Goal: Task Accomplishment & Management: Complete application form

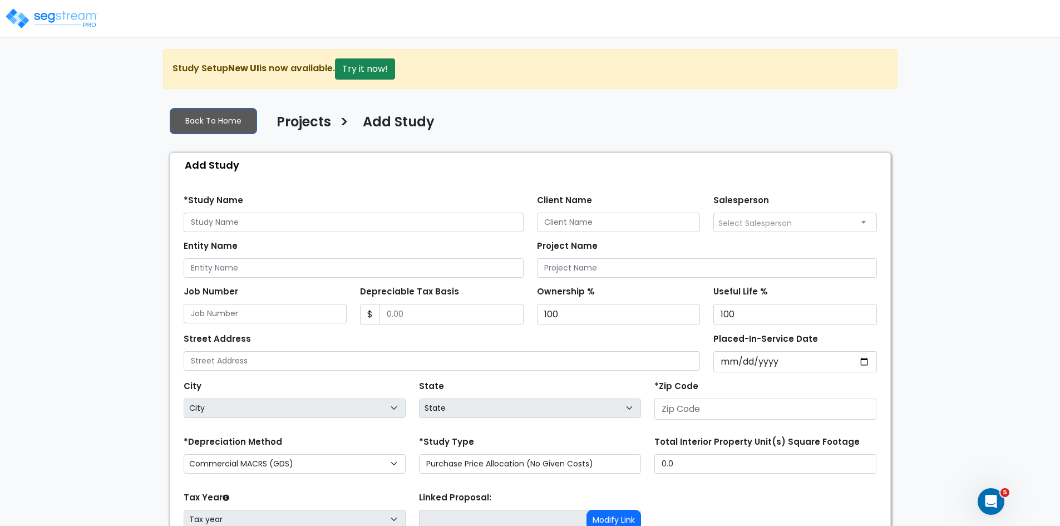
drag, startPoint x: 0, startPoint y: 0, endPoint x: 74, endPoint y: 15, distance: 75.5
click at [74, 15] on img at bounding box center [51, 18] width 95 height 22
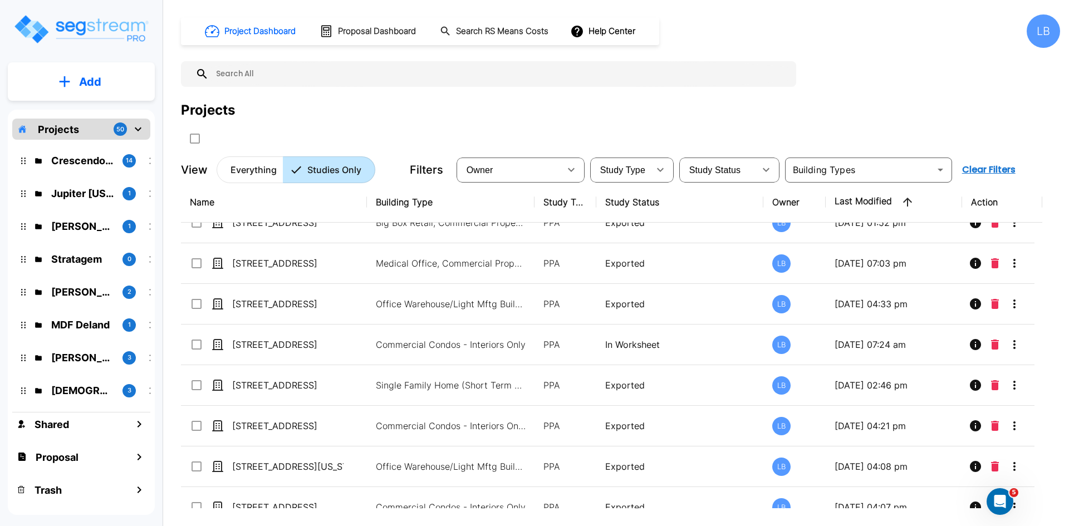
scroll to position [225, 0]
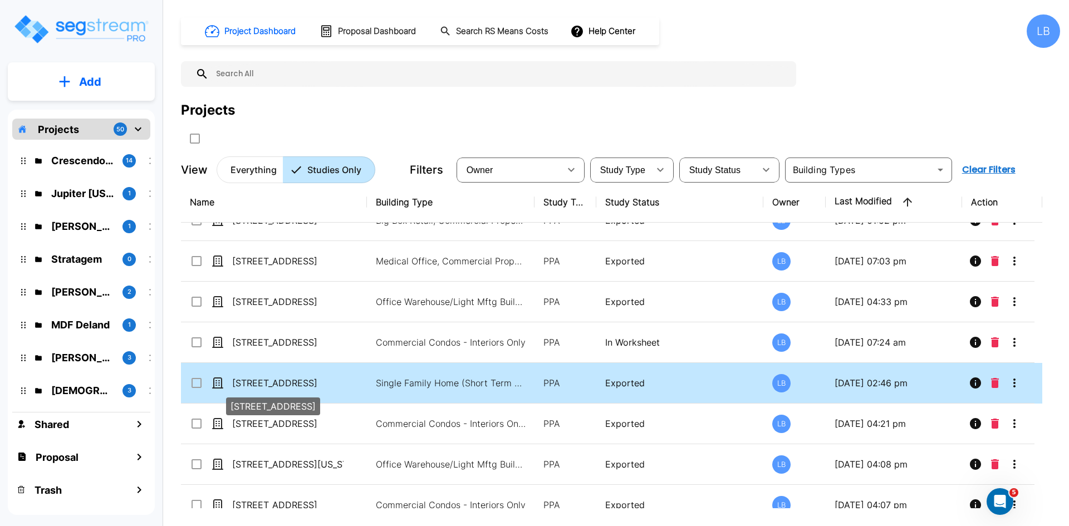
click at [316, 380] on p "[STREET_ADDRESS]" at bounding box center [287, 382] width 111 height 13
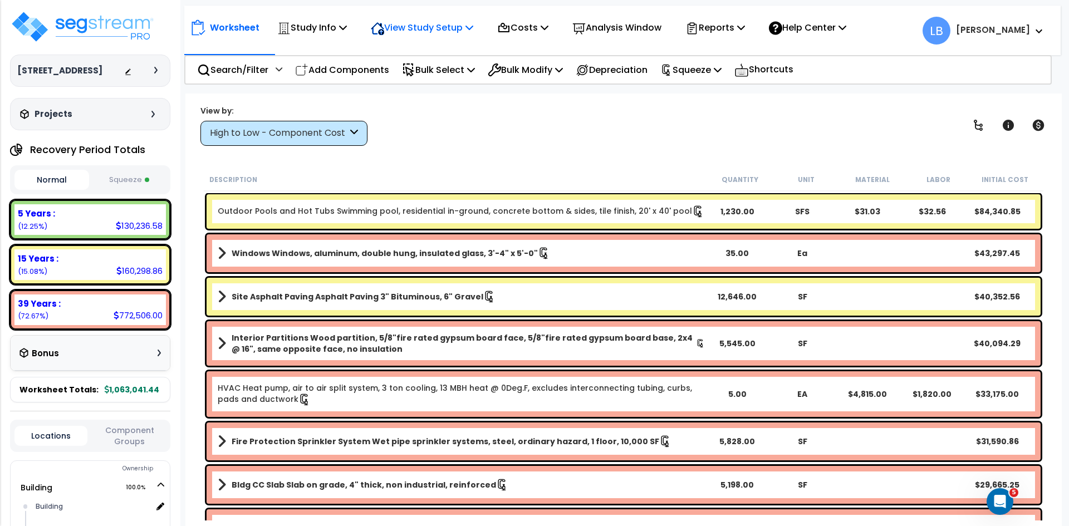
click at [444, 32] on p "View Study Setup" at bounding box center [422, 27] width 102 height 15
click at [436, 76] on link "View Questionnaire" at bounding box center [420, 76] width 110 height 22
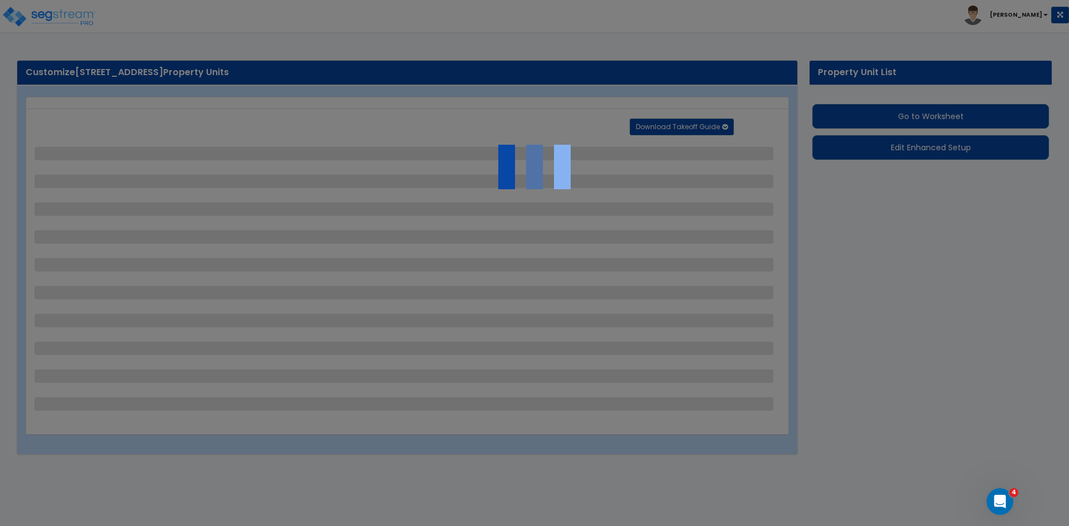
select select "2"
select select "1"
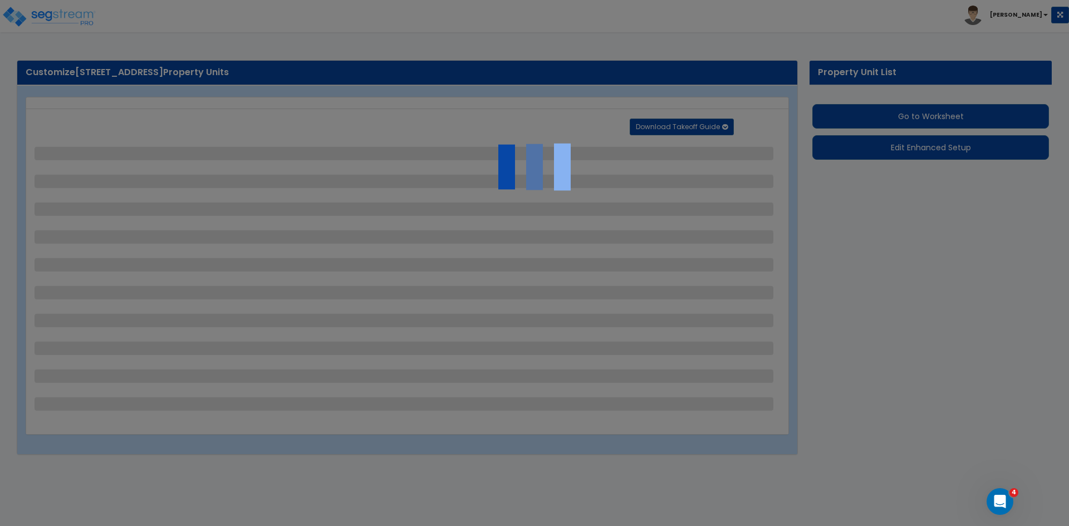
select select "1"
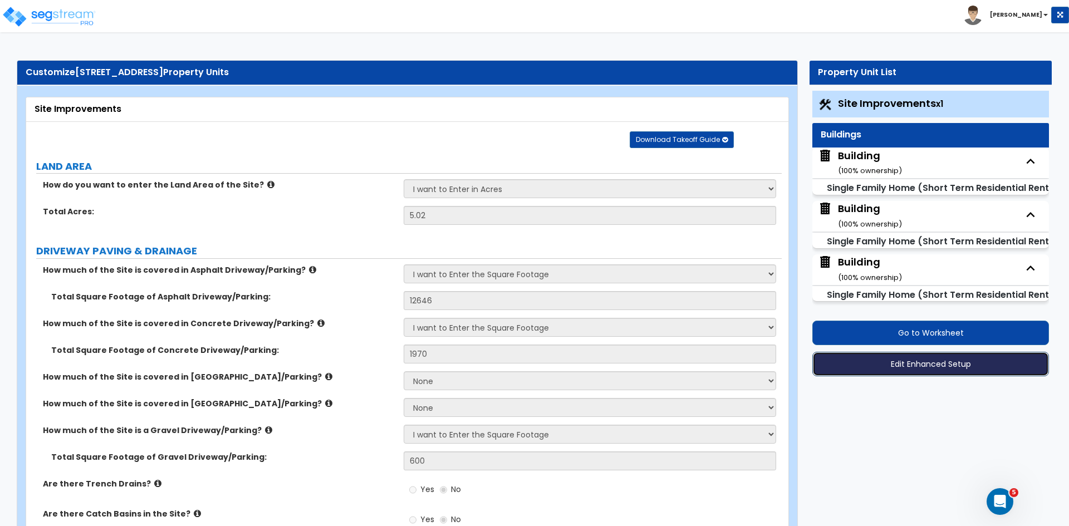
click at [864, 363] on button "Edit Enhanced Setup" at bounding box center [930, 364] width 237 height 24
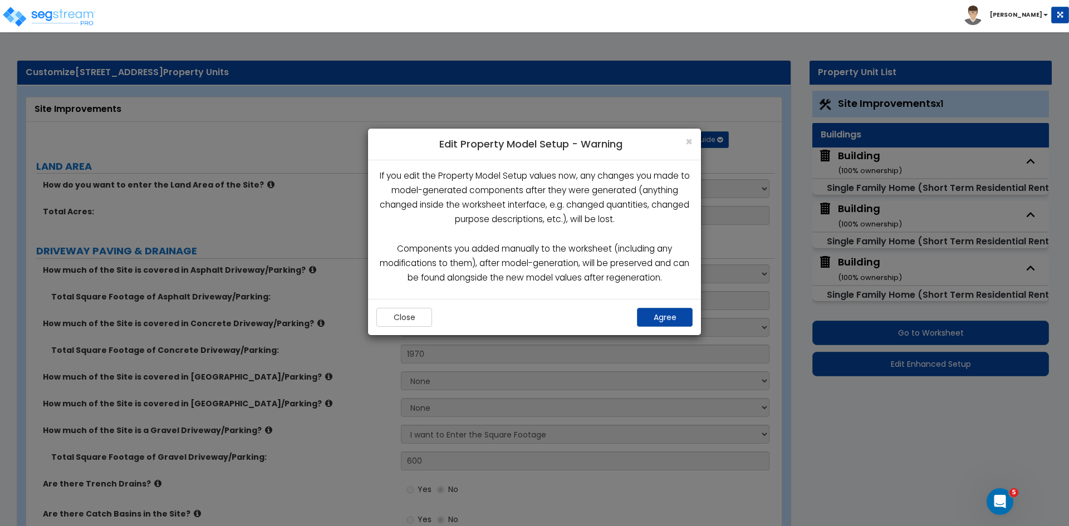
click at [672, 307] on div "Close Agree" at bounding box center [534, 317] width 333 height 36
click at [671, 317] on button "Agree" at bounding box center [665, 317] width 56 height 19
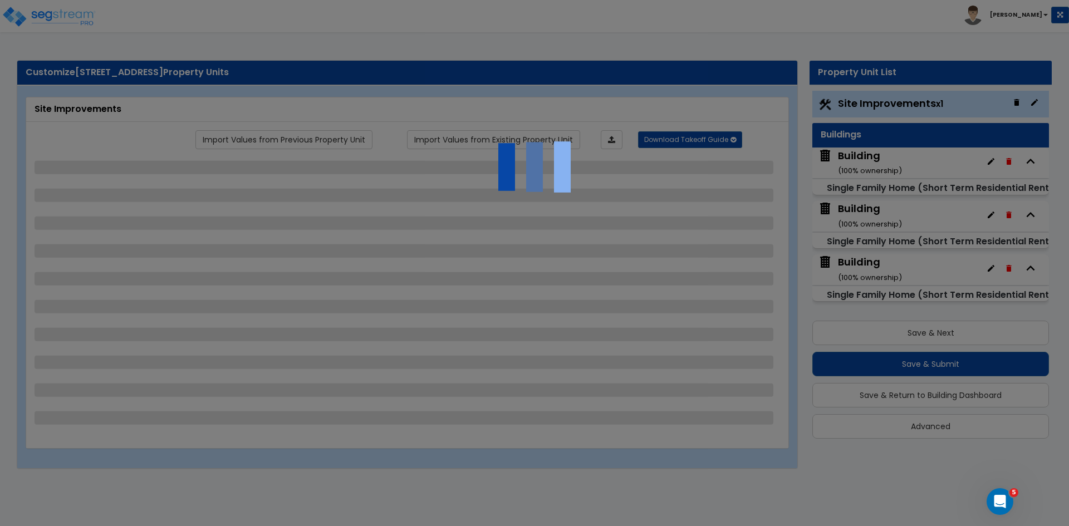
select select "2"
select select "1"
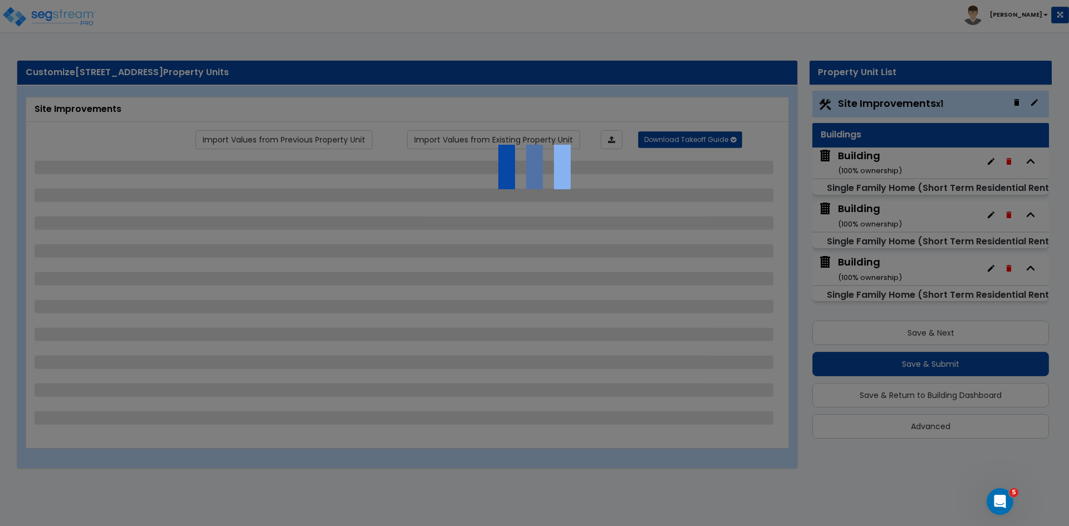
select select "1"
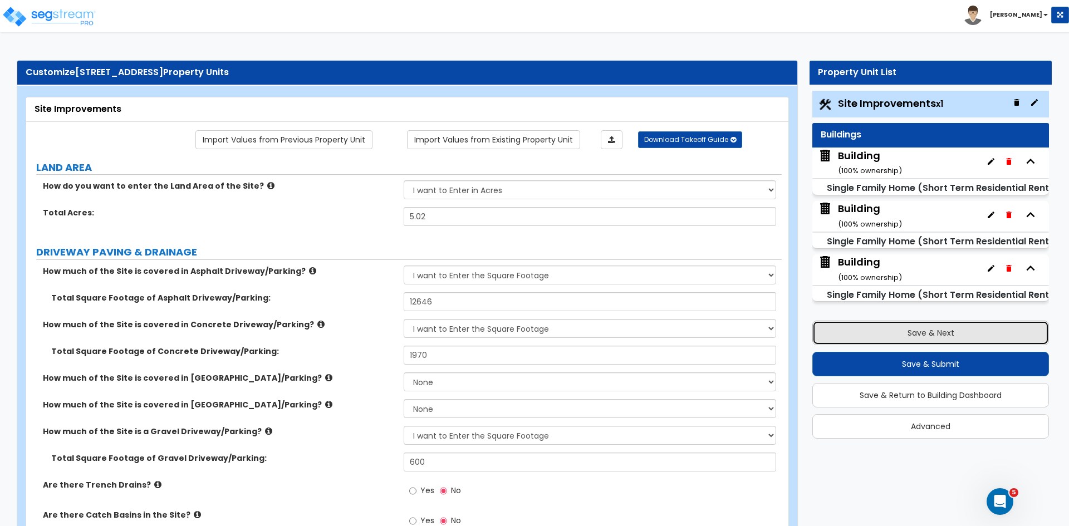
click at [888, 336] on button "Save & Next" at bounding box center [930, 333] width 237 height 24
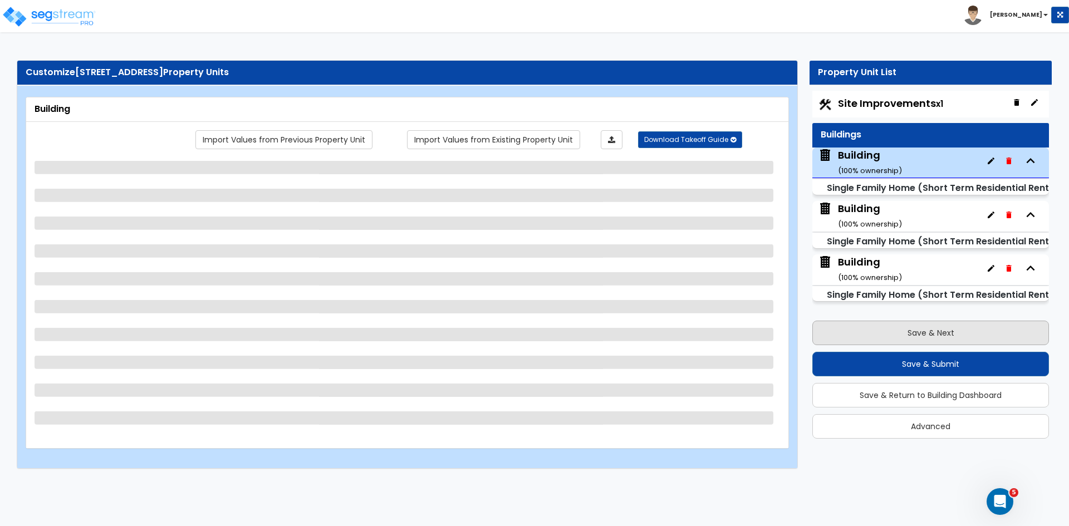
select select "2"
select select "7"
select select "3"
select select "5"
select select "1"
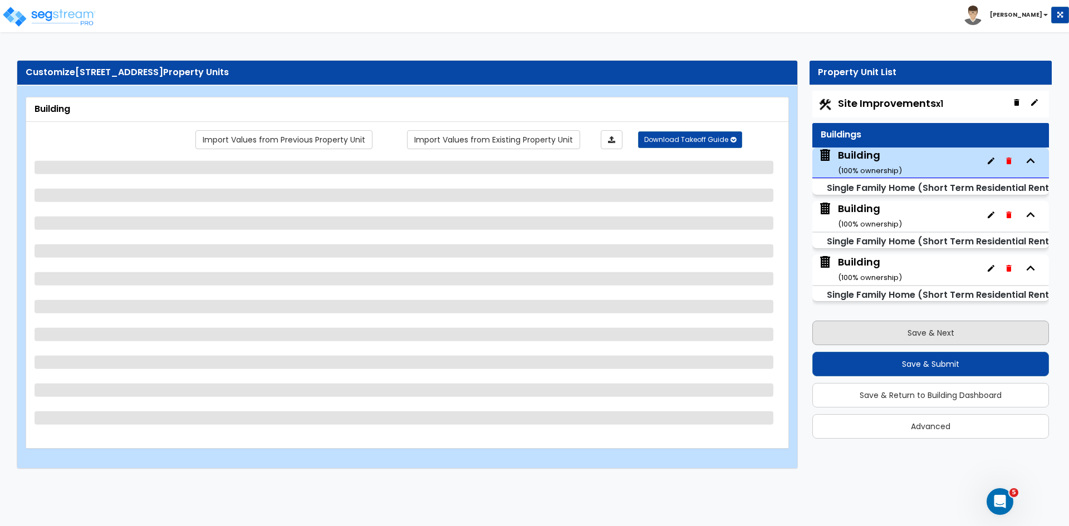
select select "1"
select select "4"
select select "1"
select select "3"
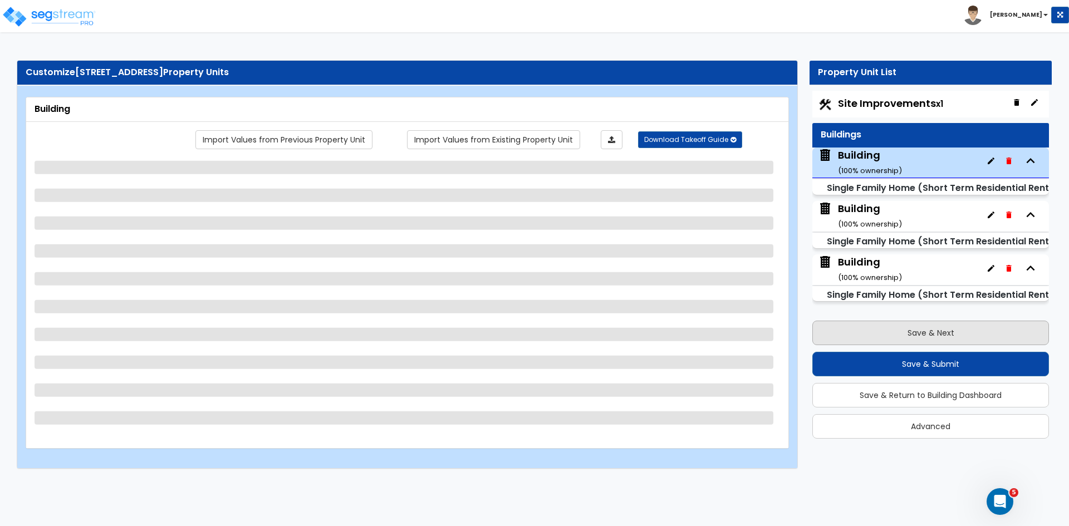
select select "2"
select select "1"
select select "2"
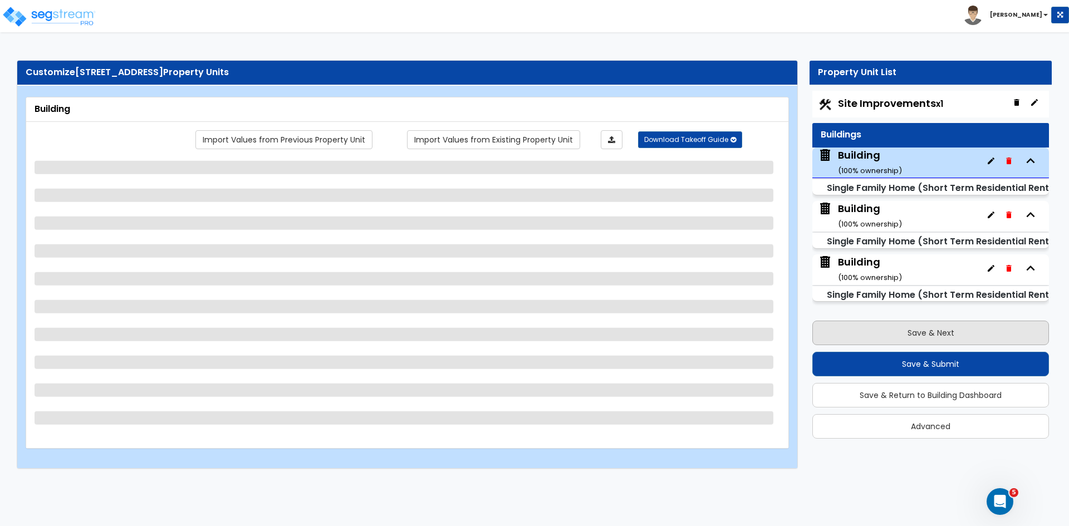
select select "2"
select select "5"
select select "6"
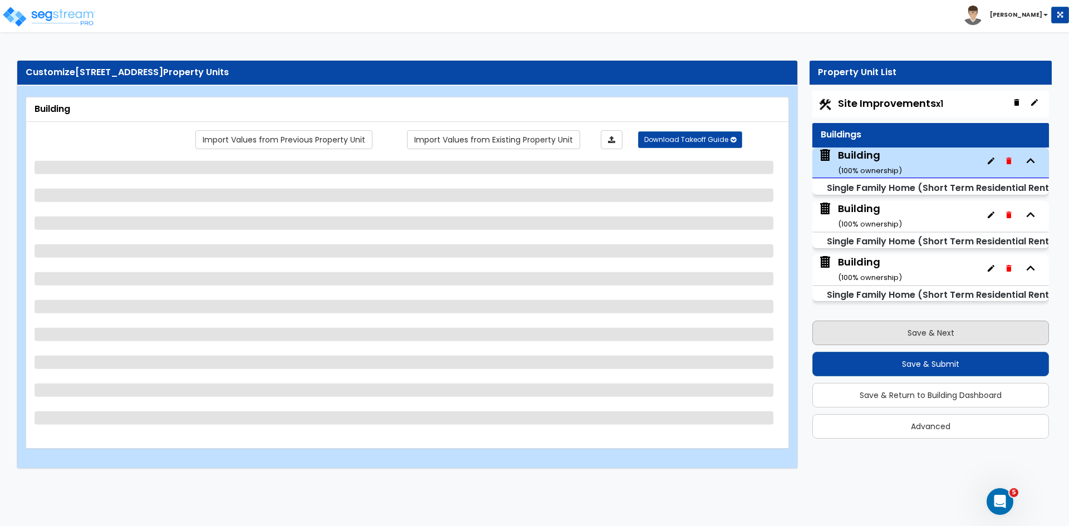
select select "3"
select select "4"
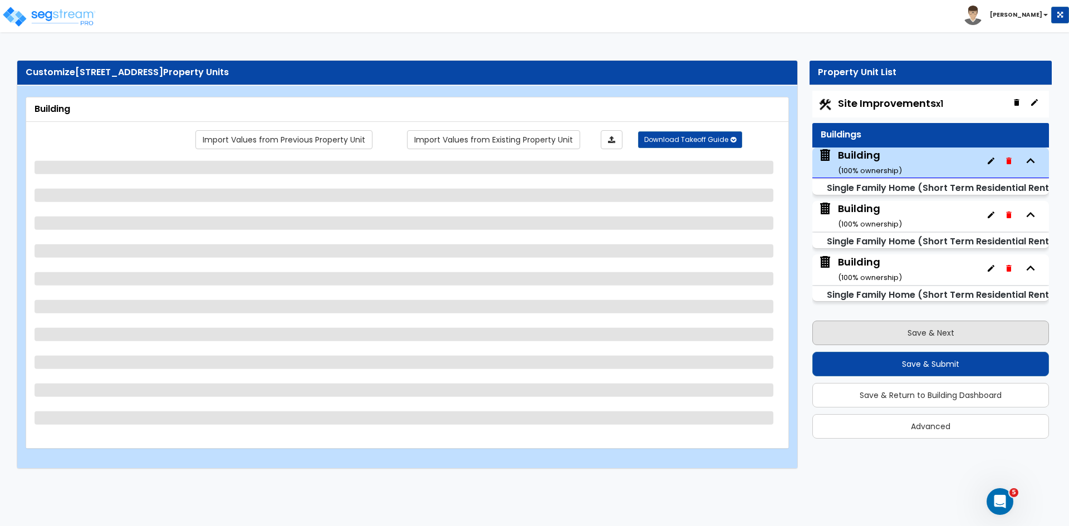
select select "1"
select select "3"
select select "5"
select select "2"
select select "1"
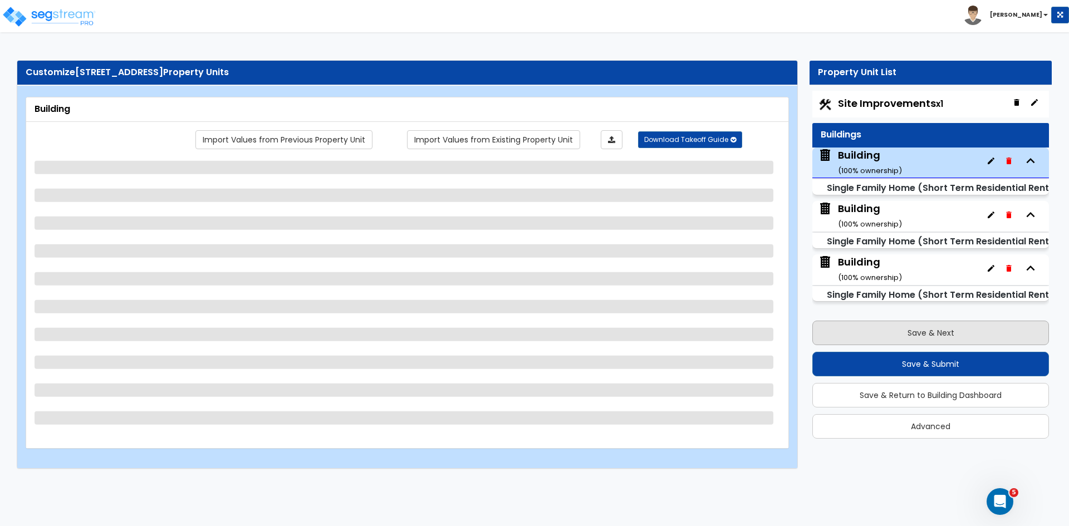
select select "2"
select select "5"
select select "6"
select select "5"
select select "2"
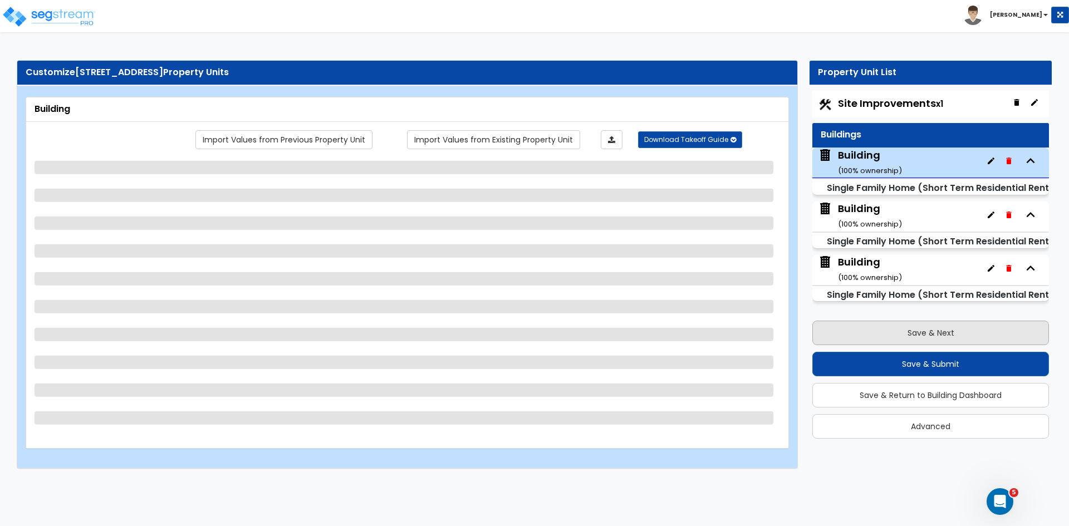
select select "1"
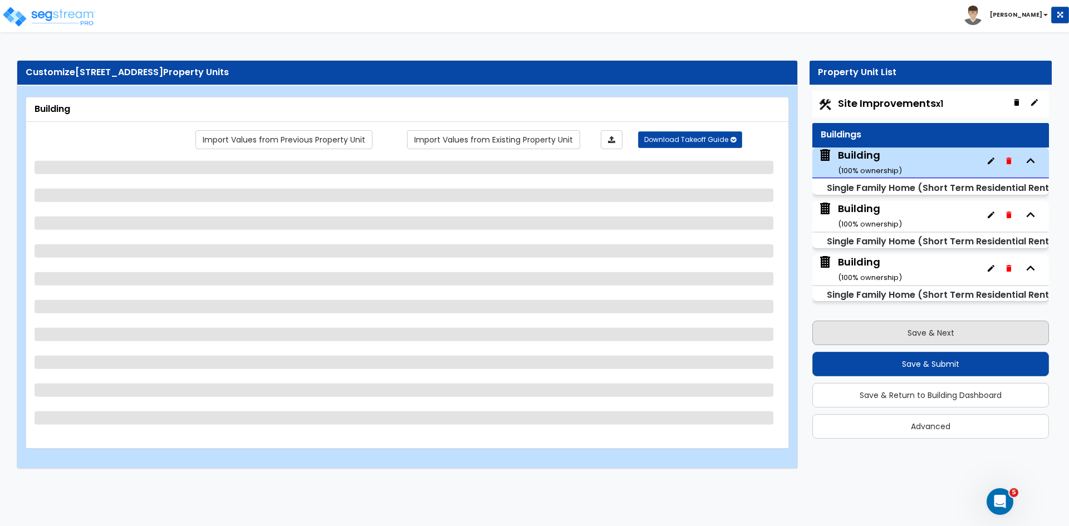
select select "2"
select select "1"
select select "2"
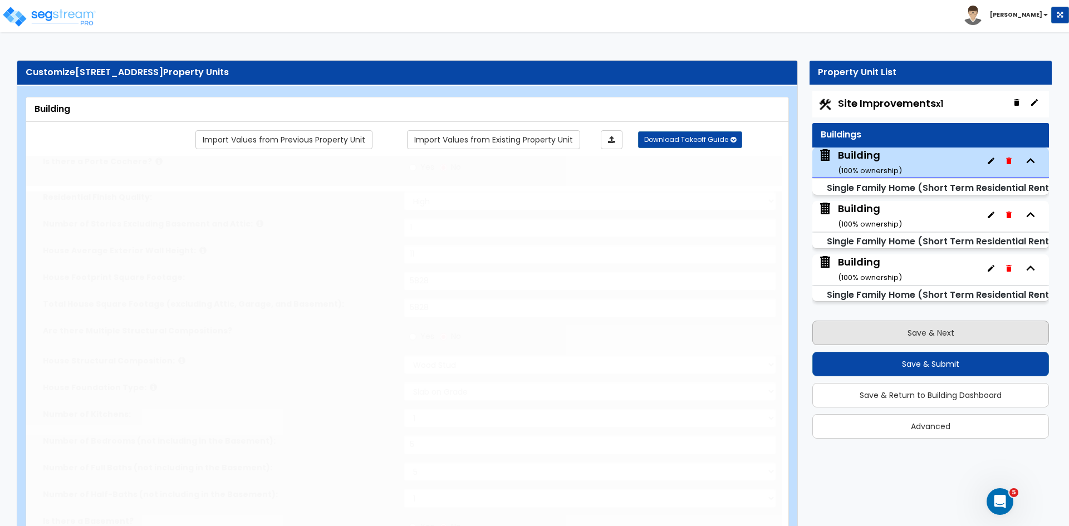
type input "10"
type input "4"
select select "1"
type input "3"
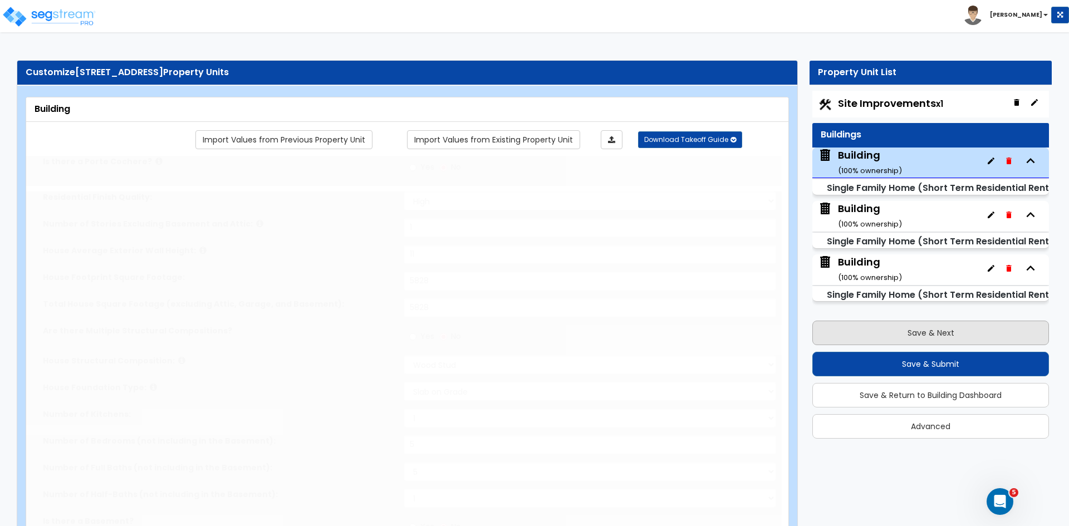
select select "2"
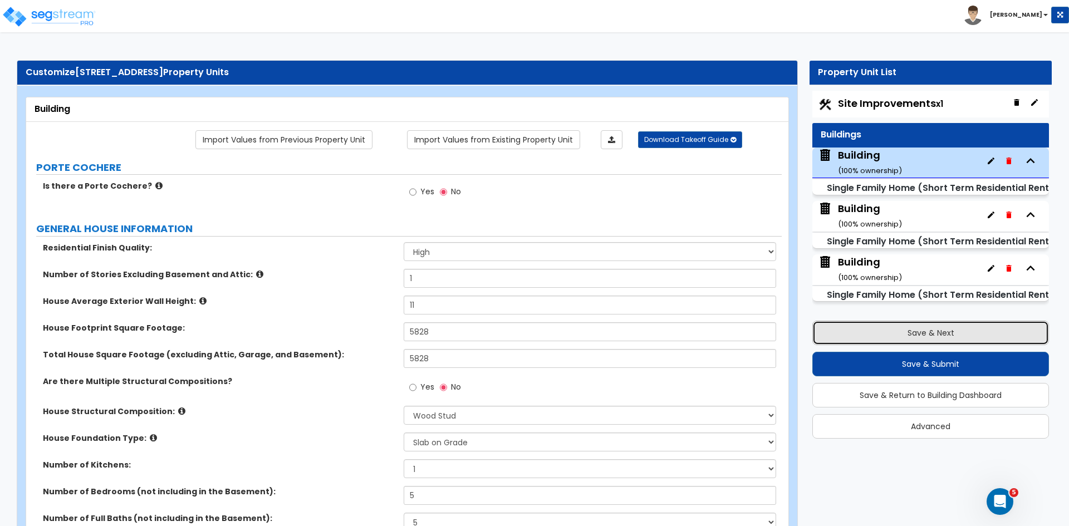
click at [833, 325] on button "Save & Next" at bounding box center [930, 333] width 237 height 24
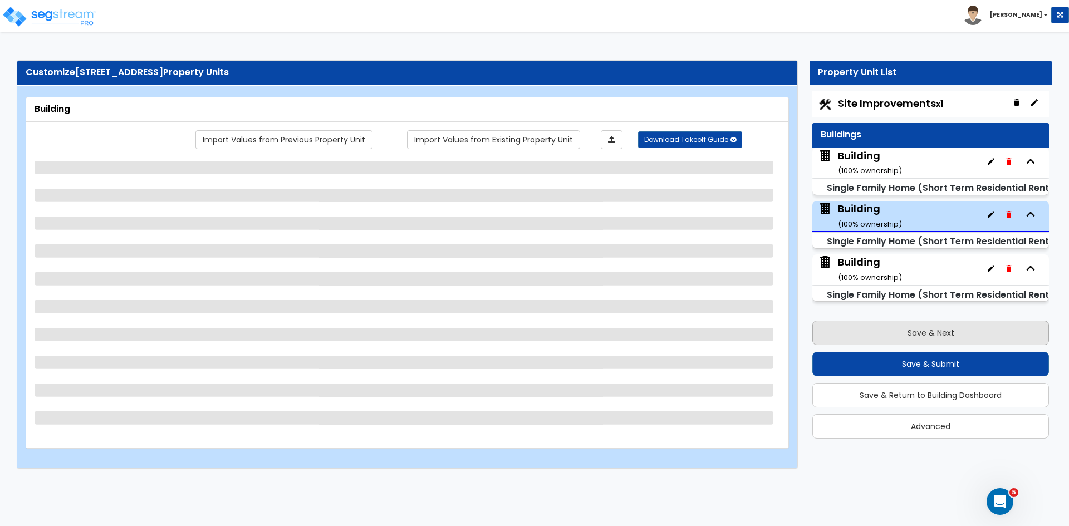
select select "2"
select select "7"
select select "3"
select select "1"
select select "4"
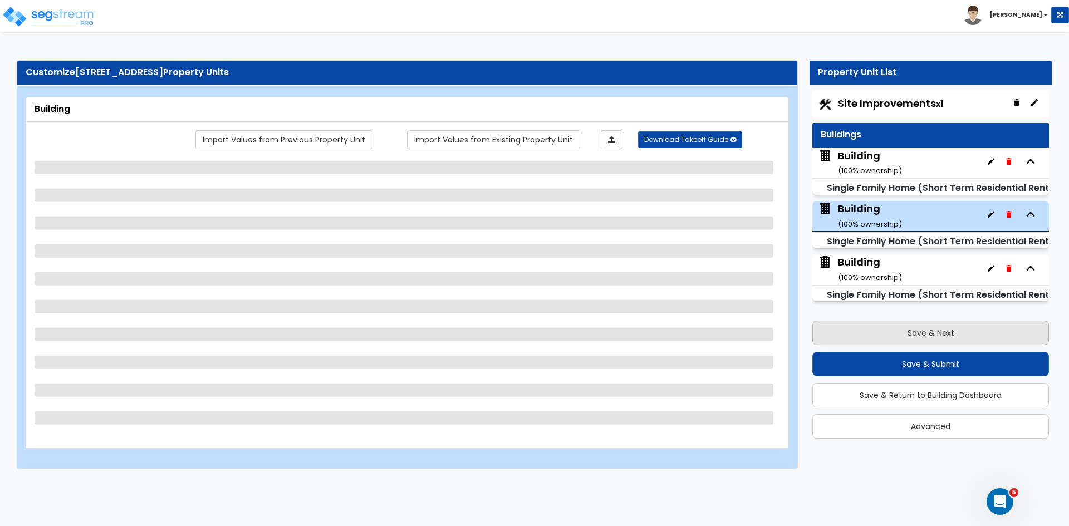
select select "1"
select select "2"
select select "1"
select select "2"
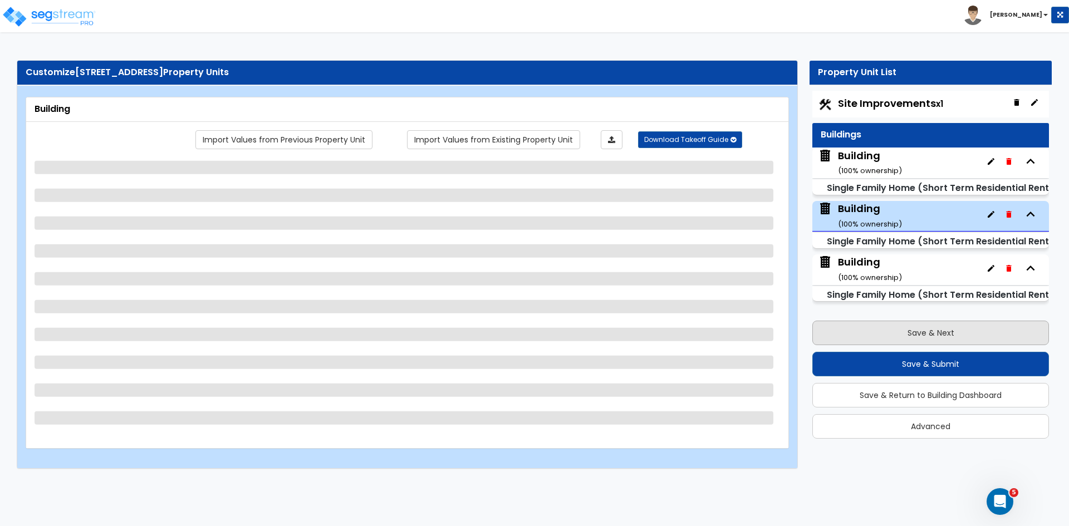
select select "1"
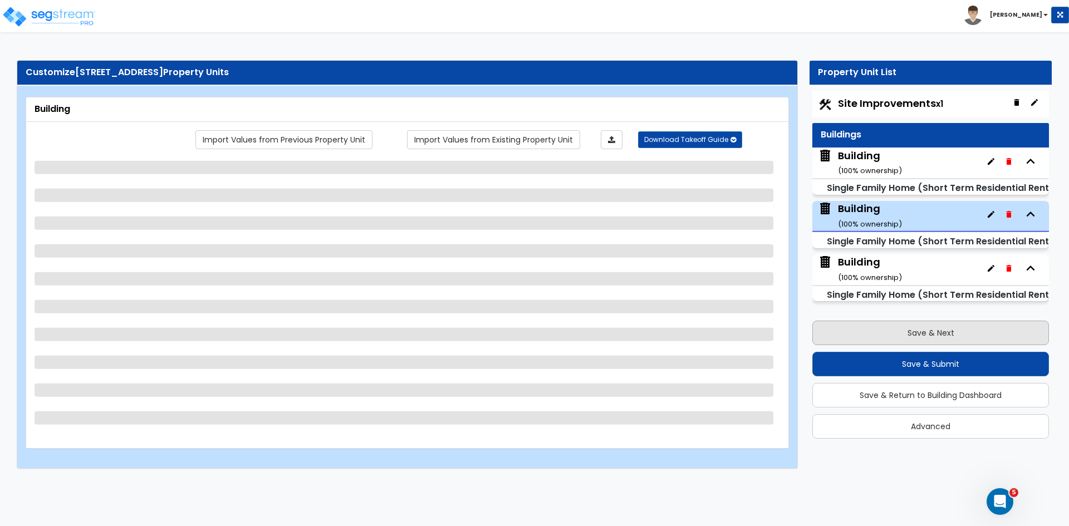
select select "1"
select select "6"
select select "3"
select select "1"
select select "3"
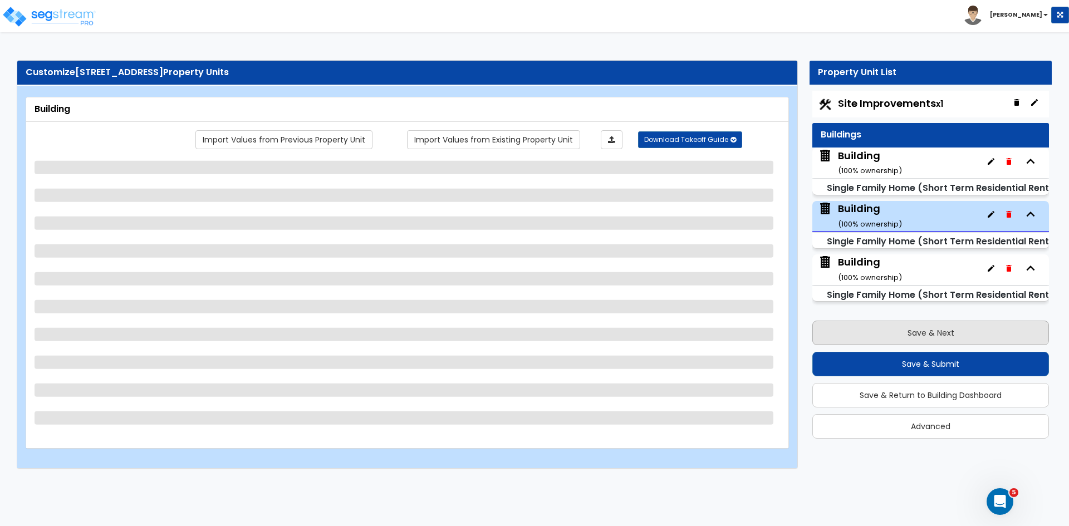
select select "5"
select select "2"
select select "1"
select select "2"
select select "5"
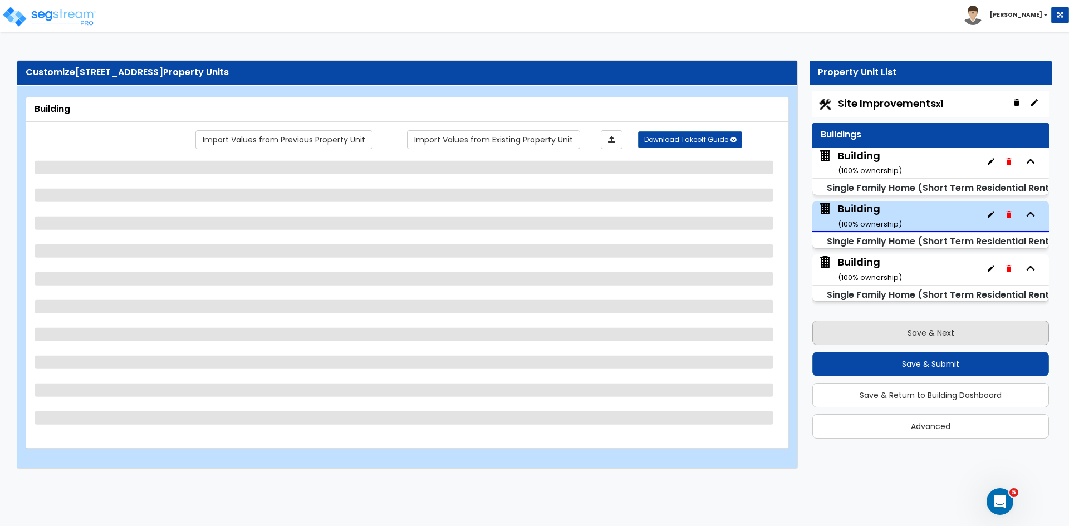
select select "6"
select select "1"
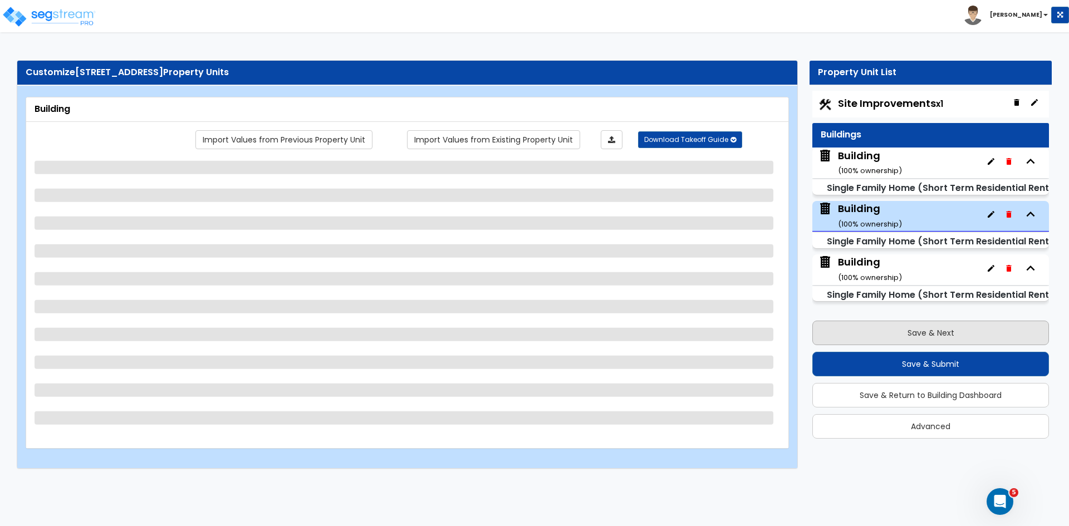
select select "2"
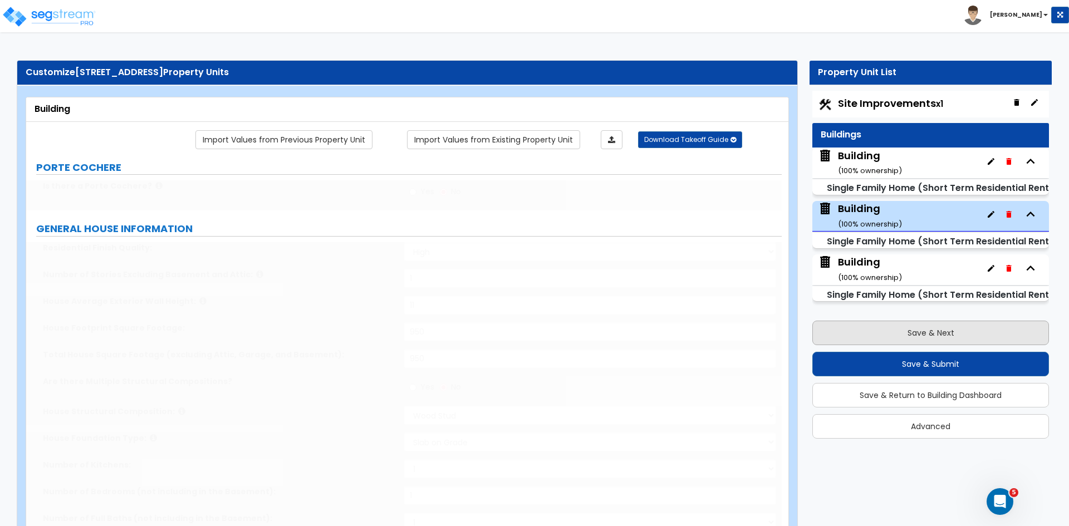
type input "1"
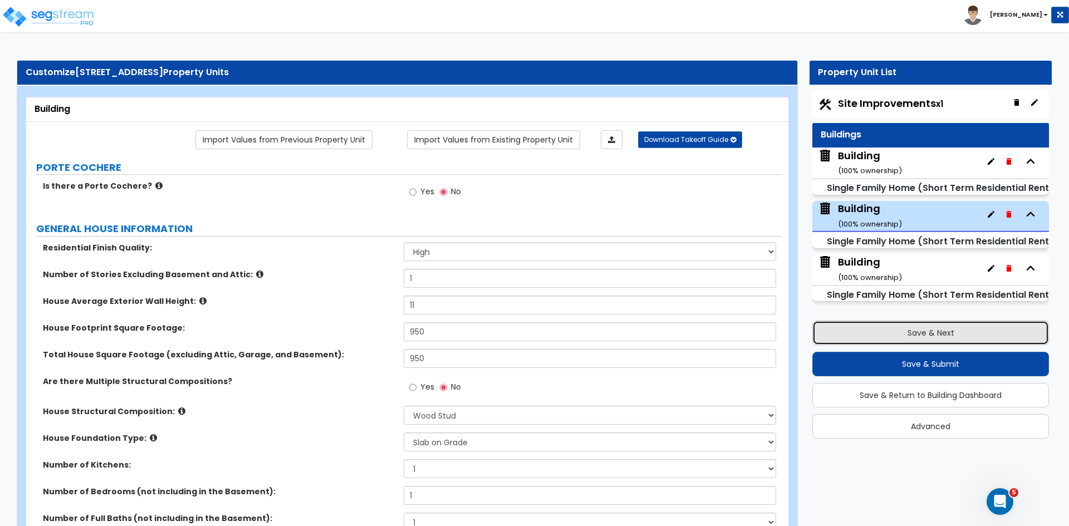
click at [833, 325] on button "Save & Next" at bounding box center [930, 333] width 237 height 24
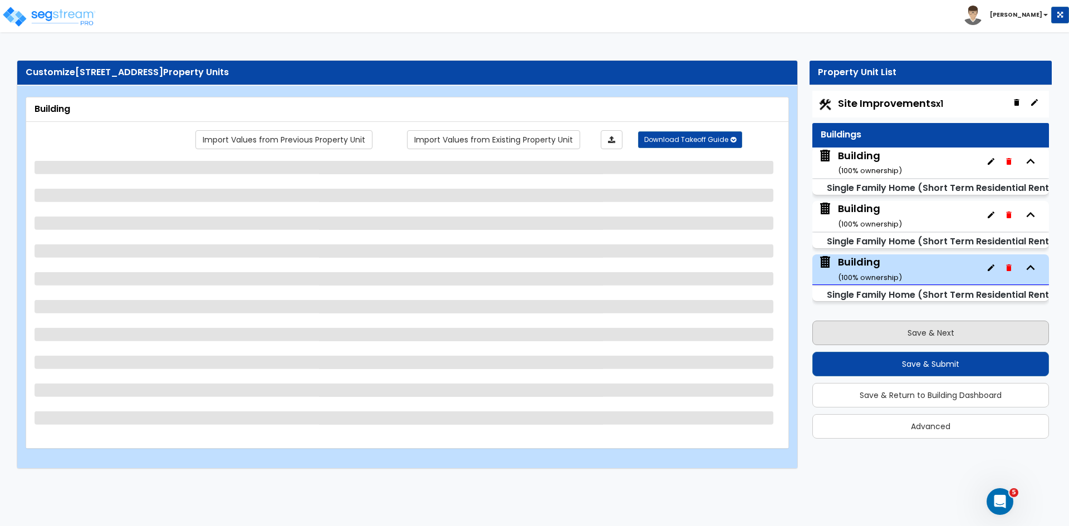
select select "2"
select select "8"
select select "3"
select select "1"
select select "4"
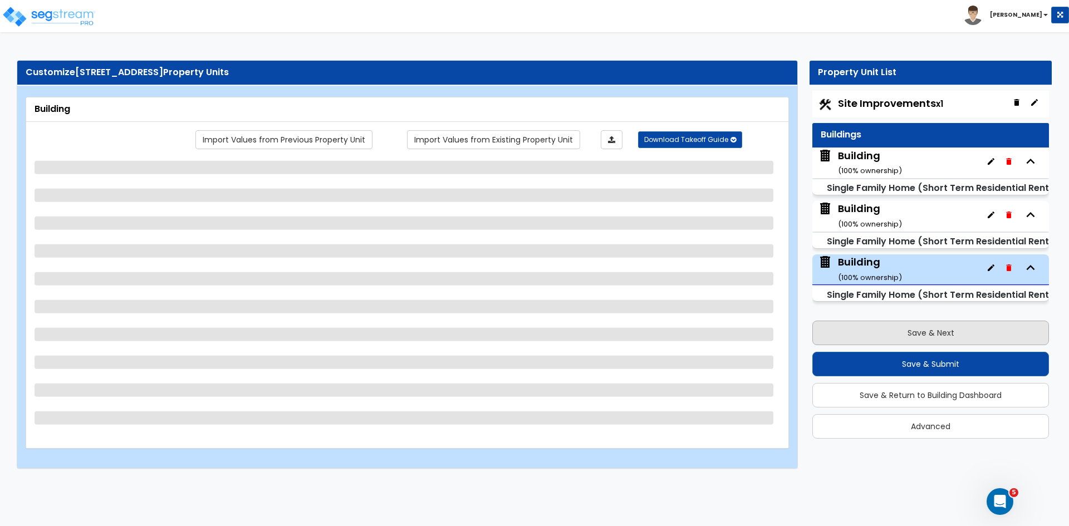
select select "1"
select select "3"
select select "1"
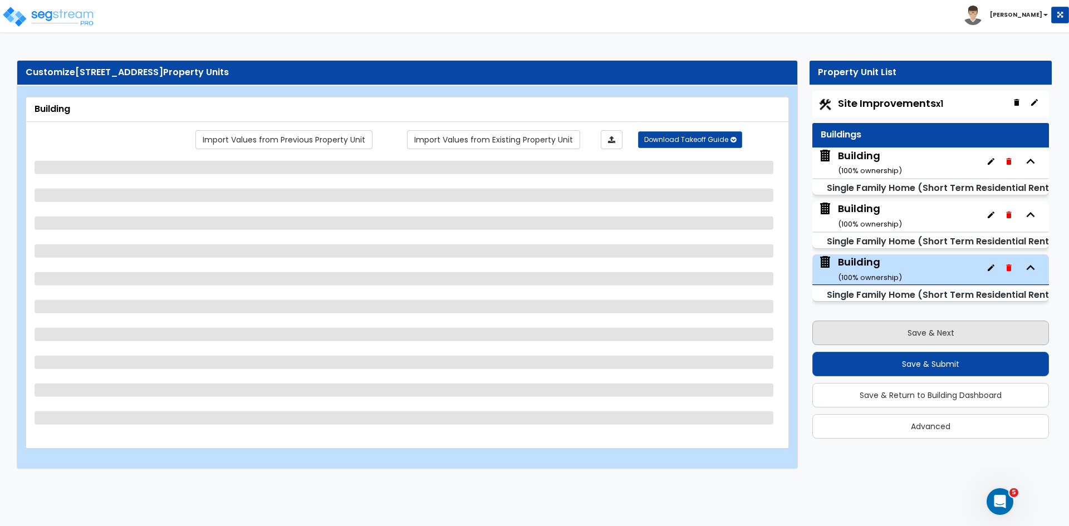
select select "1"
select select "5"
select select "6"
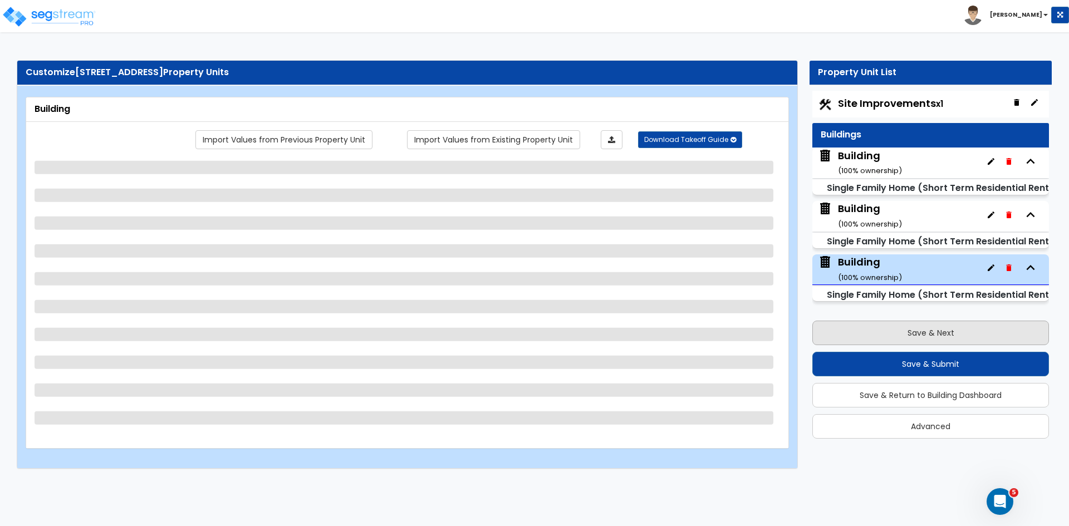
select select "1"
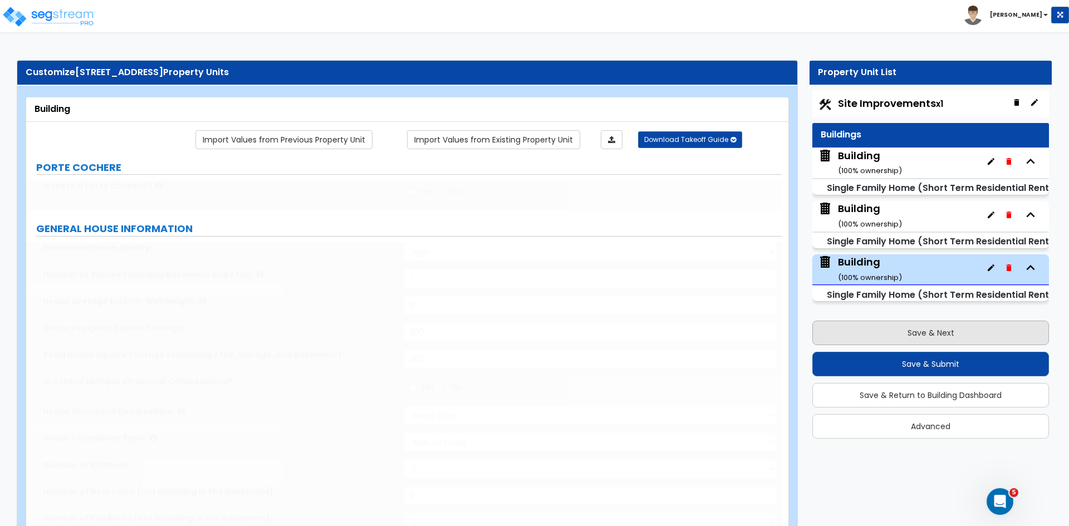
type input "1"
select select "3"
select select "4"
radio input "true"
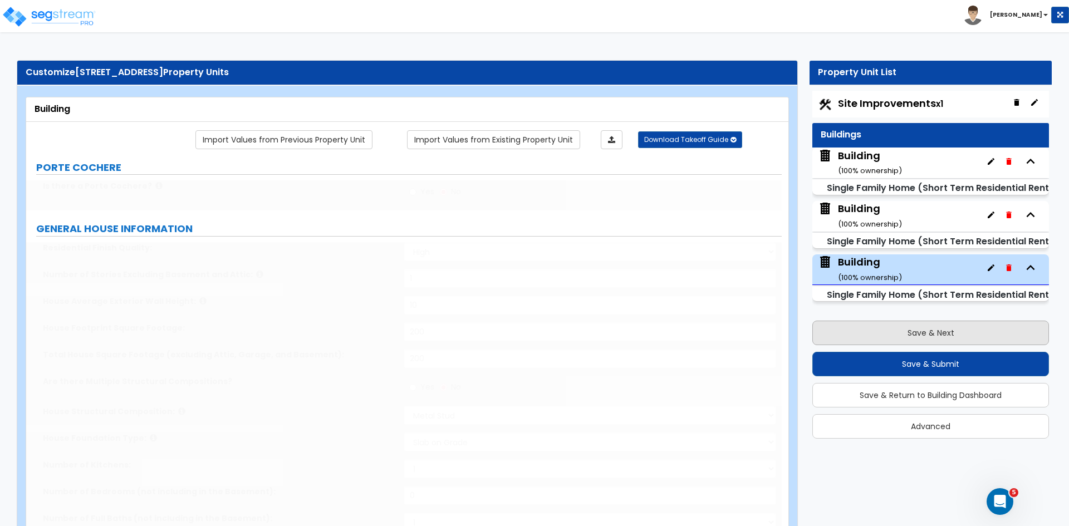
type input "1"
select select "4"
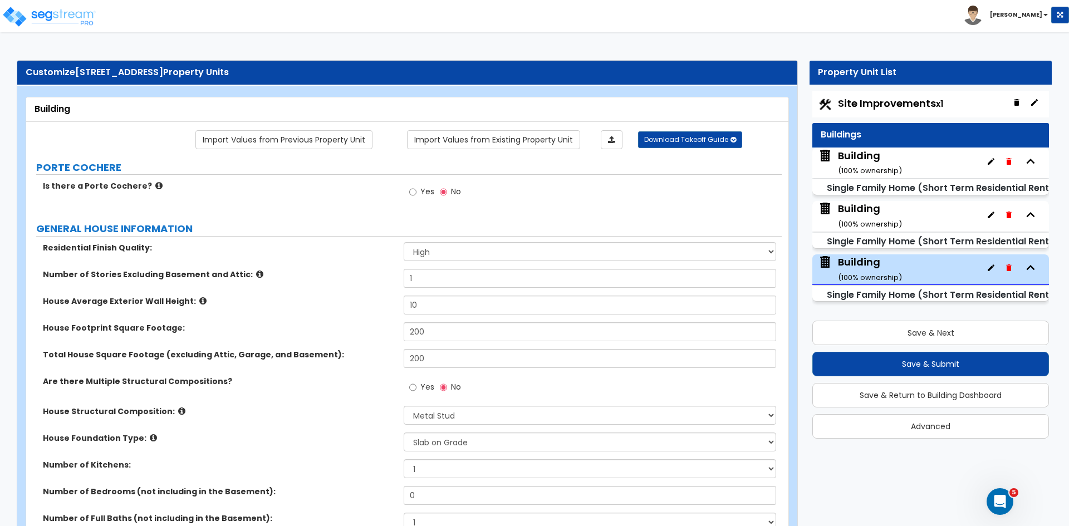
scroll to position [4, 0]
click at [875, 162] on div "Building ( 100 % ownership)" at bounding box center [870, 163] width 64 height 28
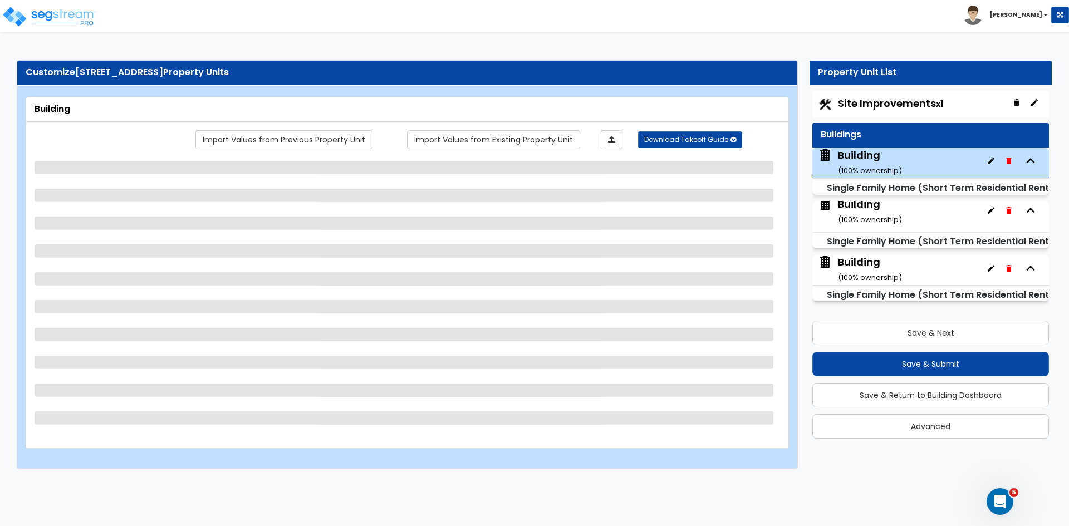
select select "2"
select select "7"
select select "3"
select select "5"
select select "1"
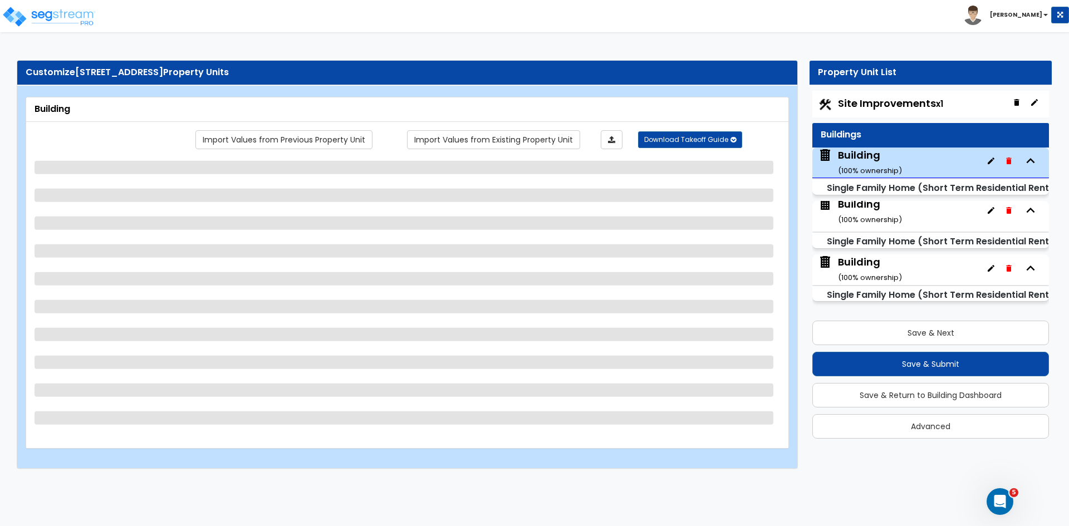
select select "1"
select select "4"
select select "1"
select select "2"
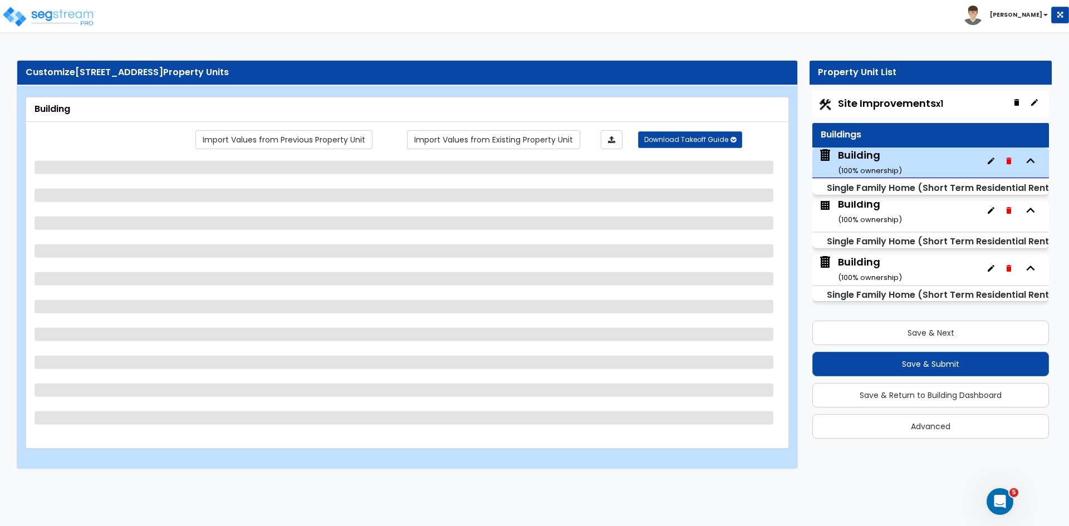
select select "1"
select select "2"
select select "1"
select select "2"
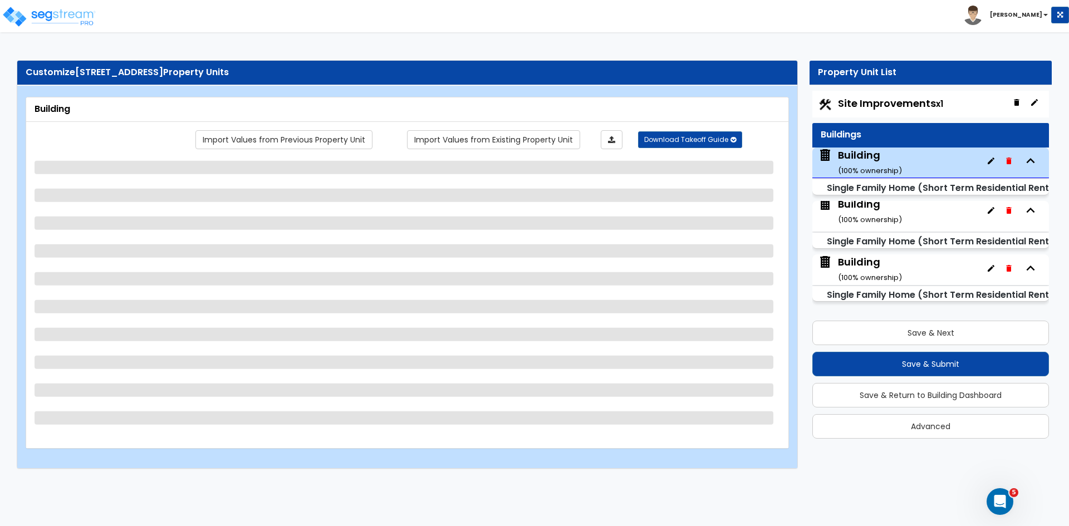
select select "2"
select select "3"
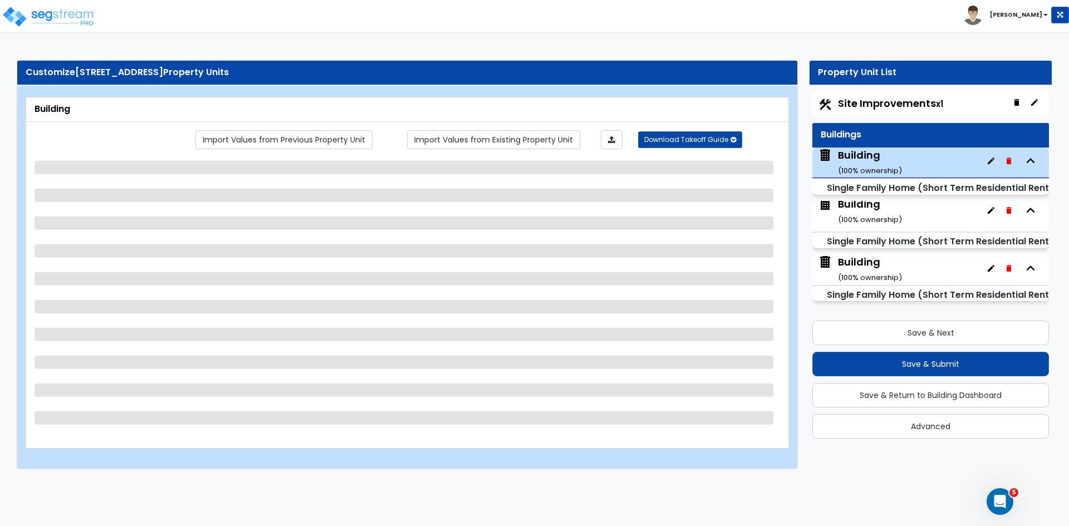
select select "4"
select select "1"
select select "5"
select select "6"
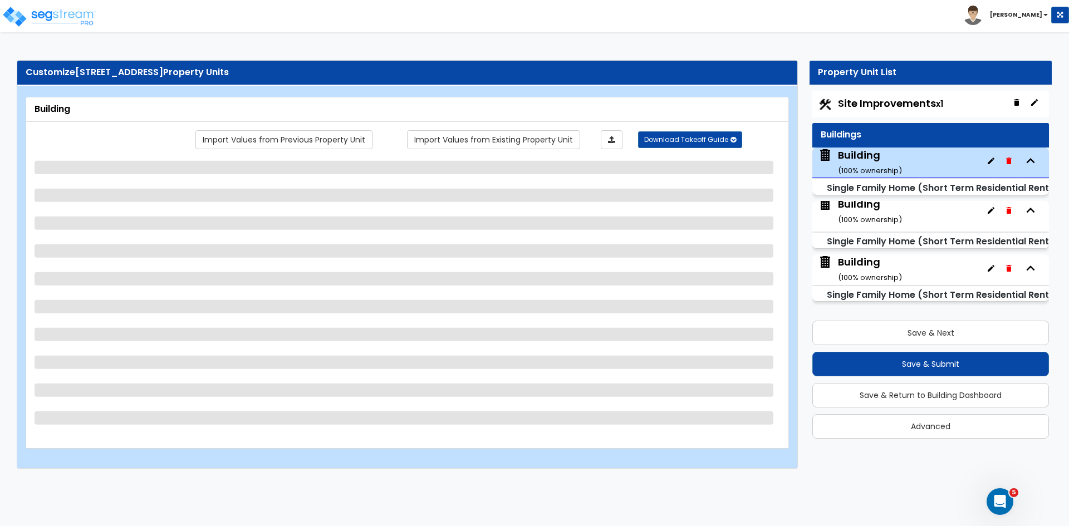
select select "2"
select select "1"
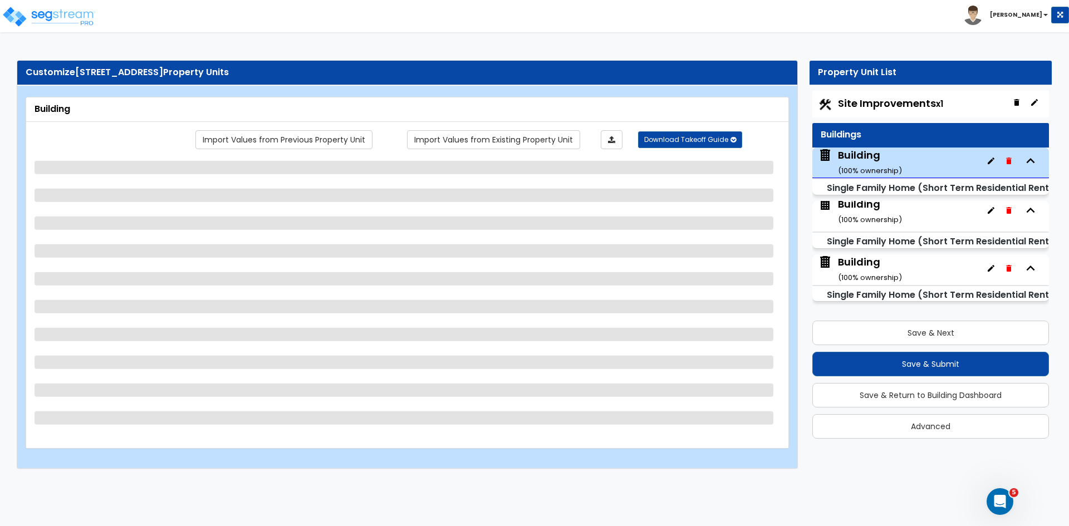
select select "2"
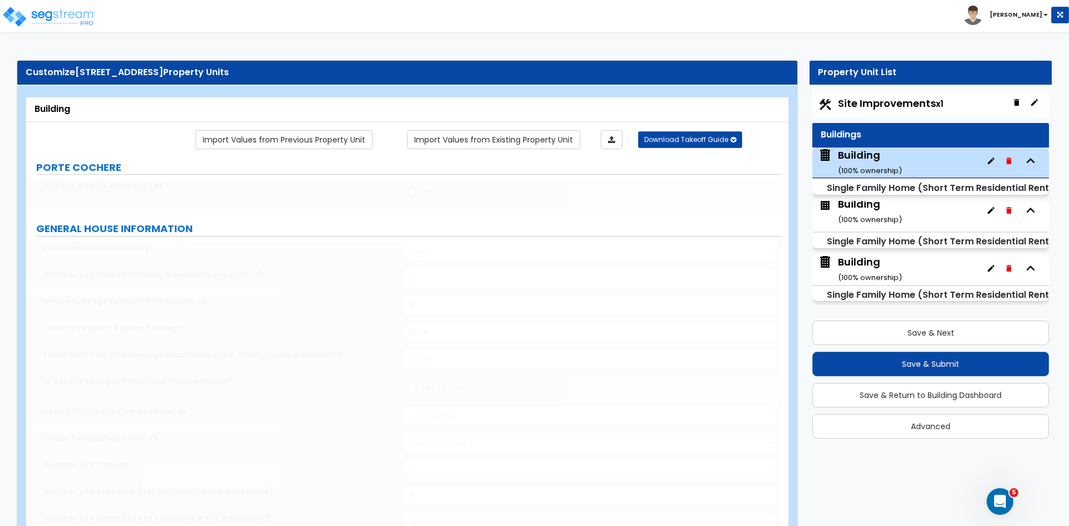
select select "3"
radio input "true"
select select "1"
type input "3"
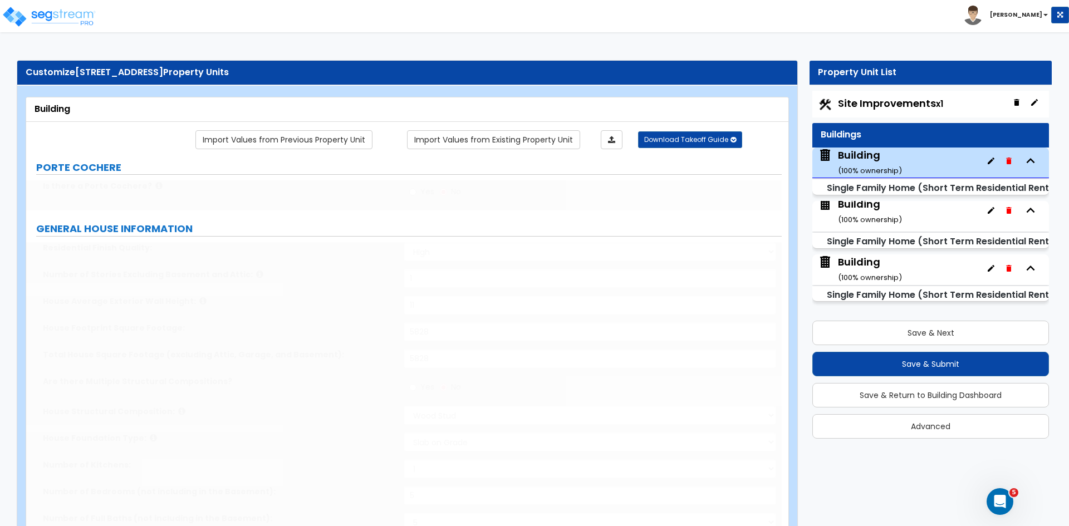
select select "2"
type input "3"
type input "1"
type input "35"
select select "1"
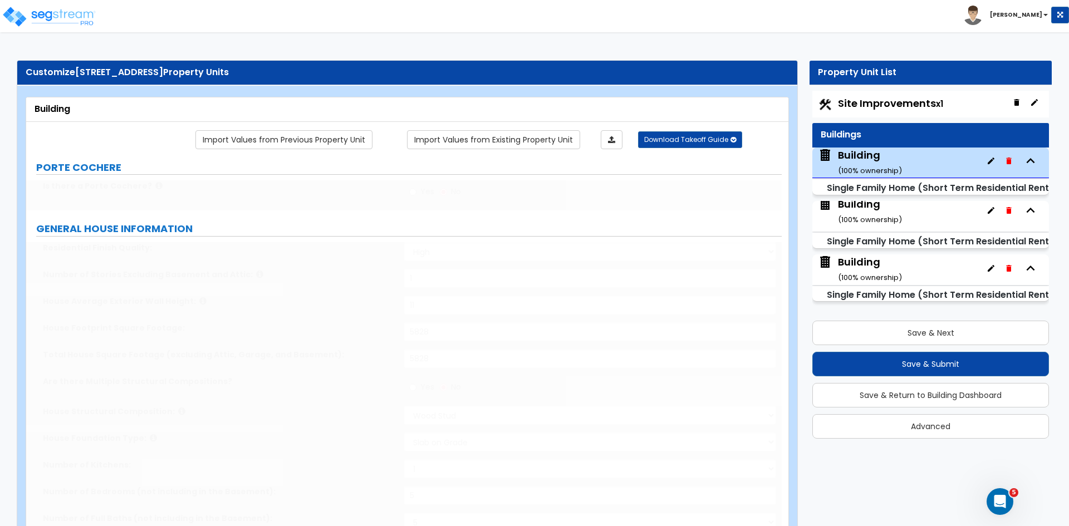
select select "5"
type input "80"
select select "6"
type input "2"
type input "12"
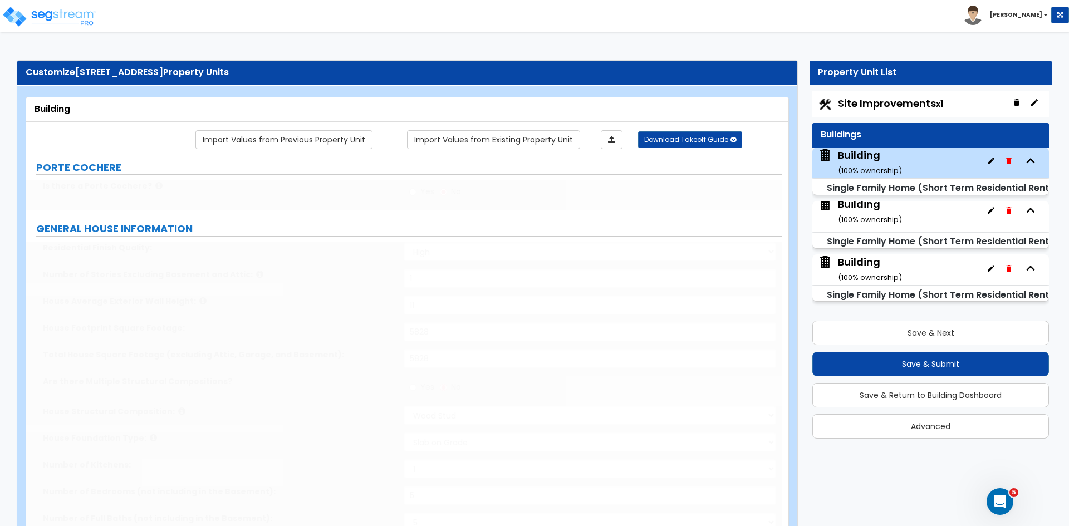
type input "2"
type input "12"
type input "4"
radio input "true"
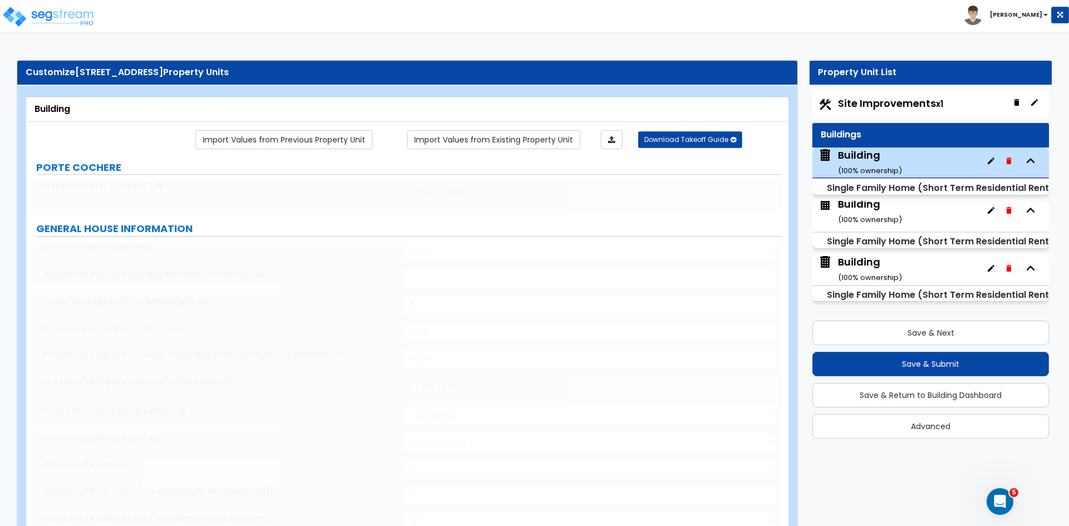
select select "3"
select select "5"
select select "2"
select select "1"
select select "2"
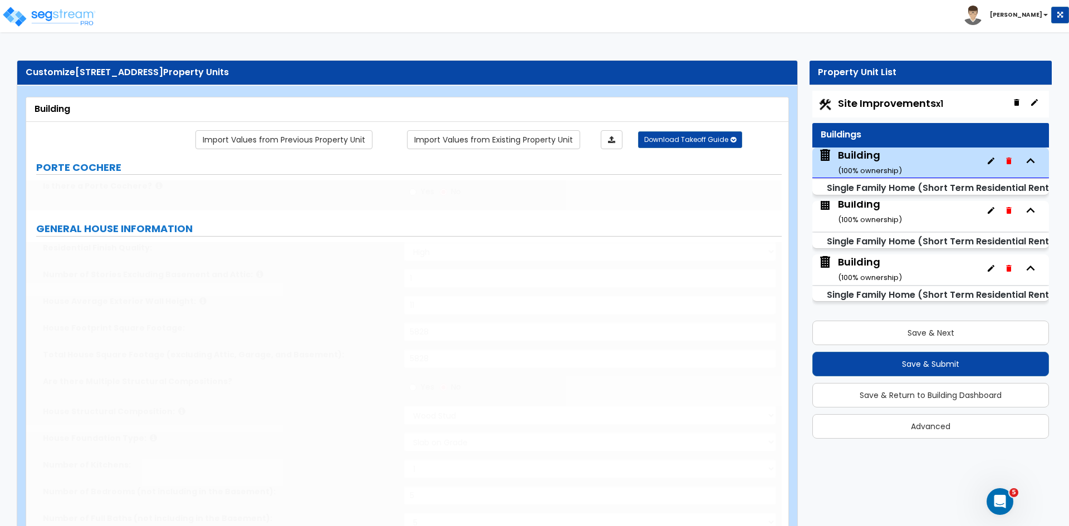
select select "5"
type input "8"
select select "1"
select select "2"
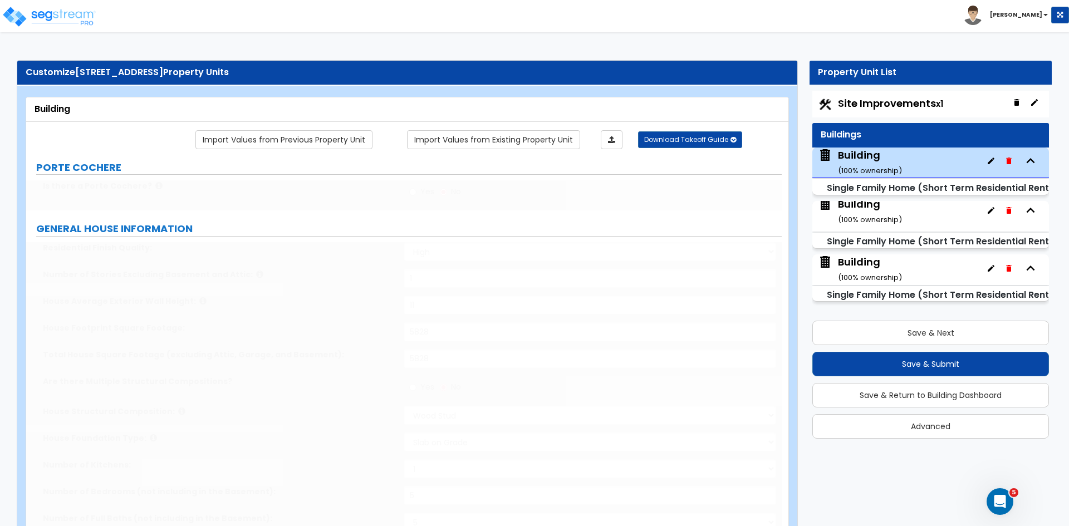
type input "20"
select select "2"
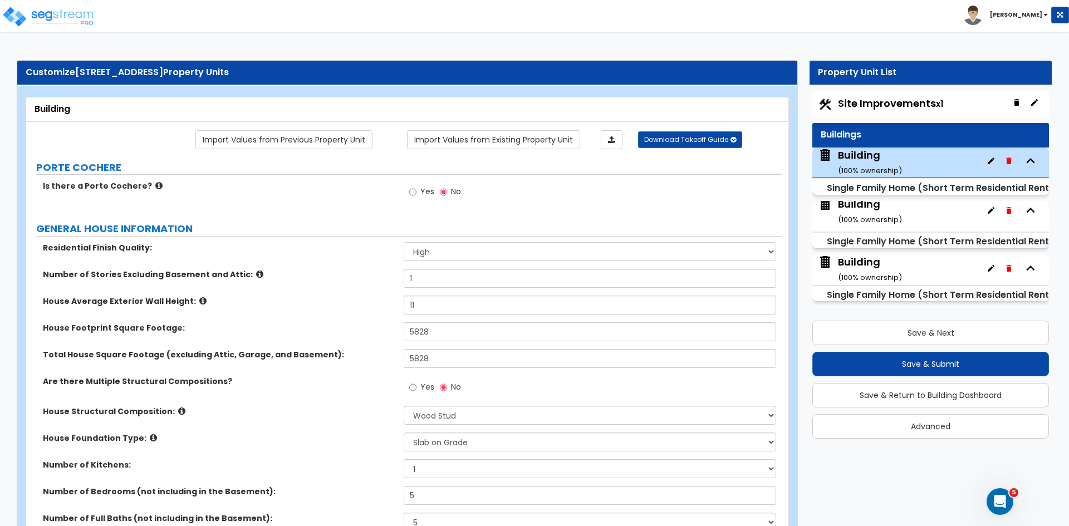
click at [338, 294] on div "Number of Stories Excluding Basement and Attic: 1" at bounding box center [403, 282] width 755 height 27
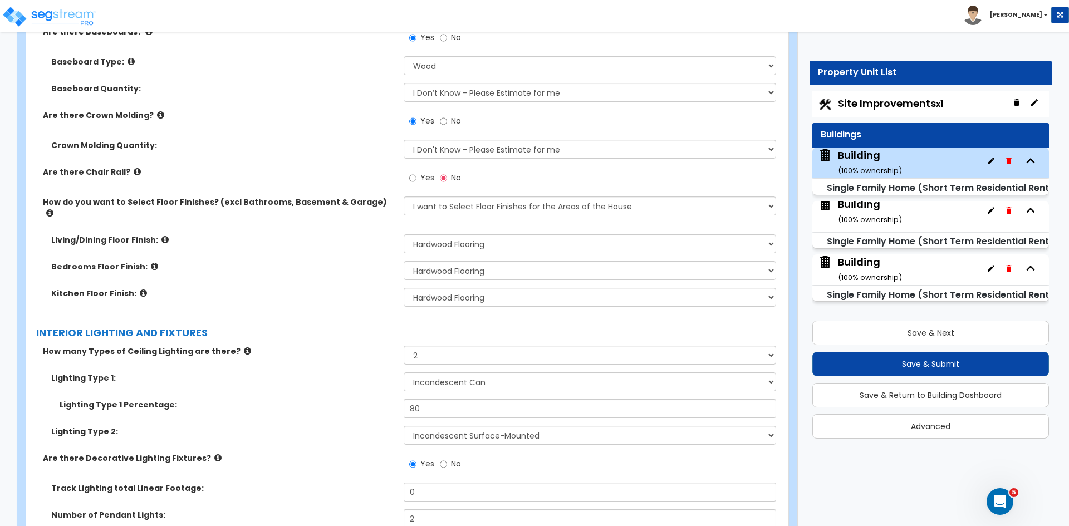
scroll to position [2291, 0]
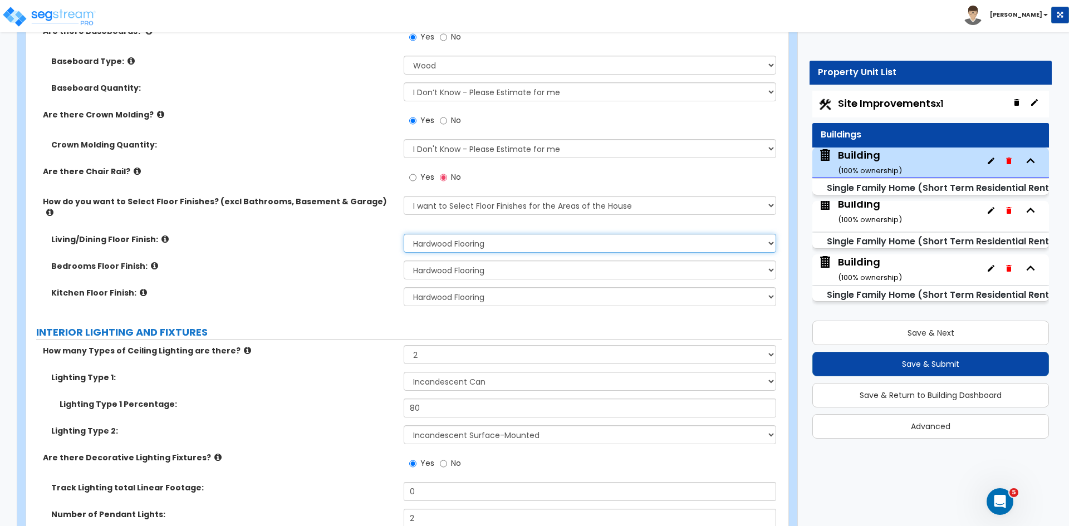
click at [451, 234] on select "None Tile Flooring Hardwood Flooring Resilient Laminate Flooring VCT Flooring S…" at bounding box center [589, 243] width 372 height 19
select select "1"
click at [403, 234] on select "None Tile Flooring Hardwood Flooring Resilient Laminate Flooring VCT Flooring S…" at bounding box center [589, 243] width 372 height 19
click at [454, 260] on select "None Tile Flooring Hardwood Flooring Resilient Laminate Flooring VCT Flooring S…" at bounding box center [589, 269] width 372 height 19
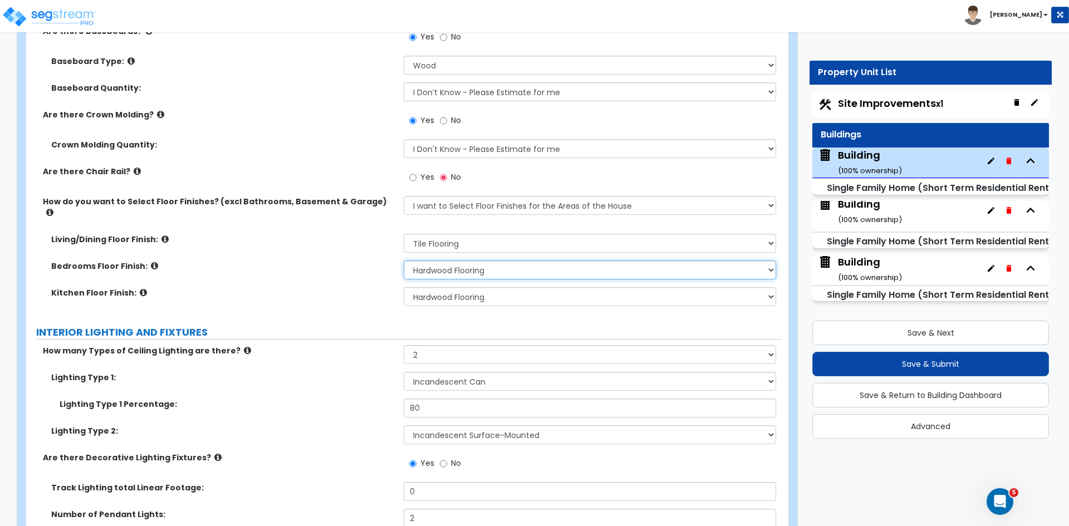
click at [452, 260] on select "None Tile Flooring Hardwood Flooring Resilient Laminate Flooring VCT Flooring S…" at bounding box center [589, 269] width 372 height 19
select select "1"
click at [403, 260] on select "None Tile Flooring Hardwood Flooring Resilient Laminate Flooring VCT Flooring S…" at bounding box center [589, 269] width 372 height 19
click at [450, 289] on select "None Tile Flooring Hardwood Flooring Resilient Laminate Flooring VCT Flooring S…" at bounding box center [589, 296] width 372 height 19
select select "1"
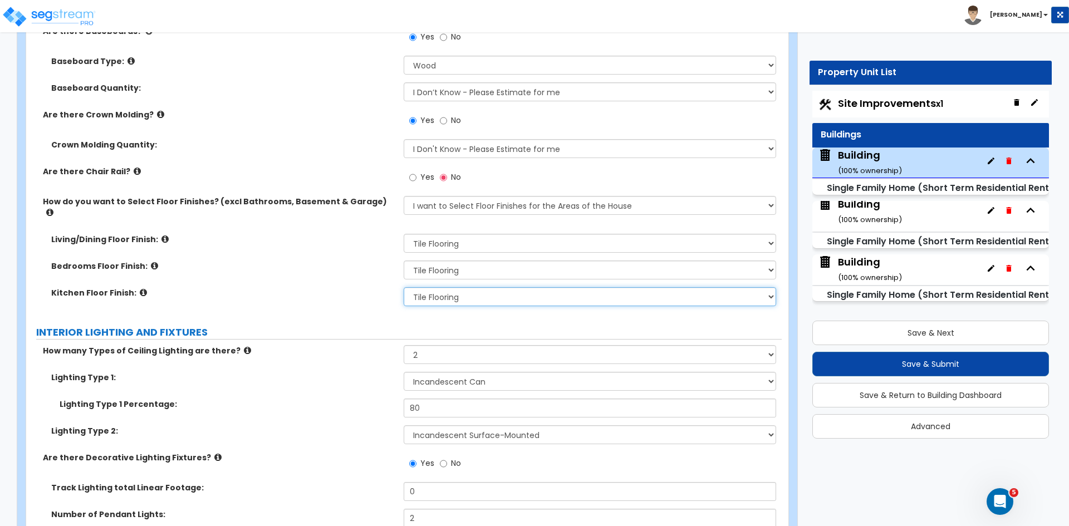
click at [403, 287] on select "None Tile Flooring Hardwood Flooring Resilient Laminate Flooring VCT Flooring S…" at bounding box center [589, 296] width 372 height 19
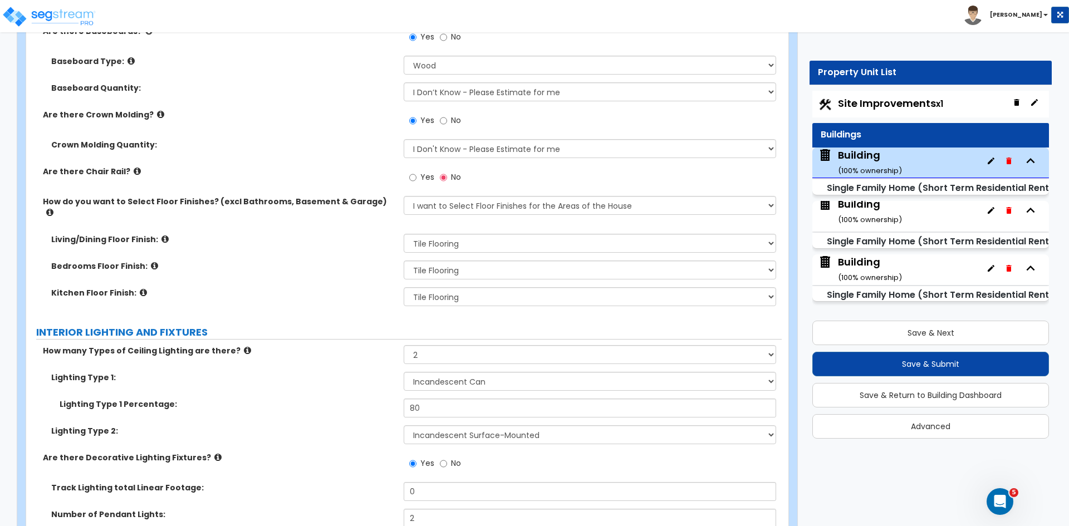
click at [343, 287] on label "Kitchen Floor Finish:" at bounding box center [223, 292] width 344 height 11
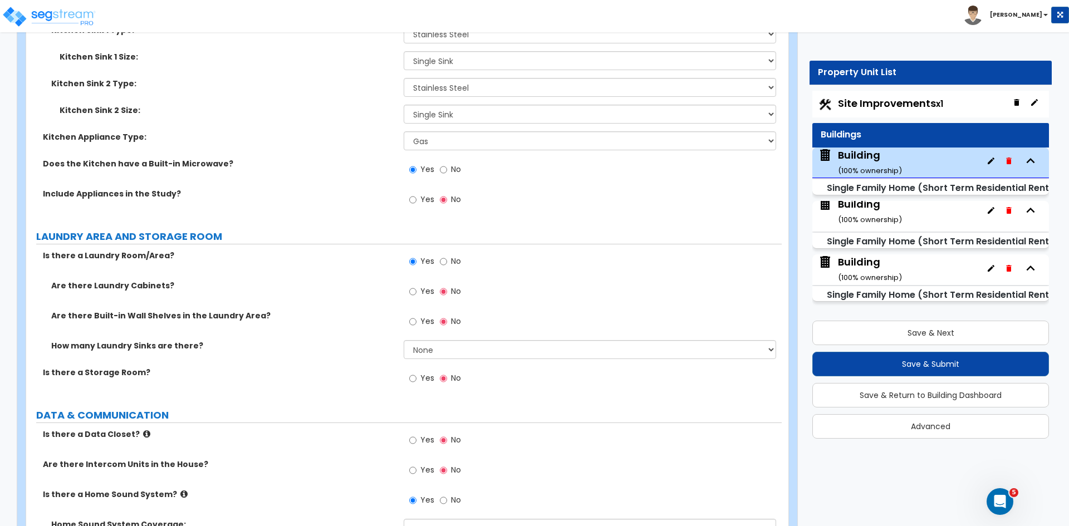
scroll to position [4268, 0]
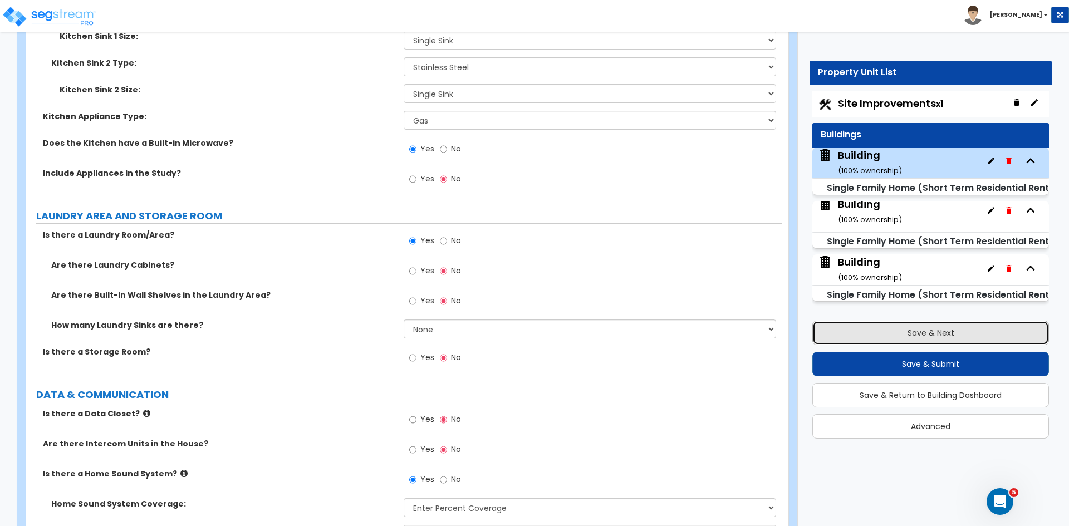
click at [898, 328] on button "Save & Next" at bounding box center [930, 333] width 237 height 24
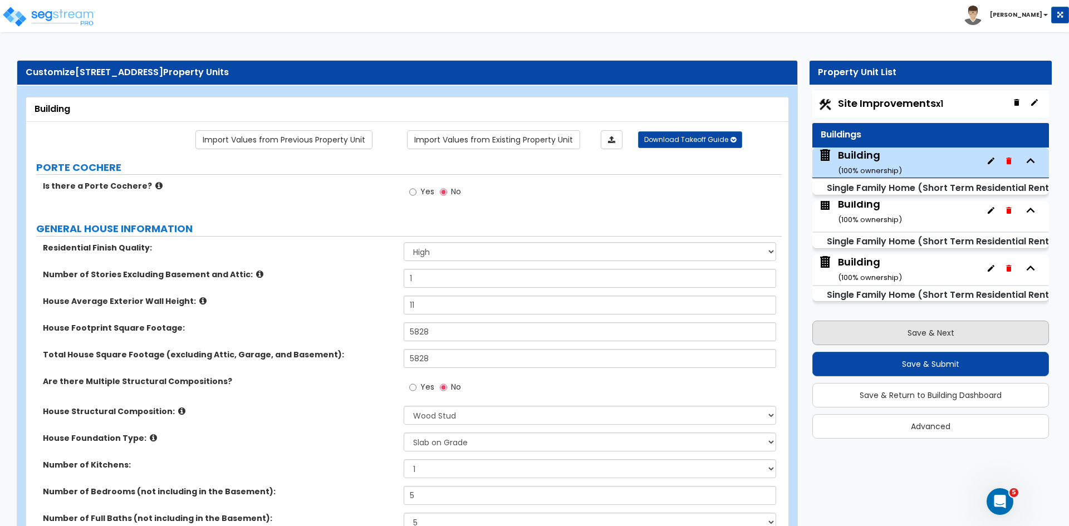
scroll to position [4, 0]
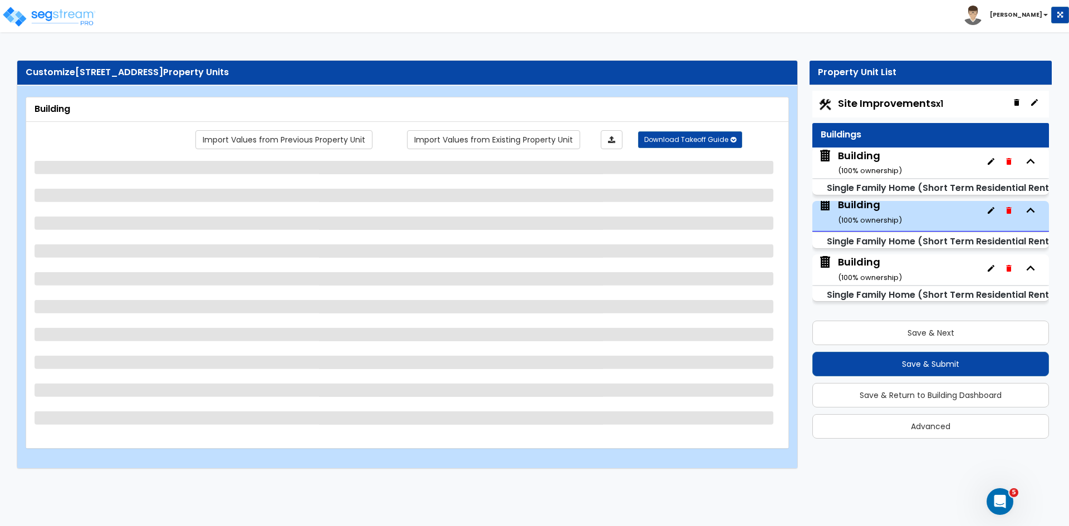
select select "2"
select select "7"
select select "3"
select select "1"
select select "4"
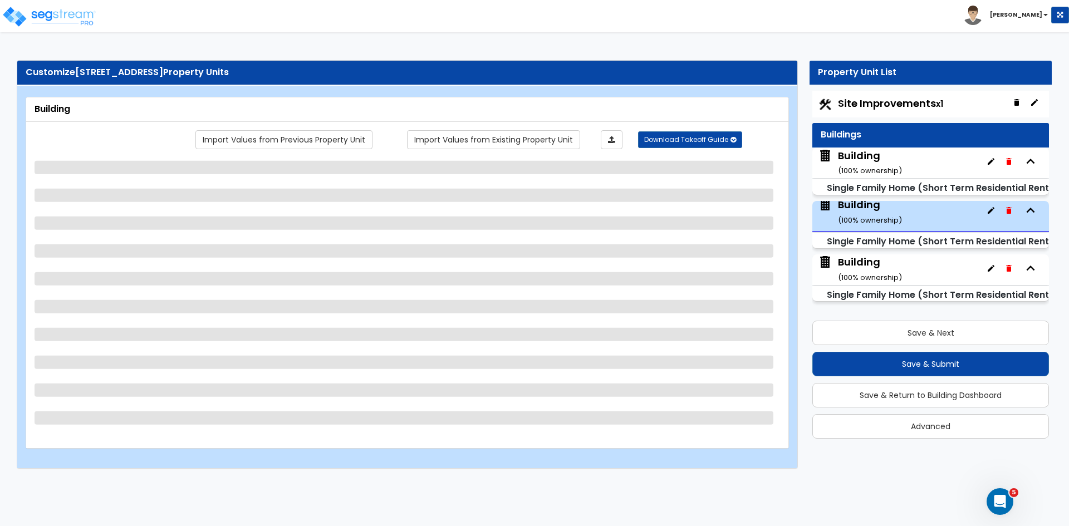
select select "1"
select select "2"
select select "1"
select select "2"
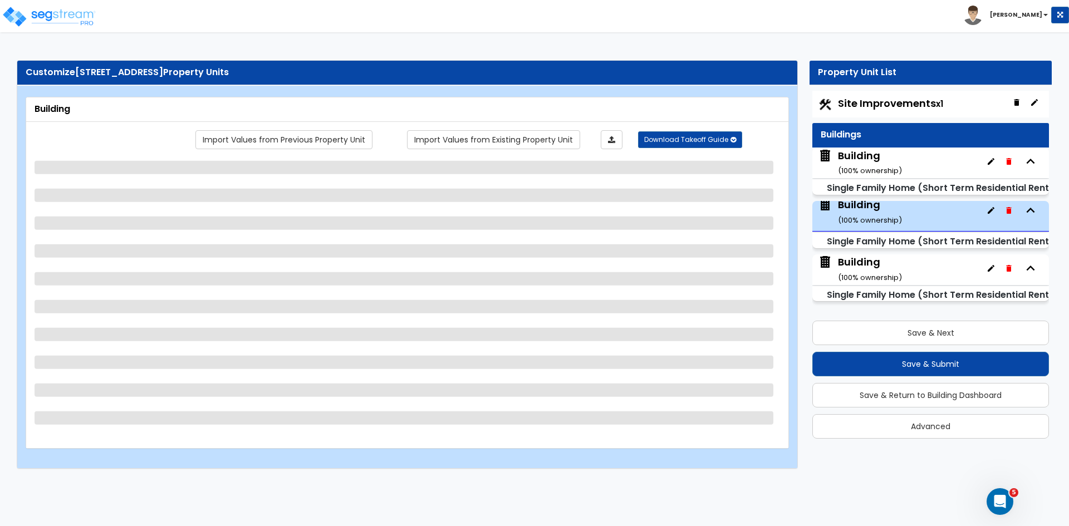
select select "1"
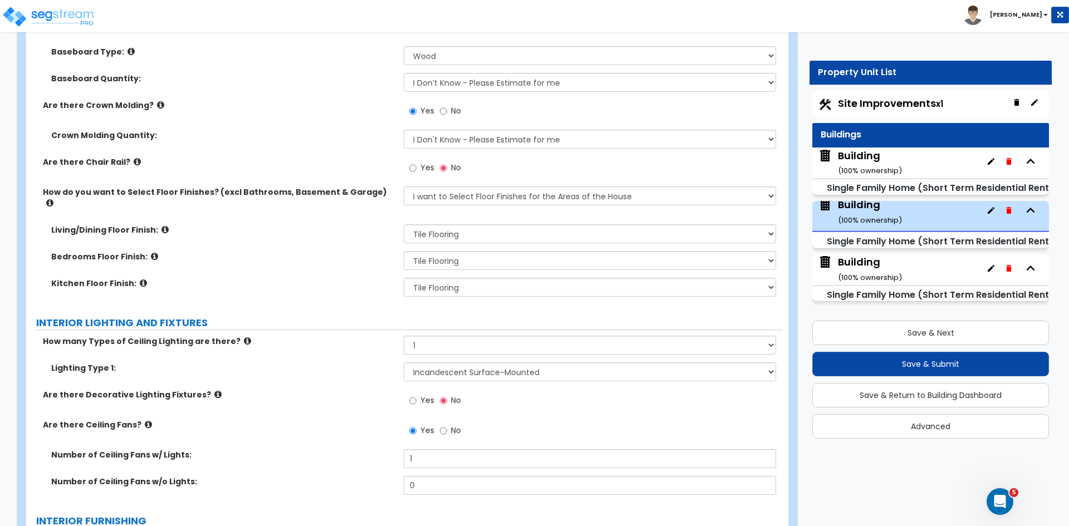
scroll to position [2027, 0]
drag, startPoint x: 339, startPoint y: 322, endPoint x: 347, endPoint y: 296, distance: 27.5
click at [347, 296] on div "PORTE COCHERE Is there a Porte Cochere? Yes No GENERAL HOUSE INFORMATION Reside…" at bounding box center [404, 86] width 739 height 3906
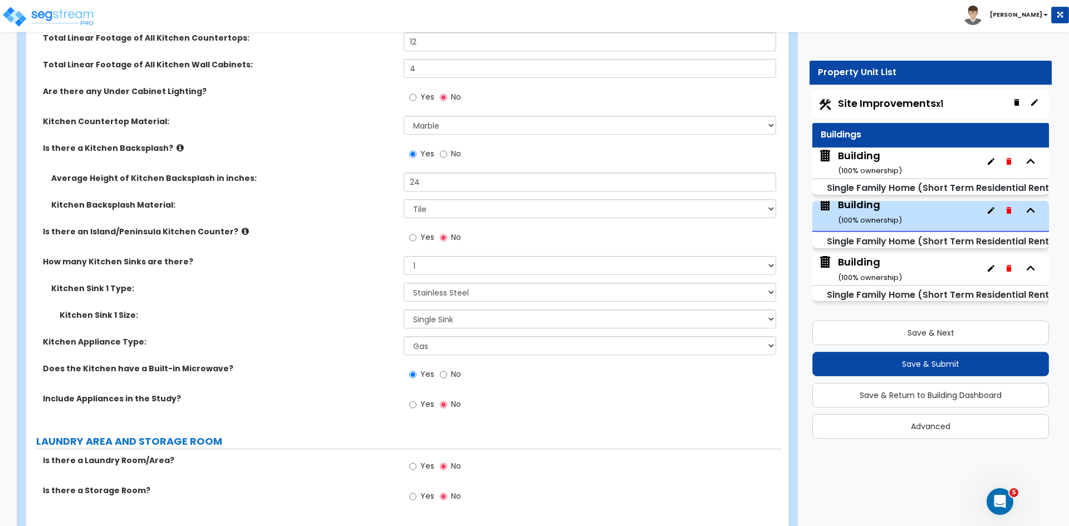
scroll to position [3170, 0]
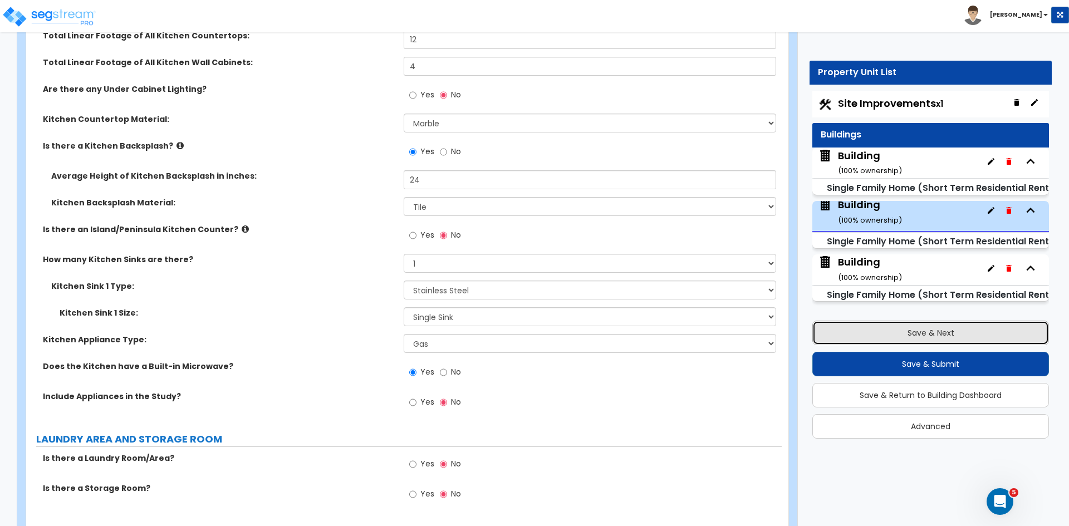
click at [839, 327] on button "Save & Next" at bounding box center [930, 333] width 237 height 24
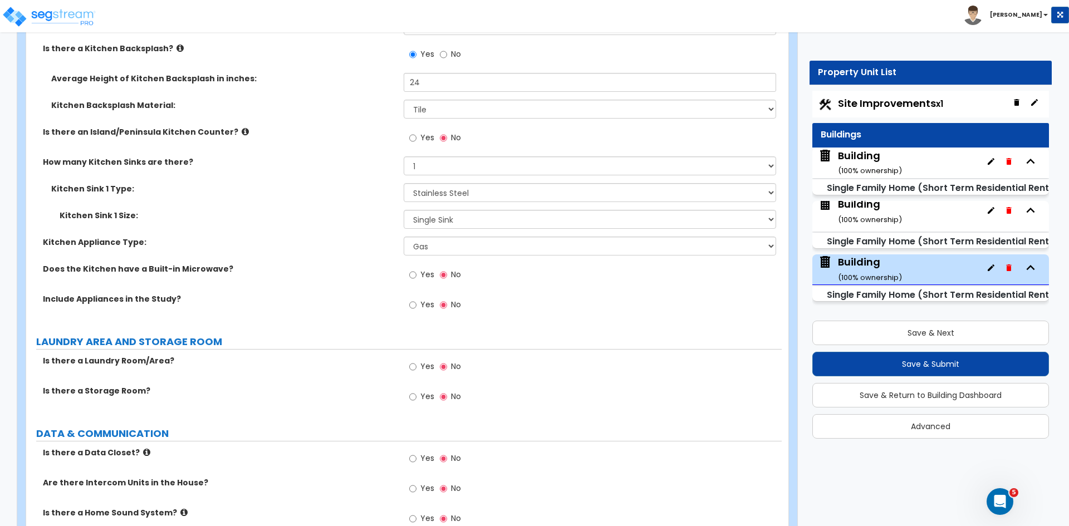
scroll to position [3081, 0]
click at [868, 366] on button "Save & Submit" at bounding box center [930, 364] width 237 height 24
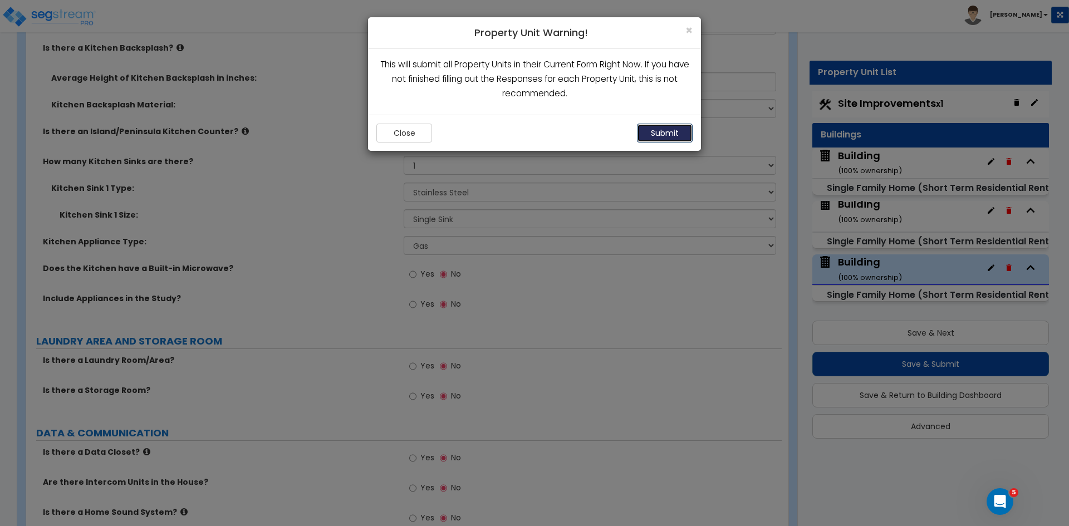
click at [661, 129] on button "Submit" at bounding box center [665, 133] width 56 height 19
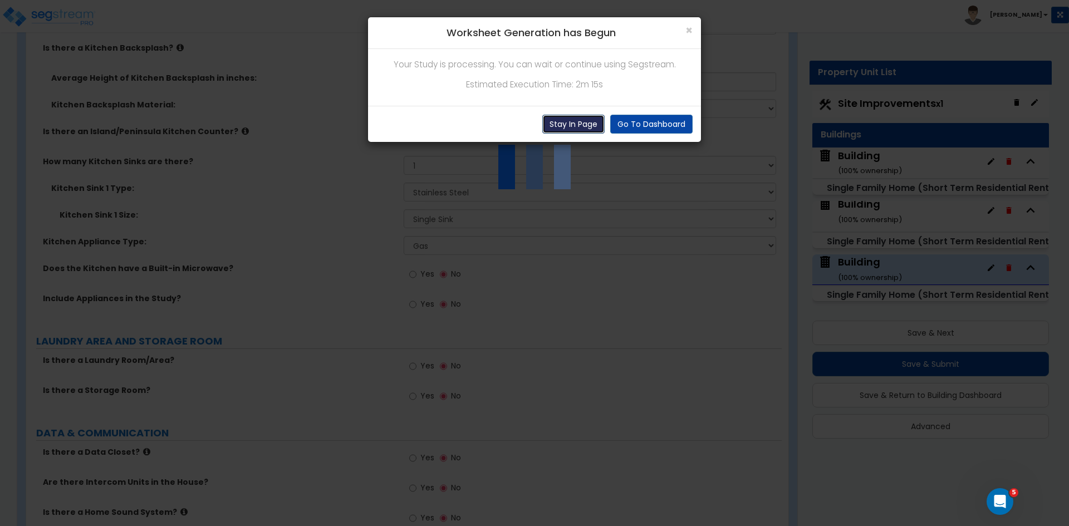
click at [583, 121] on button "Stay In Page" at bounding box center [573, 124] width 62 height 19
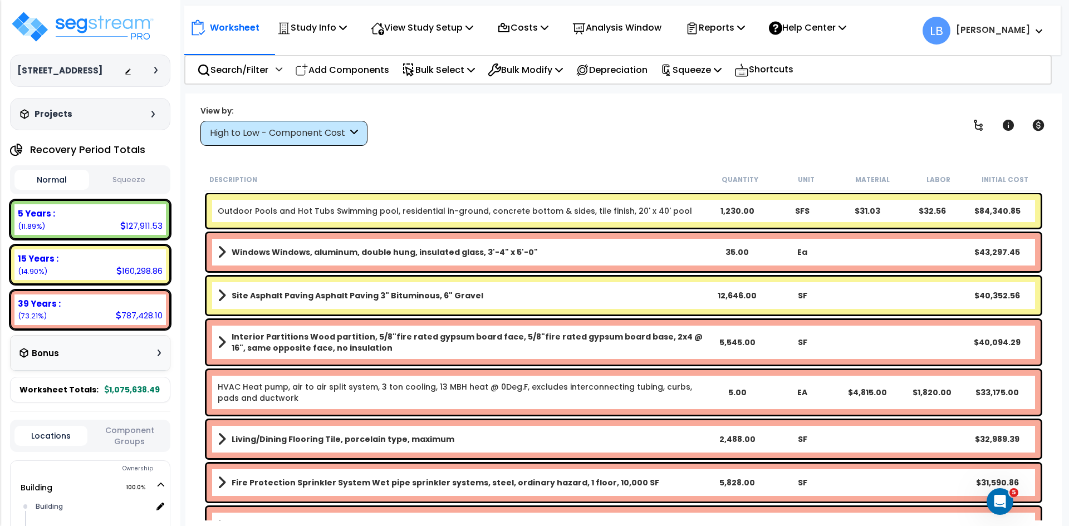
click at [124, 190] on button "Squeeze" at bounding box center [129, 179] width 75 height 19
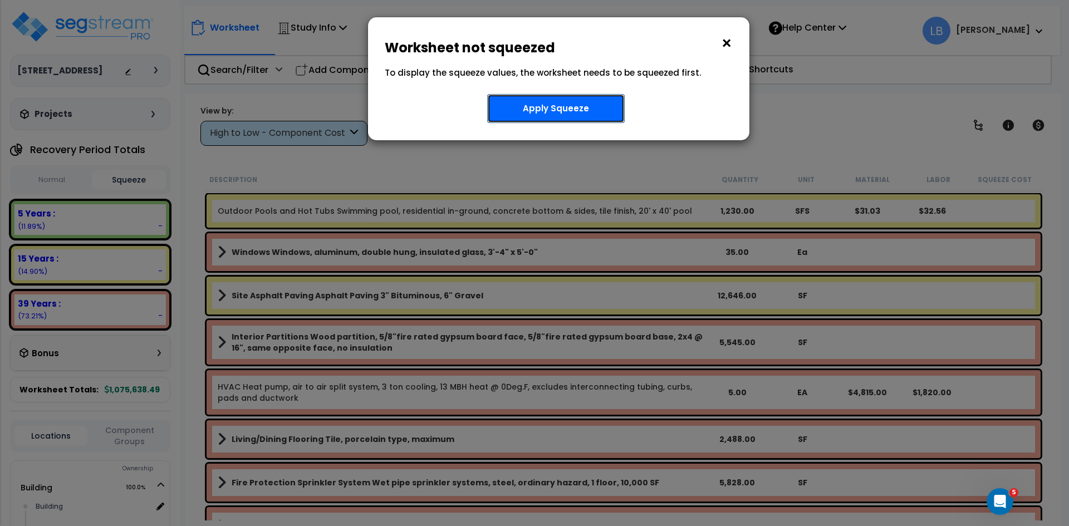
click at [528, 105] on button "Apply Squeeze" at bounding box center [555, 108] width 137 height 29
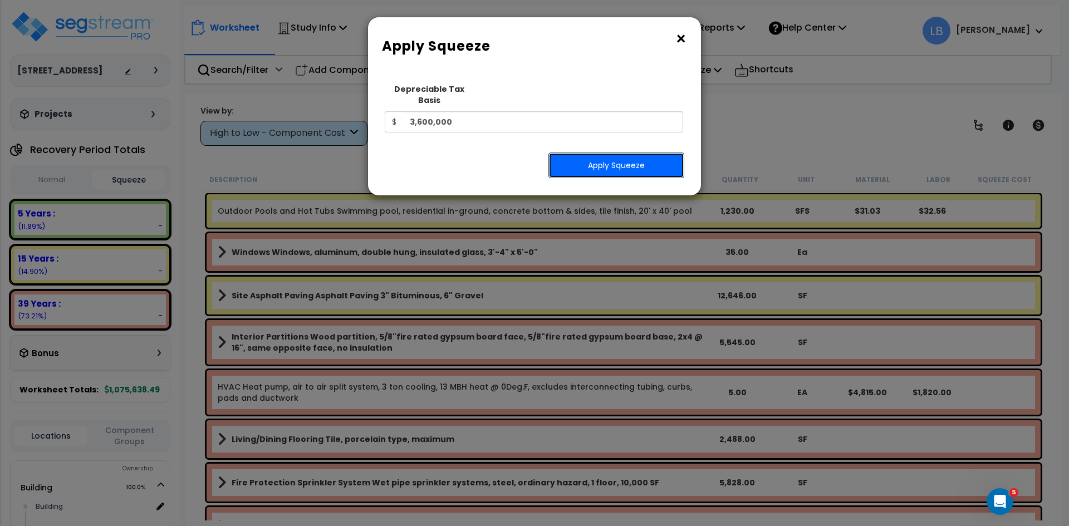
click at [583, 154] on button "Apply Squeeze" at bounding box center [616, 165] width 136 height 26
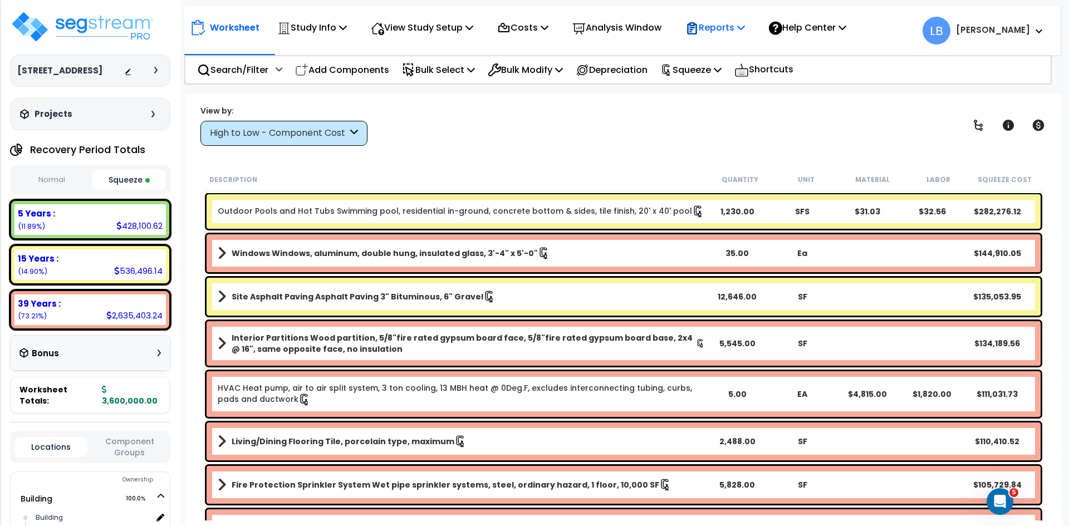
click at [719, 26] on p "Reports" at bounding box center [715, 27] width 60 height 15
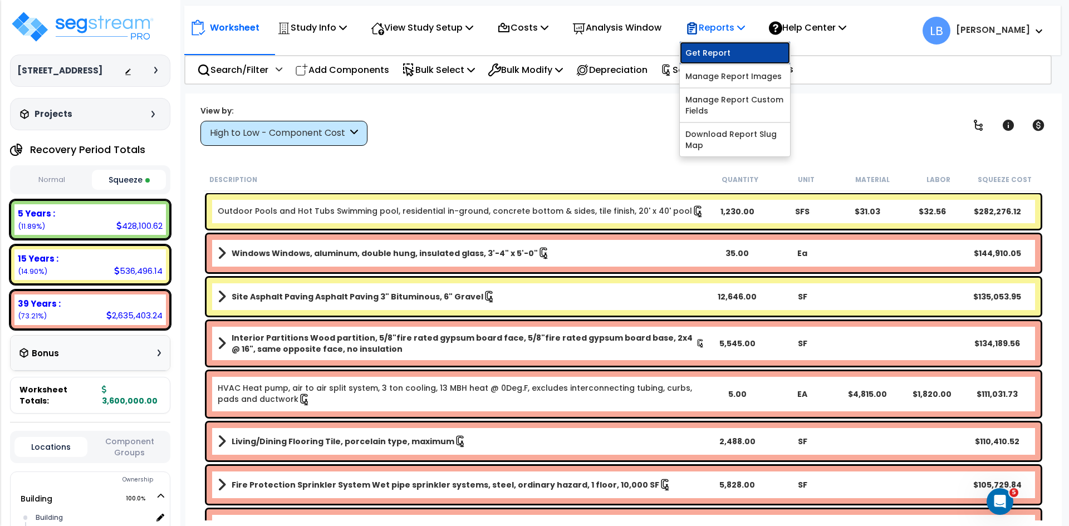
click at [729, 52] on link "Get Report" at bounding box center [735, 53] width 110 height 22
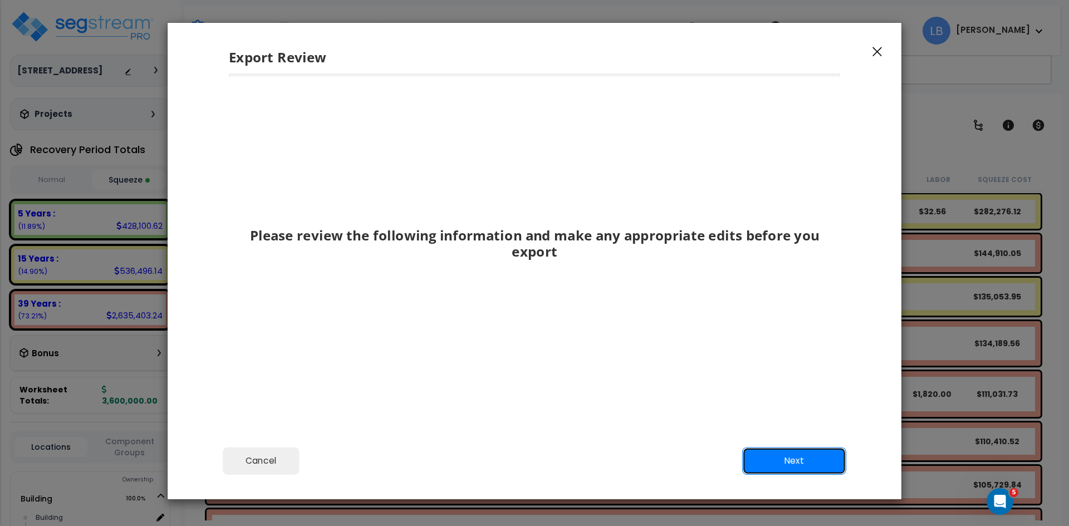
click at [772, 452] on button "Next" at bounding box center [794, 461] width 104 height 28
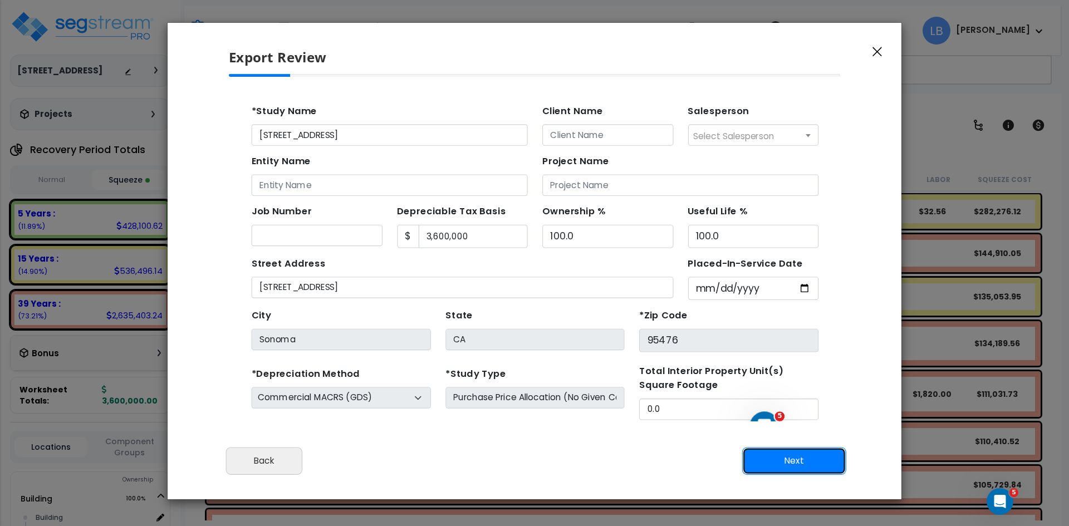
click at [779, 455] on button "Next" at bounding box center [794, 461] width 104 height 28
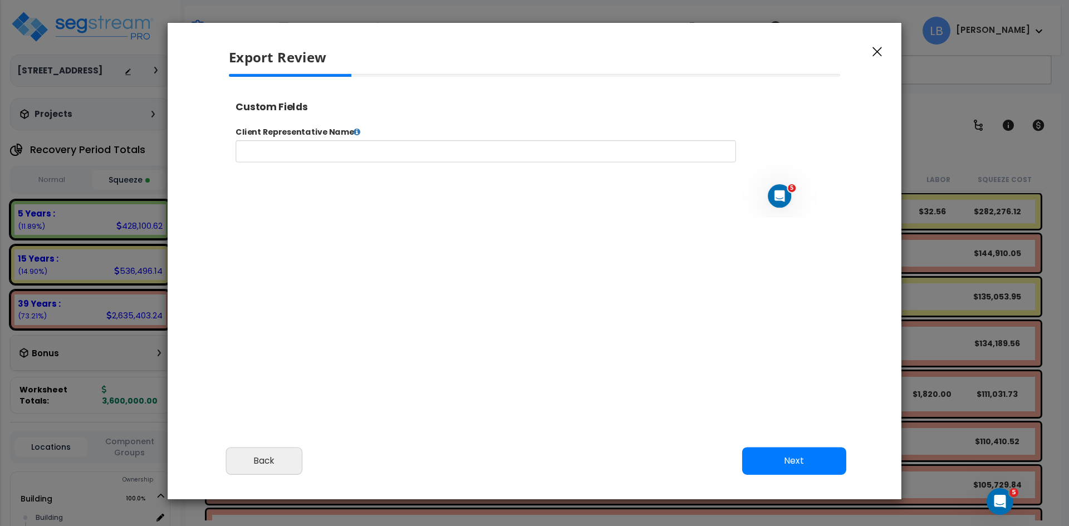
select select "2020"
click at [779, 455] on button "Next" at bounding box center [794, 461] width 104 height 28
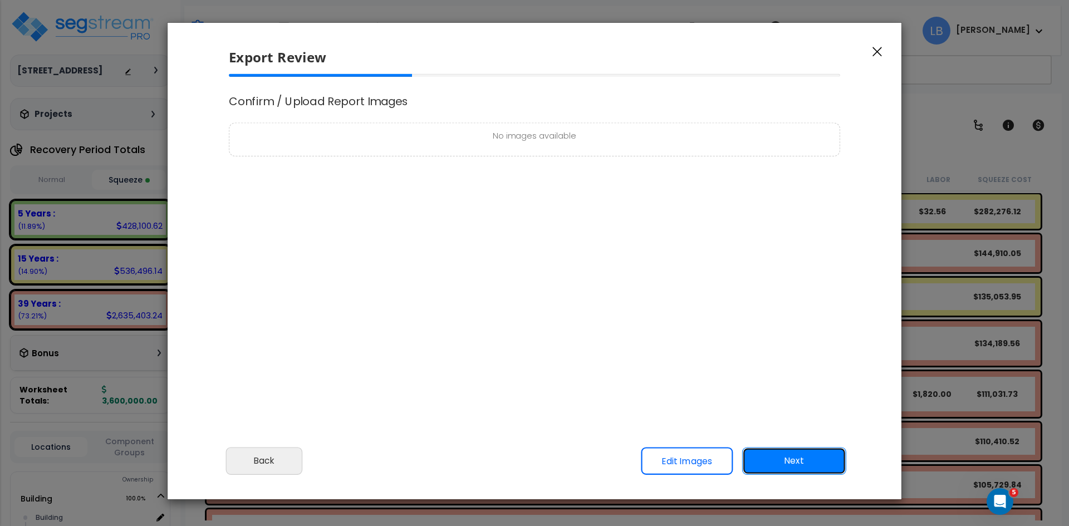
scroll to position [0, 0]
click at [779, 455] on button "Next" at bounding box center [794, 461] width 104 height 28
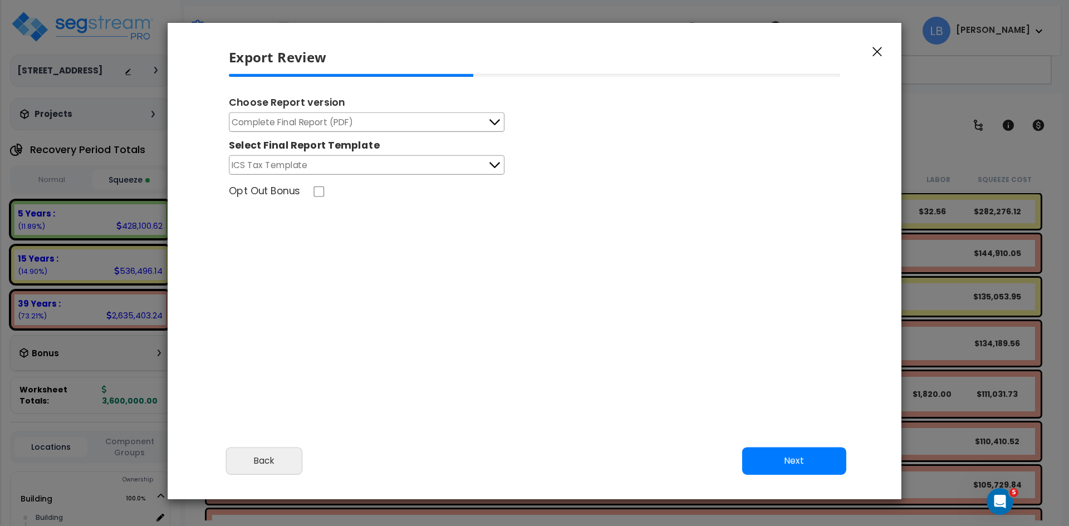
click at [452, 121] on button "Complete Final Report (PDF)" at bounding box center [366, 121] width 275 height 19
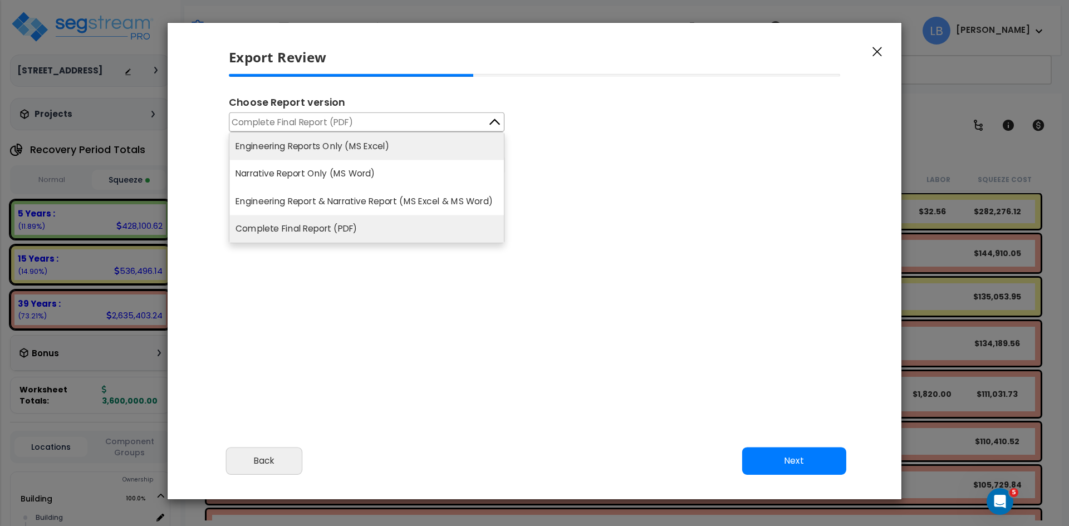
click at [431, 147] on li "Engineering Reports Only (MS Excel)" at bounding box center [366, 145] width 274 height 27
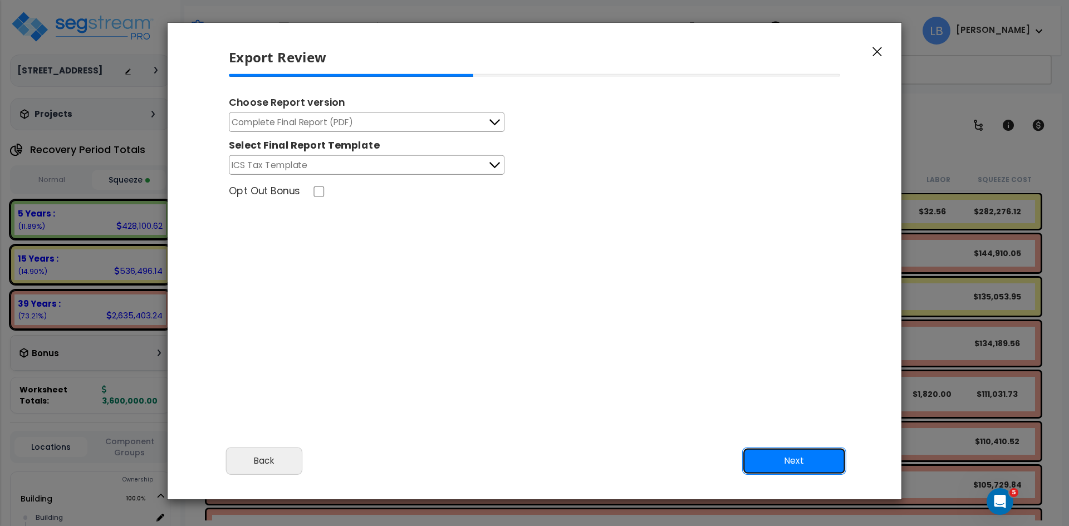
click at [782, 466] on button "Next" at bounding box center [794, 461] width 104 height 28
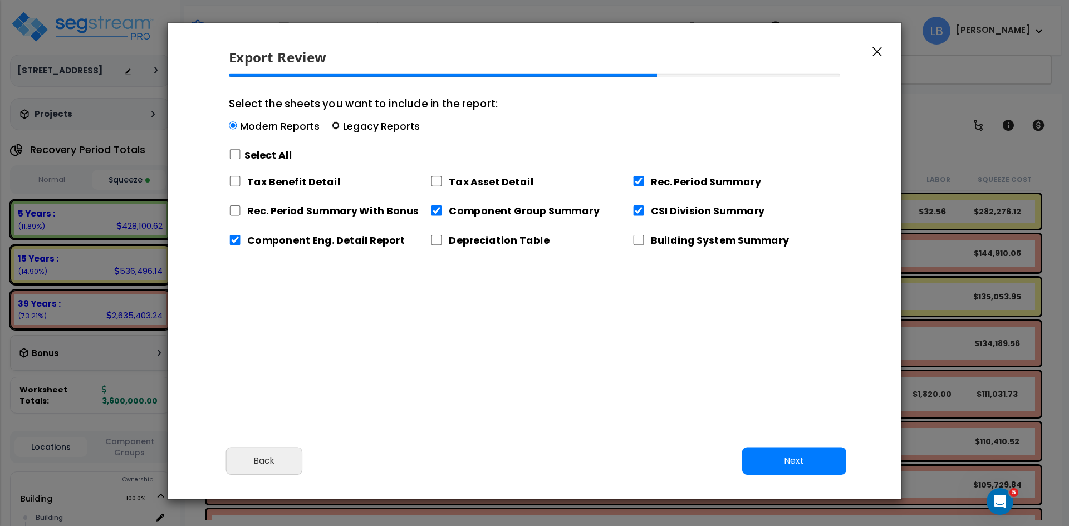
click at [333, 123] on input "Select the sheets you want to include in the report: Modern Reports Legacy Repo…" at bounding box center [336, 126] width 8 height 8
radio input "true"
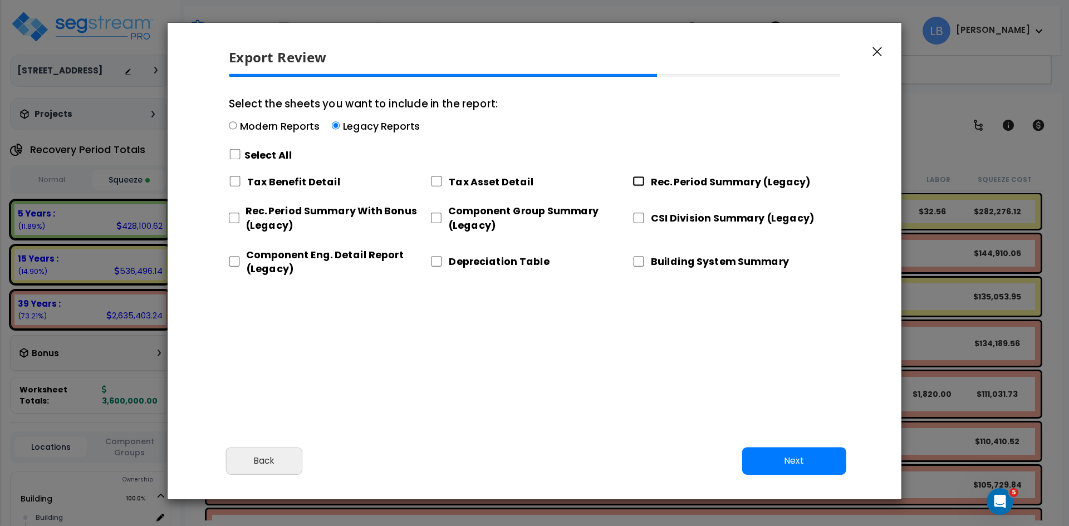
click at [637, 184] on input "Rec. Period Summary (Legacy)" at bounding box center [638, 181] width 12 height 11
checkbox input "true"
click at [643, 218] on input "CSI Division Summary (Legacy)" at bounding box center [638, 218] width 12 height 11
checkbox input "true"
click at [437, 216] on input "Component Group Summary (Legacy)" at bounding box center [435, 218] width 11 height 11
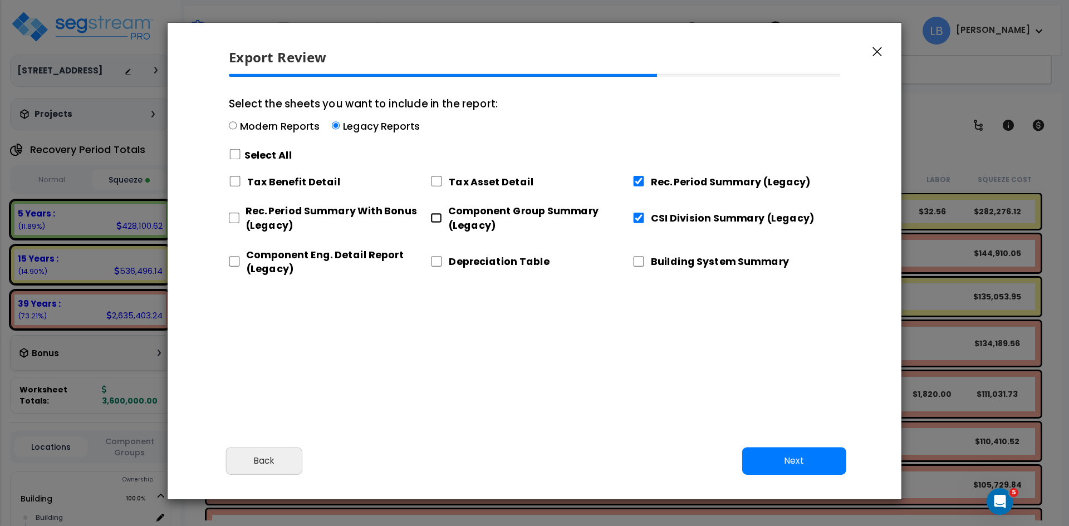
checkbox input "true"
click at [234, 259] on input "Component Eng. Detail Report (Legacy)" at bounding box center [234, 261] width 11 height 11
checkbox input "true"
click at [766, 463] on button "Next" at bounding box center [794, 461] width 104 height 28
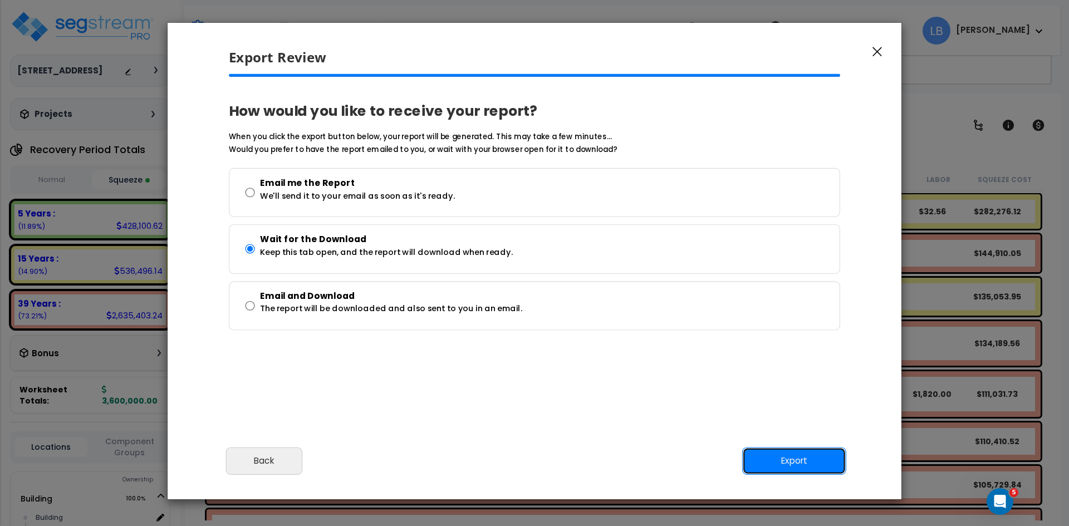
click at [773, 461] on button "Export" at bounding box center [794, 461] width 104 height 28
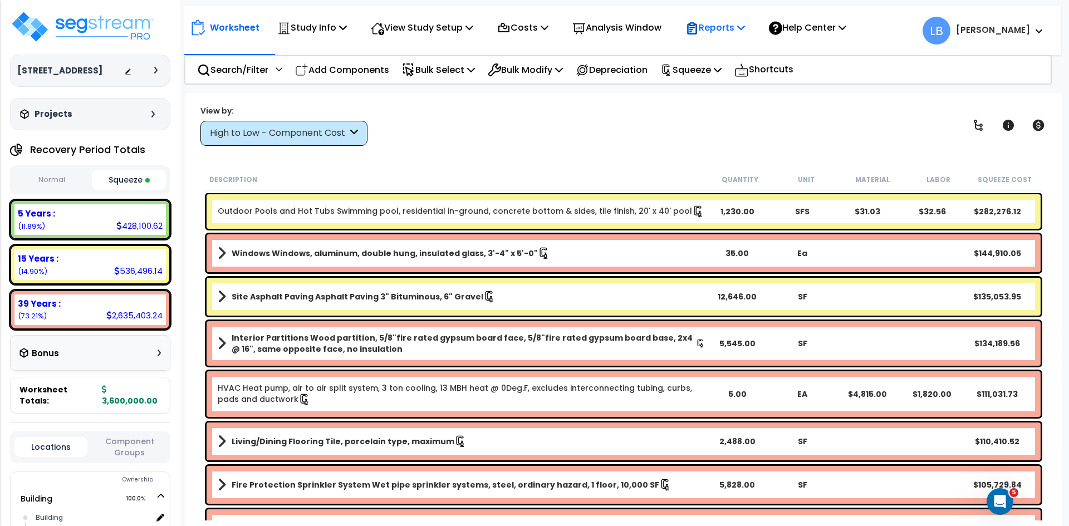
click at [732, 29] on p "Reports" at bounding box center [715, 27] width 60 height 15
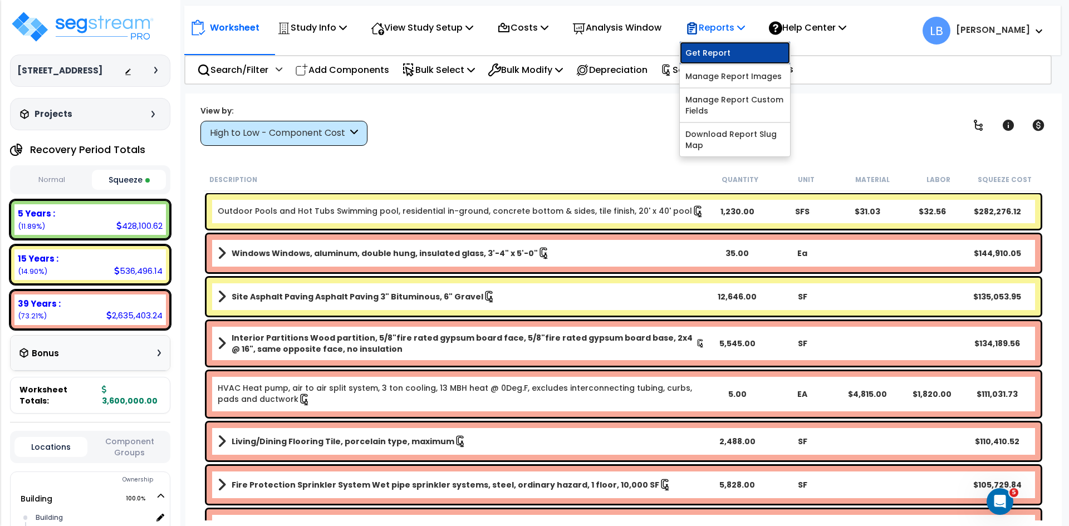
click at [732, 49] on link "Get Report" at bounding box center [735, 53] width 110 height 22
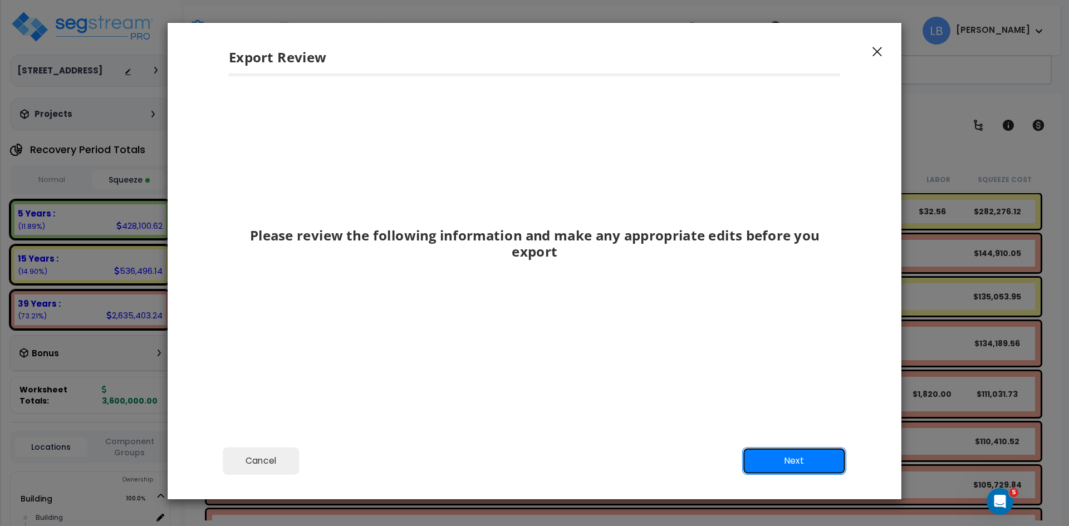
click at [764, 459] on button "Next" at bounding box center [794, 461] width 104 height 28
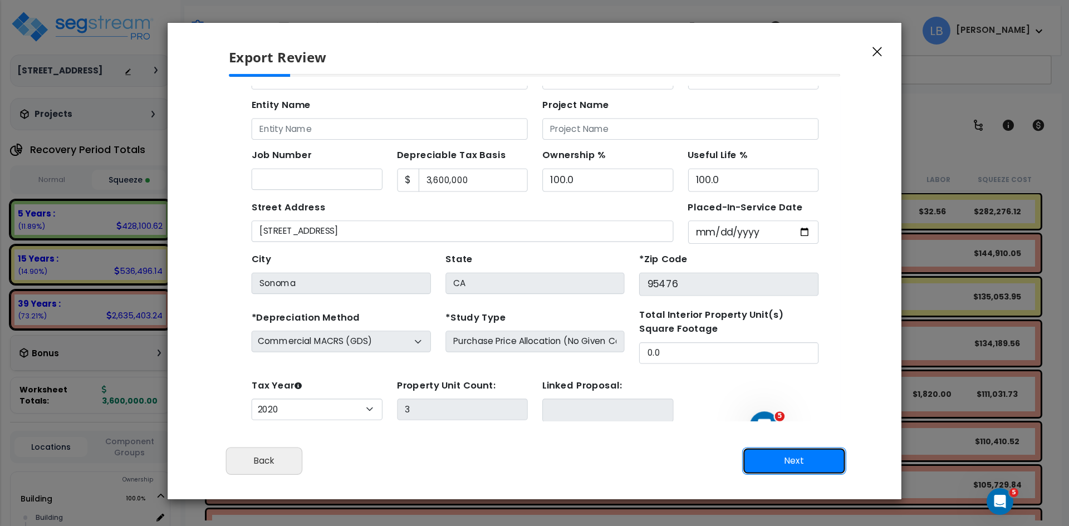
click at [777, 456] on button "Next" at bounding box center [794, 461] width 104 height 28
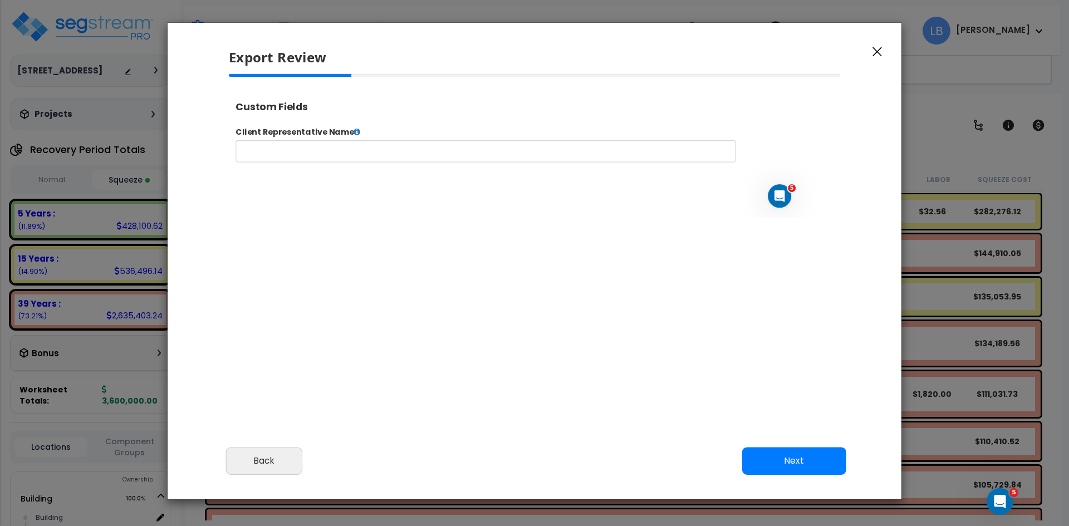
select select "2020"
click at [777, 456] on button "Next" at bounding box center [794, 461] width 104 height 28
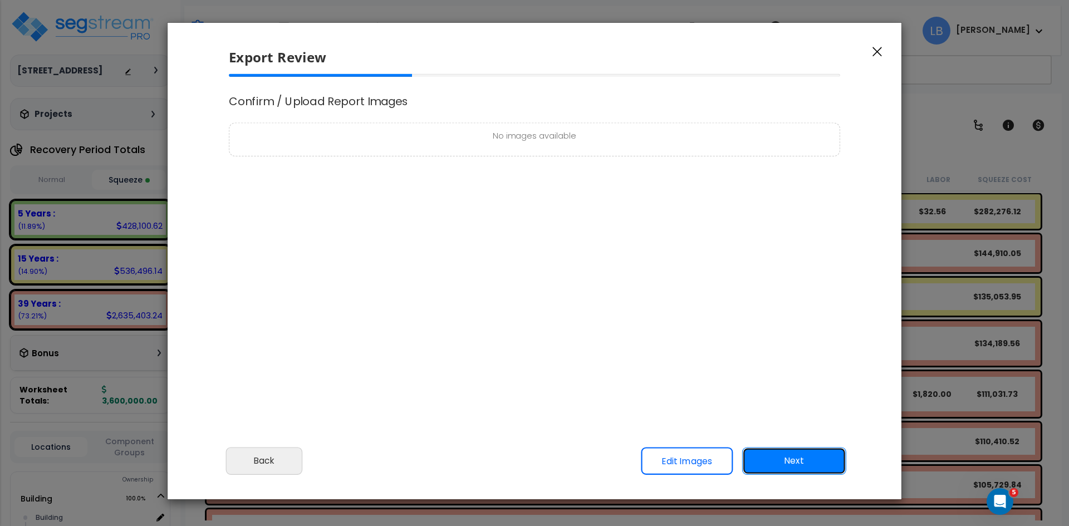
scroll to position [0, 0]
click at [777, 456] on button "Next" at bounding box center [794, 461] width 104 height 28
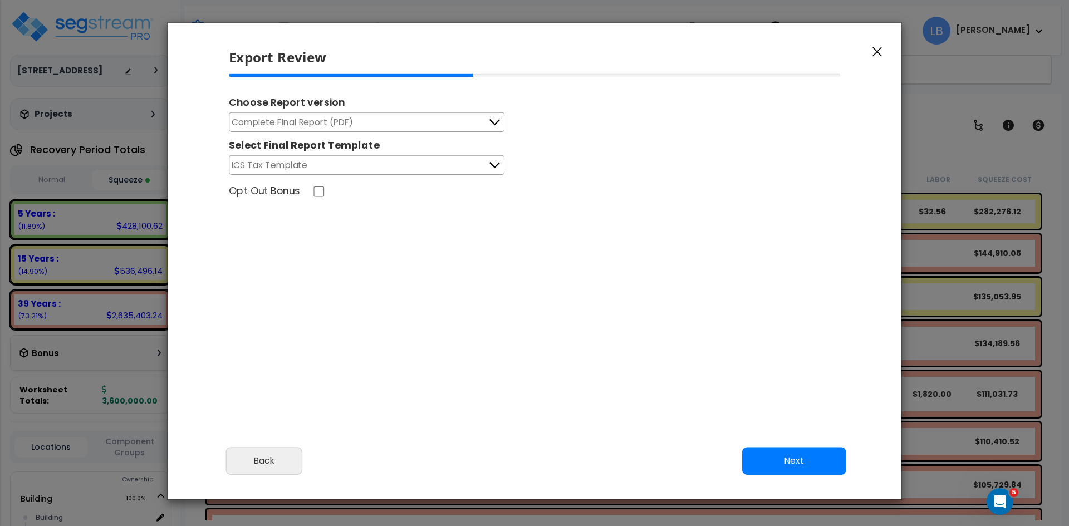
click at [407, 122] on button "Complete Final Report (PDF)" at bounding box center [366, 121] width 275 height 19
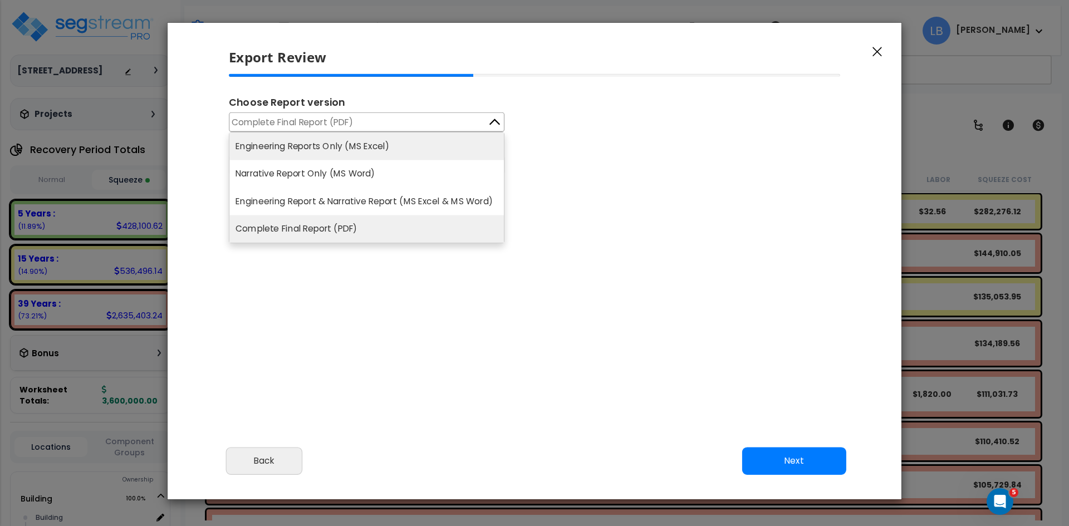
click at [399, 145] on li "Engineering Reports Only (MS Excel)" at bounding box center [366, 145] width 274 height 27
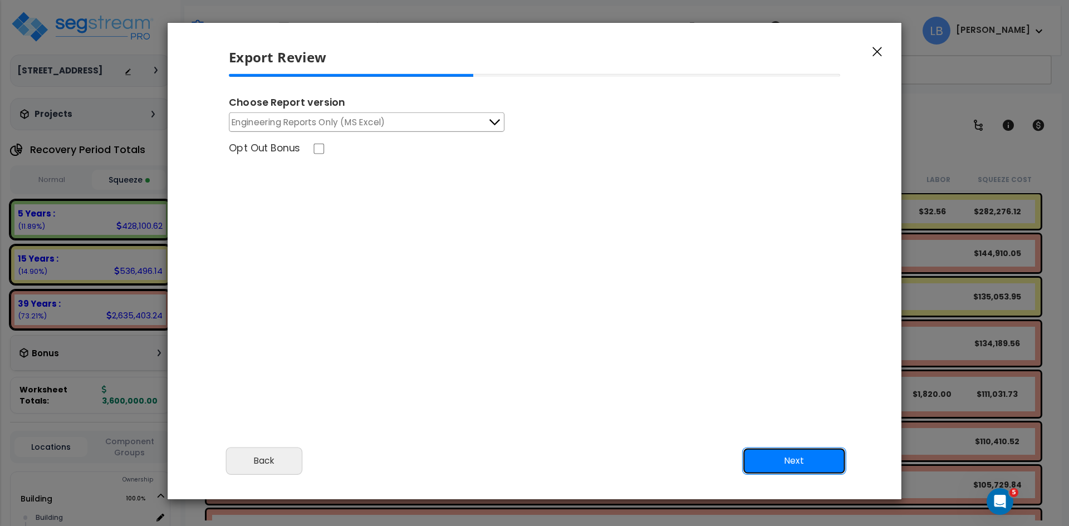
click at [767, 454] on button "Next" at bounding box center [794, 461] width 104 height 28
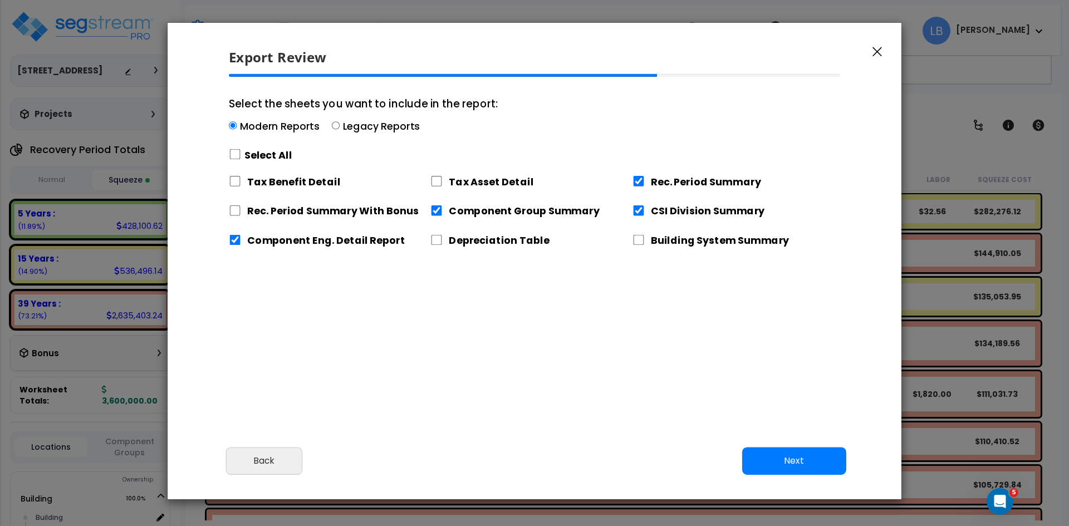
click at [364, 127] on label "Legacy Reports" at bounding box center [381, 126] width 77 height 14
click at [339, 127] on input "Select the sheets you want to include in the report: Modern Reports Legacy Repo…" at bounding box center [336, 126] width 8 height 8
radio input "true"
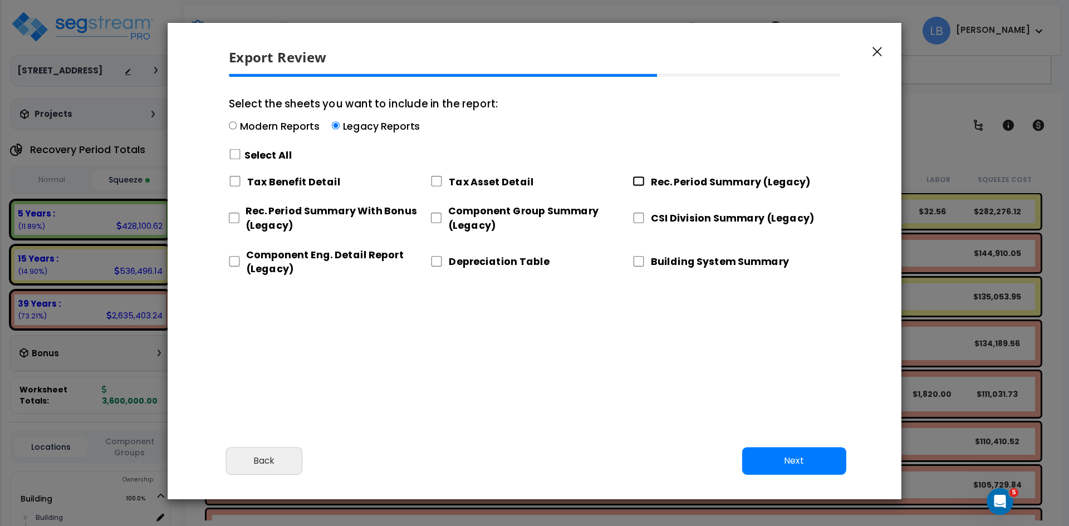
click at [634, 181] on input "Rec. Period Summary (Legacy)" at bounding box center [638, 181] width 12 height 11
checkbox input "true"
click at [641, 218] on input "CSI Division Summary (Legacy)" at bounding box center [638, 218] width 12 height 11
checkbox input "true"
click at [439, 216] on input "Component Group Summary (Legacy)" at bounding box center [435, 218] width 11 height 11
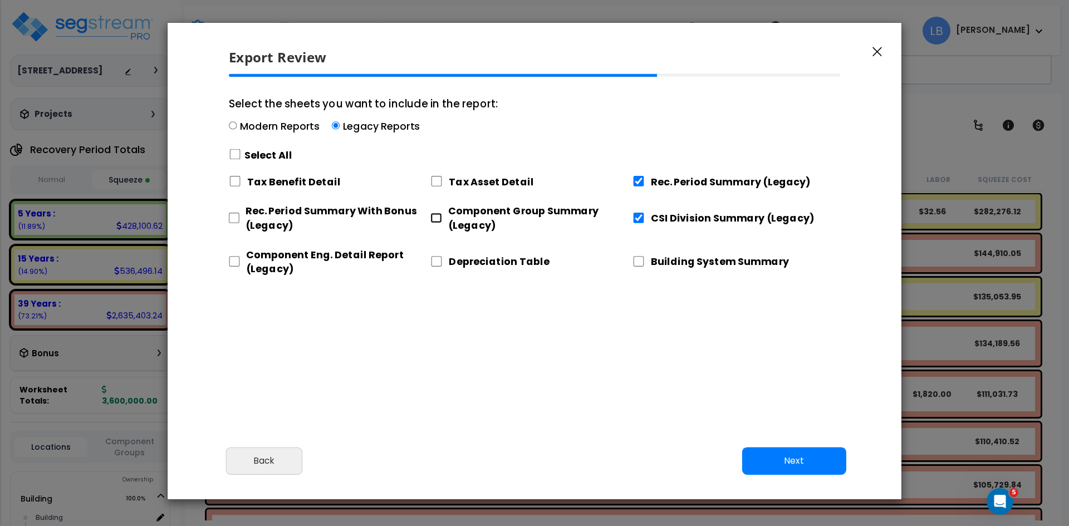
checkbox input "true"
click at [236, 258] on input "Component Eng. Detail Report (Legacy)" at bounding box center [234, 261] width 11 height 11
checkbox input "true"
click at [773, 455] on button "Next" at bounding box center [794, 461] width 104 height 28
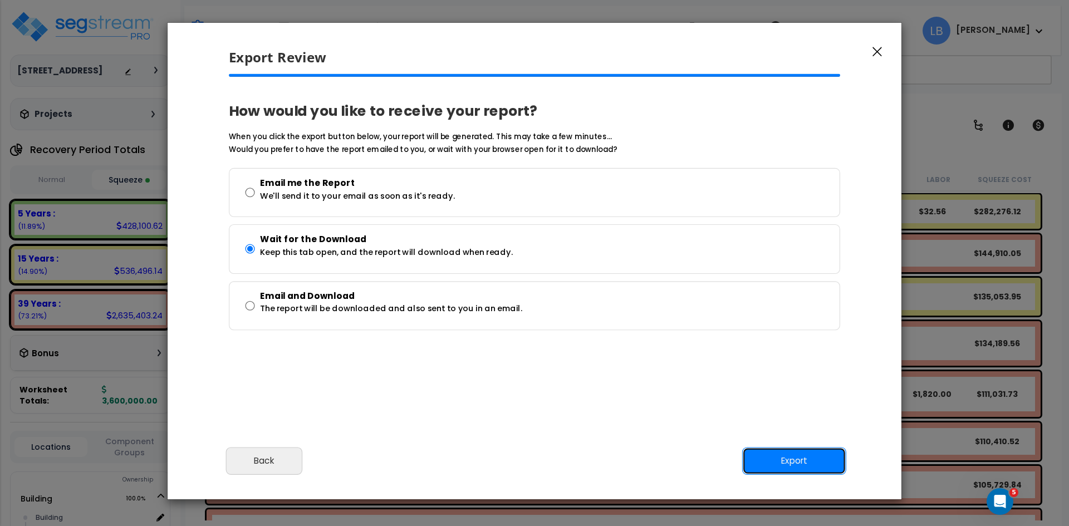
click at [790, 465] on button "Export" at bounding box center [794, 461] width 104 height 28
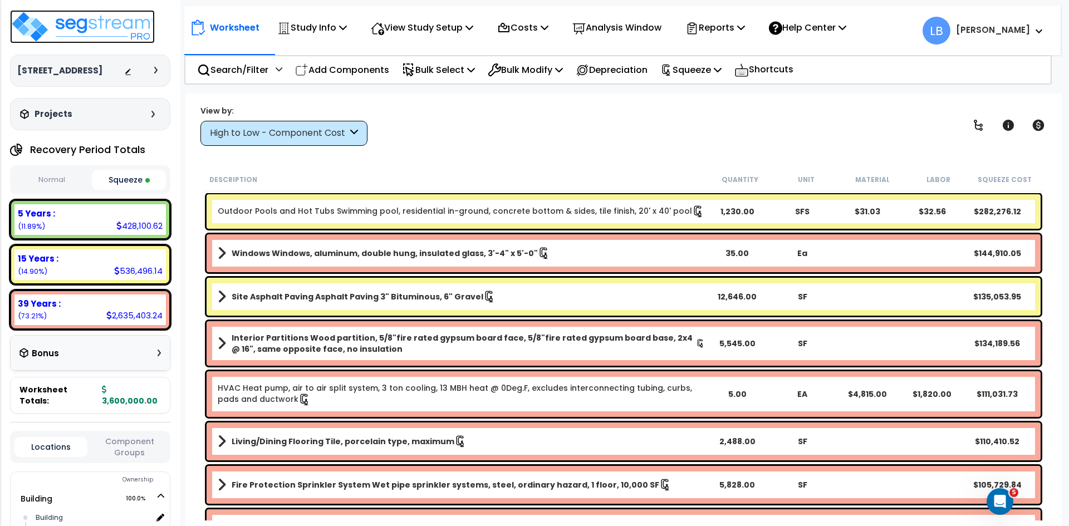
click at [103, 33] on img at bounding box center [82, 26] width 145 height 33
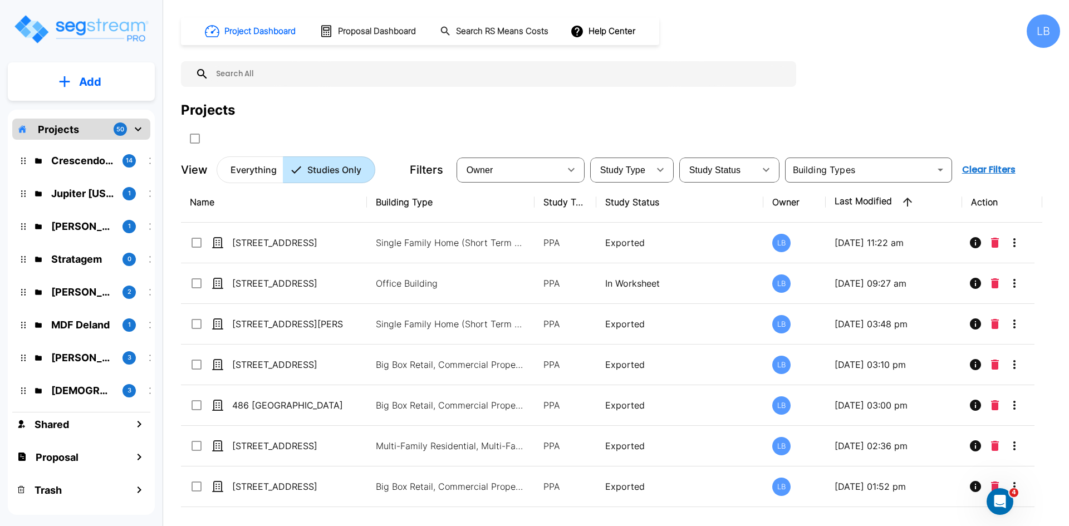
click at [96, 87] on p "Add" at bounding box center [90, 81] width 22 height 17
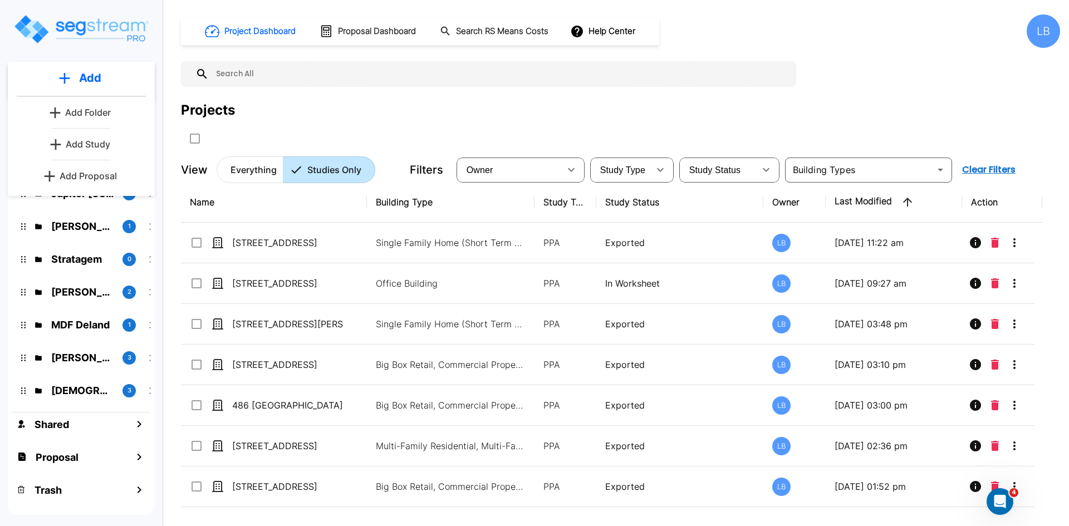
click at [96, 147] on p "Add Study" at bounding box center [88, 143] width 45 height 13
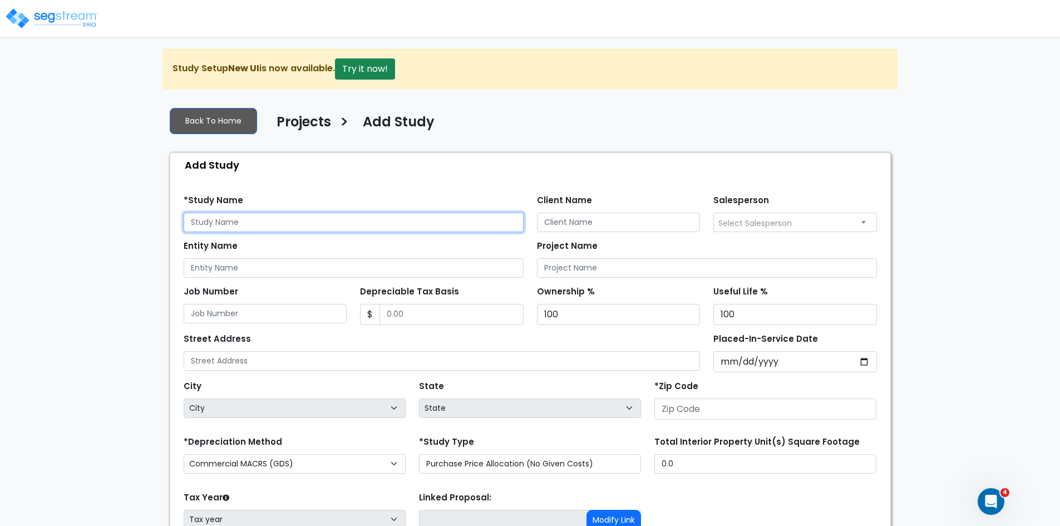
click at [210, 222] on input "text" at bounding box center [354, 222] width 340 height 19
click at [210, 222] on input "9002 Leycrest" at bounding box center [354, 222] width 340 height 19
click at [254, 228] on input "9002 Leycrest" at bounding box center [354, 222] width 340 height 19
type input "[STREET_ADDRESS]"
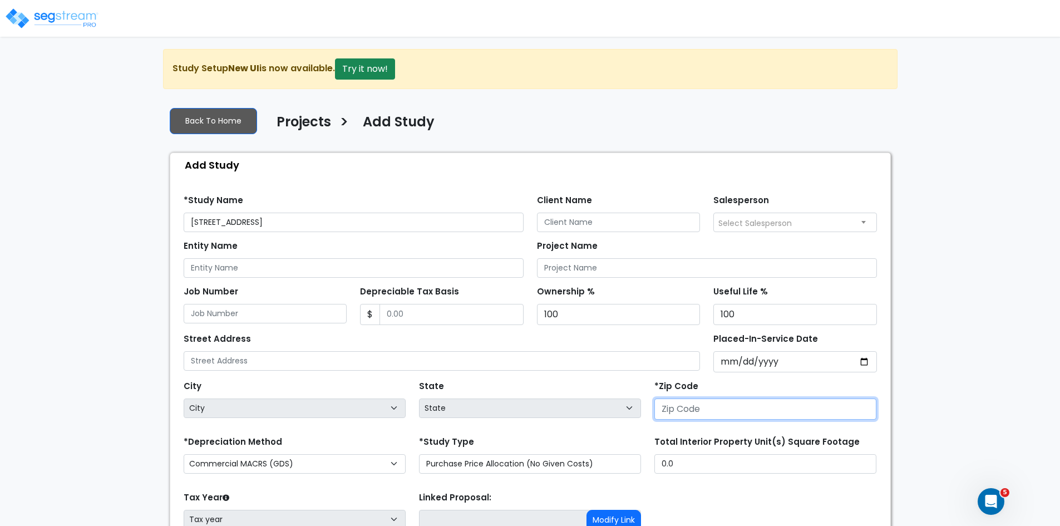
click at [695, 406] on input "number" at bounding box center [765, 408] width 222 height 21
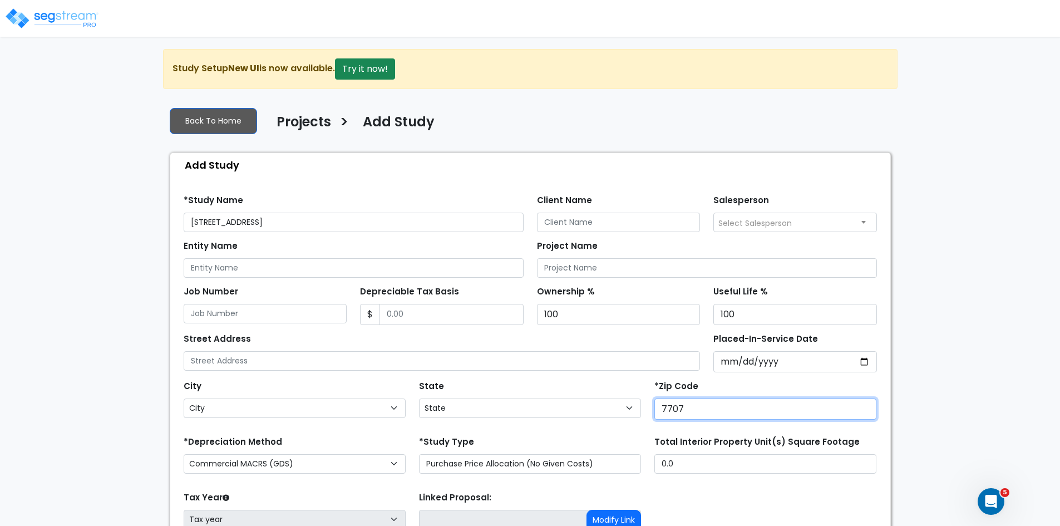
type input "77078"
select select "TX"
type input "77078"
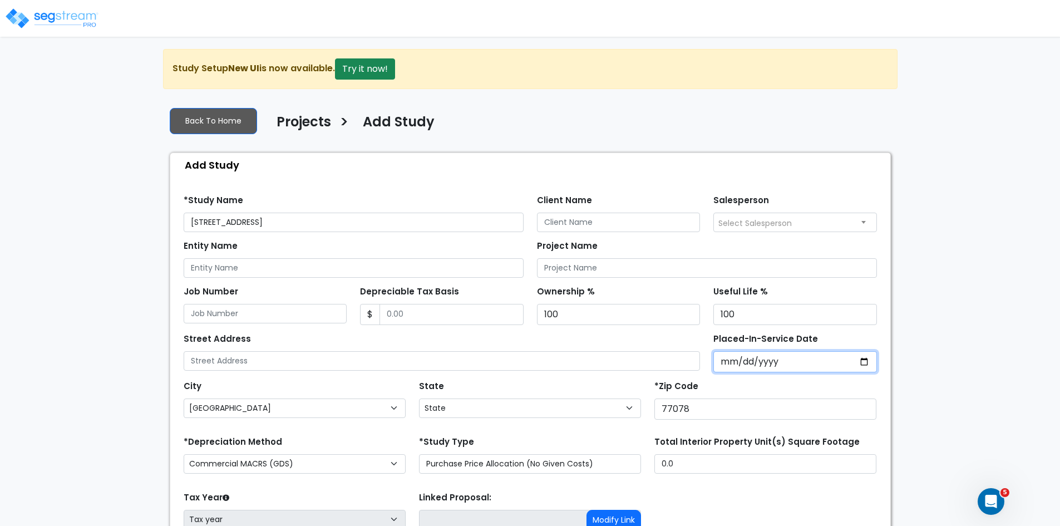
click at [729, 360] on input "Placed-In-Service Date" at bounding box center [795, 361] width 164 height 21
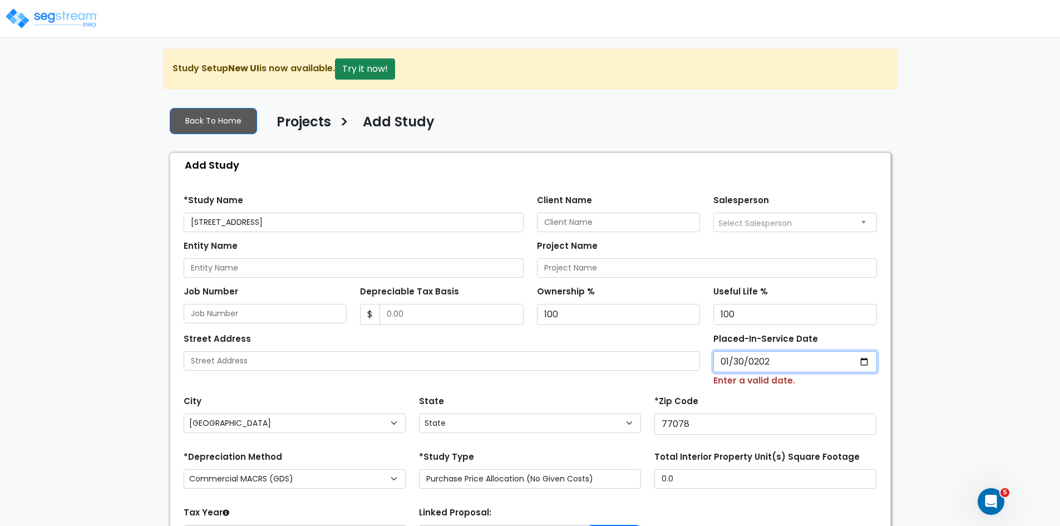
type input "2024-01-30"
select select "2024"
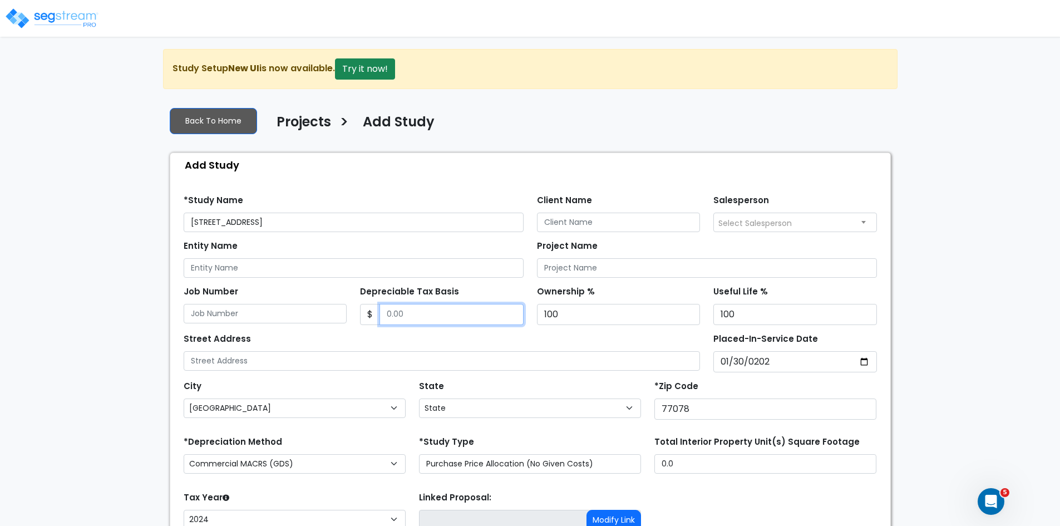
click at [436, 316] on input "Depreciable Tax Basis" at bounding box center [452, 314] width 144 height 21
type input "3,784,989"
click at [454, 338] on div "Street Address" at bounding box center [442, 351] width 517 height 40
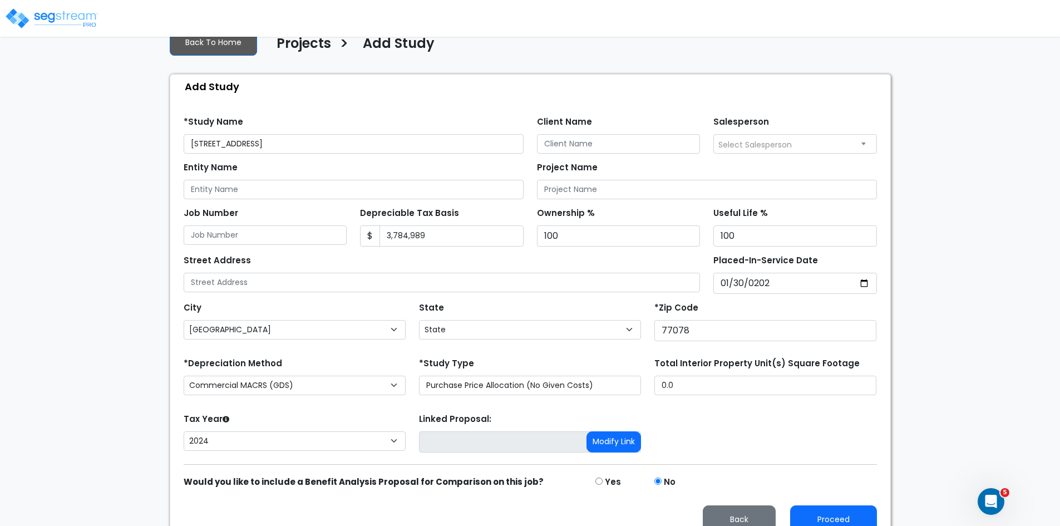
scroll to position [96, 0]
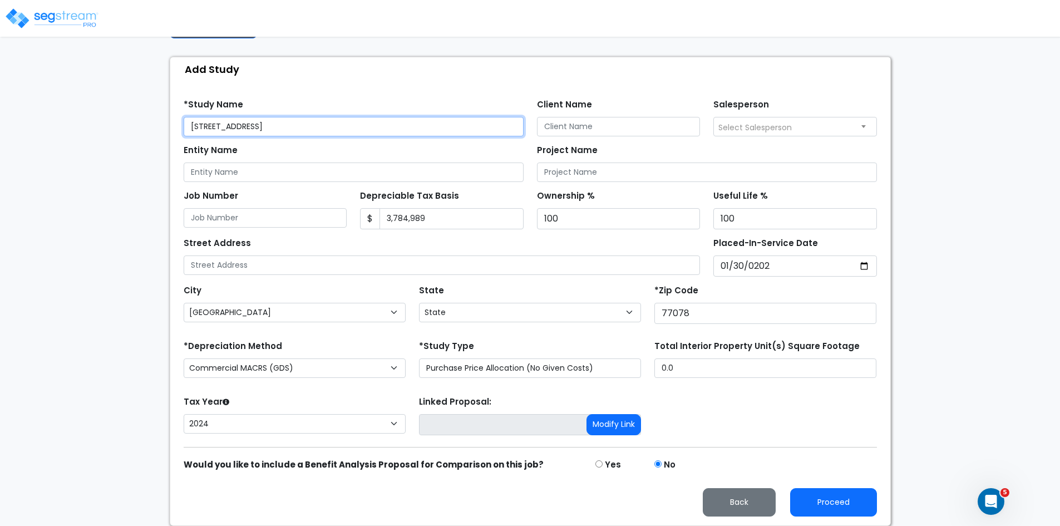
click at [279, 125] on input "[STREET_ADDRESS]" at bounding box center [354, 126] width 340 height 19
drag, startPoint x: 264, startPoint y: 125, endPoint x: 165, endPoint y: 127, distance: 99.1
click at [165, 127] on div "Back To Home Projects > Add Study Add Study Find these errors below in the Stud…" at bounding box center [530, 264] width 735 height 524
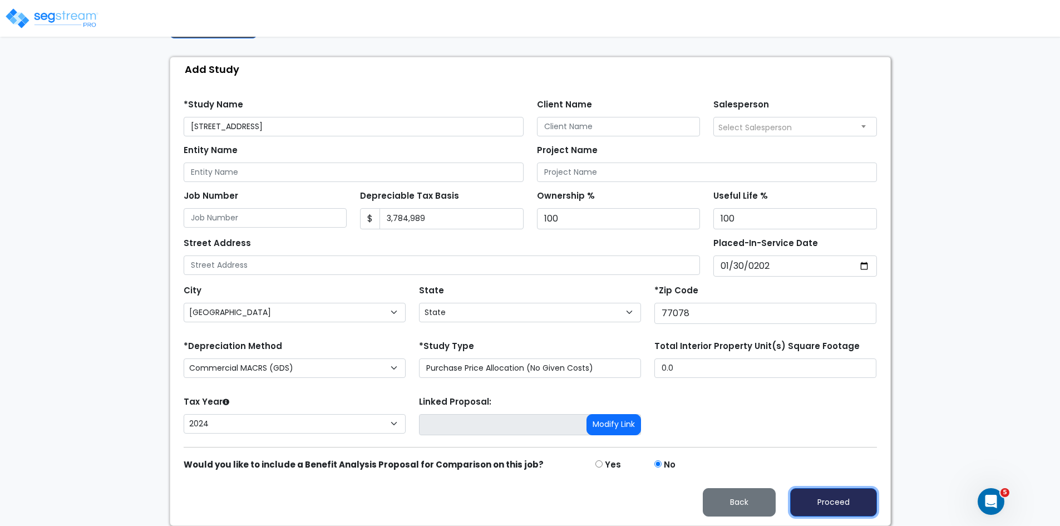
click at [812, 496] on button "Proceed" at bounding box center [833, 502] width 87 height 28
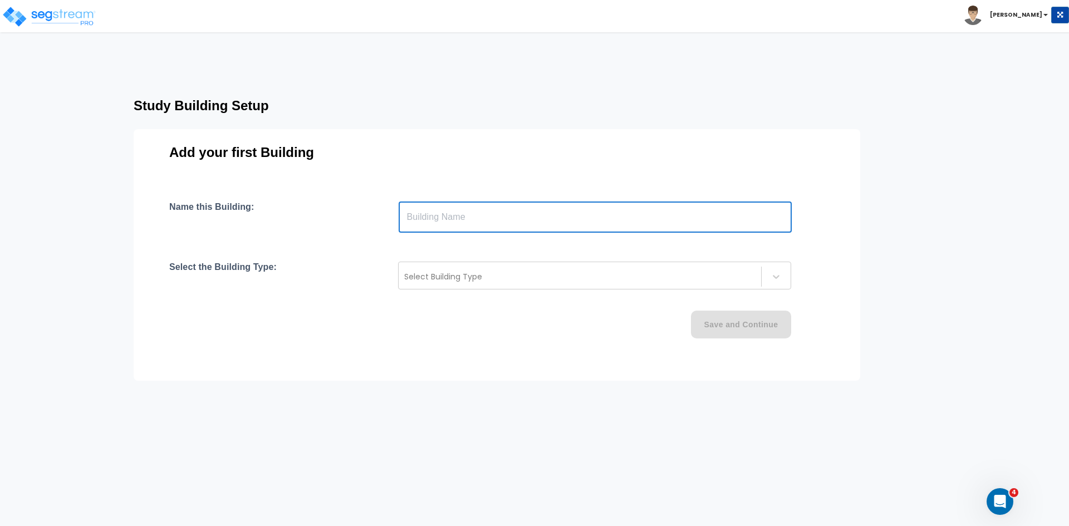
click at [418, 219] on input "text" at bounding box center [594, 216] width 393 height 31
type input "Building"
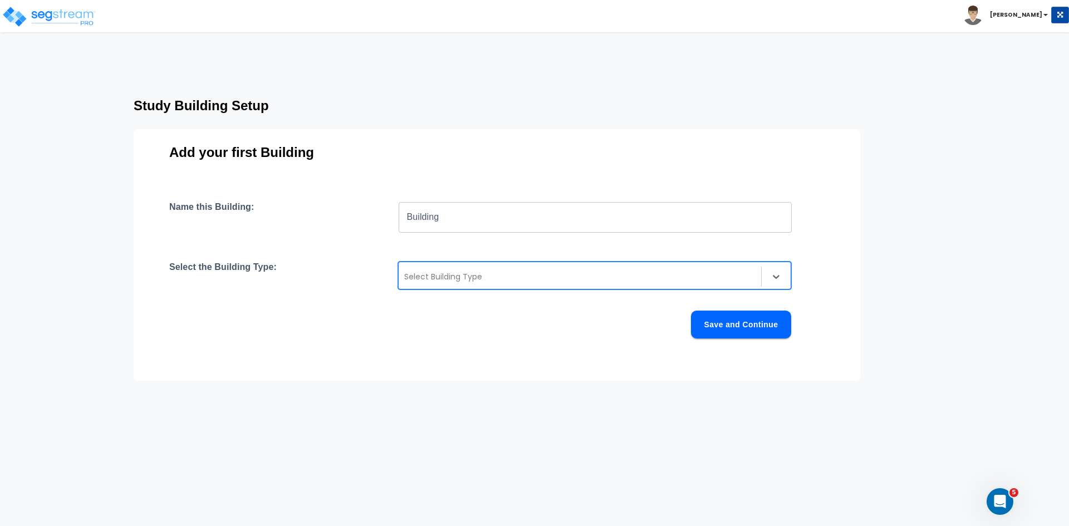
click at [446, 277] on div at bounding box center [579, 276] width 351 height 13
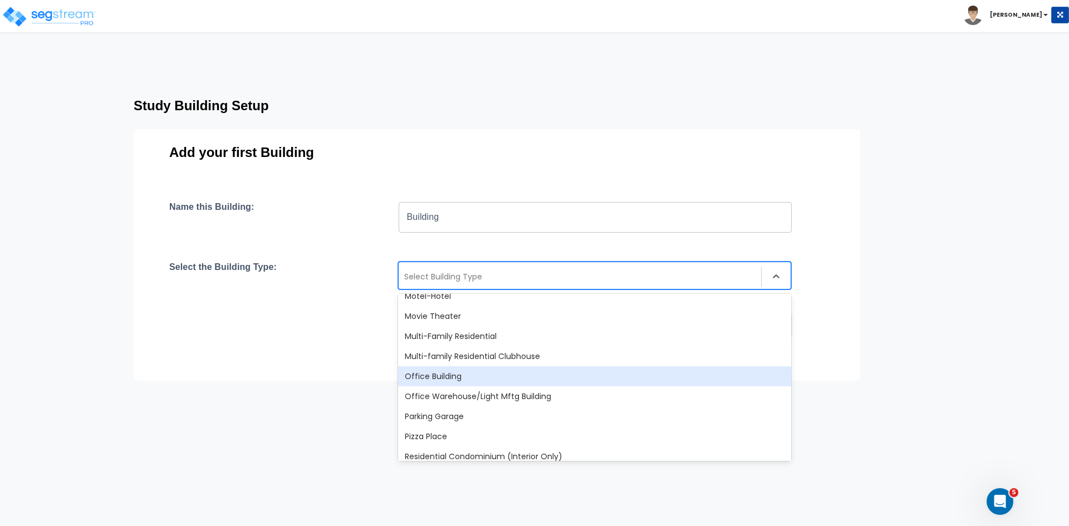
scroll to position [692, 0]
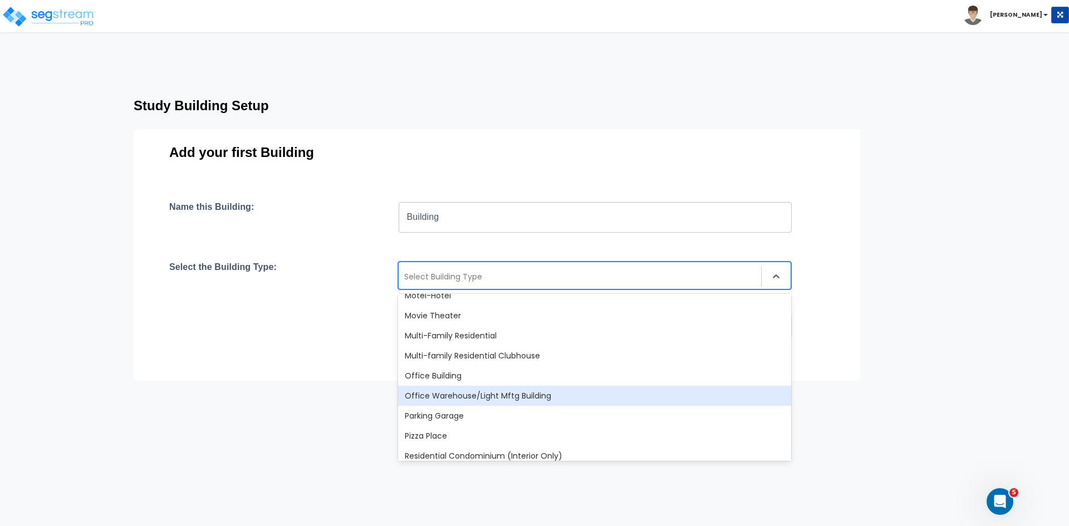
click at [462, 393] on div "Office Warehouse/Light Mftg Building" at bounding box center [594, 396] width 393 height 20
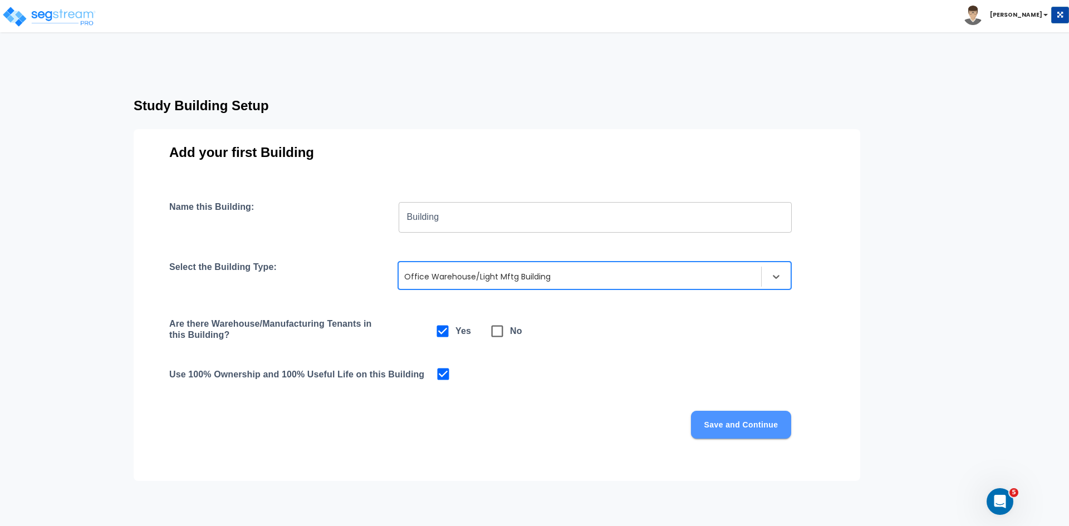
click at [703, 419] on button "Save and Continue" at bounding box center [741, 425] width 100 height 28
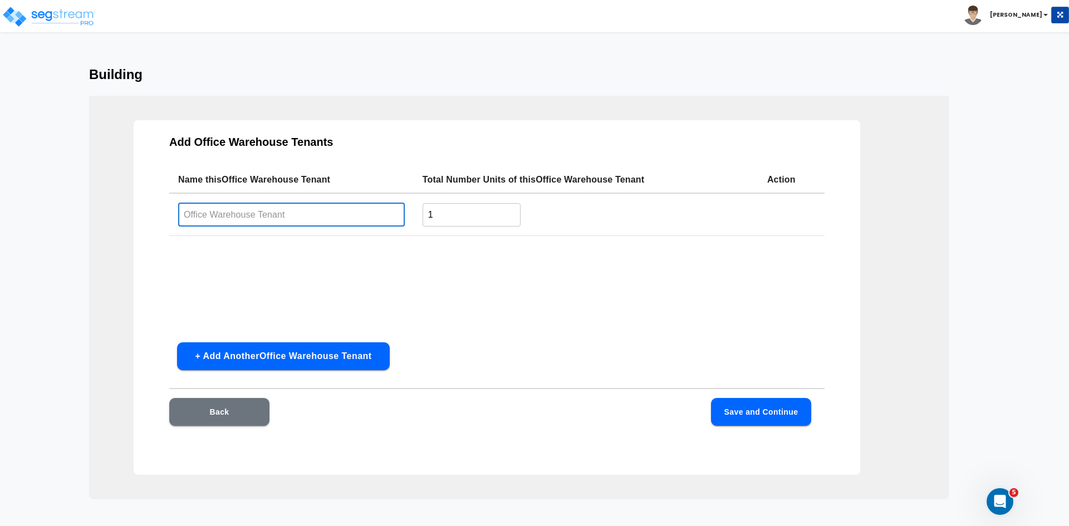
click at [276, 215] on input "text" at bounding box center [291, 215] width 227 height 24
type input "Building Interior"
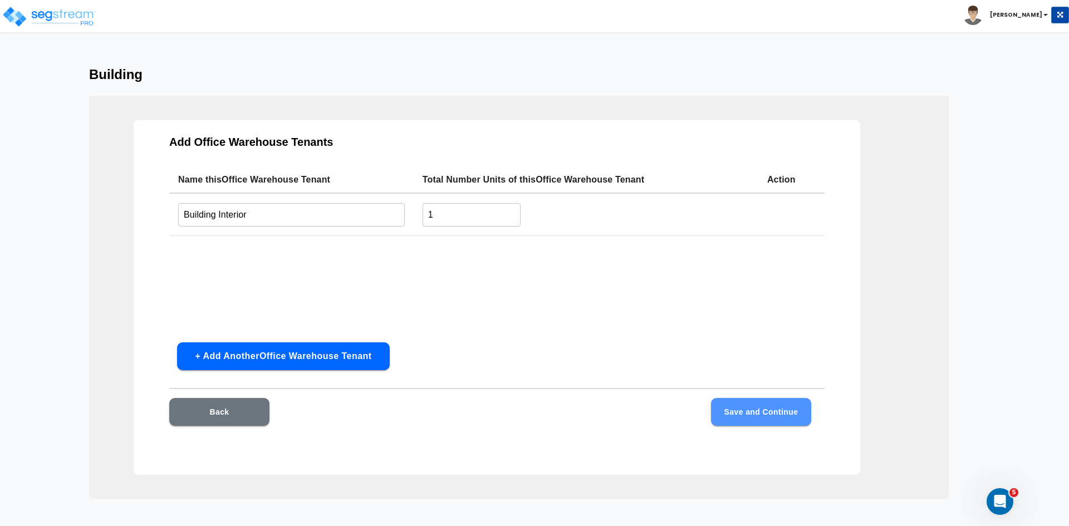
click at [741, 408] on button "Save and Continue" at bounding box center [761, 412] width 100 height 28
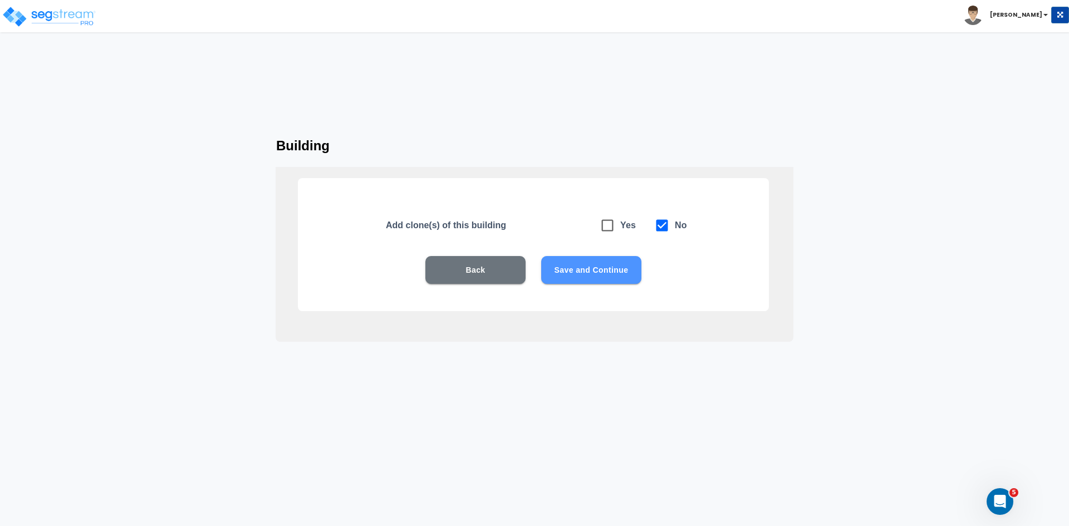
click at [614, 273] on button "Save and Continue" at bounding box center [591, 270] width 100 height 28
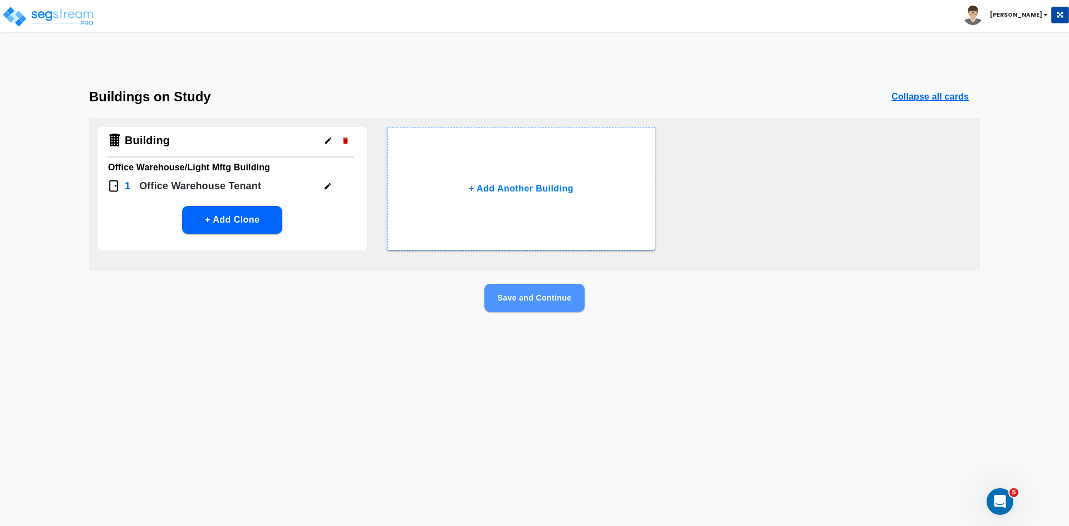
click at [559, 303] on button "Save and Continue" at bounding box center [534, 298] width 100 height 28
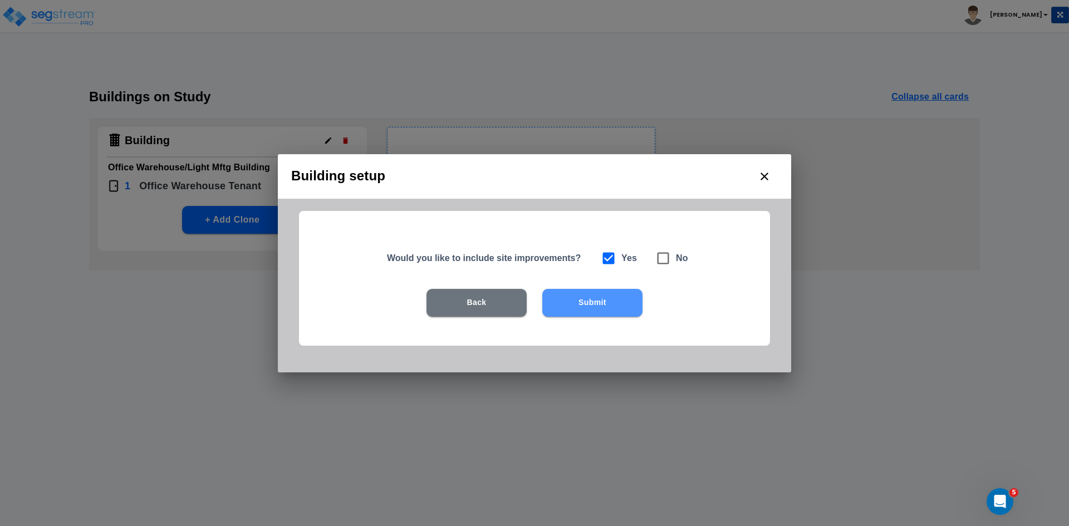
click at [602, 303] on button "Submit" at bounding box center [592, 303] width 100 height 28
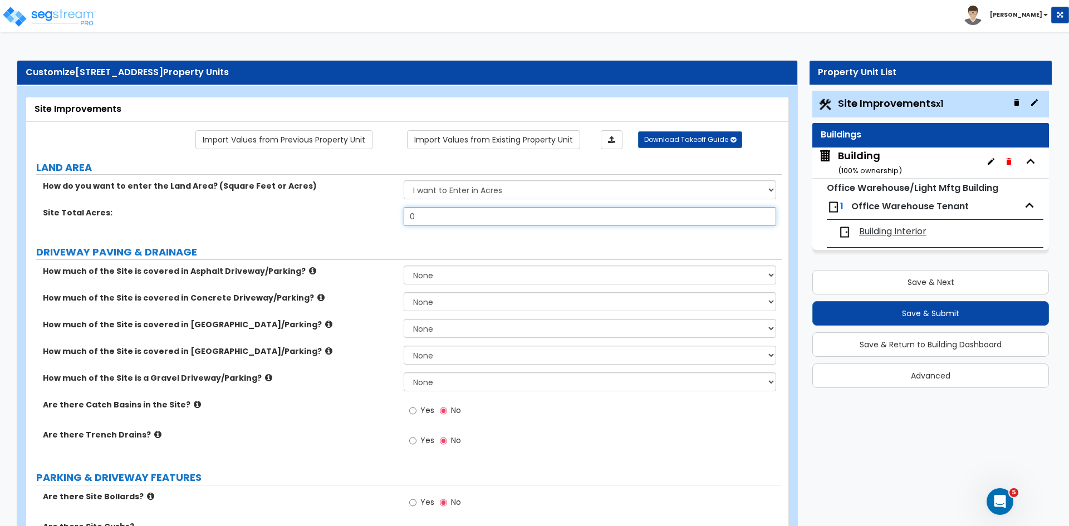
click at [423, 219] on input "0" at bounding box center [589, 216] width 372 height 19
type input "2.59"
click at [328, 220] on div "Site Total Acres: 2.59" at bounding box center [403, 220] width 755 height 27
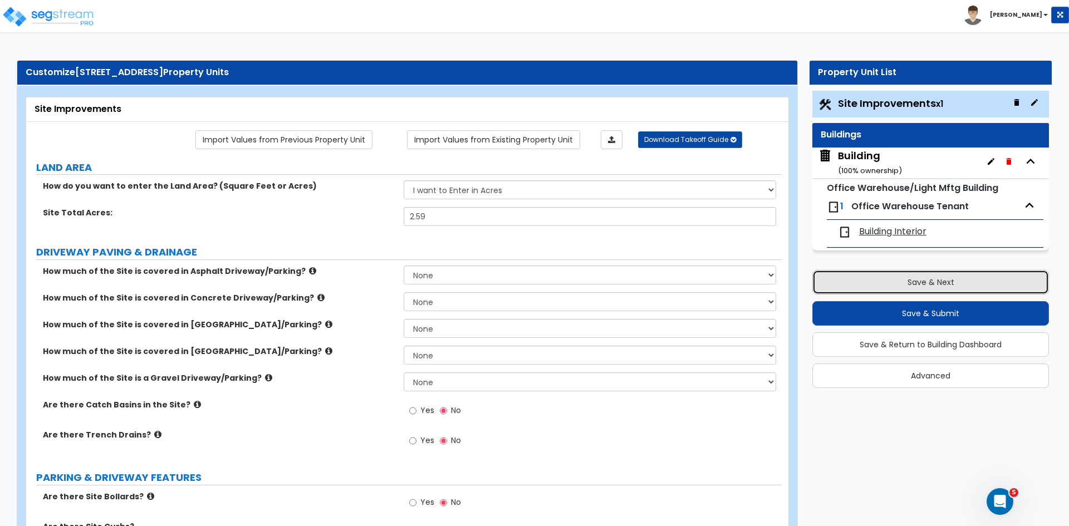
click at [849, 284] on button "Save & Next" at bounding box center [930, 282] width 237 height 24
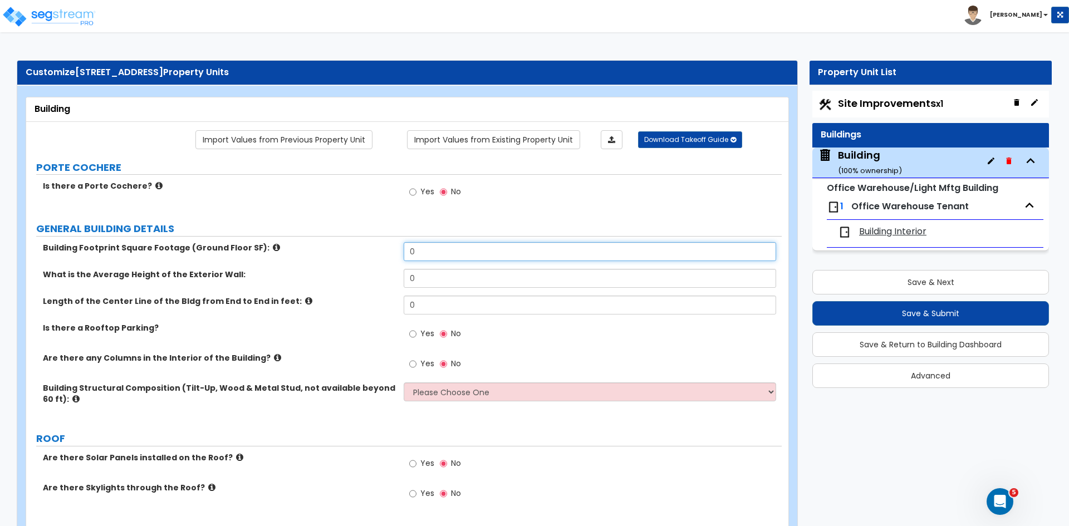
click at [435, 249] on input "0" at bounding box center [589, 251] width 372 height 19
type input "45,700"
click at [311, 254] on div "Building Footprint Square Footage (Ground Floor SF): 45,700" at bounding box center [403, 255] width 755 height 27
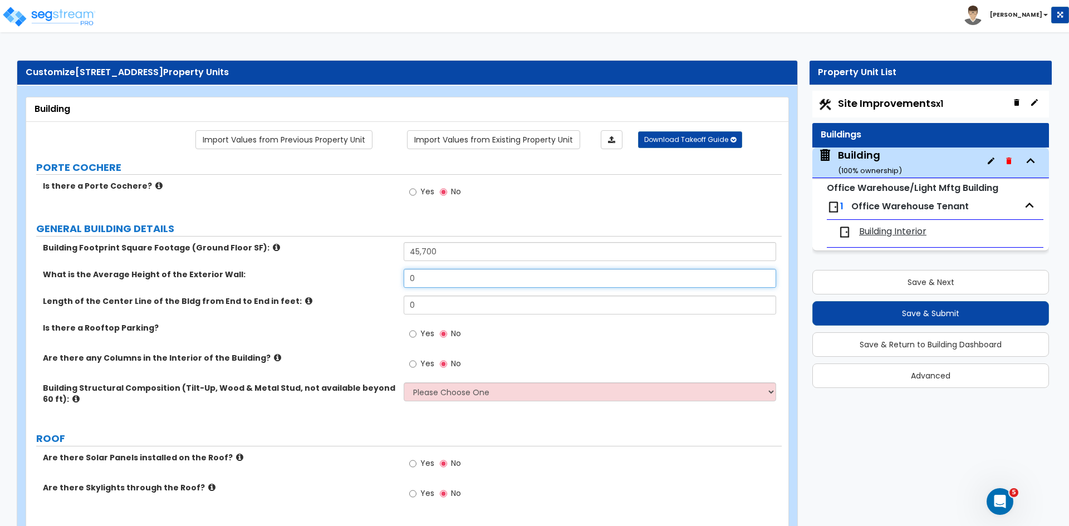
click at [425, 280] on input "0" at bounding box center [589, 278] width 372 height 19
type input "46"
click at [302, 282] on div "What is the Average Height of the Exterior Wall: 46" at bounding box center [403, 282] width 755 height 27
click at [452, 304] on input "0" at bounding box center [589, 305] width 372 height 19
type input "425"
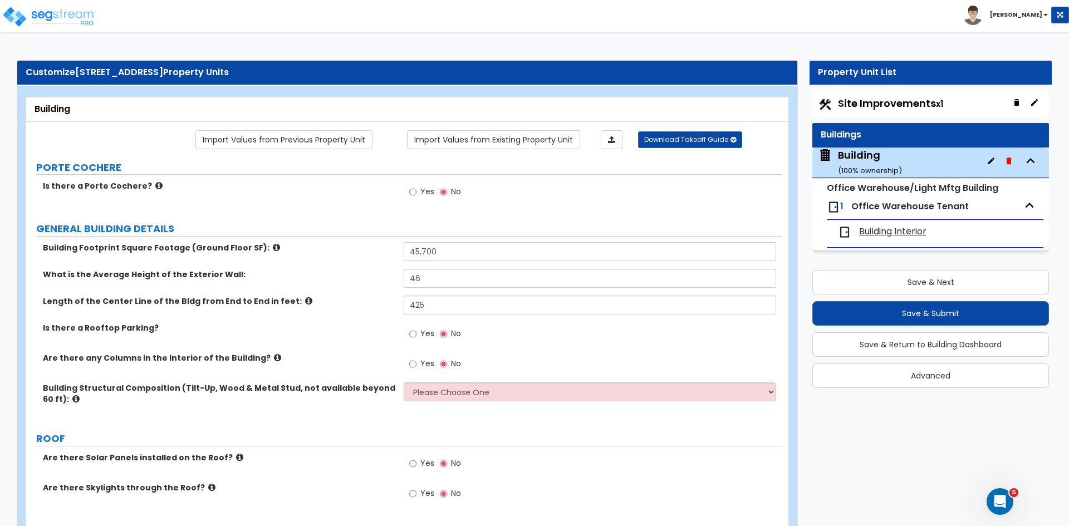
click at [363, 310] on div "Length of the Center Line of the Bldg from End to End in feet: 425" at bounding box center [403, 309] width 755 height 27
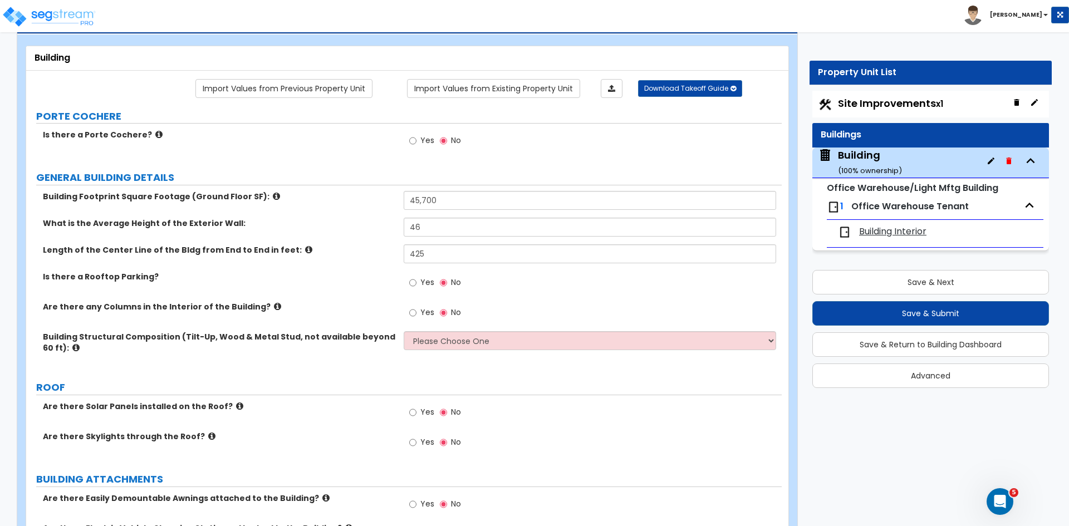
scroll to position [52, 0]
click at [412, 308] on input "Yes" at bounding box center [412, 312] width 7 height 12
click at [443, 312] on input "No" at bounding box center [443, 312] width 7 height 12
radio input "false"
radio input "true"
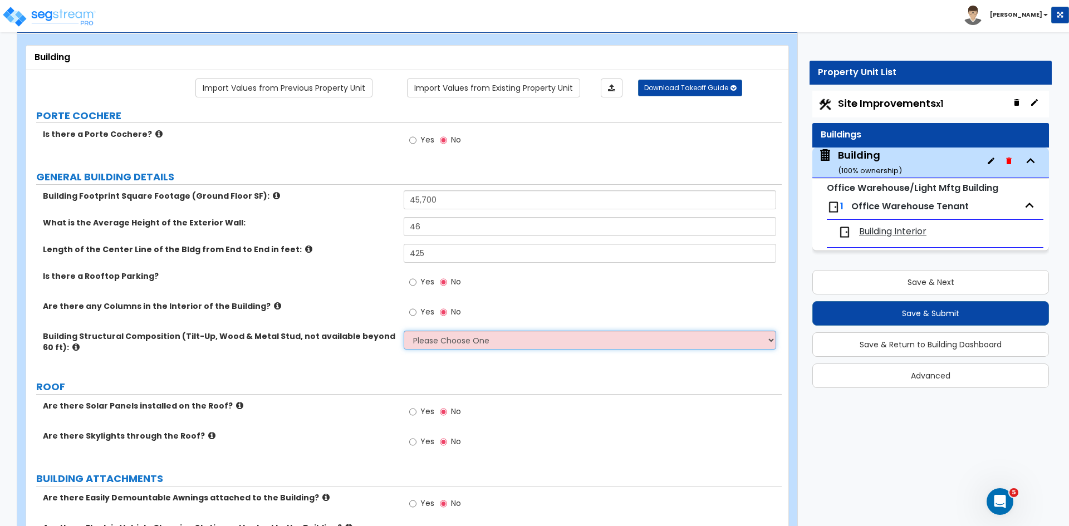
click at [453, 343] on select "Please Choose One Pre-Engineered Metal Building Tilt-up Wall Construction Reinf…" at bounding box center [589, 340] width 372 height 19
select select "1"
click at [403, 331] on select "Please Choose One Pre-Engineered Metal Building Tilt-up Wall Construction Reinf…" at bounding box center [589, 340] width 372 height 19
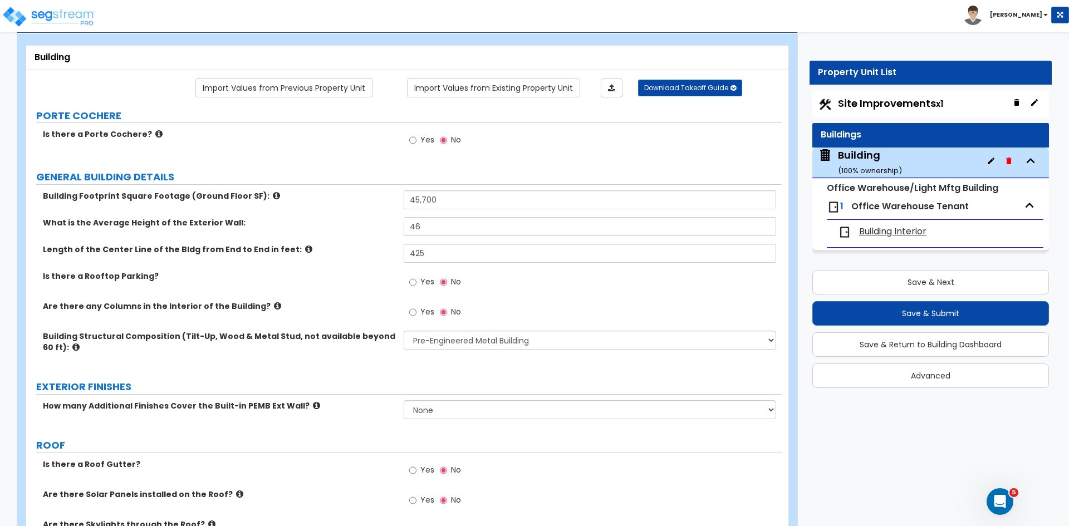
click at [349, 349] on label "Building Structural Composition (Tilt-Up, Wood & Metal Stud, not available beyo…" at bounding box center [219, 342] width 352 height 22
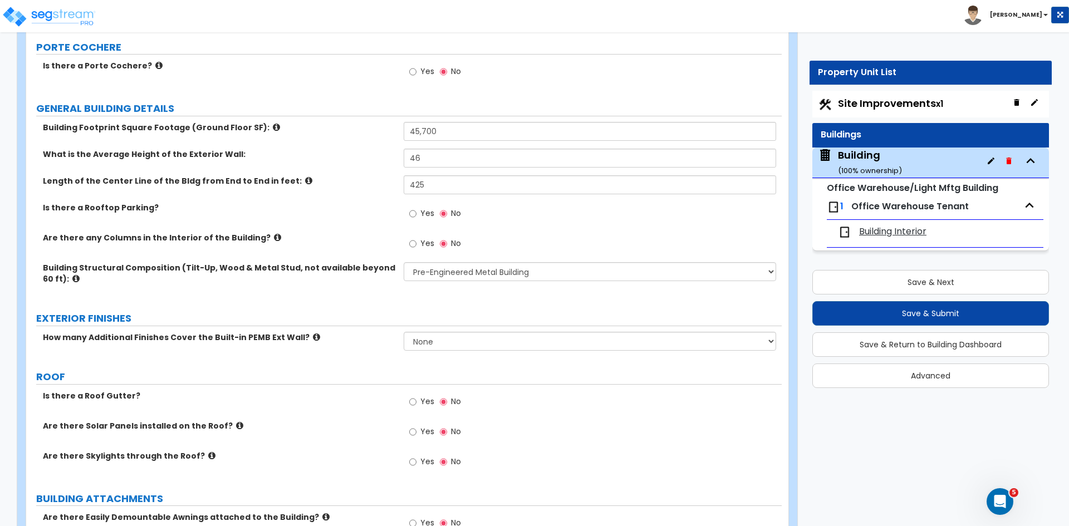
scroll to position [125, 0]
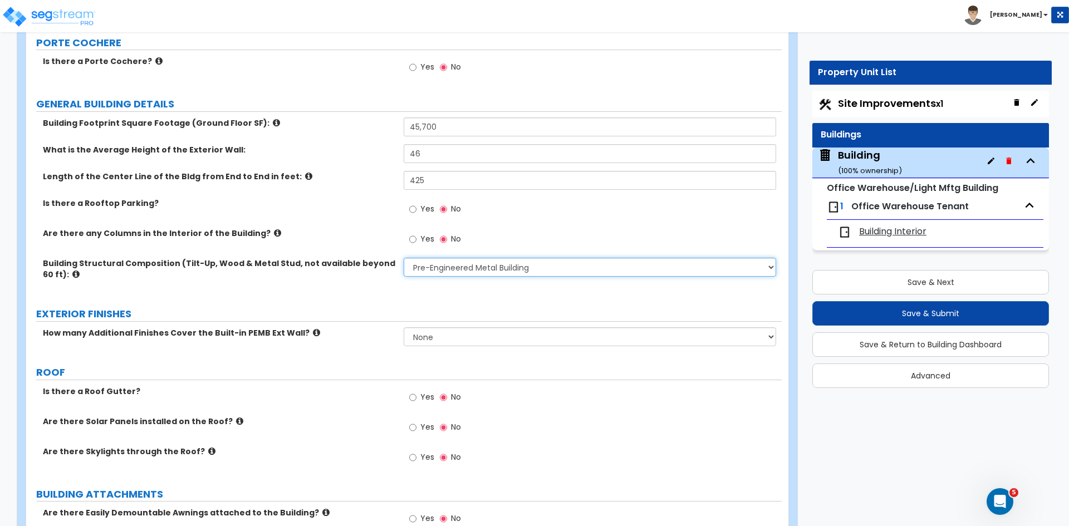
click at [456, 270] on select "Please Choose One Pre-Engineered Metal Building Tilt-up Wall Construction Reinf…" at bounding box center [589, 267] width 372 height 19
click at [403, 258] on select "Please Choose One Pre-Engineered Metal Building Tilt-up Wall Construction Reinf…" at bounding box center [589, 267] width 372 height 19
click at [313, 330] on icon at bounding box center [316, 332] width 7 height 8
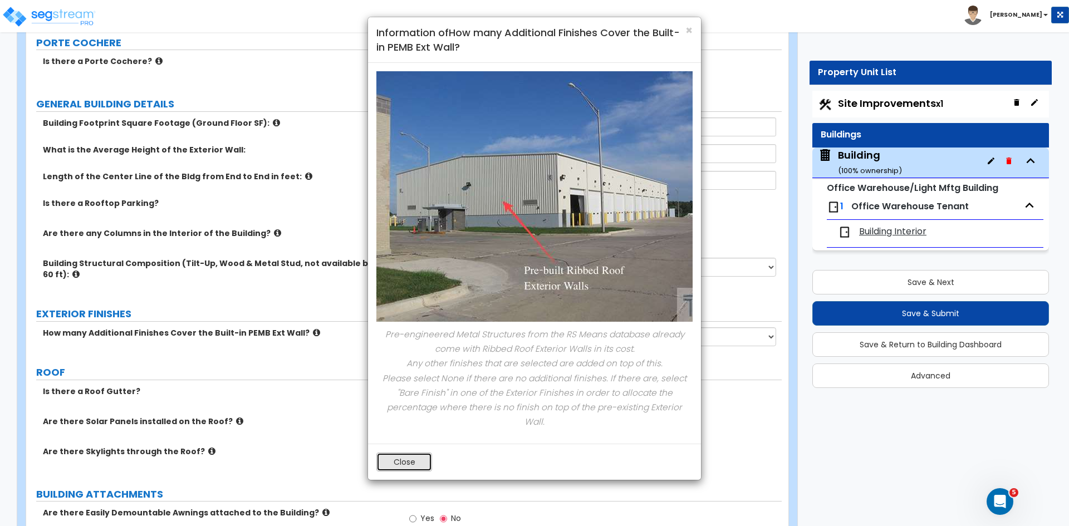
click at [410, 452] on button "Close" at bounding box center [404, 461] width 56 height 19
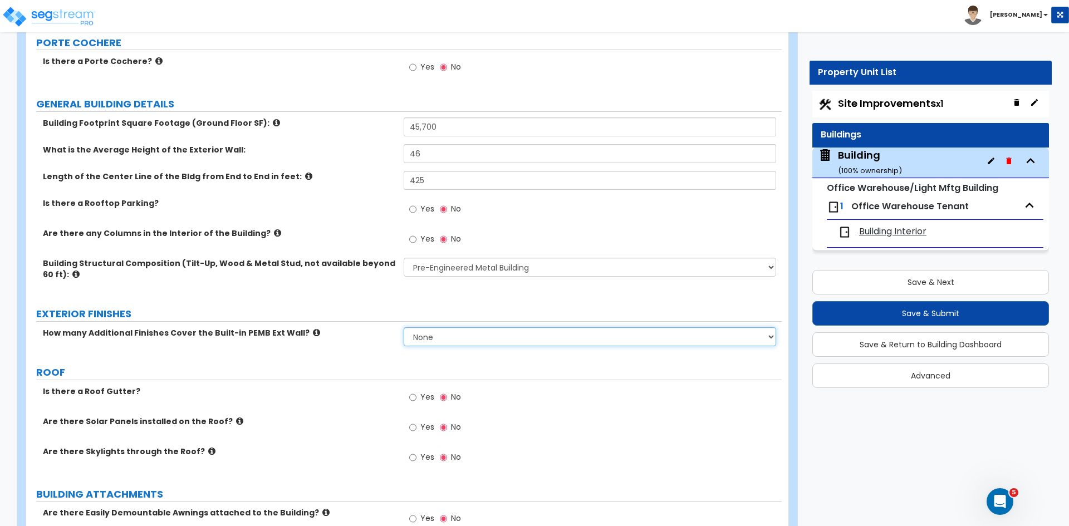
click at [431, 338] on select "None 1 2 3" at bounding box center [589, 336] width 372 height 19
click at [403, 327] on select "None 1 2 3" at bounding box center [589, 336] width 372 height 19
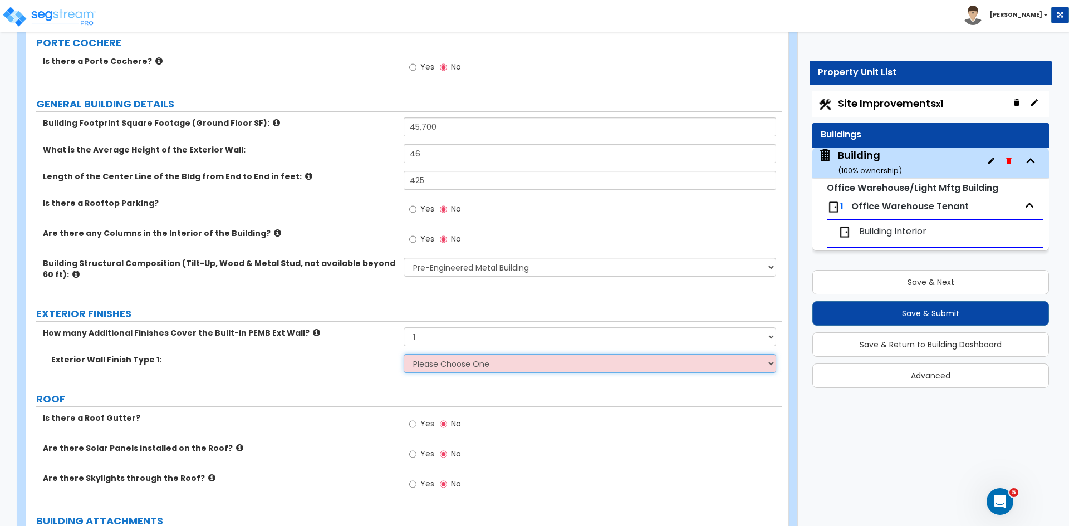
click at [431, 360] on select "Please Choose One No Finish/Shared Wall No Wall Brick Veneer Stone Veneer Wood …" at bounding box center [589, 363] width 372 height 19
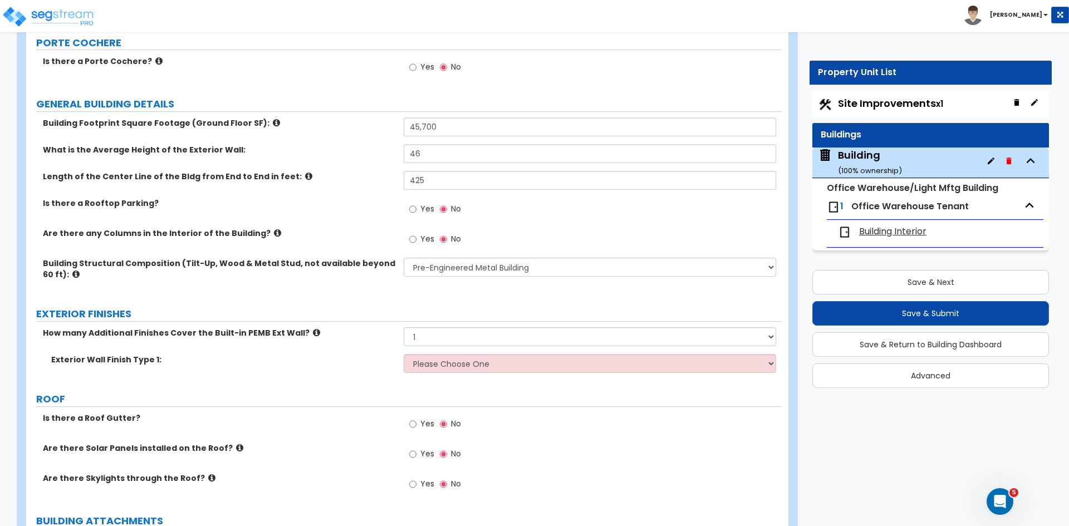
click at [359, 289] on div "Building Structural Composition (Tilt-Up, Wood & Metal Stud, not available beyo…" at bounding box center [403, 277] width 755 height 38
click at [425, 340] on select "None 1 2 3" at bounding box center [589, 336] width 372 height 19
select select "0"
click at [403, 327] on select "None 1 2 3" at bounding box center [589, 336] width 372 height 19
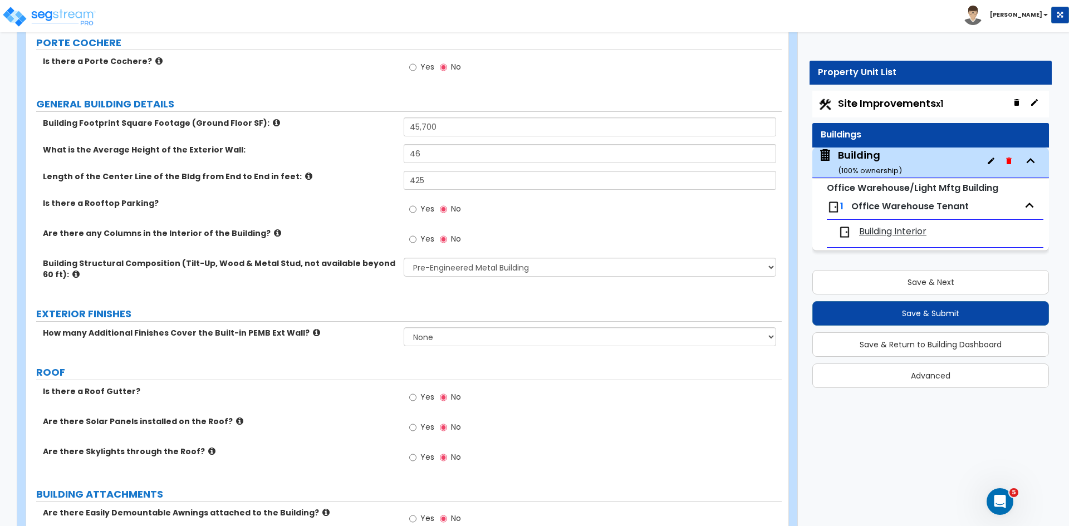
click at [328, 345] on div "How many Additional Finishes Cover the Built-in PEMB Ext Wall? None 1 2 3" at bounding box center [403, 340] width 755 height 27
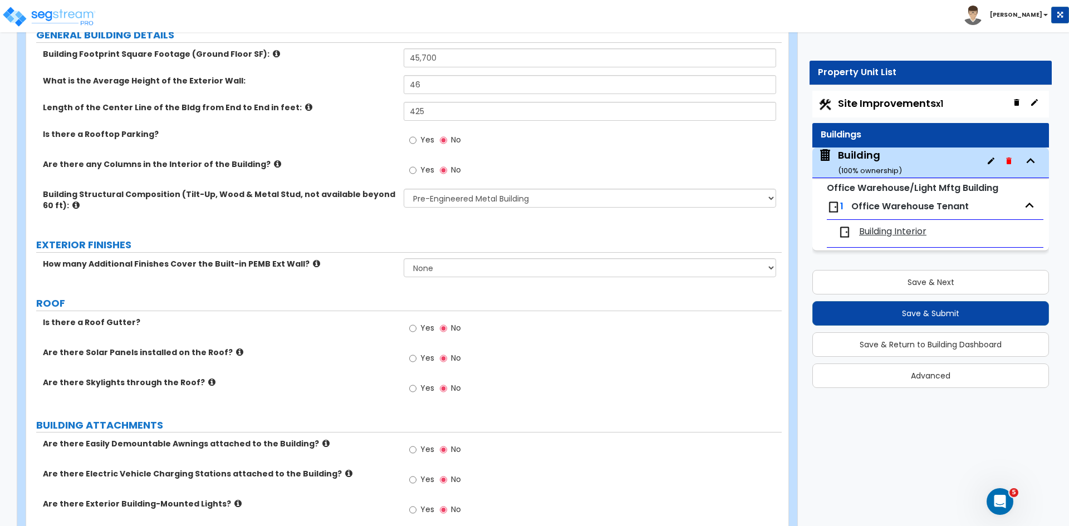
scroll to position [203, 0]
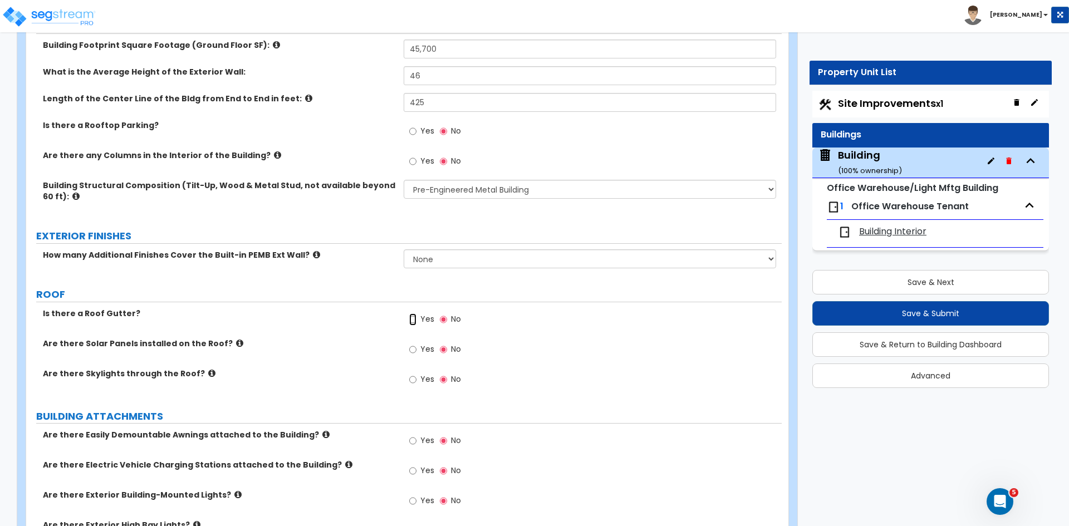
click at [413, 318] on input "Yes" at bounding box center [412, 319] width 7 height 12
radio input "true"
click at [338, 344] on label "Are there Solar Panels installed on the Roof?" at bounding box center [219, 343] width 352 height 11
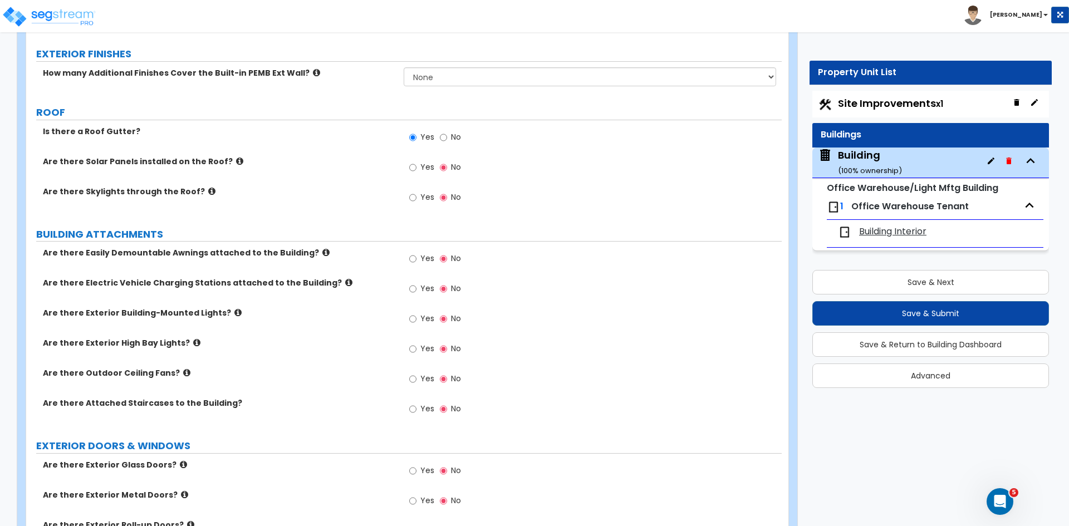
scroll to position [386, 0]
click at [412, 317] on input "Yes" at bounding box center [412, 318] width 7 height 12
radio input "true"
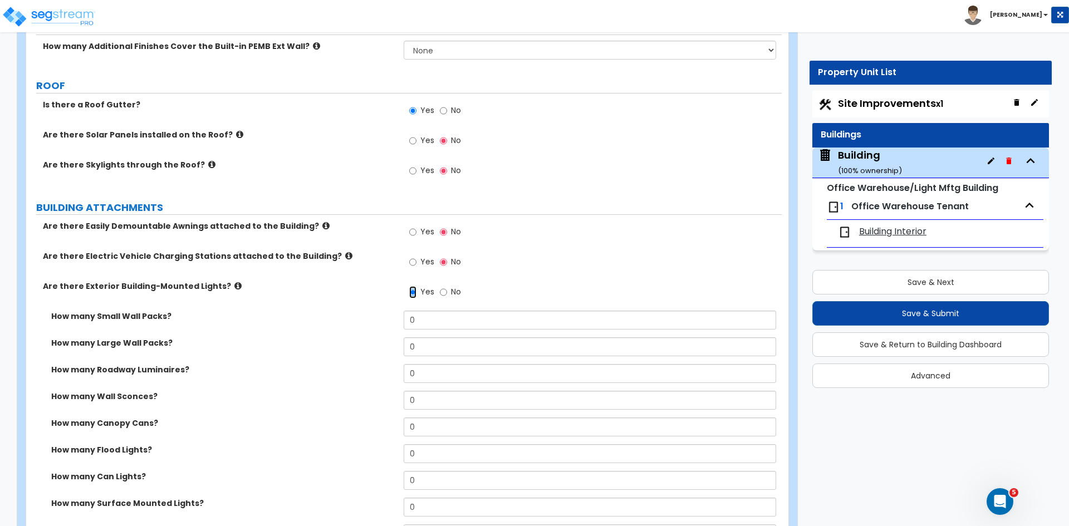
scroll to position [412, 0]
click at [416, 348] on input "0" at bounding box center [589, 346] width 372 height 19
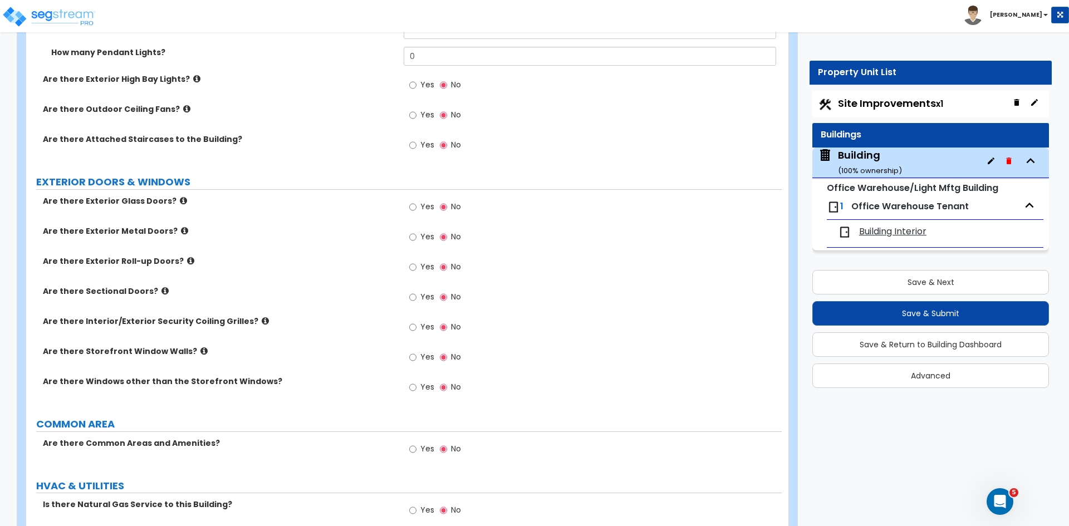
scroll to position [889, 0]
type input "16"
click at [413, 237] on input "Yes" at bounding box center [412, 236] width 7 height 12
radio input "true"
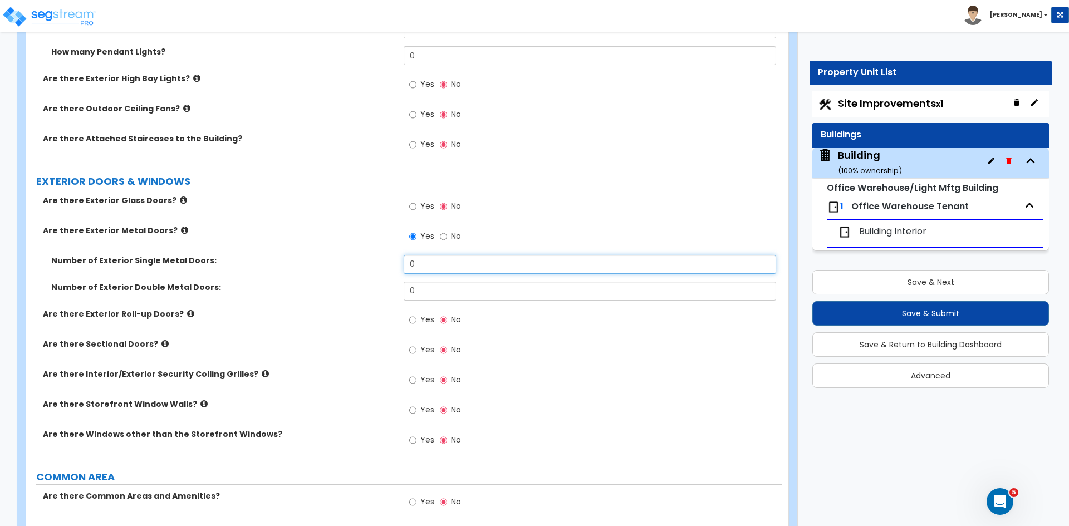
click at [420, 263] on input "0" at bounding box center [589, 264] width 372 height 19
type input "3"
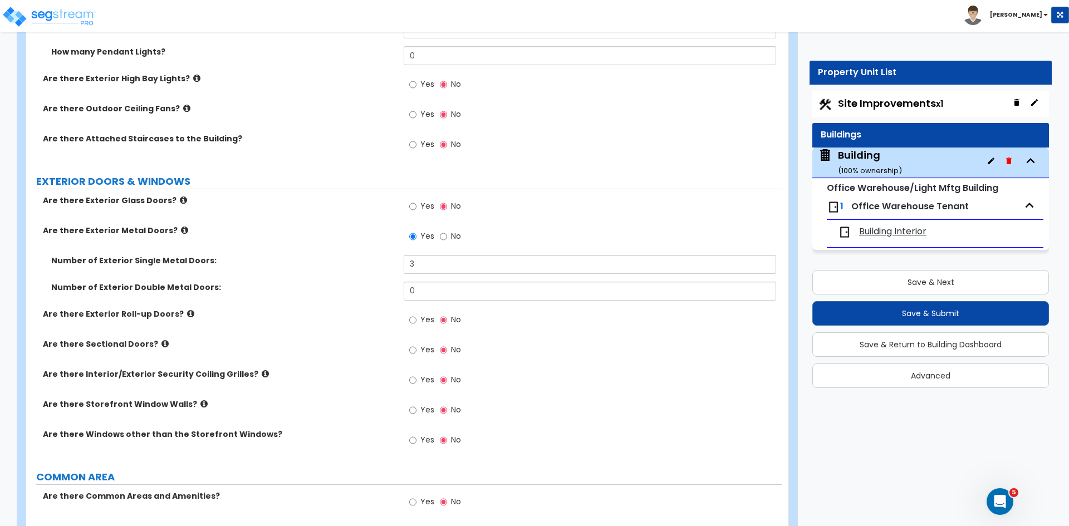
click at [330, 302] on div "Number of Exterior Double Metal Doors: 0" at bounding box center [403, 295] width 755 height 27
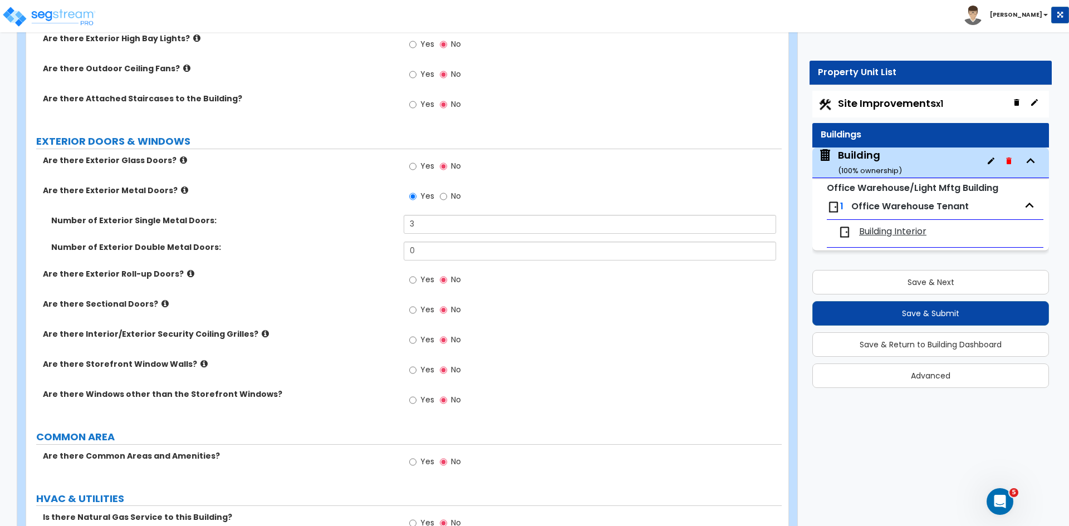
scroll to position [931, 0]
click at [413, 278] on input "Yes" at bounding box center [412, 279] width 7 height 12
radio input "true"
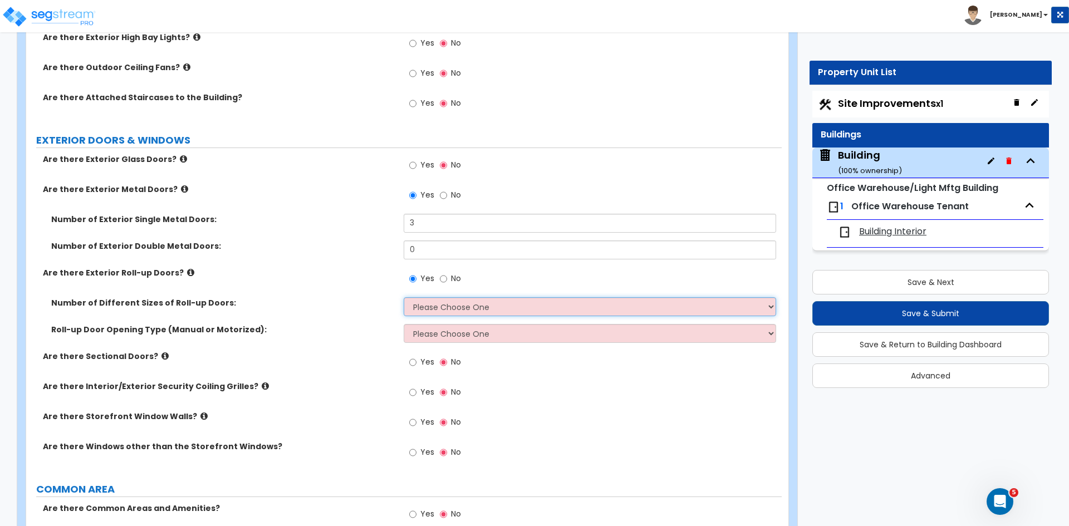
click at [426, 306] on select "Please Choose One 1 2 3" at bounding box center [589, 306] width 372 height 19
select select "1"
click at [403, 297] on select "Please Choose One 1 2 3" at bounding box center [589, 306] width 372 height 19
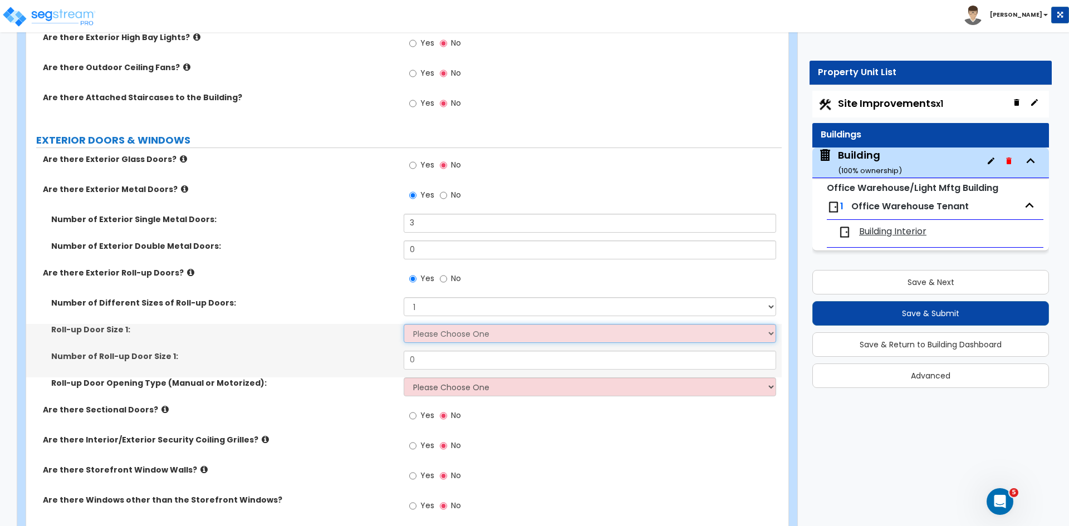
click at [442, 334] on select "Please Choose One 8' x 8' 10' x 10' 12' x 12' 14' x 14' 20' x 12' 20' x 16'" at bounding box center [589, 333] width 372 height 19
select select "7"
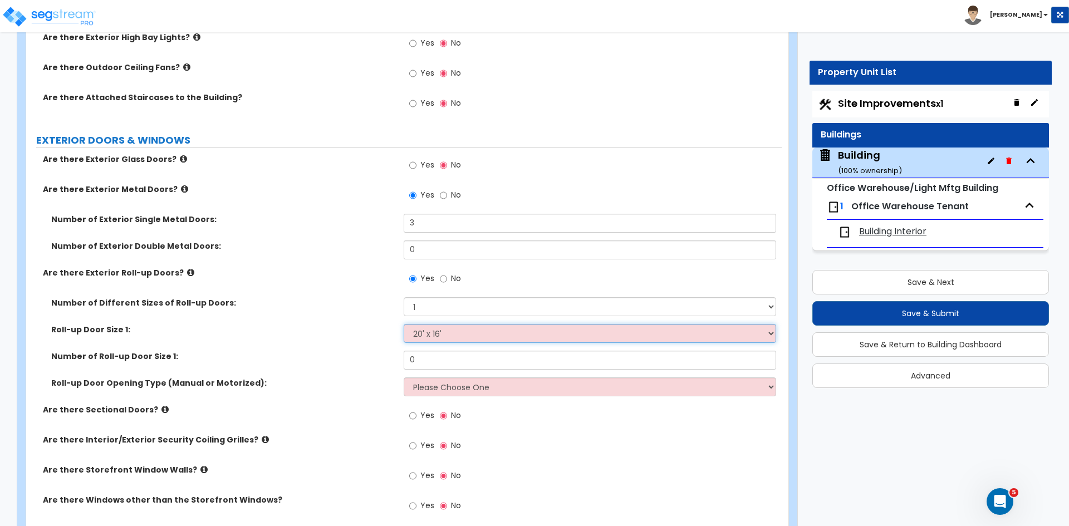
click at [403, 324] on select "Please Choose One 8' x 8' 10' x 10' 12' x 12' 14' x 14' 20' x 12' 20' x 16'" at bounding box center [589, 333] width 372 height 19
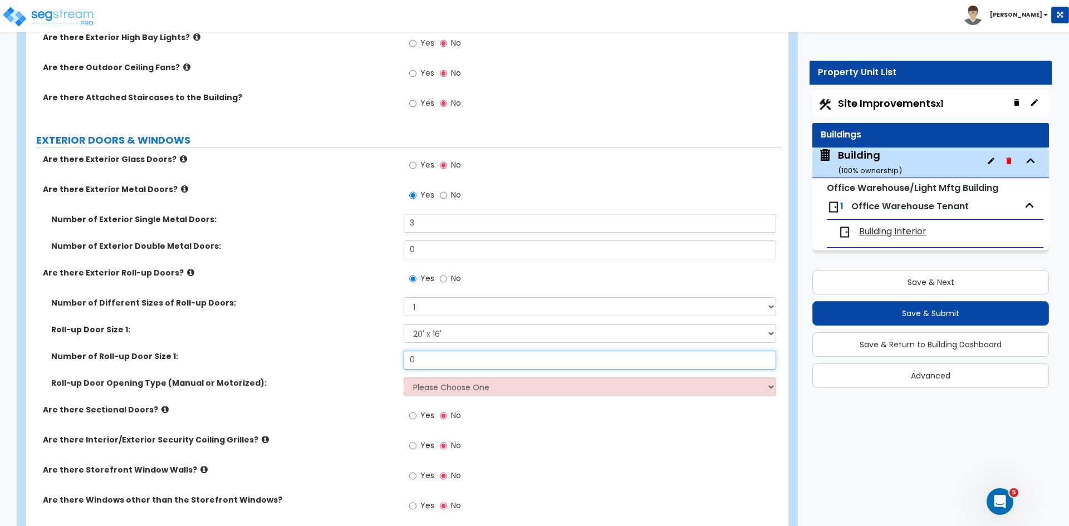
click at [433, 361] on input "0" at bounding box center [589, 360] width 372 height 19
type input "6"
click at [387, 355] on label "Number of Roll-up Door Size 1:" at bounding box center [223, 356] width 344 height 11
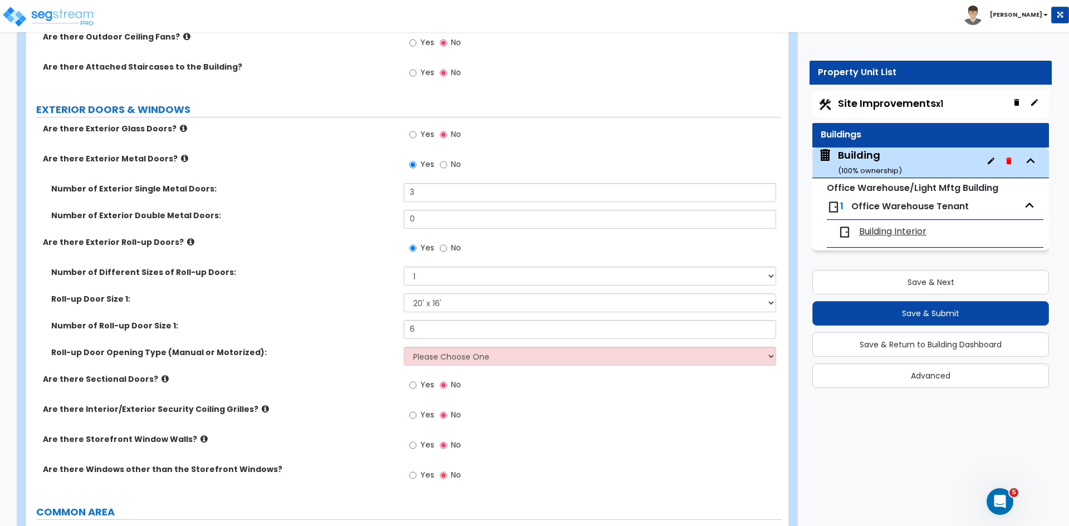
scroll to position [962, 0]
click at [434, 356] on select "Please Choose One All Manual All Motorized Some are Motorized" at bounding box center [589, 355] width 372 height 19
select select "2"
click at [403, 346] on select "Please Choose One All Manual All Motorized Some are Motorized" at bounding box center [589, 355] width 372 height 19
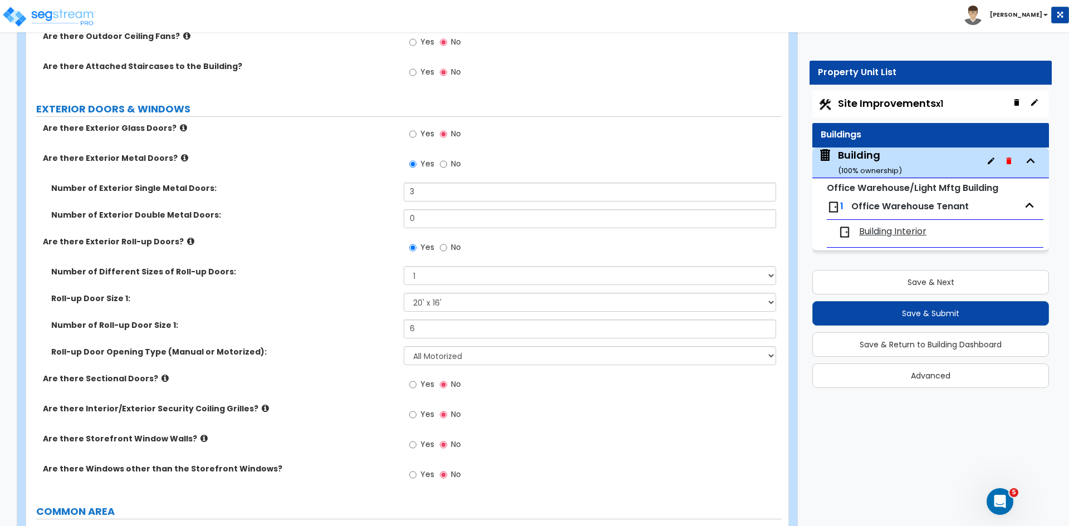
click at [369, 358] on div "Roll-up Door Opening Type (Manual or Motorized): Please Choose One All Manual A…" at bounding box center [403, 359] width 755 height 27
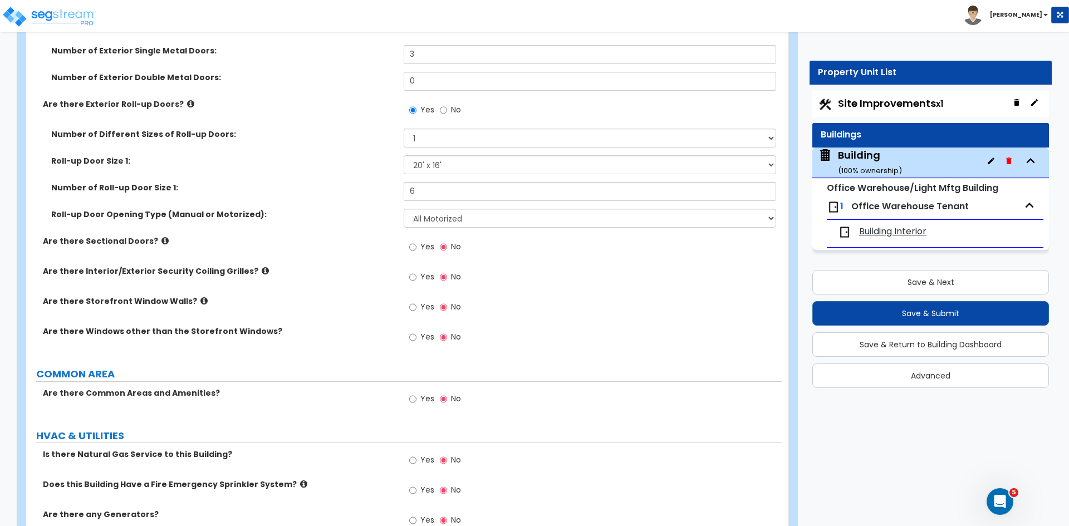
scroll to position [1163, 0]
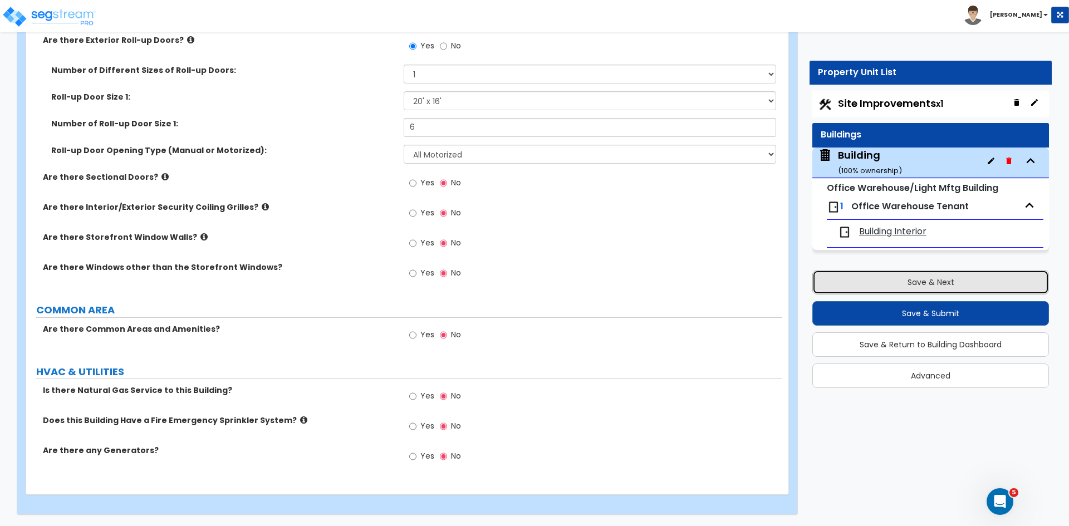
click at [857, 283] on button "Save & Next" at bounding box center [930, 282] width 237 height 24
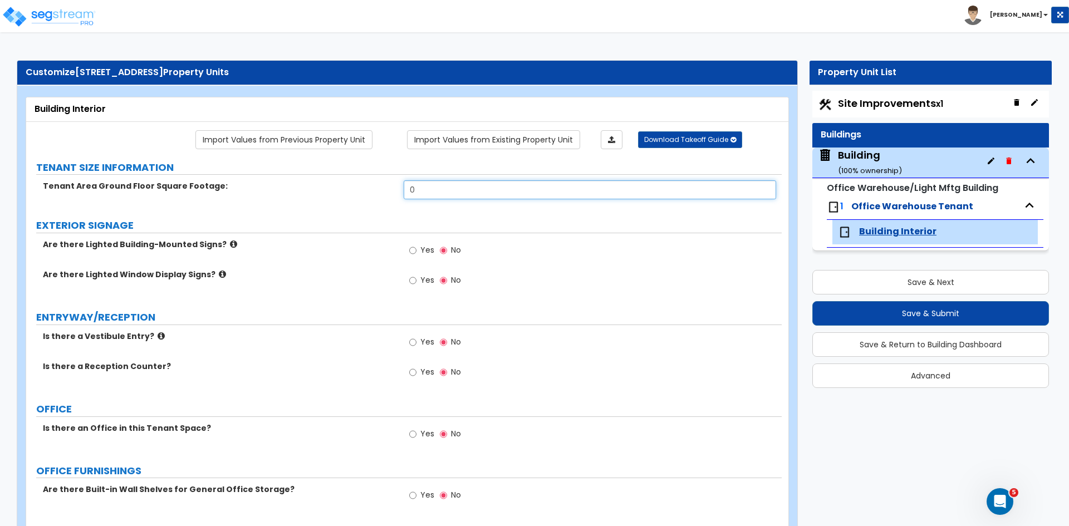
click at [424, 194] on input "0" at bounding box center [589, 189] width 372 height 19
type input "45,700"
click at [343, 274] on label "Are there Lighted Window Display Signs?" at bounding box center [219, 274] width 352 height 11
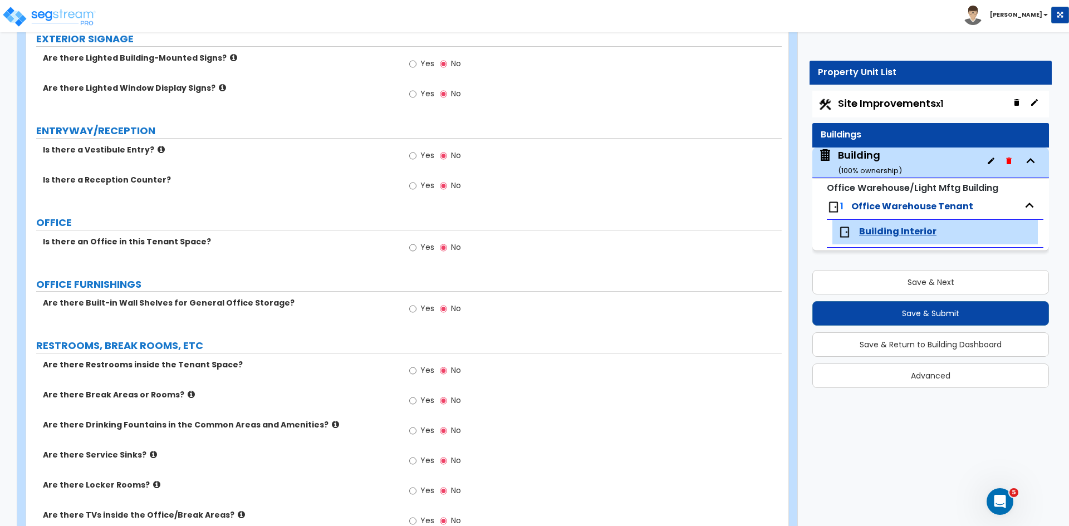
scroll to position [187, 0]
click at [412, 248] on input "Yes" at bounding box center [412, 247] width 7 height 12
radio input "true"
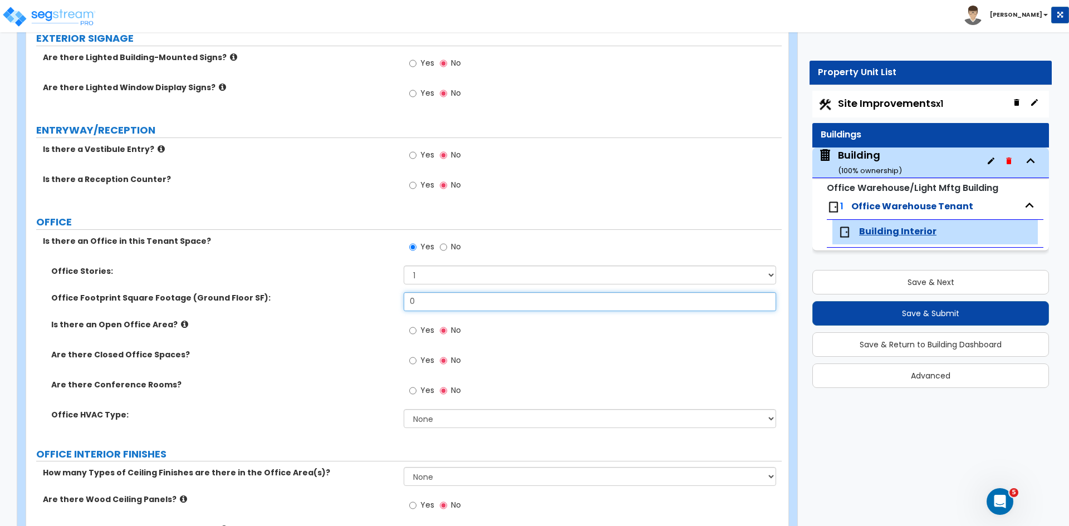
click at [426, 297] on input "0" at bounding box center [589, 301] width 372 height 19
type input "100"
click at [357, 343] on div "Is there an Open Office Area? Yes No" at bounding box center [403, 334] width 755 height 30
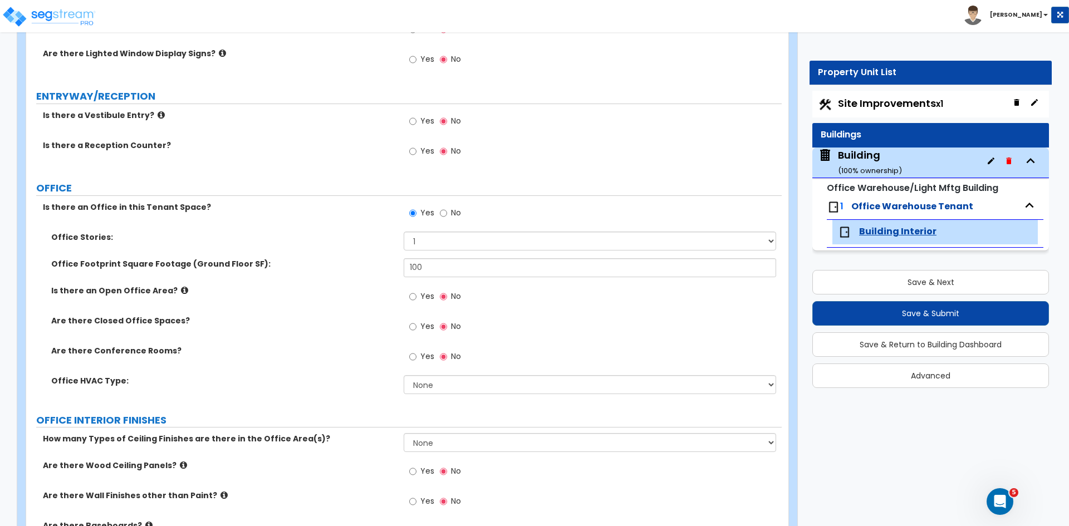
scroll to position [222, 0]
click at [428, 388] on select "None Rooftop Unit Furnace-Condenser Forced Air Split Heating/Cooling Systems He…" at bounding box center [589, 384] width 372 height 19
click at [403, 375] on select "None Rooftop Unit Furnace-Condenser Forced Air Split Heating/Cooling Systems He…" at bounding box center [589, 384] width 372 height 19
click at [337, 378] on label "Office HVAC Type:" at bounding box center [223, 380] width 344 height 11
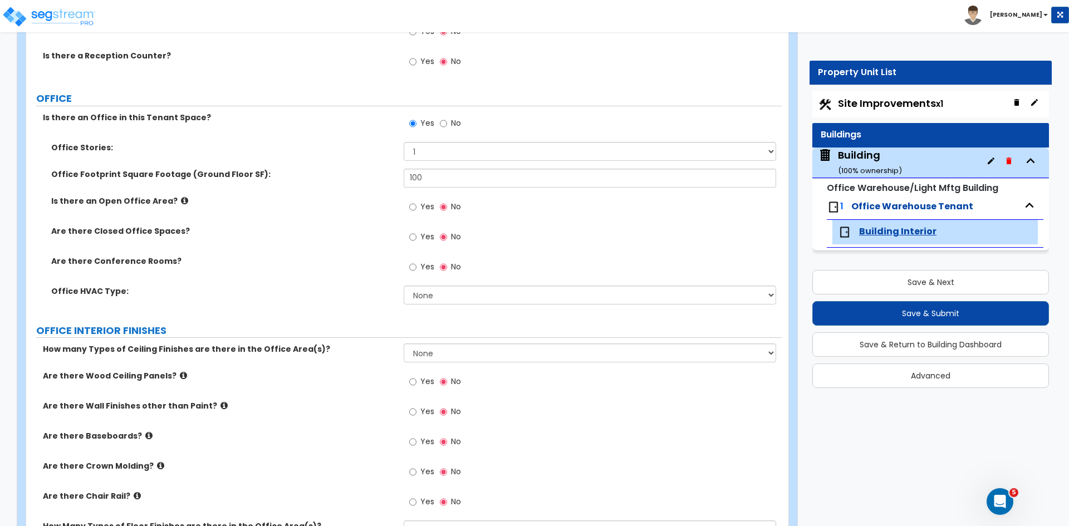
scroll to position [312, 0]
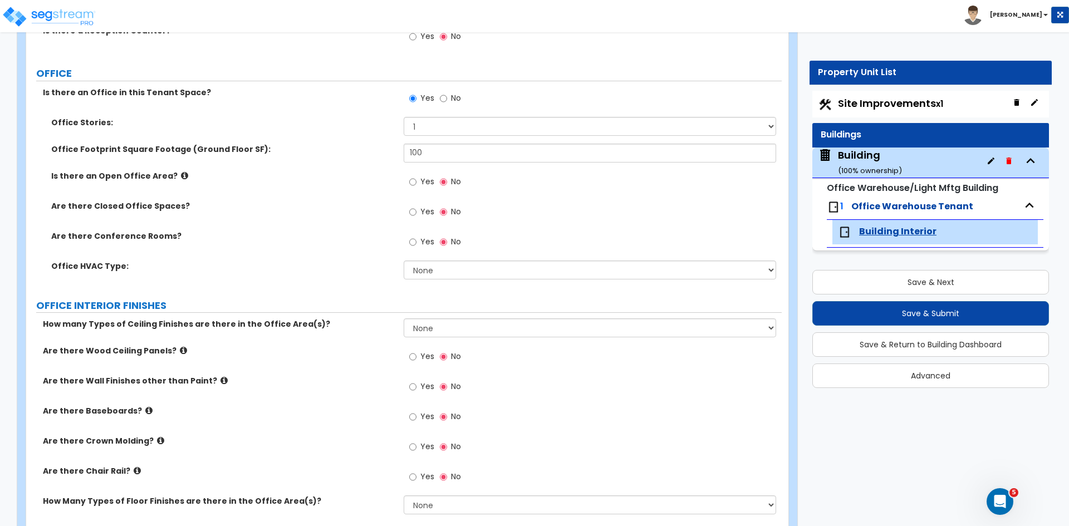
scroll to position [336, 0]
click at [418, 332] on select "None 1 2 3" at bounding box center [589, 327] width 372 height 19
click at [420, 330] on select "None 1 2 3" at bounding box center [589, 327] width 372 height 19
click at [403, 318] on select "None 1 2 3" at bounding box center [589, 327] width 372 height 19
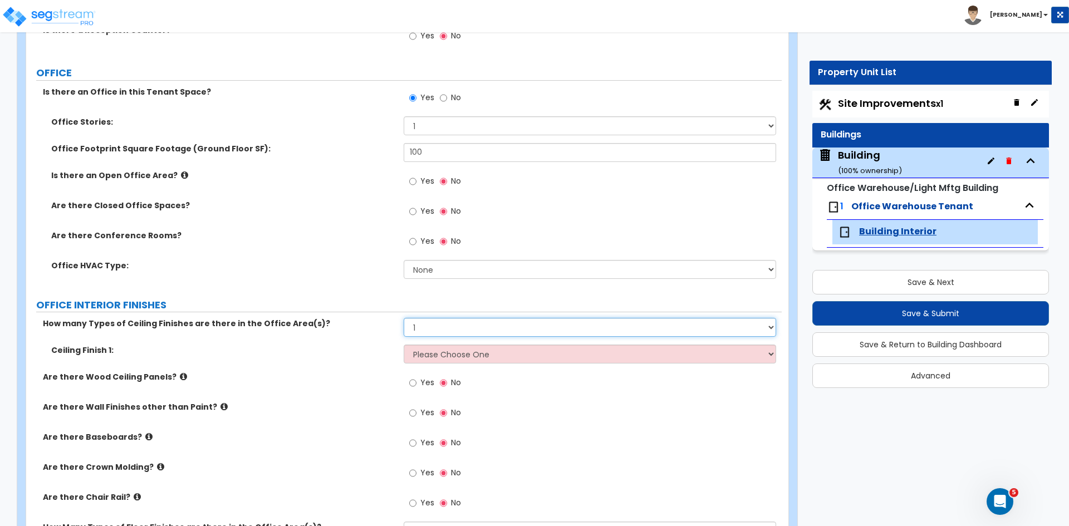
click at [427, 327] on select "None 1 2 3" at bounding box center [589, 327] width 372 height 19
select select "0"
click at [403, 318] on select "None 1 2 3" at bounding box center [589, 327] width 372 height 19
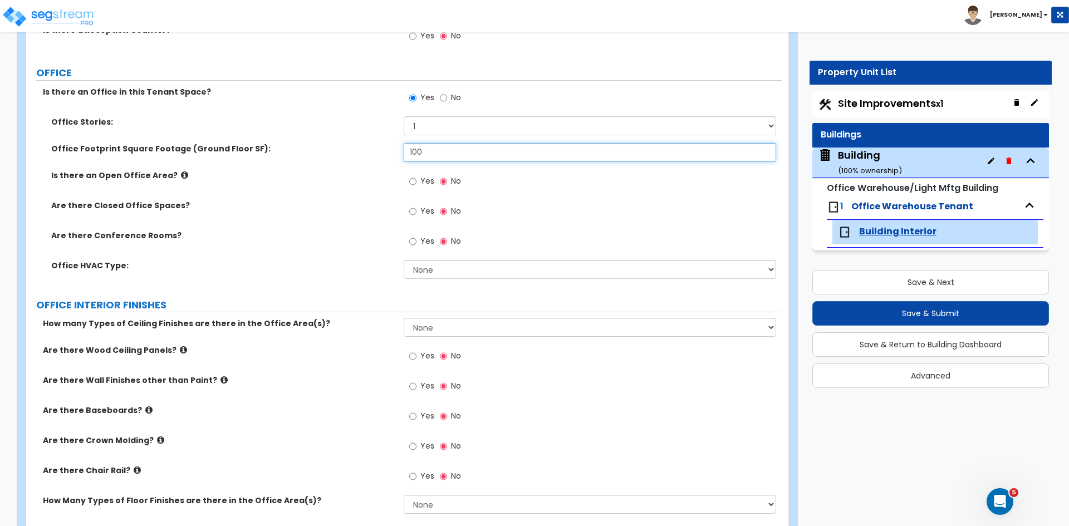
click at [434, 150] on input "100" at bounding box center [589, 152] width 372 height 19
type input "1"
type input "200"
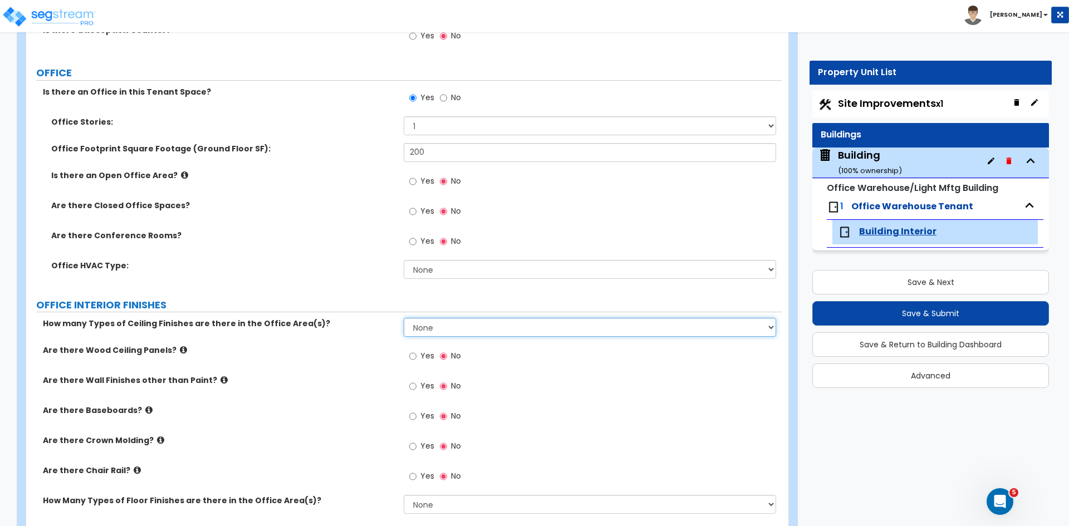
click at [439, 326] on select "None 1 2 3" at bounding box center [589, 327] width 372 height 19
select select "1"
click at [403, 318] on select "None 1 2 3" at bounding box center [589, 327] width 372 height 19
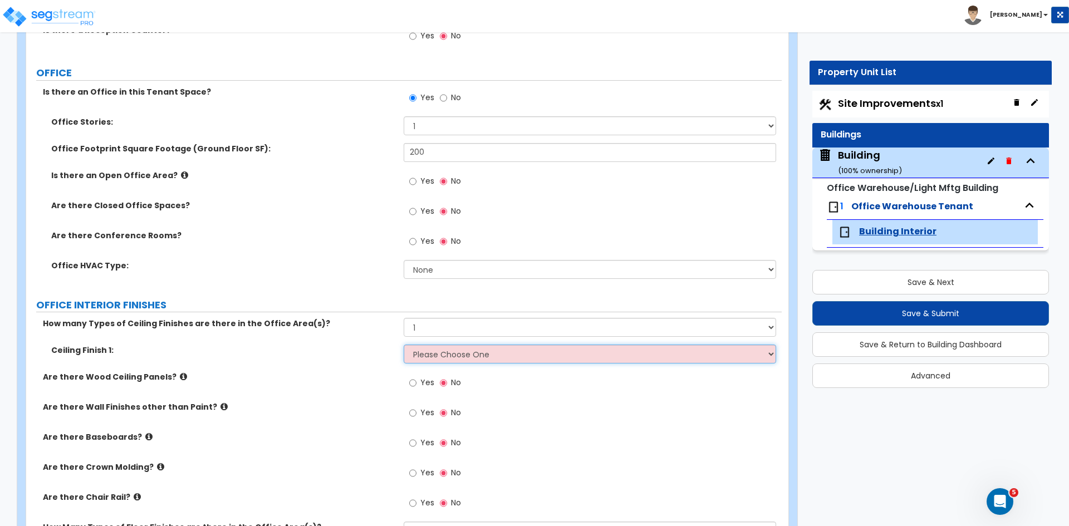
click at [444, 353] on select "Please Choose One Drop Ceiling Open Ceiling Drywall Ceiling" at bounding box center [589, 353] width 372 height 19
select select "3"
click at [403, 344] on select "Please Choose One Drop Ceiling Open Ceiling Drywall Ceiling" at bounding box center [589, 353] width 372 height 19
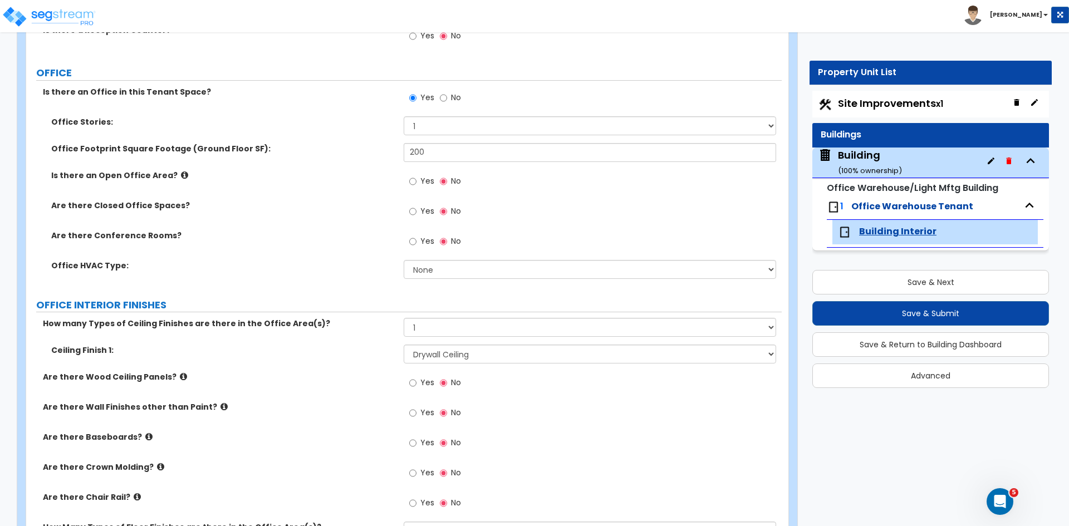
click at [363, 372] on label "Are there Wood Ceiling Panels?" at bounding box center [219, 376] width 352 height 11
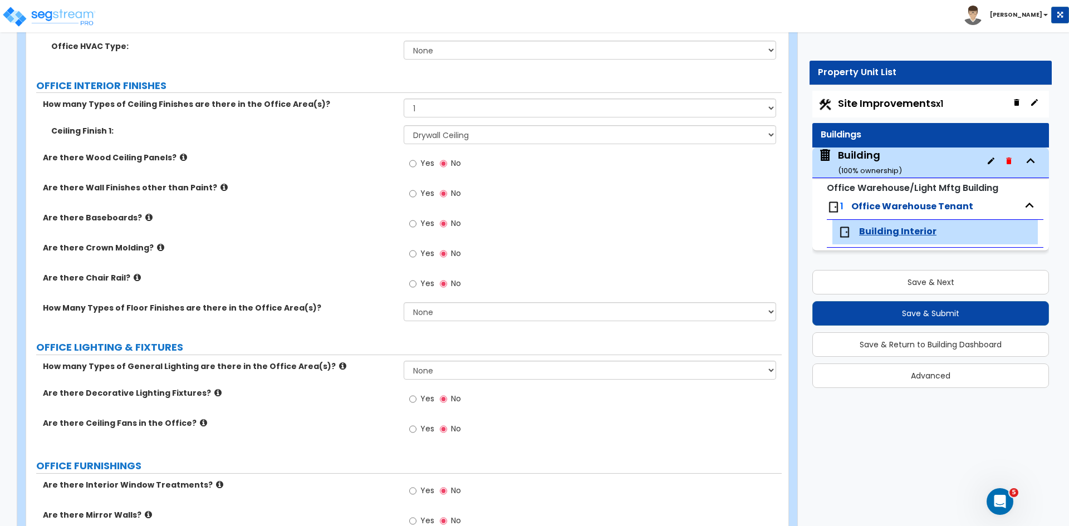
scroll to position [595, 0]
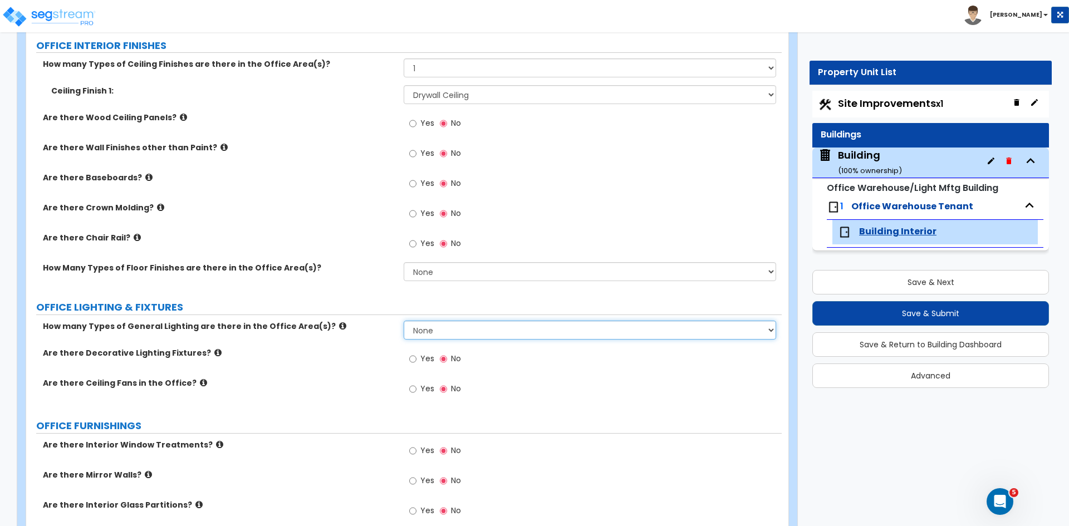
click at [416, 329] on select "None 1 2 3" at bounding box center [589, 330] width 372 height 19
select select "1"
click at [403, 321] on select "None 1 2 3" at bounding box center [589, 330] width 372 height 19
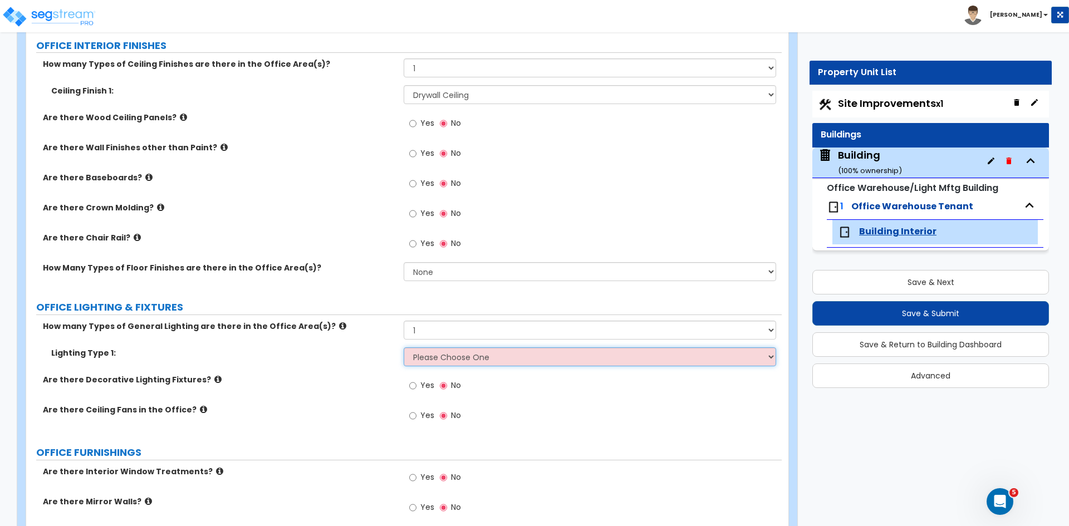
click at [427, 357] on select "Please Choose One LED Surface-Mounted LED Recessed Fluorescent Surface-Mounted …" at bounding box center [589, 356] width 372 height 19
select select "3"
click at [403, 347] on select "Please Choose One LED Surface-Mounted LED Recessed Fluorescent Surface-Mounted …" at bounding box center [589, 356] width 372 height 19
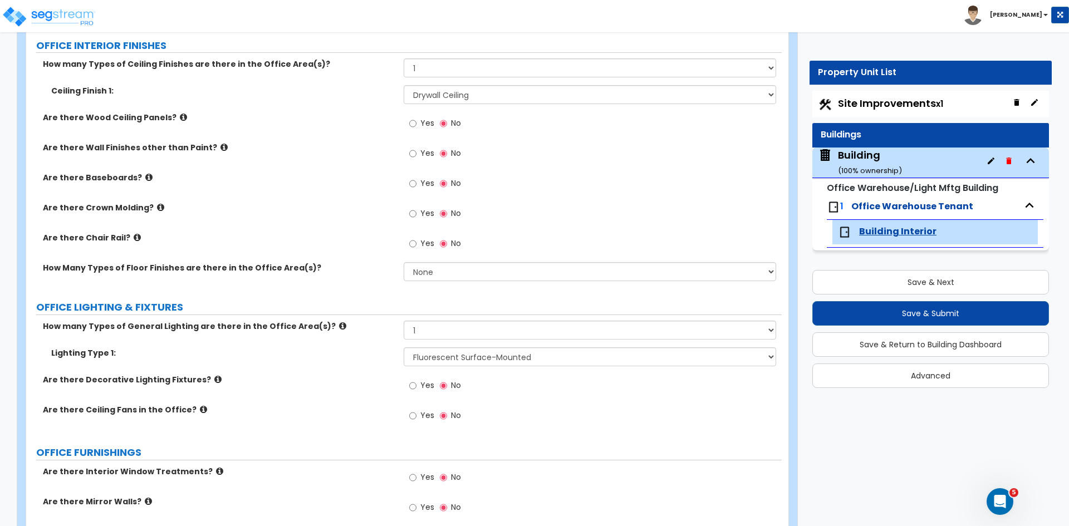
click at [331, 380] on label "Are there Decorative Lighting Fixtures?" at bounding box center [219, 379] width 352 height 11
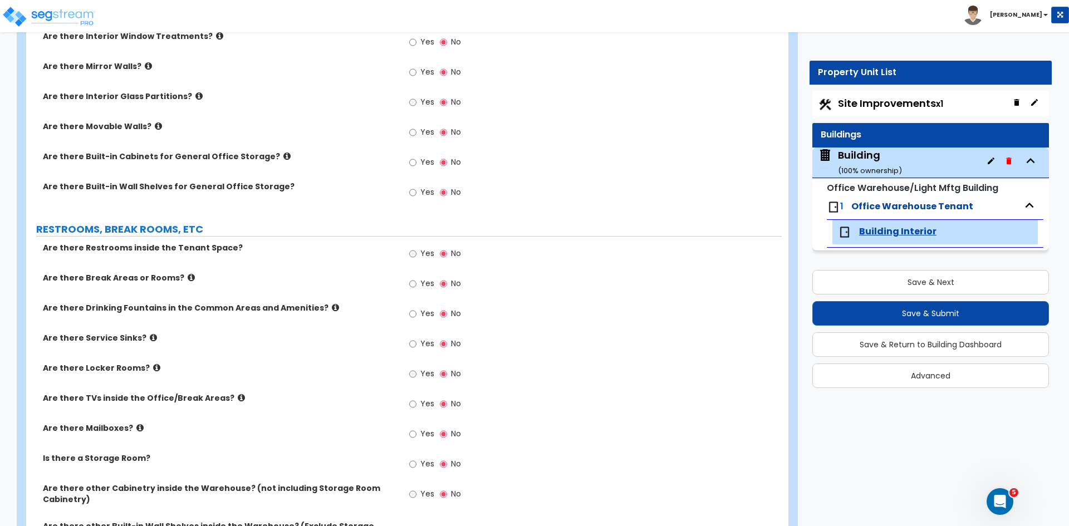
scroll to position [1031, 0]
click at [412, 252] on input "Yes" at bounding box center [412, 253] width 7 height 12
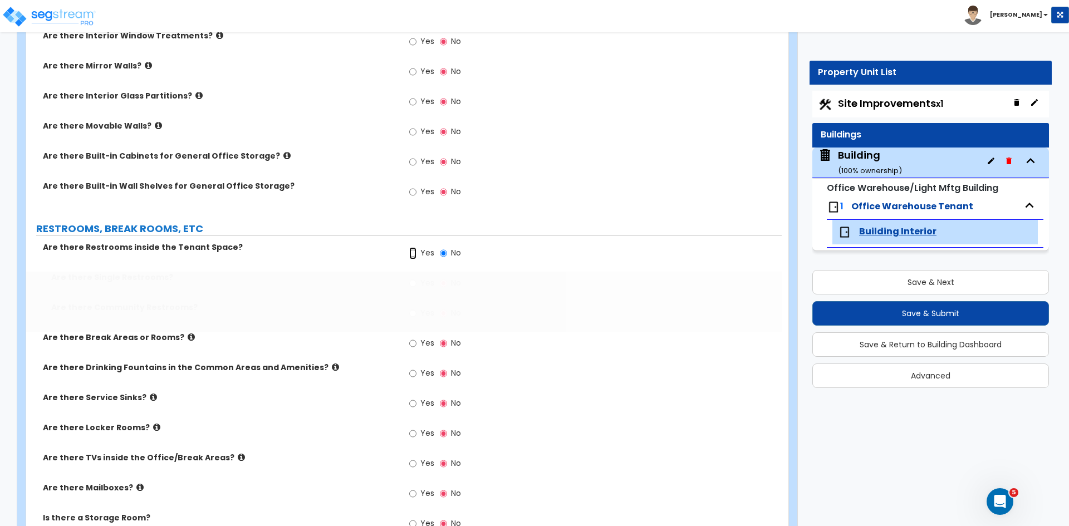
radio input "true"
click at [413, 283] on input "Yes" at bounding box center [412, 283] width 7 height 12
radio input "true"
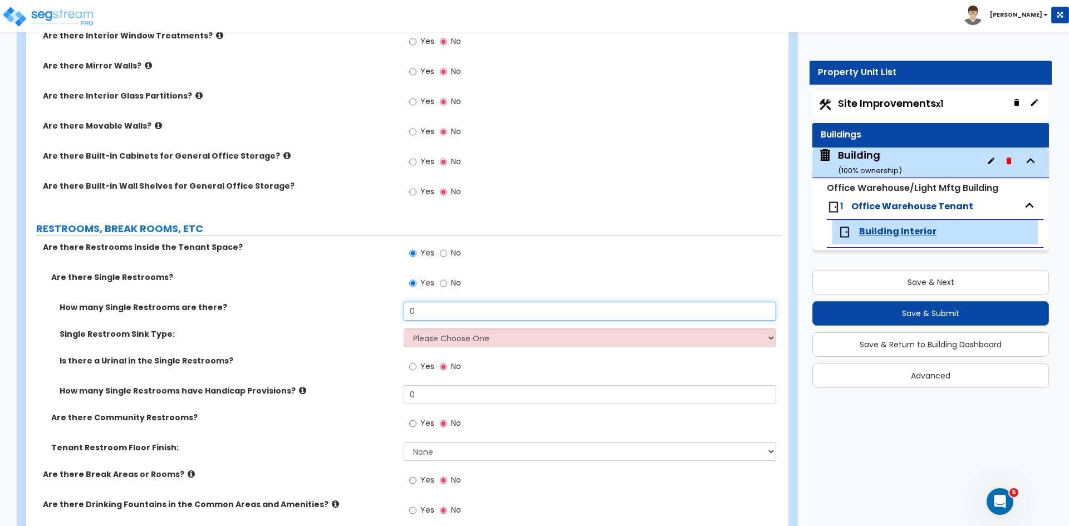
click at [426, 311] on input "0" at bounding box center [589, 311] width 372 height 19
type input "1"
click at [453, 340] on select "Please Choose One Wall-mounted Vanity-mounted" at bounding box center [589, 337] width 372 height 19
select select "1"
click at [403, 328] on select "Please Choose One Wall-mounted Vanity-mounted" at bounding box center [589, 337] width 372 height 19
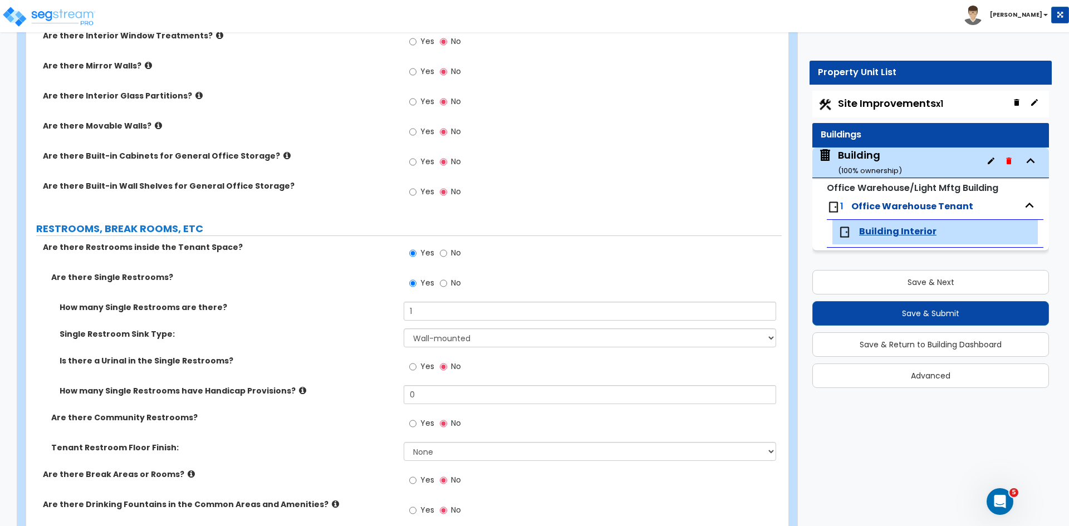
click at [360, 333] on label "Single Restroom Sink Type:" at bounding box center [228, 333] width 336 height 11
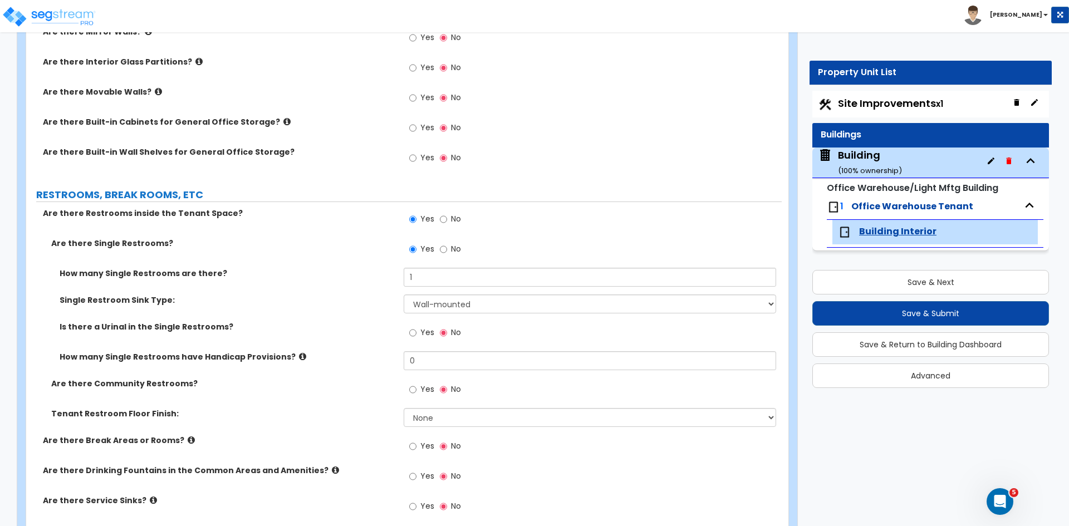
scroll to position [1092, 0]
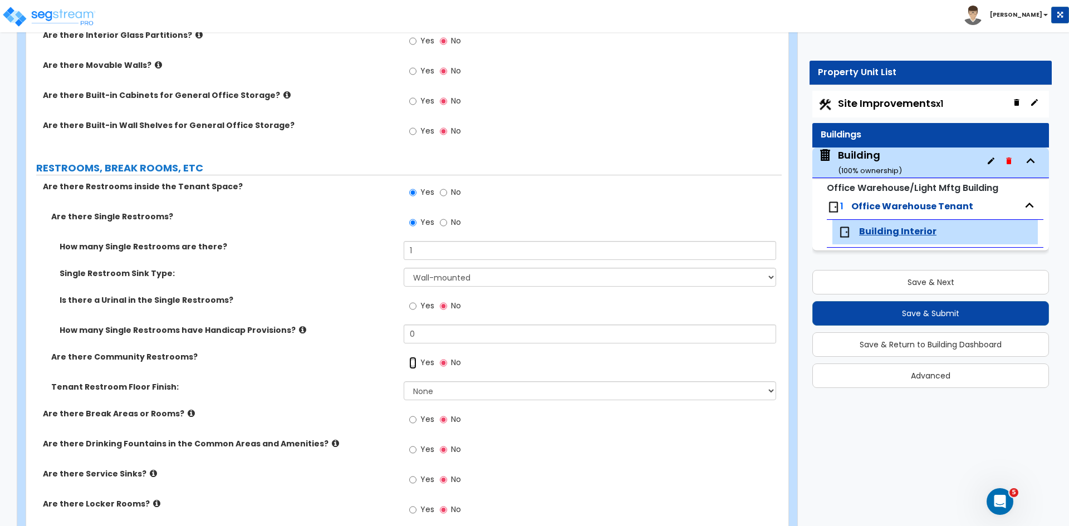
click at [412, 363] on input "Yes" at bounding box center [412, 363] width 7 height 12
radio input "true"
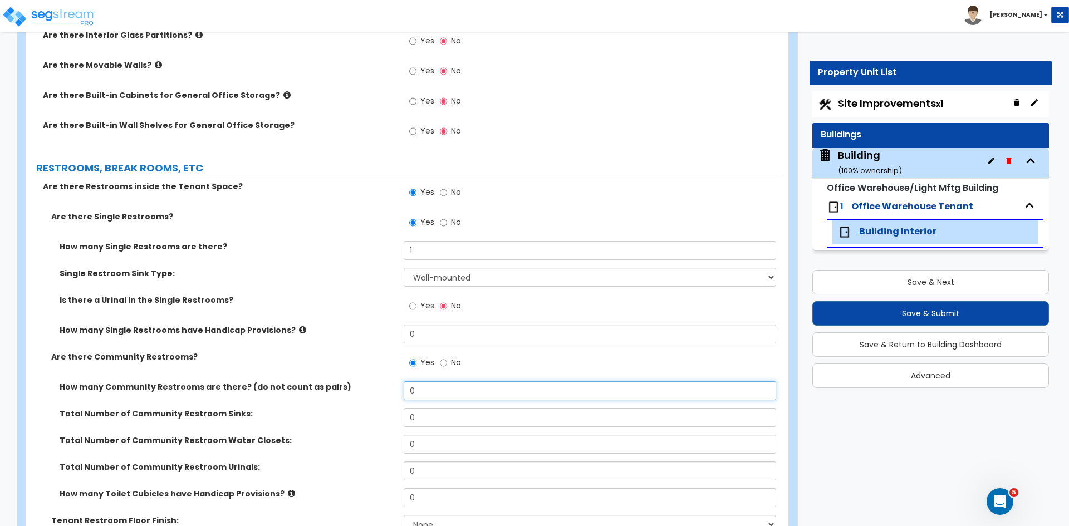
click at [425, 388] on input "0" at bounding box center [589, 390] width 372 height 19
type input "1"
click at [440, 419] on input "0" at bounding box center [589, 417] width 372 height 19
type input "1"
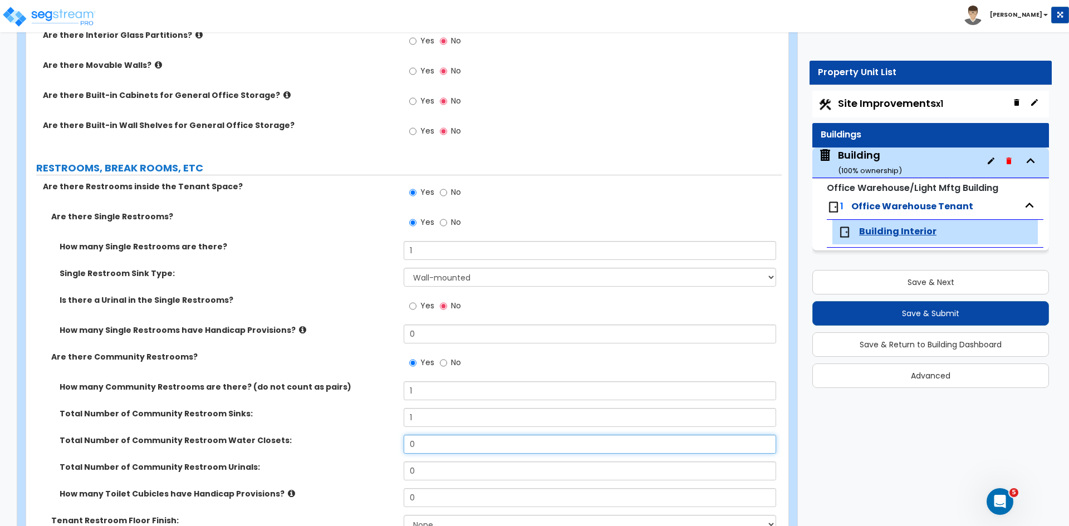
click at [438, 440] on input "0" at bounding box center [589, 444] width 372 height 19
type input "2"
click at [440, 470] on input "0" at bounding box center [589, 470] width 372 height 19
type input "1"
click at [363, 444] on label "Total Number of Community Restroom Water Closets:" at bounding box center [228, 440] width 336 height 11
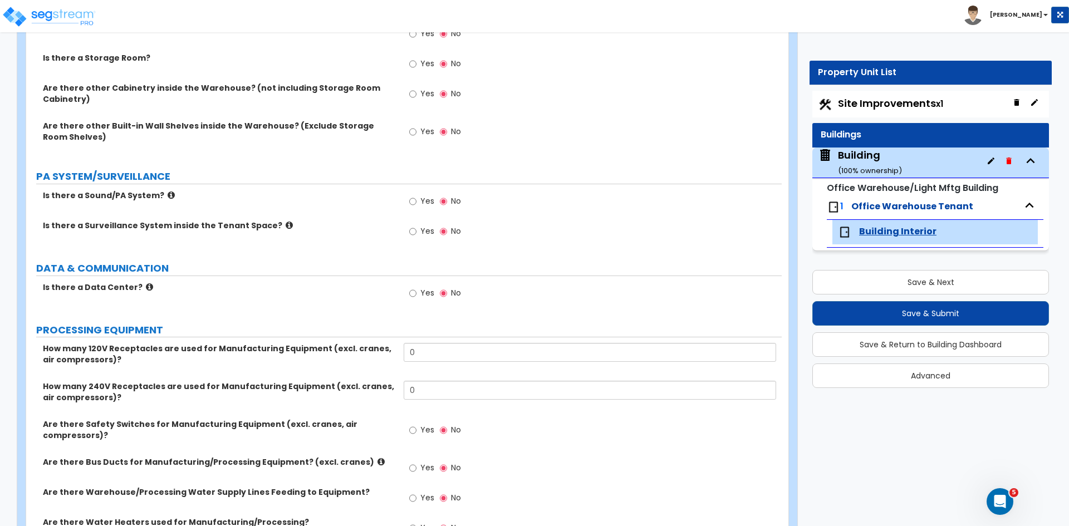
scroll to position [1770, 0]
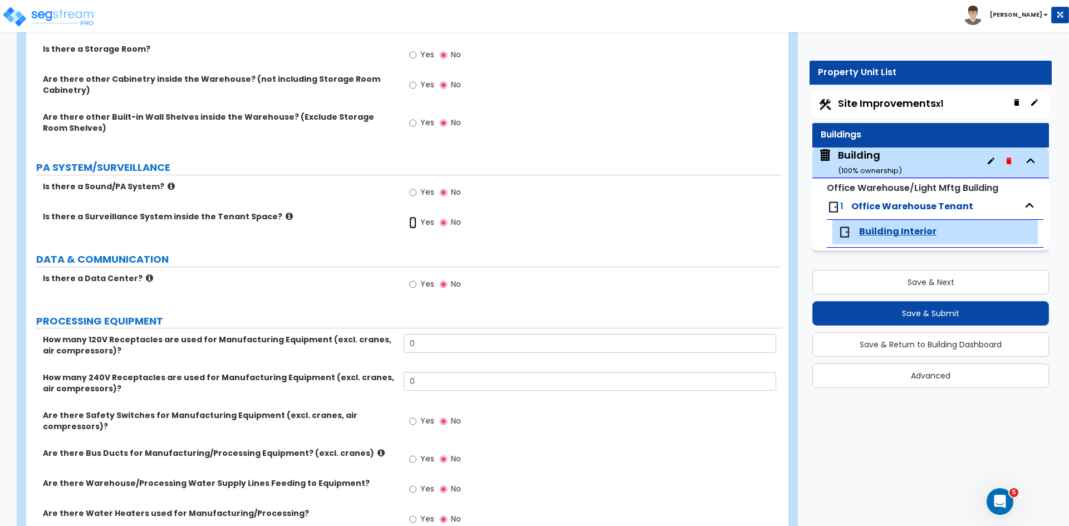
click at [413, 222] on input "Yes" at bounding box center [412, 222] width 7 height 12
radio input "true"
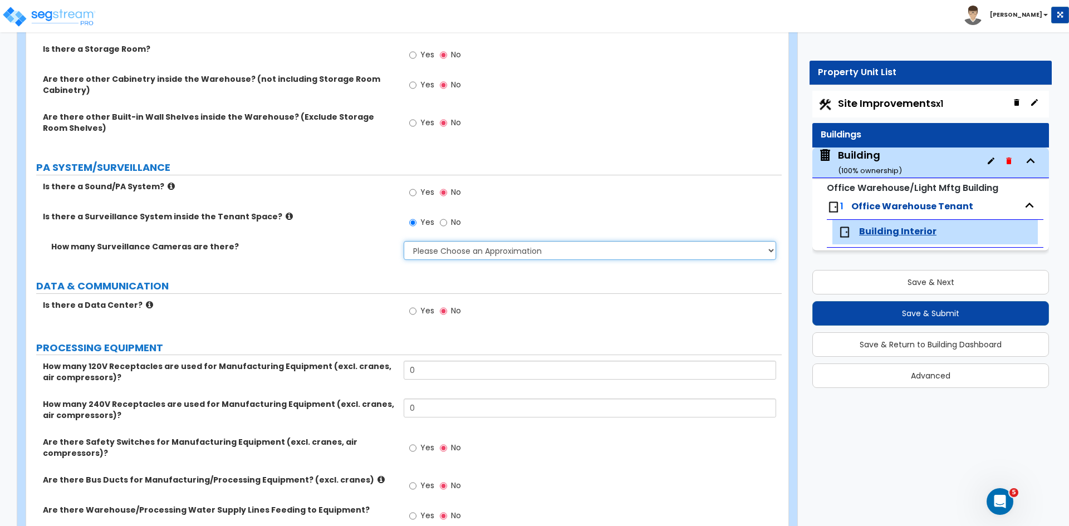
click at [429, 247] on select "Please Choose an Approximation Barely Noticed Any Noticed a Couple Frequently S…" at bounding box center [589, 250] width 372 height 19
select select "3"
click at [403, 241] on select "Please Choose an Approximation Barely Noticed Any Noticed a Couple Frequently S…" at bounding box center [589, 250] width 372 height 19
click at [357, 254] on div "How many Surveillance Cameras are there? Please Choose an Approximation Barely …" at bounding box center [403, 254] width 755 height 27
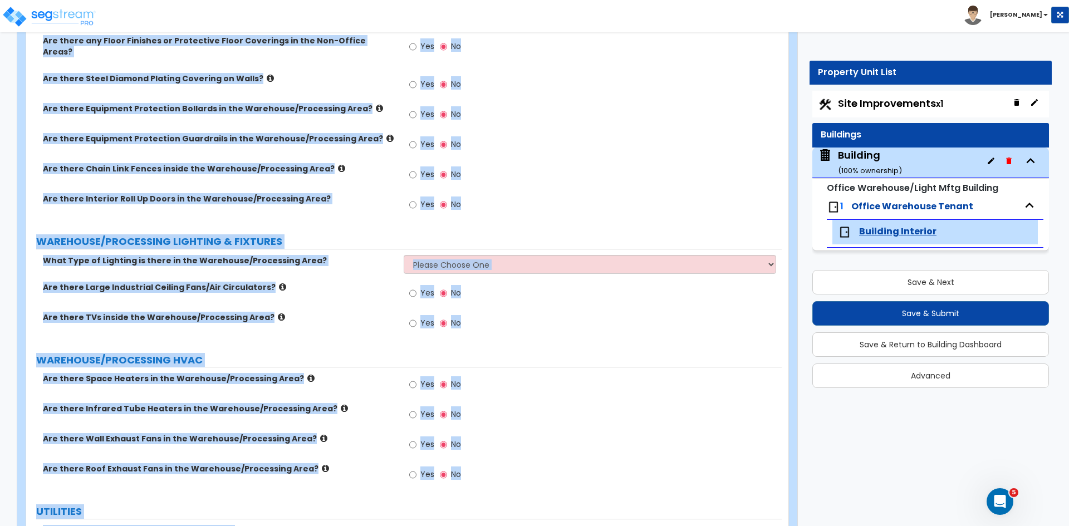
scroll to position [2856, 0]
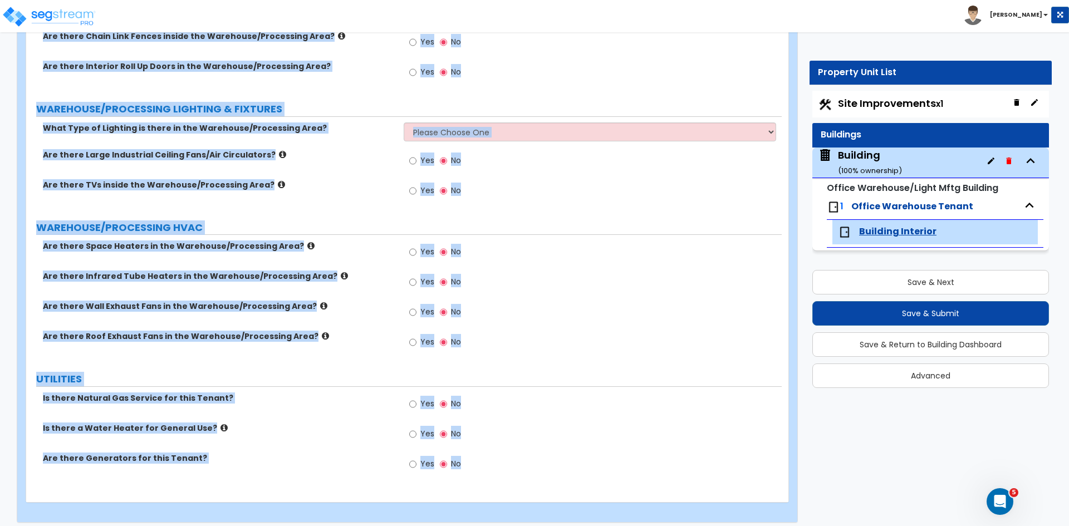
drag, startPoint x: 36, startPoint y: 149, endPoint x: 639, endPoint y: 552, distance: 725.5
copy div "PROCESSING EQUIPMENT How many 120V Receptacles are used for Manufacturing Equip…"
click at [348, 312] on div "Are there Wall Exhaust Fans in the Warehouse/Processing Area? Yes No" at bounding box center [403, 316] width 755 height 30
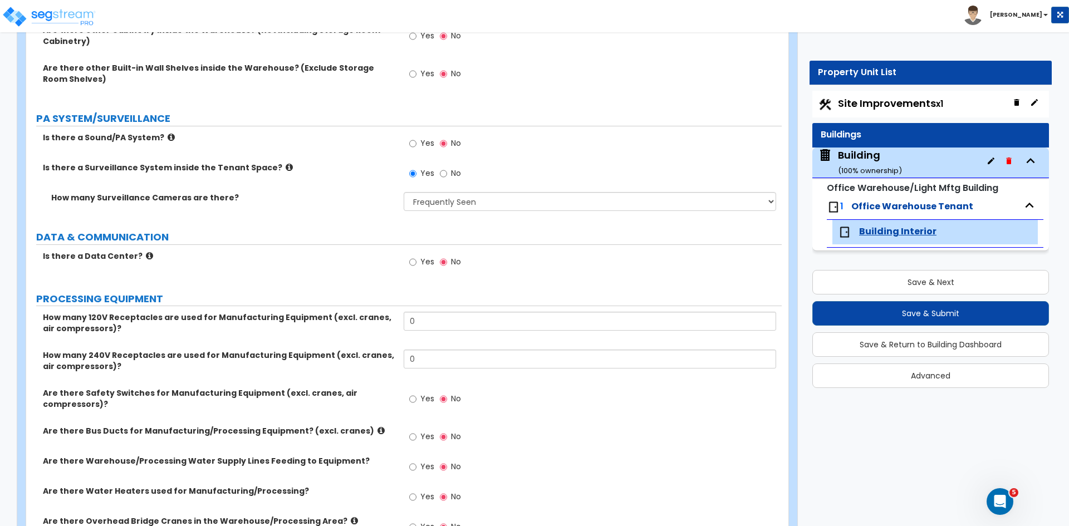
scroll to position [1819, 0]
click at [426, 324] on input "0" at bounding box center [589, 321] width 372 height 19
type input "20"
click at [432, 357] on input "0" at bounding box center [589, 359] width 372 height 19
type input "12"
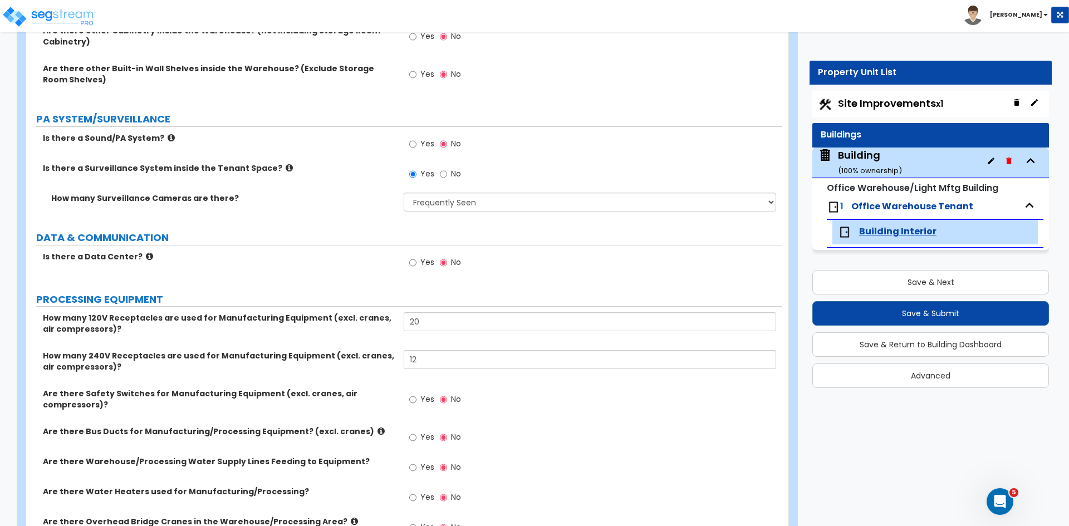
click at [385, 376] on div "How many 240V Receptacles are used for Manufacturing Equipment (excl. cranes, a…" at bounding box center [403, 369] width 755 height 38
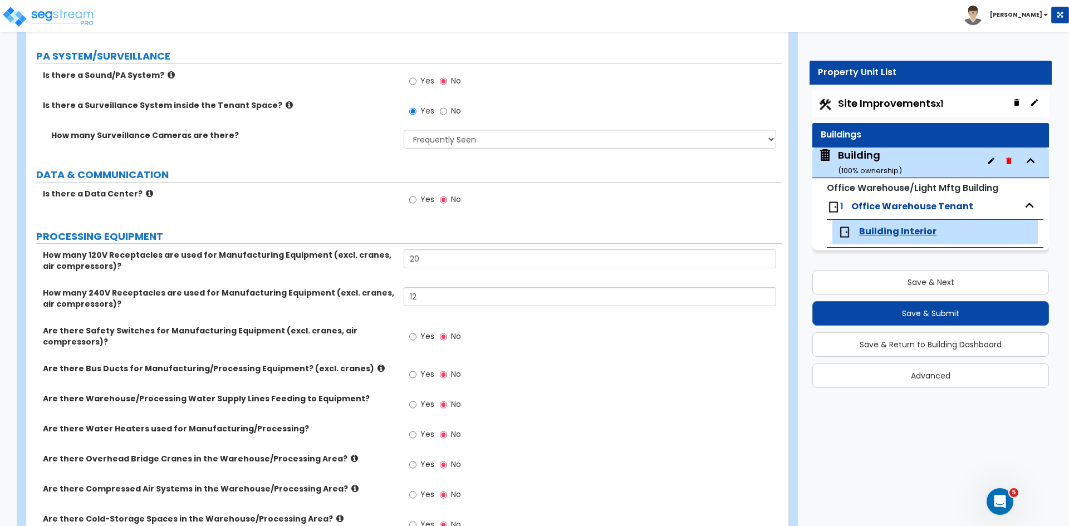
scroll to position [1913, 0]
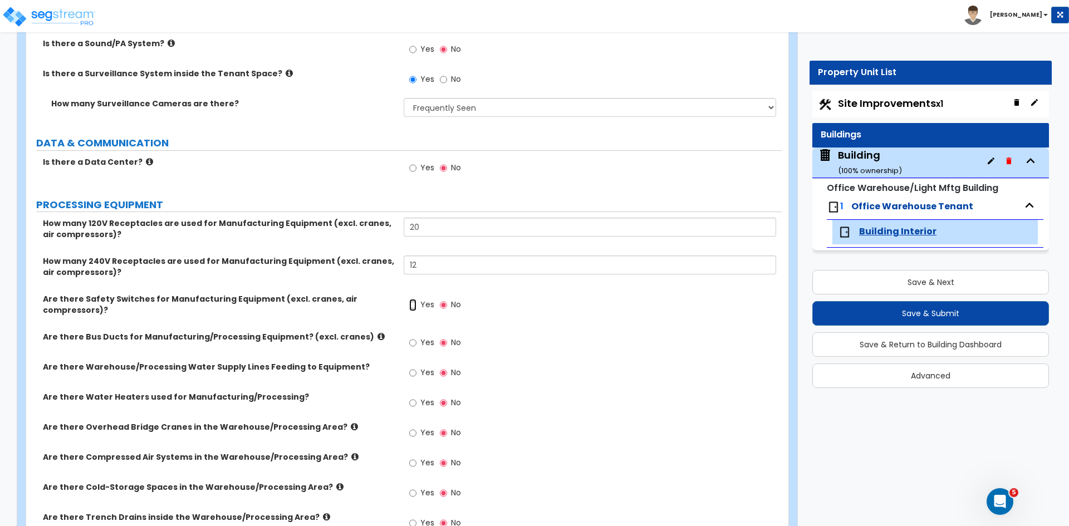
click at [413, 303] on input "Yes" at bounding box center [412, 305] width 7 height 12
radio input "true"
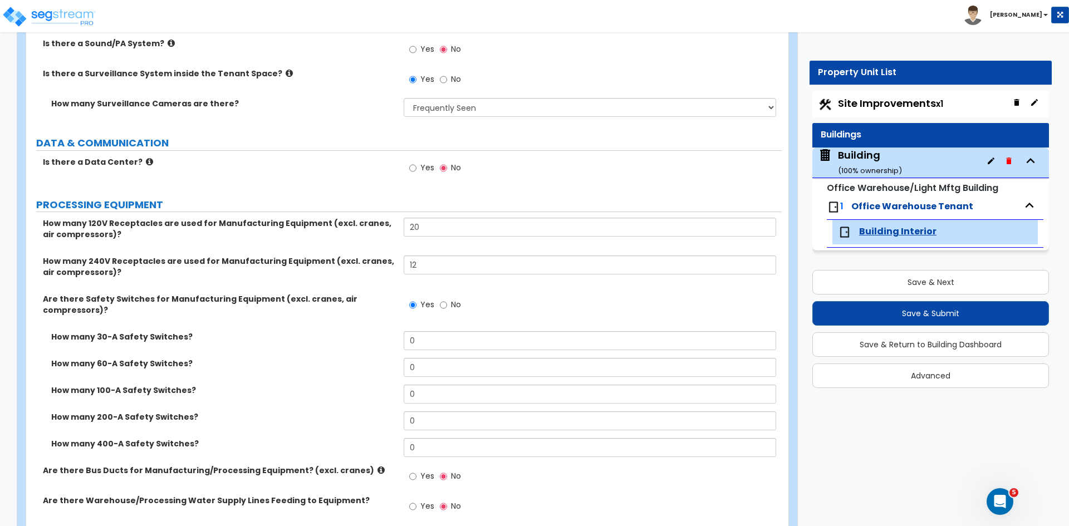
click at [41, 298] on div "Are there Safety Switches for Manufacturing Equipment (excl. cranes, air compre…" at bounding box center [214, 304] width 377 height 22
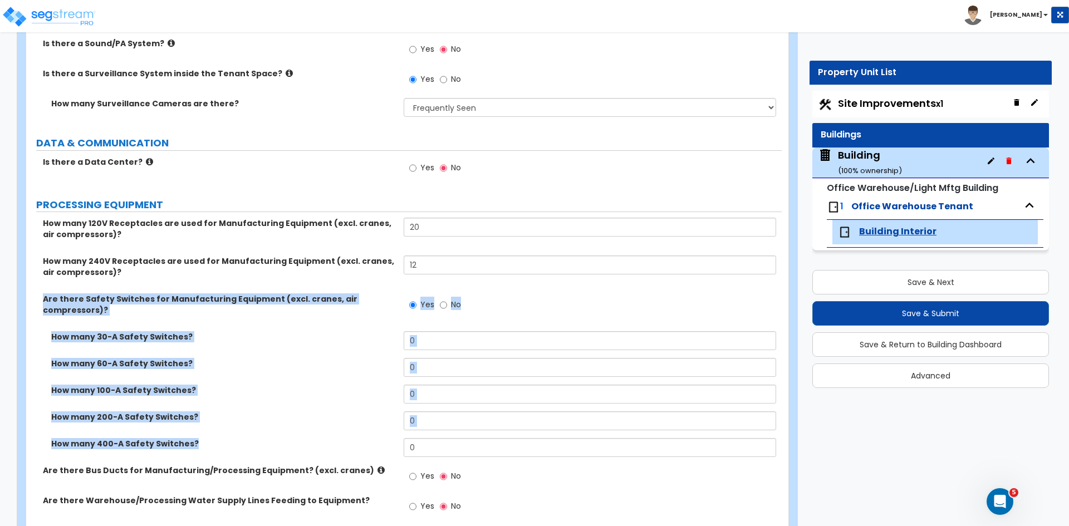
drag, startPoint x: 41, startPoint y: 298, endPoint x: 198, endPoint y: 452, distance: 220.0
click at [198, 452] on div "How many 120V Receptacles are used for Manufacturing Equipment (excl. cranes, a…" at bounding box center [404, 522] width 739 height 608
copy div "Are there Safety Switches for Manufacturing Equipment (excl. cranes, air compre…"
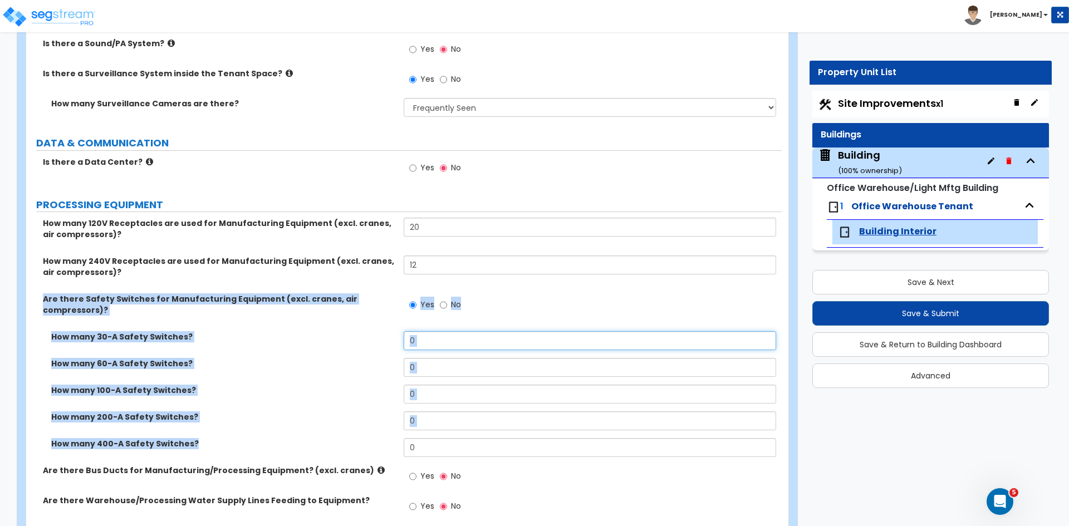
click at [434, 342] on input "0" at bounding box center [589, 340] width 372 height 19
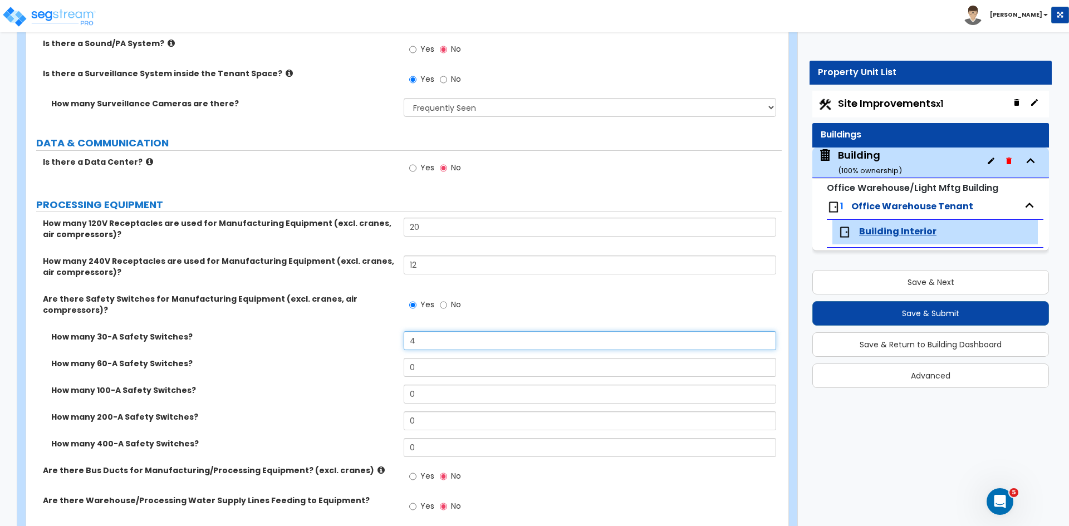
type input "4"
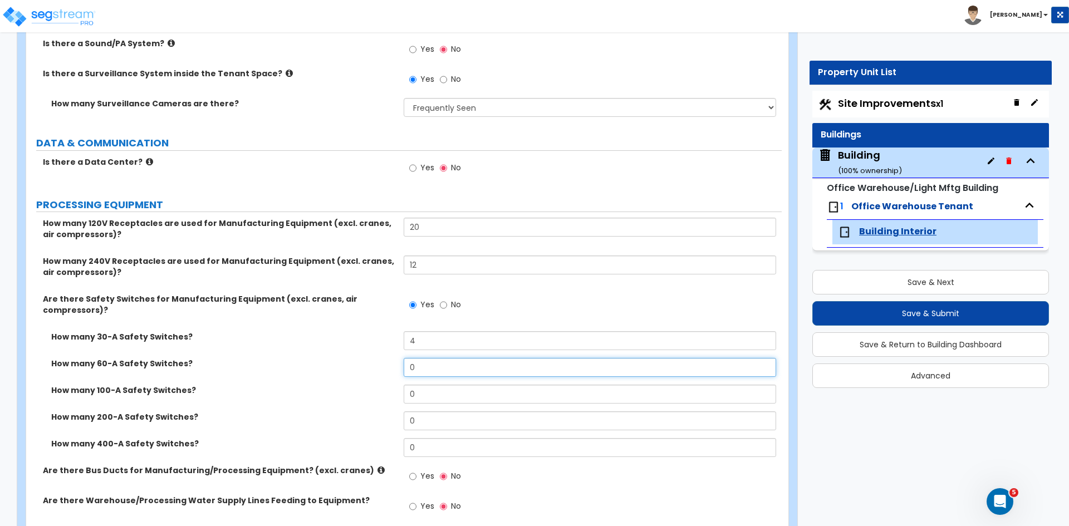
click at [434, 366] on input "0" at bounding box center [589, 367] width 372 height 19
type input "4"
click at [445, 395] on input "0" at bounding box center [589, 394] width 372 height 19
type input "2"
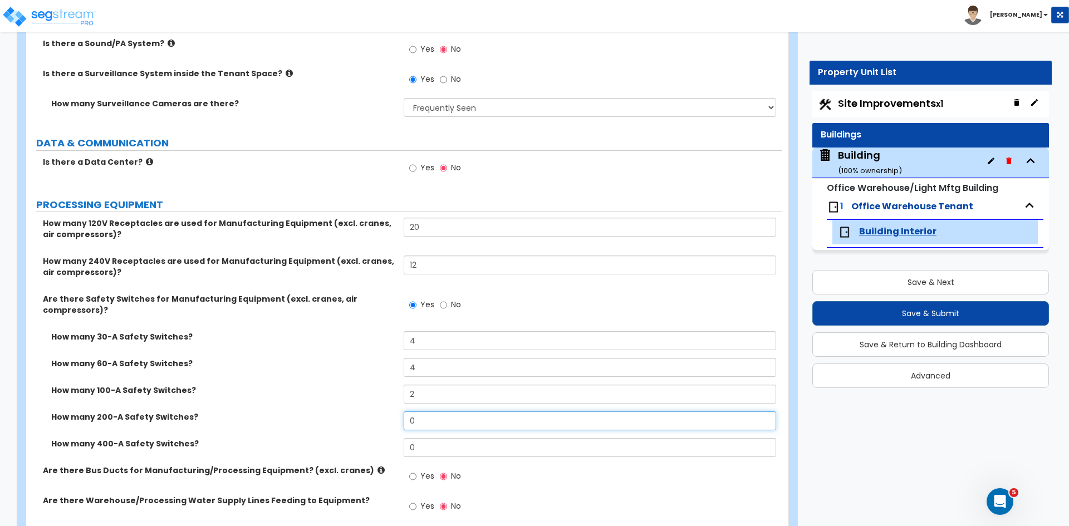
click at [431, 420] on input "0" at bounding box center [589, 420] width 372 height 19
type input "1"
click at [436, 447] on input "0" at bounding box center [589, 447] width 372 height 19
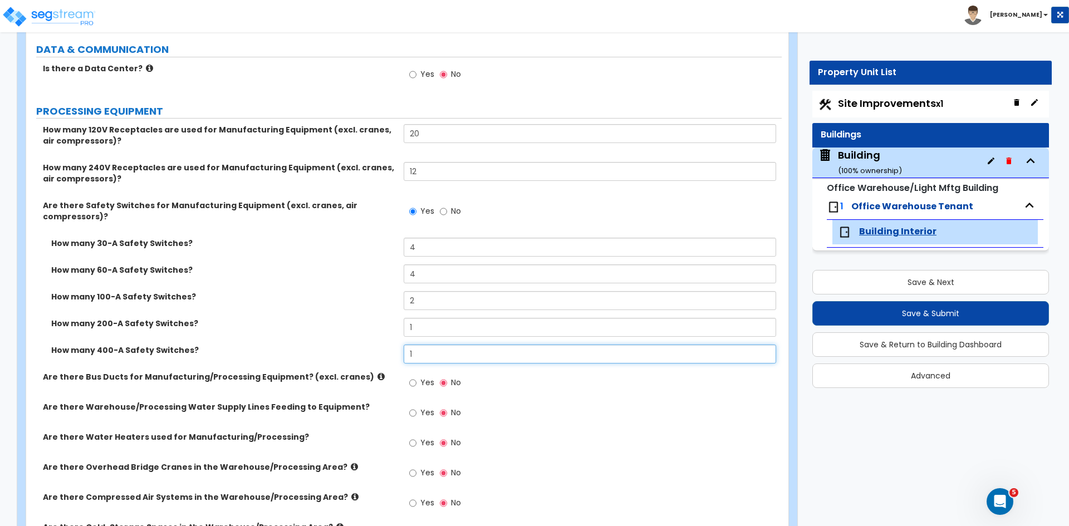
scroll to position [2019, 0]
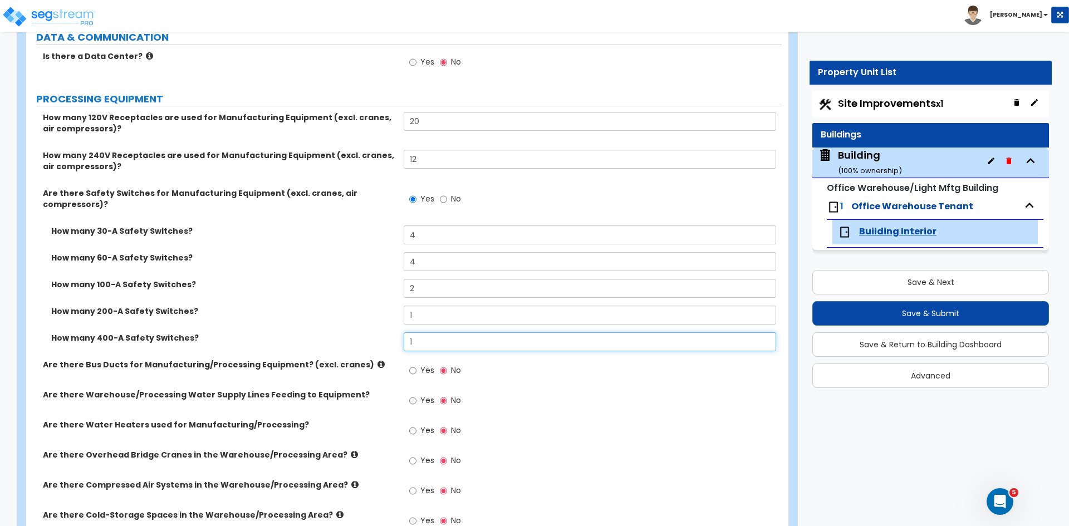
type input "1"
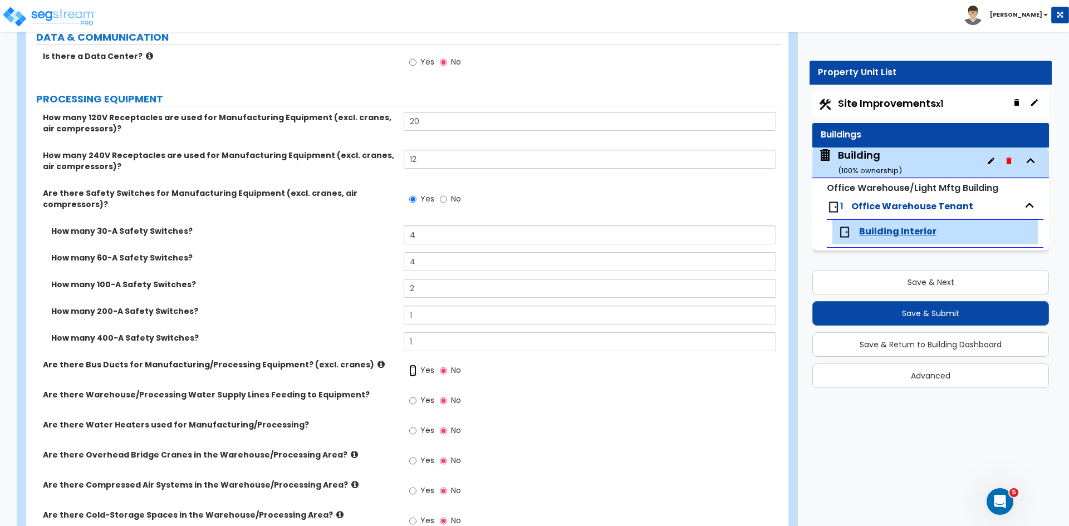
click at [413, 371] on input "Yes" at bounding box center [412, 371] width 7 height 12
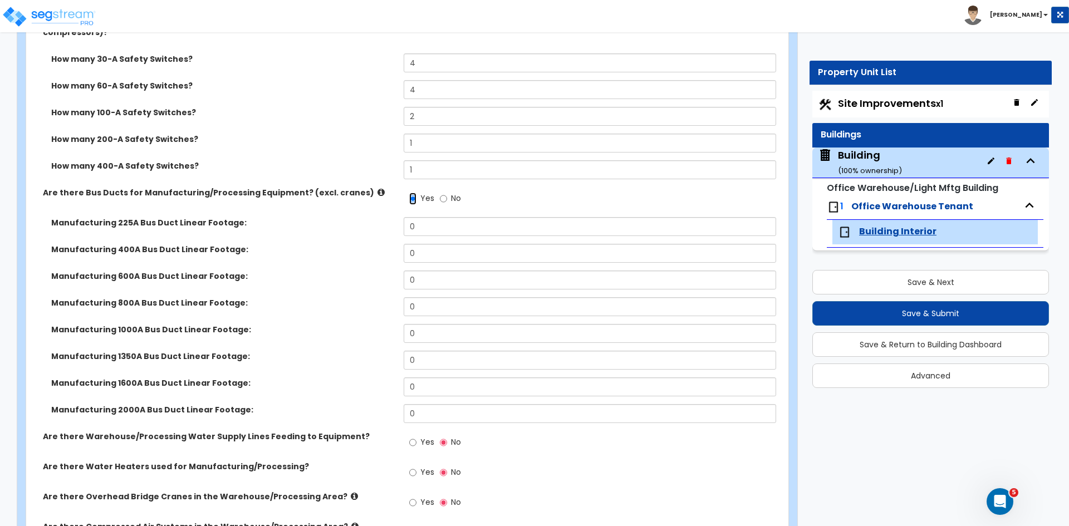
scroll to position [2221, 0]
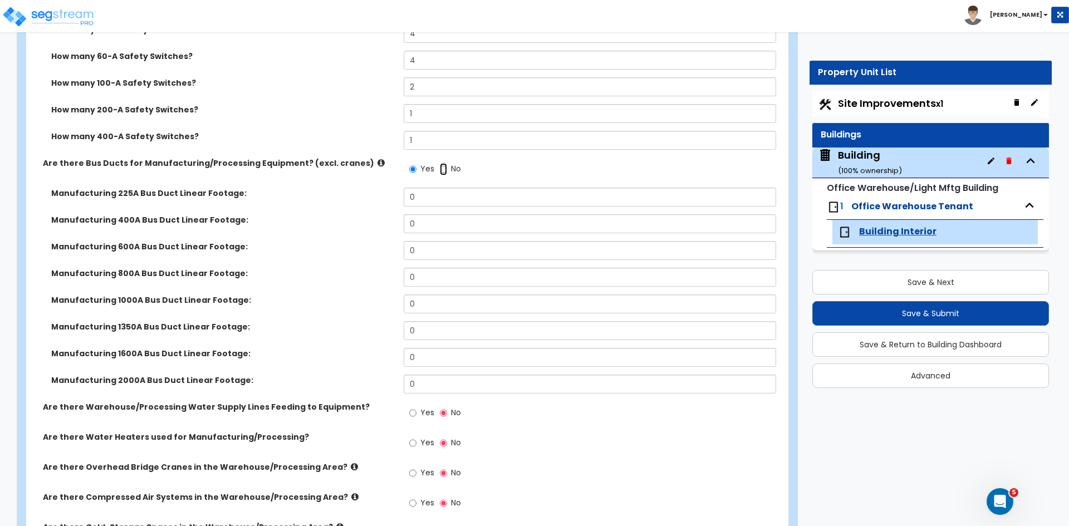
click at [442, 168] on input "No" at bounding box center [443, 169] width 7 height 12
radio input "false"
radio input "true"
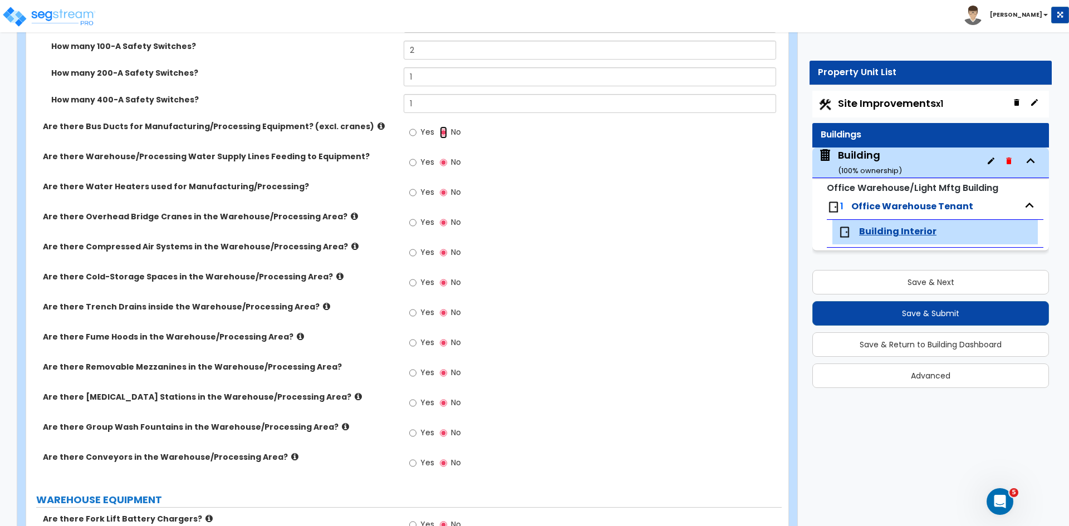
scroll to position [2258, 0]
click at [413, 219] on input "Yes" at bounding box center [412, 222] width 7 height 12
radio input "true"
click at [413, 219] on input "Yes" at bounding box center [412, 222] width 7 height 12
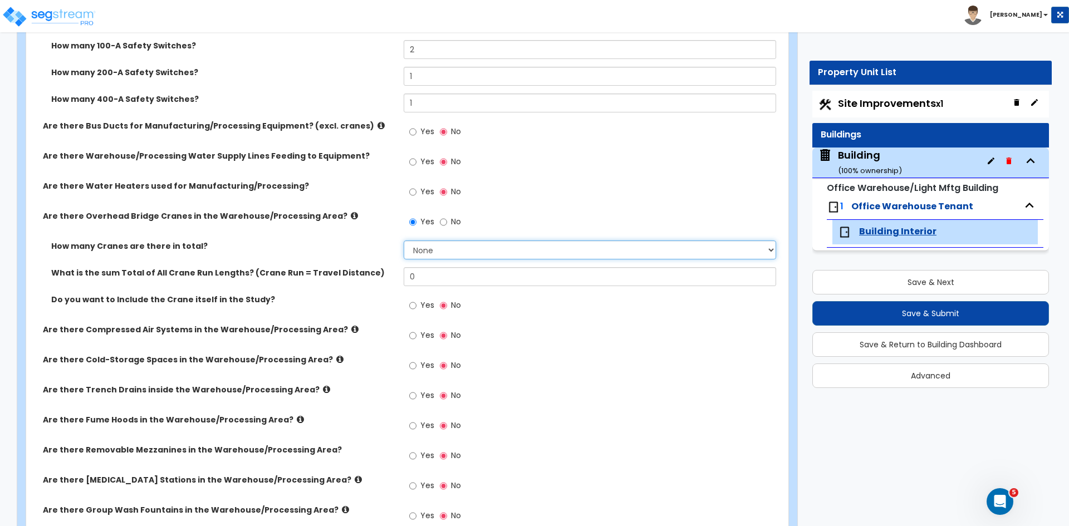
click at [418, 252] on select "None 1 2 3 4 5" at bounding box center [589, 249] width 372 height 19
select select "2"
click at [403, 240] on select "None 1 2 3 4 5" at bounding box center [589, 249] width 372 height 19
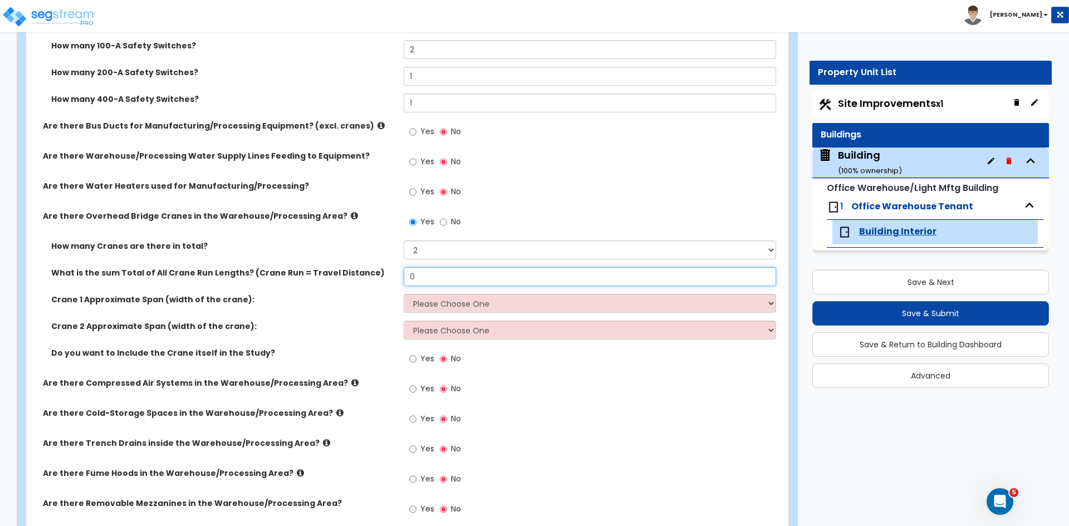
click at [436, 274] on input "0" at bounding box center [589, 276] width 372 height 19
type input "425"
click at [427, 303] on select "Please Choose One 20 ft 30 ft 40 ft 50 ft" at bounding box center [589, 303] width 372 height 19
select select "4"
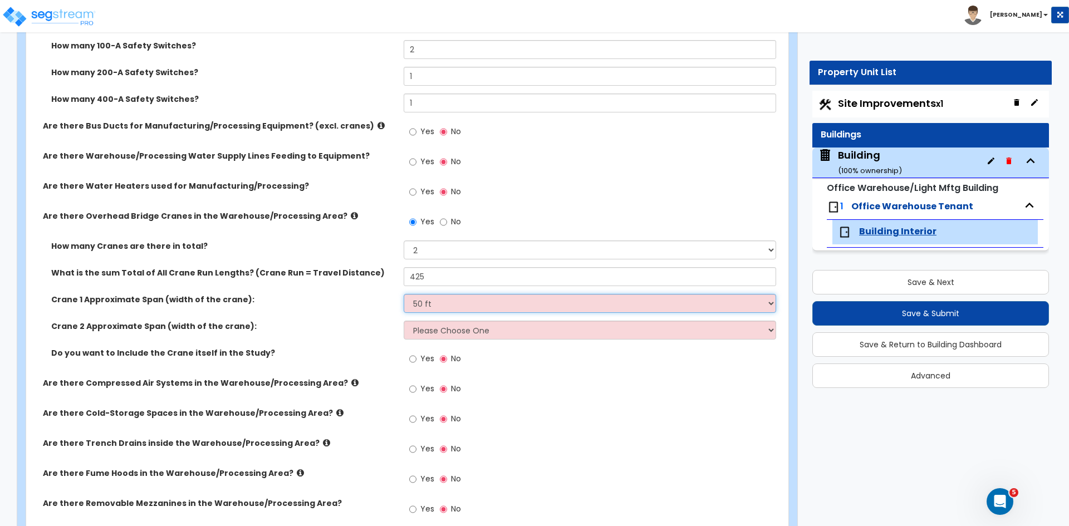
click at [403, 294] on select "Please Choose One 20 ft 30 ft 40 ft 50 ft" at bounding box center [589, 303] width 372 height 19
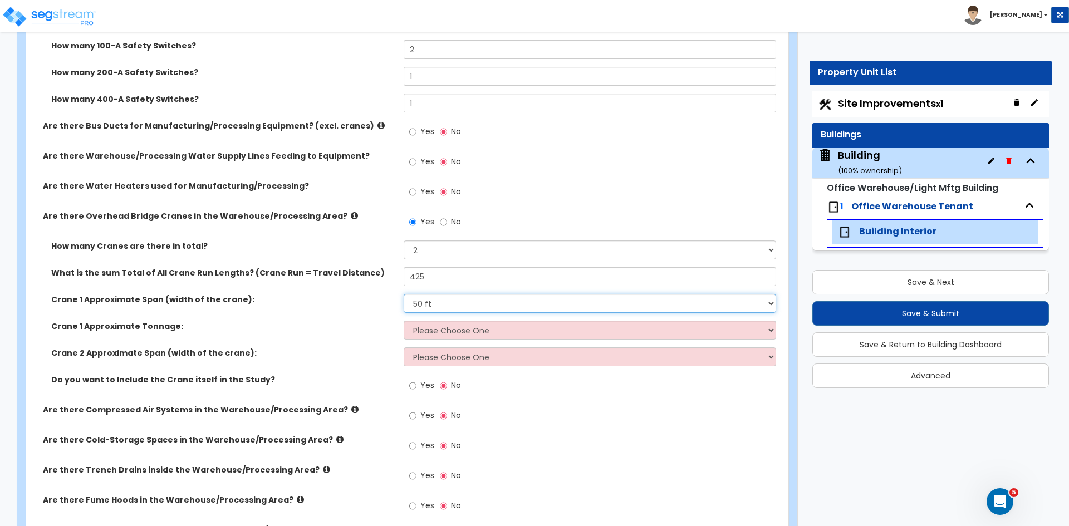
click at [438, 305] on select "Please Choose One 20 ft 30 ft 40 ft 50 ft" at bounding box center [589, 303] width 372 height 19
click at [403, 294] on select "Please Choose One 20 ft 30 ft 40 ft 50 ft" at bounding box center [589, 303] width 372 height 19
click at [433, 328] on select "Please Choose One 3 Ton 5 Ton 7.5 Ton 10 Ton 15 Ton 25 Ton" at bounding box center [589, 330] width 372 height 19
select select "6"
click at [403, 321] on select "Please Choose One 3 Ton 5 Ton 7.5 Ton 10 Ton 15 Ton 25 Ton" at bounding box center [589, 330] width 372 height 19
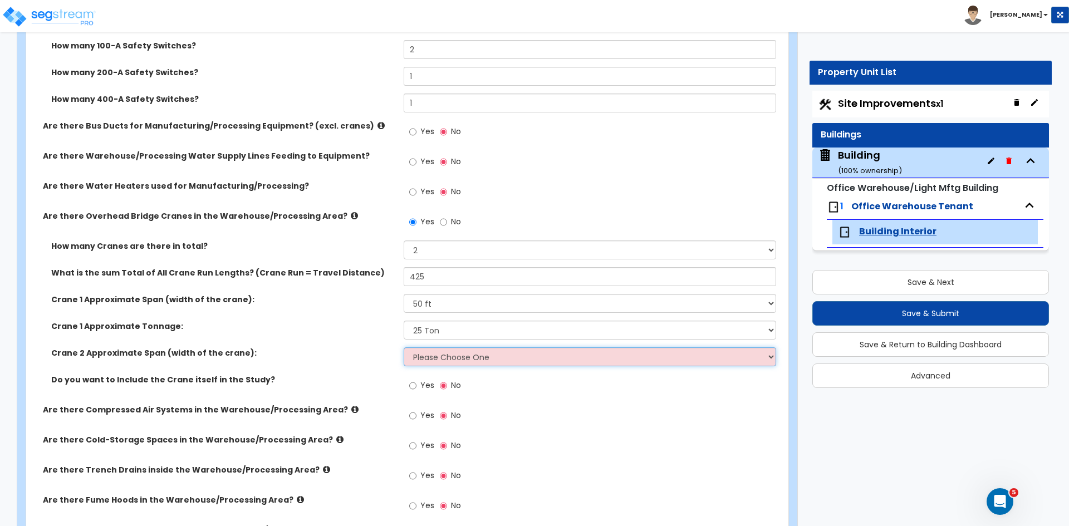
click at [447, 354] on select "Please Choose One 20 ft 30 ft 40 ft 50 ft" at bounding box center [589, 356] width 372 height 19
select select "4"
click at [403, 347] on select "Please Choose One 20 ft 30 ft 40 ft 50 ft" at bounding box center [589, 356] width 372 height 19
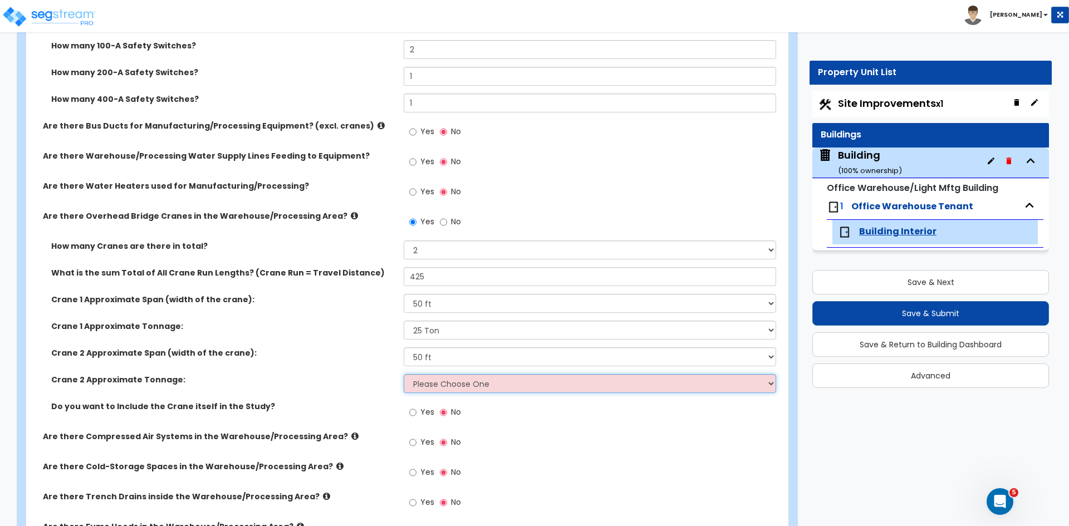
click at [438, 381] on select "Please Choose One 3 Ton 5 Ton 7.5 Ton 10 Ton 15 Ton 25 Ton" at bounding box center [589, 383] width 372 height 19
select select "6"
click at [403, 374] on select "Please Choose One 3 Ton 5 Ton 7.5 Ton 10 Ton 15 Ton 25 Ton" at bounding box center [589, 383] width 372 height 19
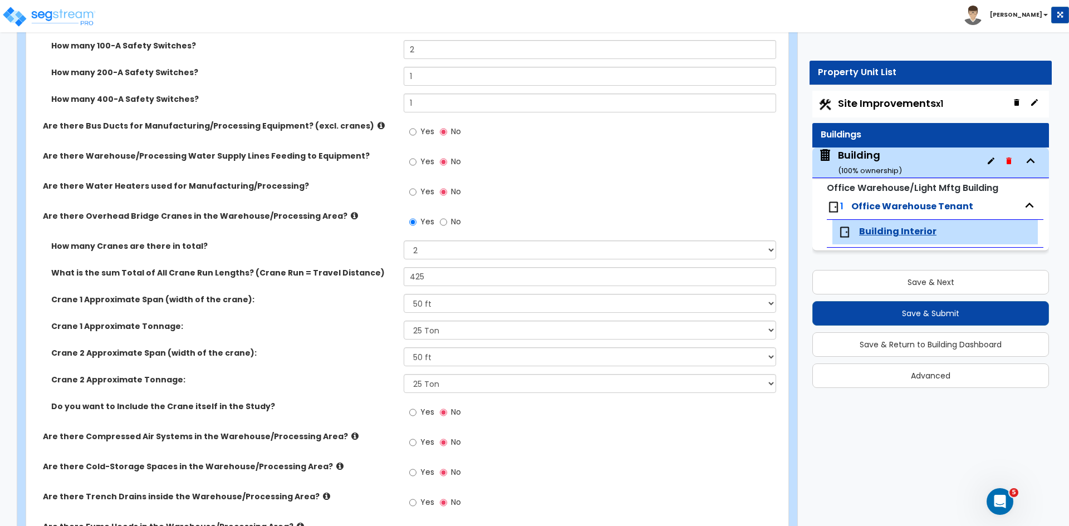
click at [355, 366] on div "Crane 2 Approximate Span (width of the crane): Please Choose One 20 ft 30 ft 40…" at bounding box center [403, 360] width 755 height 27
click at [360, 363] on div "Crane 2 Approximate Span (width of the crane): Please Choose One 20 ft 30 ft 40…" at bounding box center [403, 360] width 755 height 27
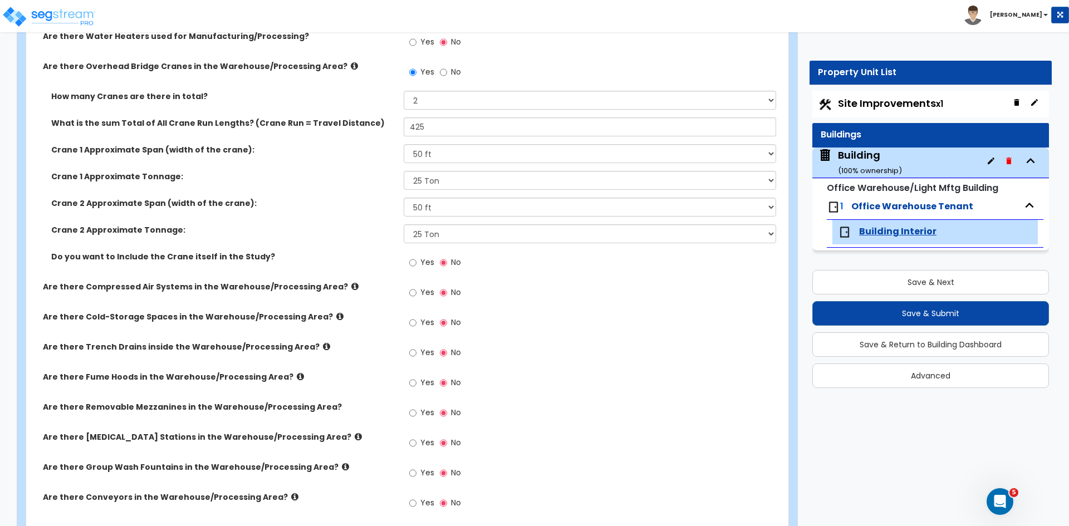
scroll to position [2408, 0]
click at [413, 291] on input "Yes" at bounding box center [412, 292] width 7 height 12
radio input "true"
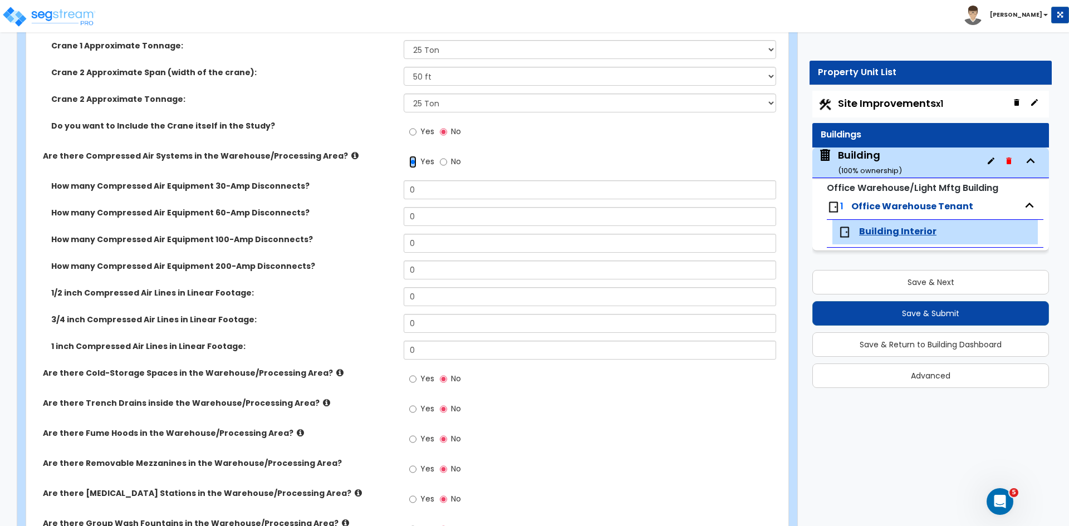
scroll to position [2539, 0]
click at [44, 154] on label "Are there Compressed Air Systems in the Warehouse/Processing Area?" at bounding box center [219, 154] width 352 height 11
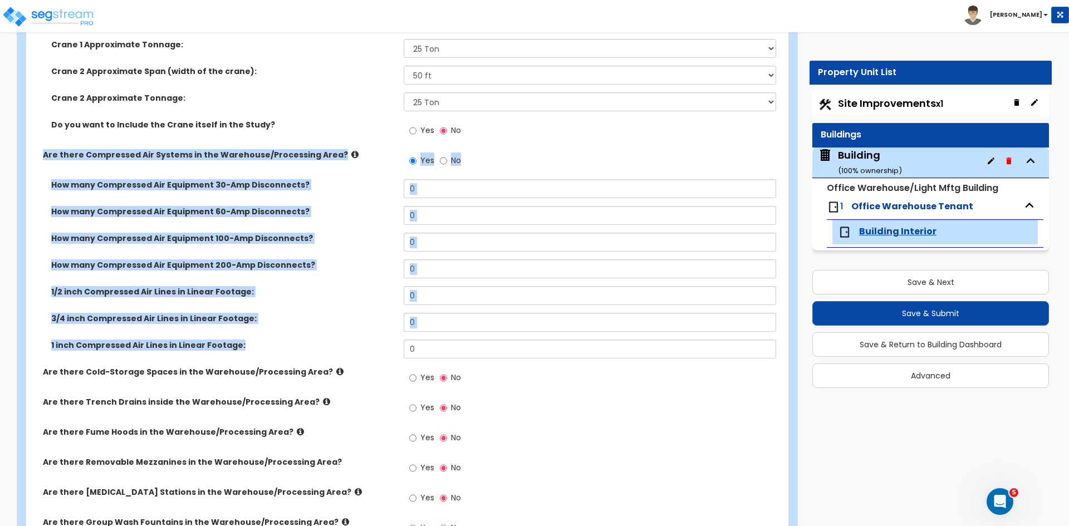
drag, startPoint x: 42, startPoint y: 152, endPoint x: 427, endPoint y: 352, distance: 433.4
click at [427, 352] on div "How many 120V Receptacles are used for Manufacturing Equipment (excl. cranes, a…" at bounding box center [404, 84] width 739 height 985
copy div "Are there Compressed Air Systems in the Warehouse/Processing Area? Yes No How m…"
drag, startPoint x: 327, startPoint y: 218, endPoint x: 355, endPoint y: 217, distance: 28.4
click at [327, 218] on div "How many Compressed Air Equipment 60-Amp Disconnects? 0" at bounding box center [403, 219] width 755 height 27
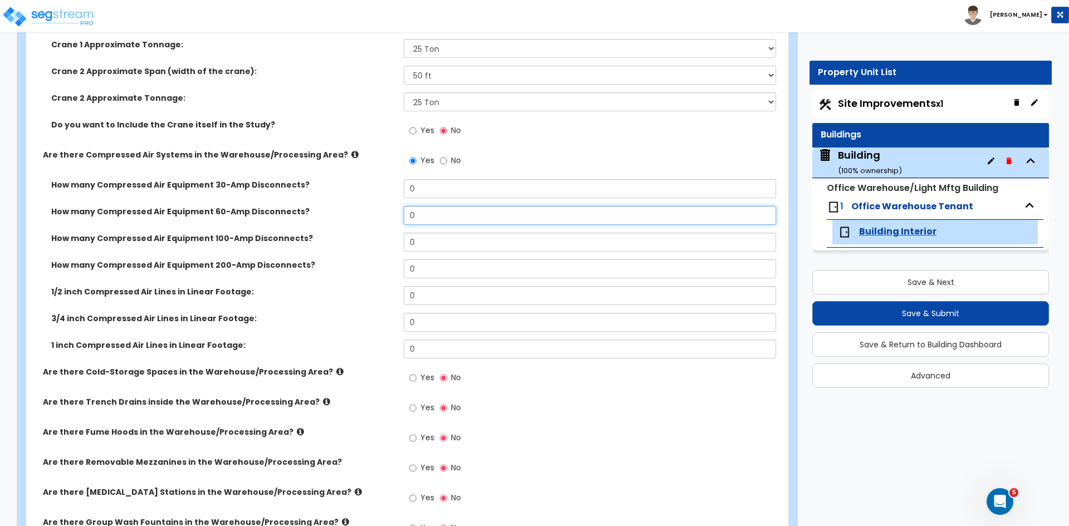
click at [426, 210] on input "0" at bounding box center [589, 215] width 372 height 19
type input "2"
click at [343, 235] on label "How many Compressed Air Equipment 100-Amp Disconnects?" at bounding box center [223, 238] width 344 height 11
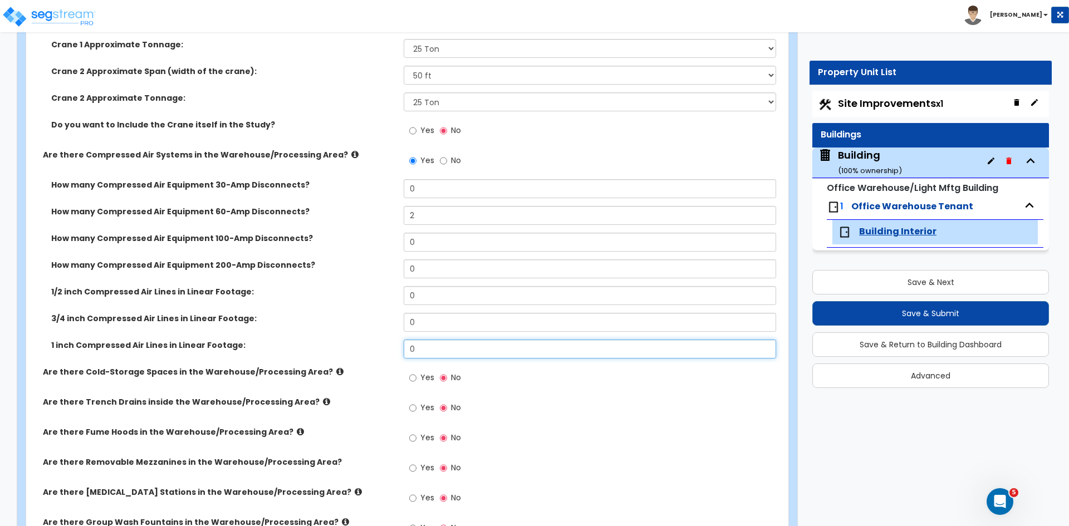
click at [424, 345] on input "0" at bounding box center [589, 348] width 372 height 19
type input "1,300"
click at [347, 285] on div "How many Compressed Air Equipment 200-Amp Disconnects? 0" at bounding box center [403, 272] width 755 height 27
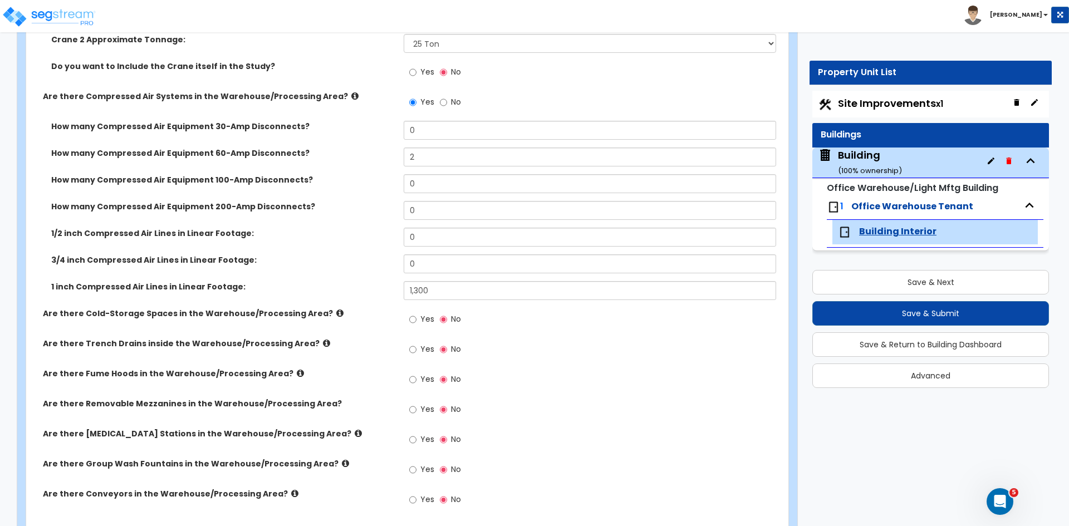
scroll to position [2600, 0]
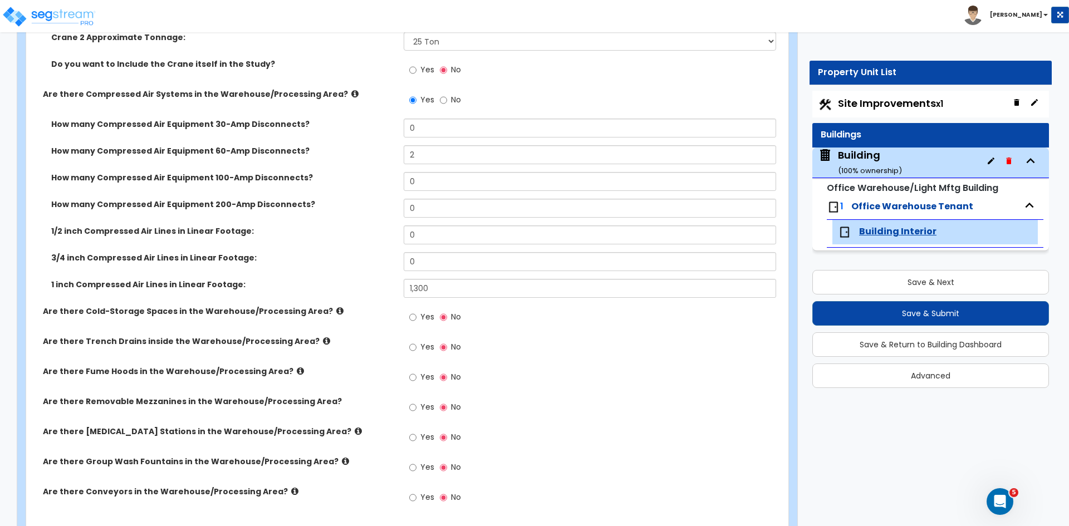
click at [353, 287] on label "1 inch Compressed Air Lines in Linear Footage:" at bounding box center [223, 284] width 344 height 11
click at [362, 318] on div "Are there Cold-Storage Spaces in the Warehouse/Processing Area? Yes No" at bounding box center [403, 321] width 755 height 30
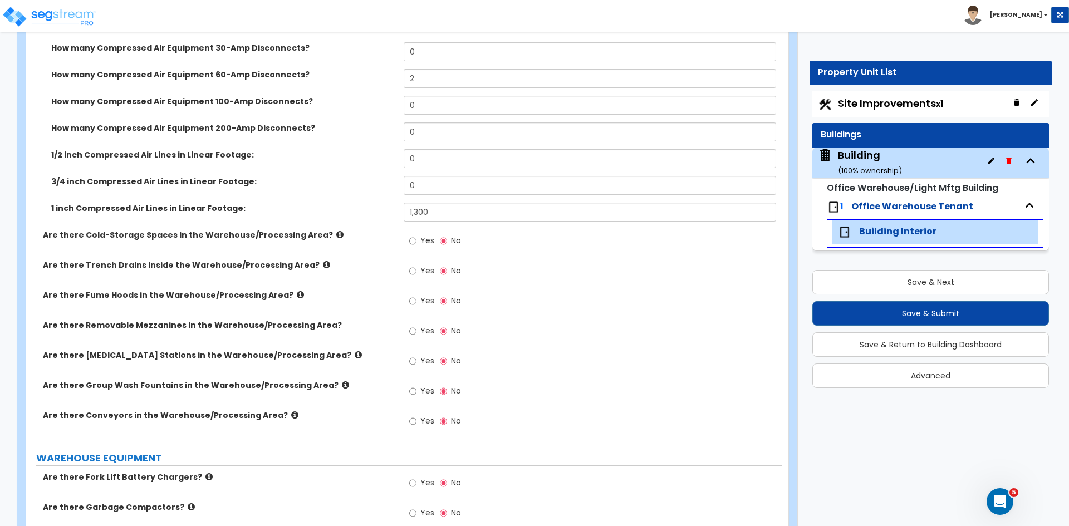
scroll to position [2678, 0]
click at [366, 267] on label "Are there Trench Drains inside the Warehouse/Processing Area?" at bounding box center [219, 263] width 352 height 11
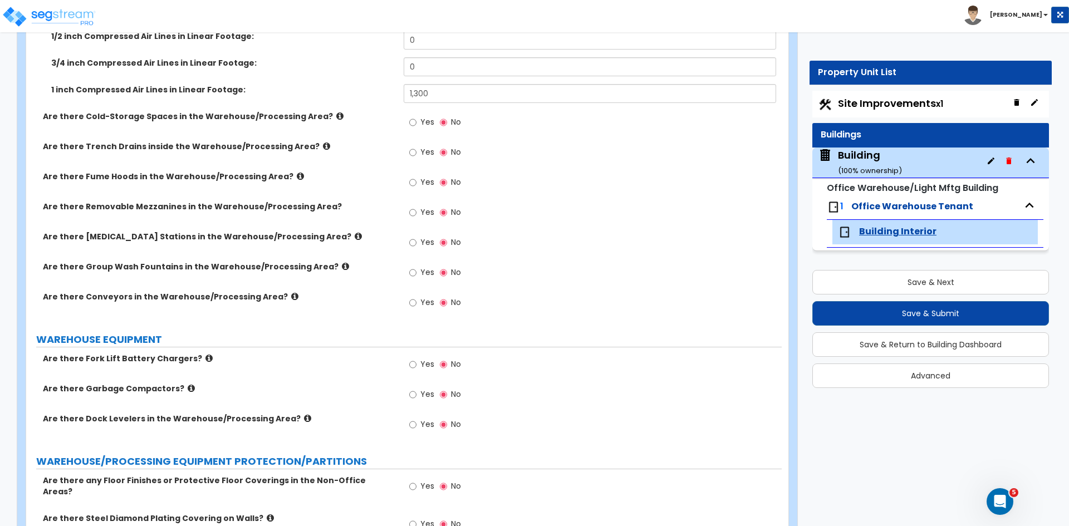
scroll to position [2795, 0]
click at [414, 241] on input "Yes" at bounding box center [412, 242] width 7 height 12
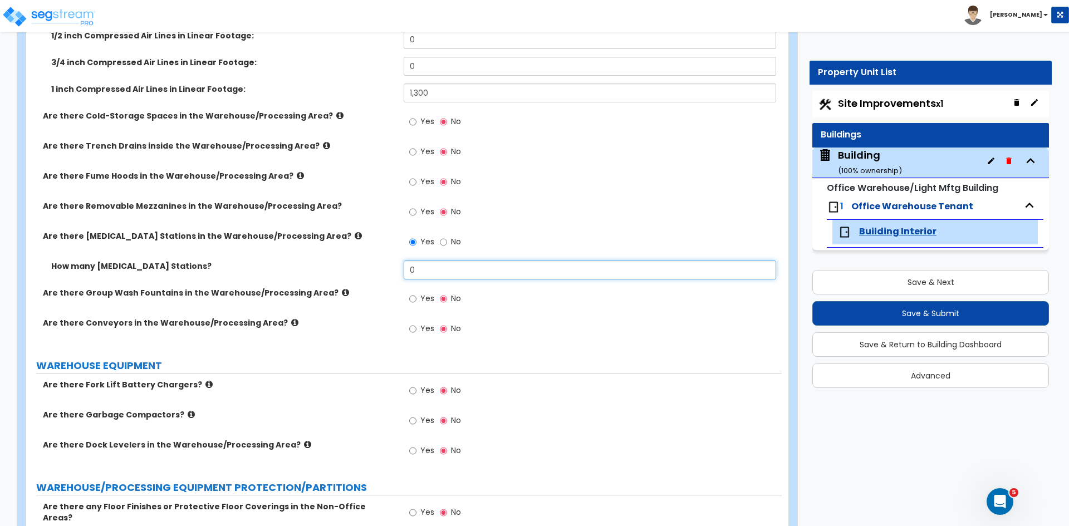
click at [419, 272] on input "0" at bounding box center [589, 269] width 372 height 19
click at [442, 242] on input "No" at bounding box center [443, 242] width 7 height 12
radio input "false"
radio input "true"
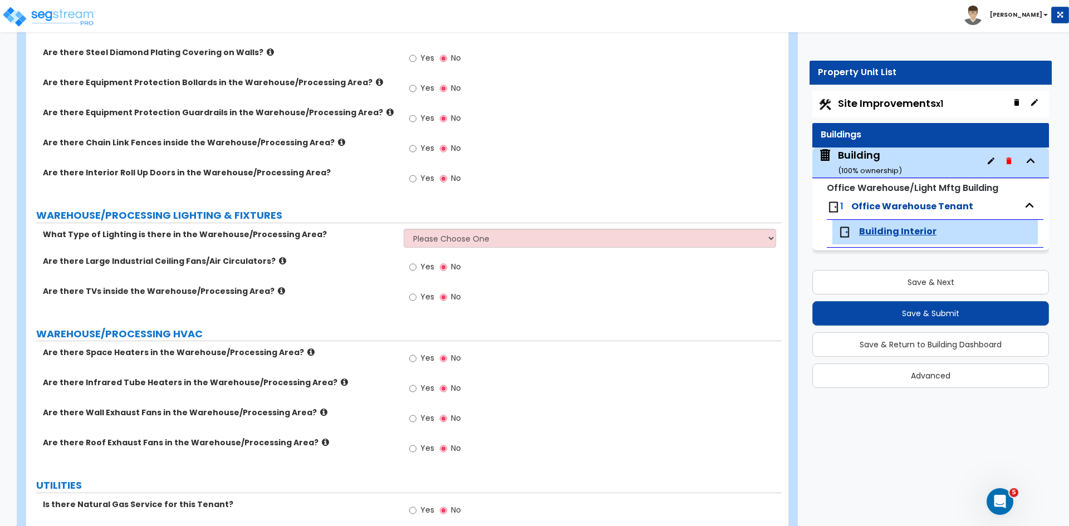
scroll to position [3261, 0]
click at [435, 229] on select "Please Choose One High Bay Round Fixtures High Bay Fluorescent Tube Lighting Hi…" at bounding box center [589, 237] width 372 height 19
select select "3"
click at [403, 228] on select "Please Choose One High Bay Round Fixtures High Bay Fluorescent Tube Lighting Hi…" at bounding box center [589, 237] width 372 height 19
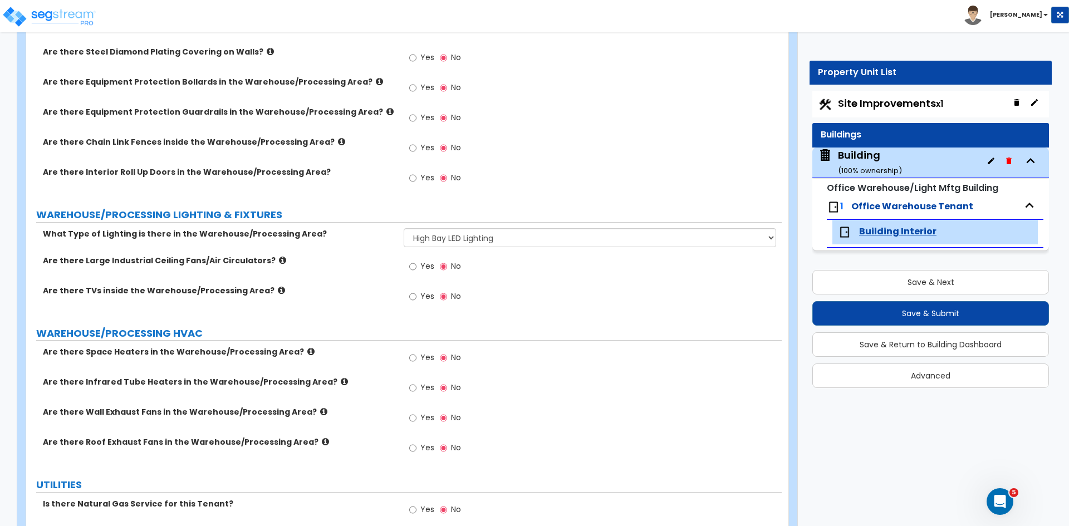
click at [360, 258] on div "Are there Large Industrial Ceiling Fans/Air Circulators? Yes No" at bounding box center [403, 270] width 755 height 30
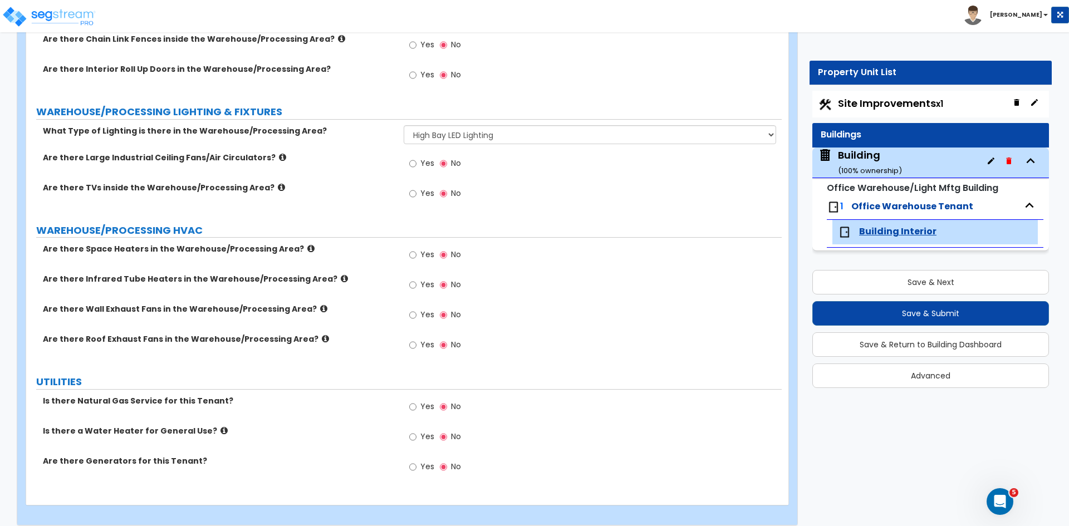
scroll to position [3365, 0]
click at [412, 308] on input "Yes" at bounding box center [412, 314] width 7 height 12
radio input "true"
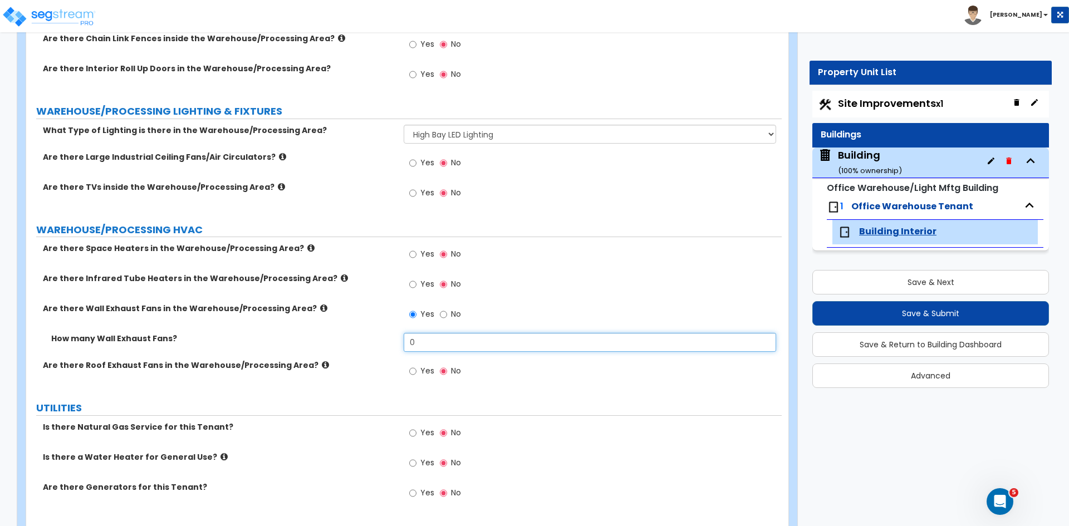
click at [423, 336] on input "0" at bounding box center [589, 342] width 372 height 19
type input "26"
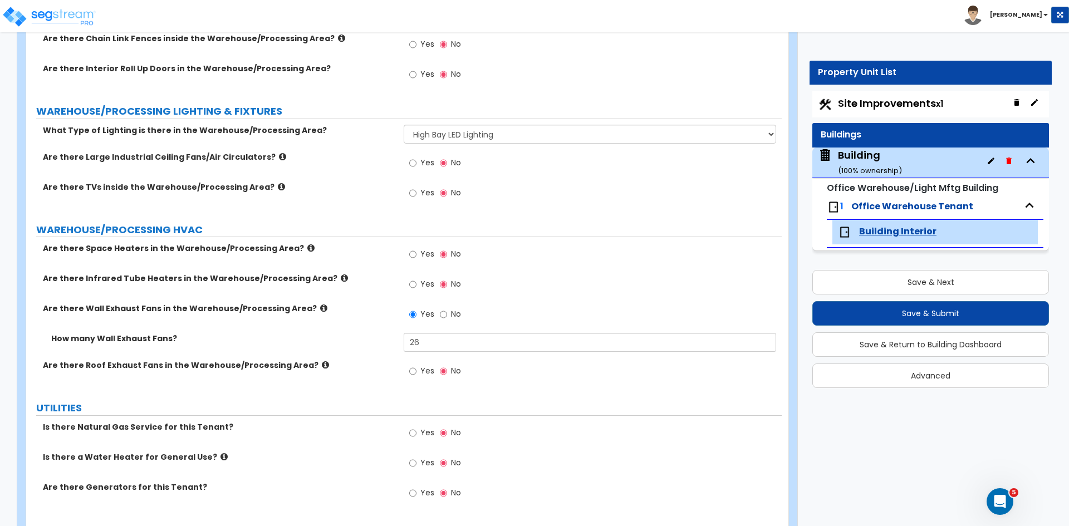
click at [376, 337] on div "How many Wall Exhaust Fans? 26" at bounding box center [403, 346] width 755 height 27
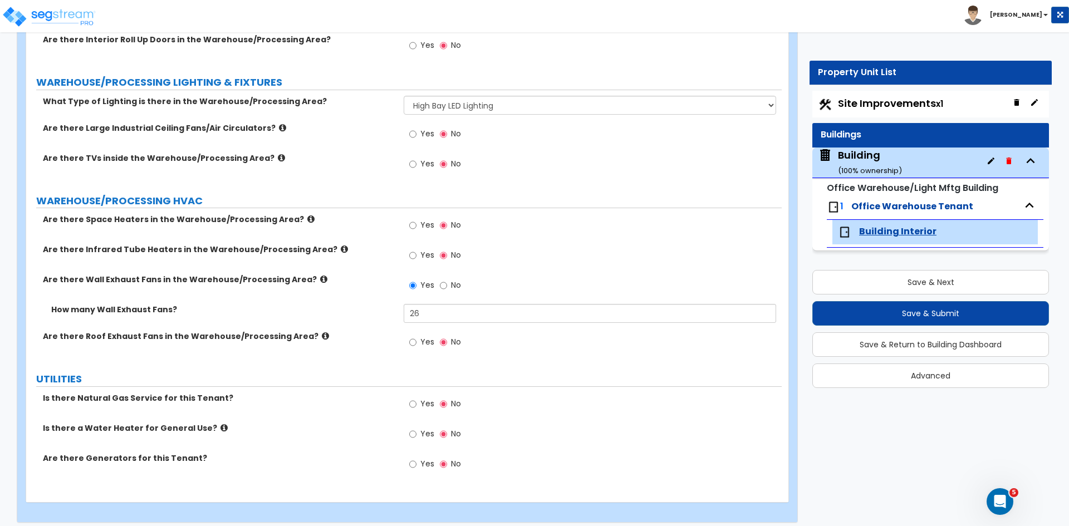
click at [322, 332] on icon at bounding box center [325, 336] width 7 height 8
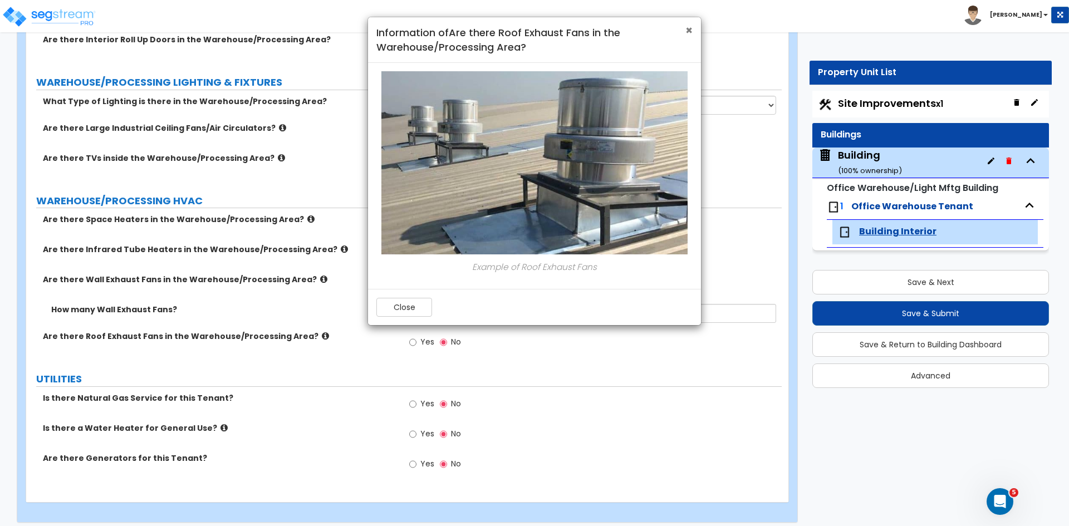
click at [686, 28] on span "×" at bounding box center [688, 30] width 7 height 16
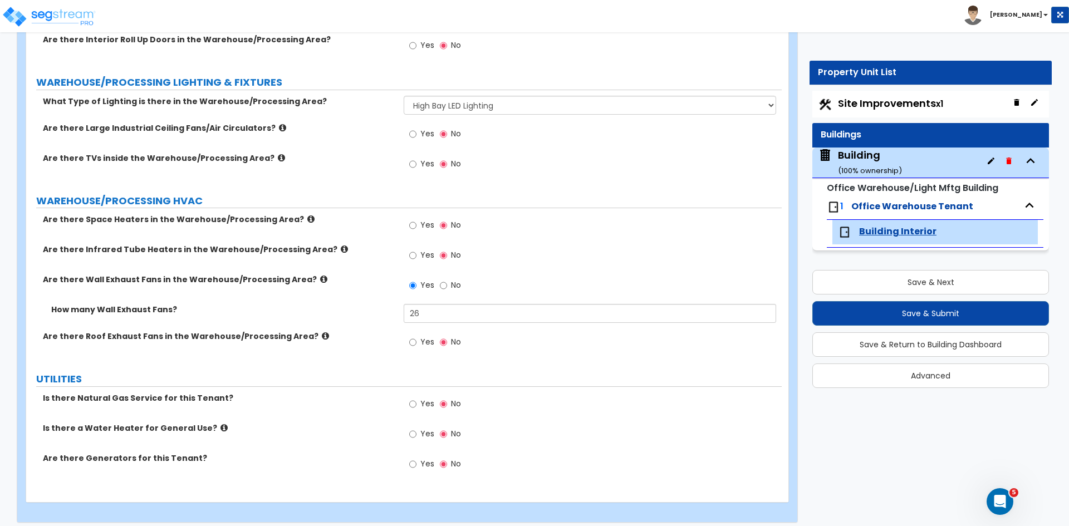
click at [358, 313] on div "How many Wall Exhaust Fans? 26" at bounding box center [403, 317] width 755 height 27
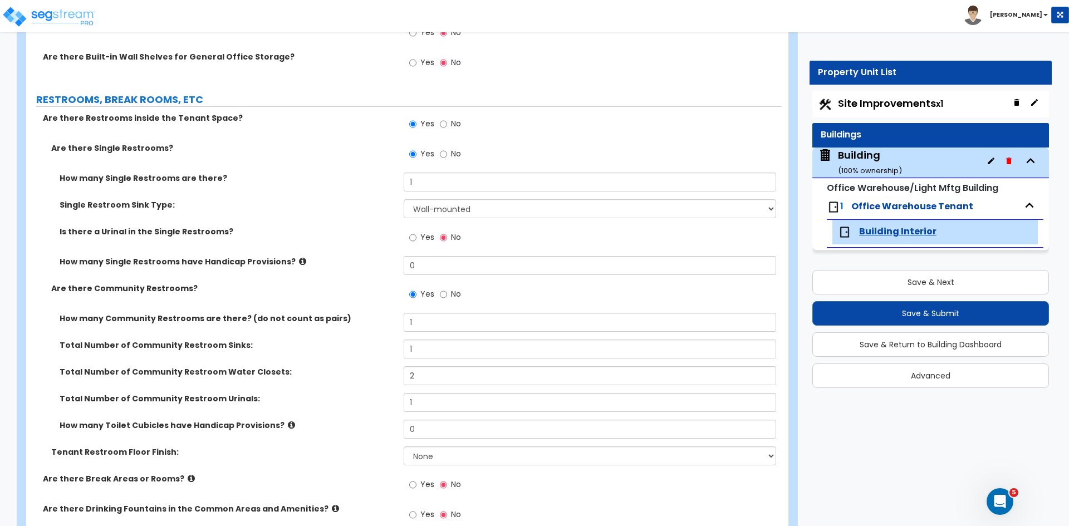
scroll to position [1154, 0]
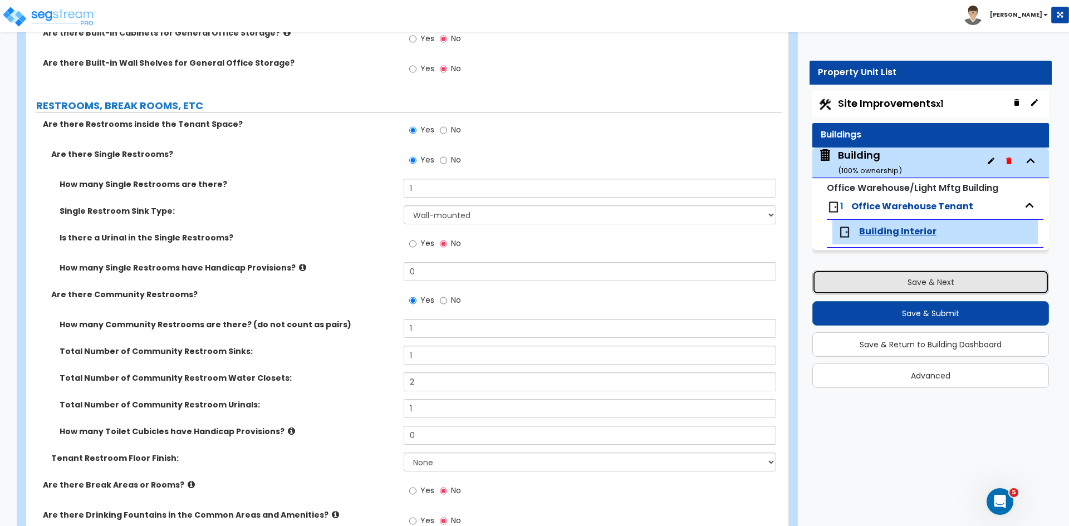
click at [896, 280] on button "Save & Next" at bounding box center [930, 282] width 237 height 24
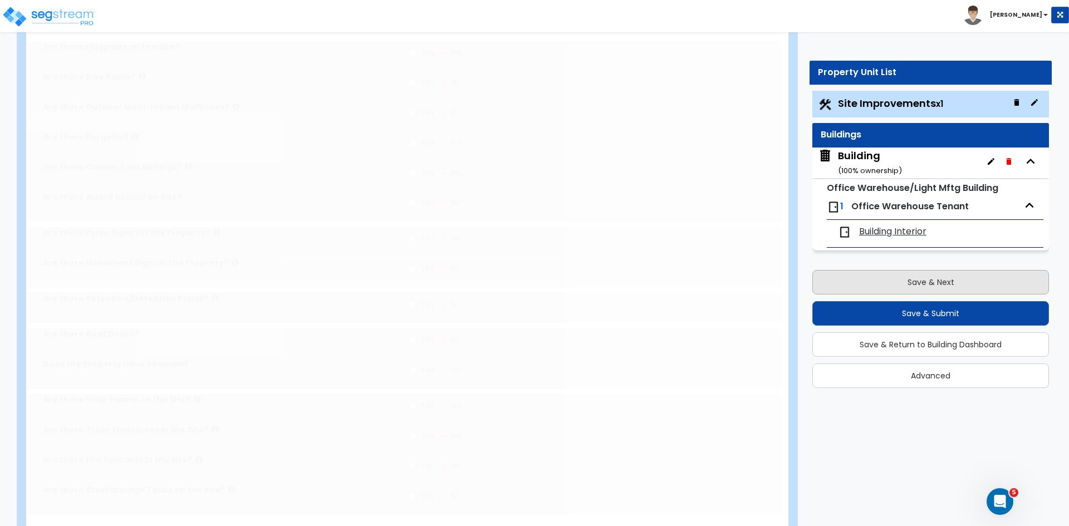
scroll to position [0, 0]
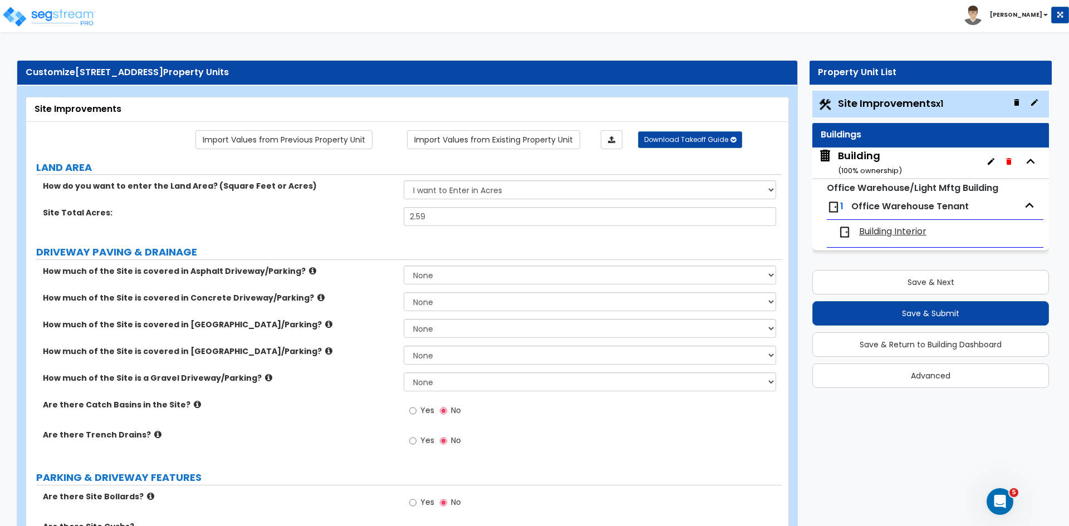
click at [368, 314] on div "How much of the Site is covered in Concrete Driveway/Parking? None I want to En…" at bounding box center [403, 305] width 755 height 27
click at [348, 308] on div "How much of the Site is covered in Concrete Driveway/Parking? None I want to En…" at bounding box center [403, 305] width 755 height 27
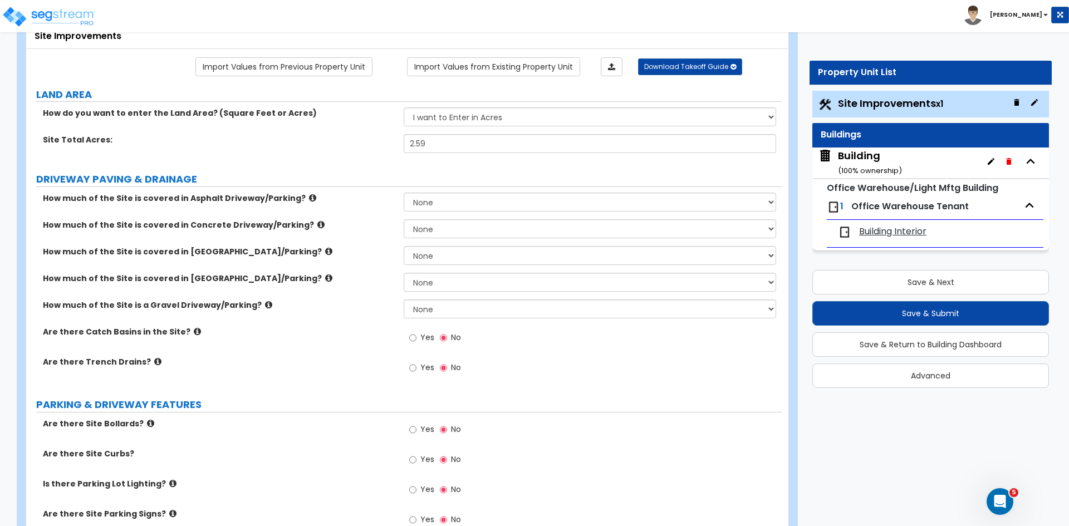
scroll to position [141, 0]
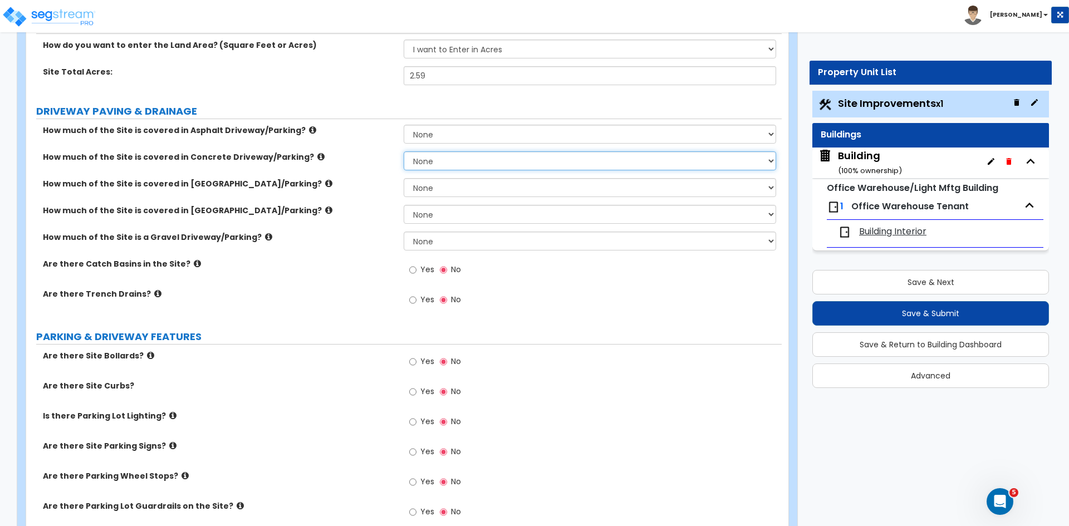
click at [438, 164] on select "None I want to Enter an Approximate Percentage I want to Enter the Square Foota…" at bounding box center [589, 160] width 372 height 19
select select "2"
click at [403, 151] on select "None I want to Enter an Approximate Percentage I want to Enter the Square Foota…" at bounding box center [589, 160] width 372 height 19
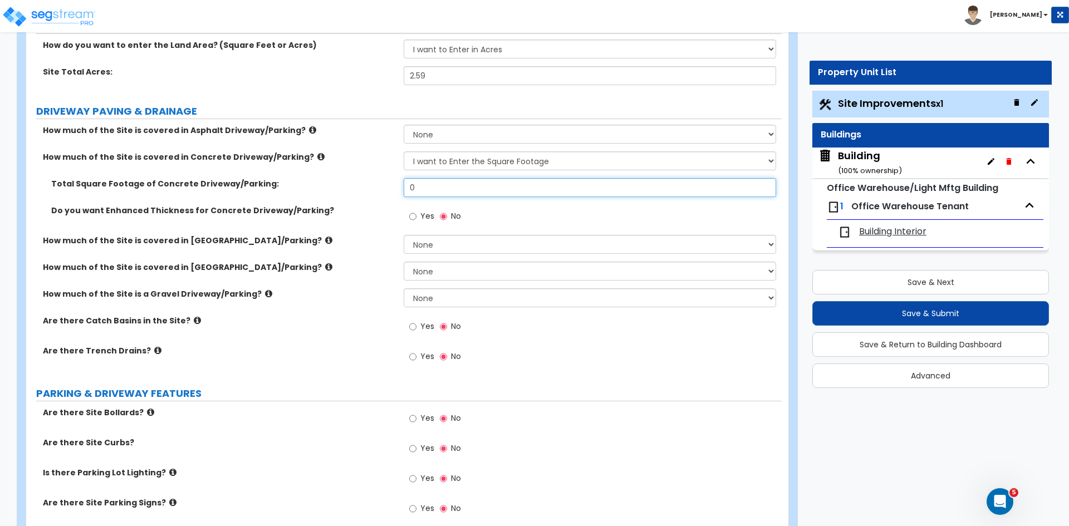
click at [429, 185] on input "0" at bounding box center [589, 187] width 372 height 19
type input "40,500"
click at [411, 218] on input "Yes" at bounding box center [412, 216] width 7 height 12
radio input "true"
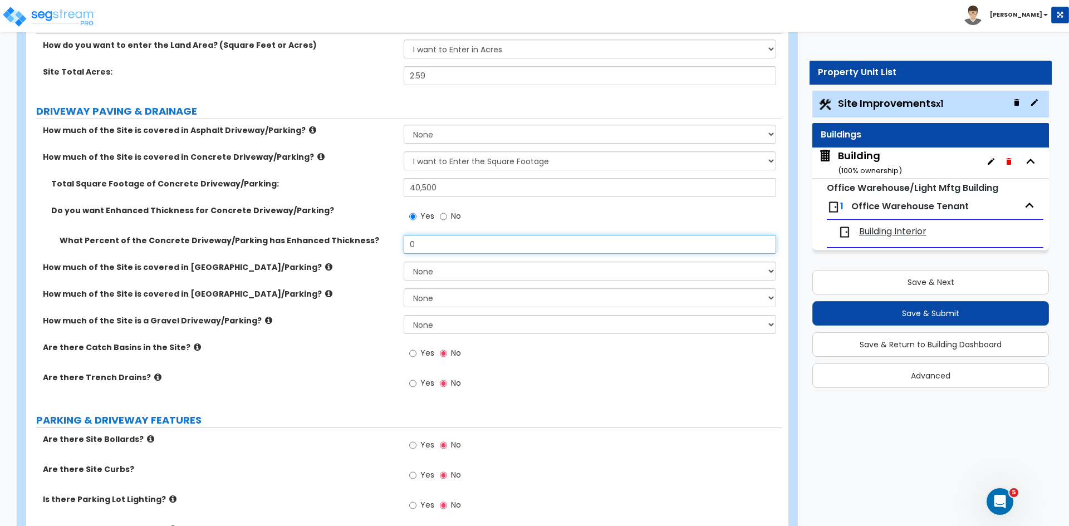
click at [421, 243] on input "0" at bounding box center [589, 244] width 372 height 19
type input "100"
click at [365, 254] on div "What Percent of the Concrete Driveway/Parking has Enhanced Thickness? 100" at bounding box center [403, 248] width 755 height 27
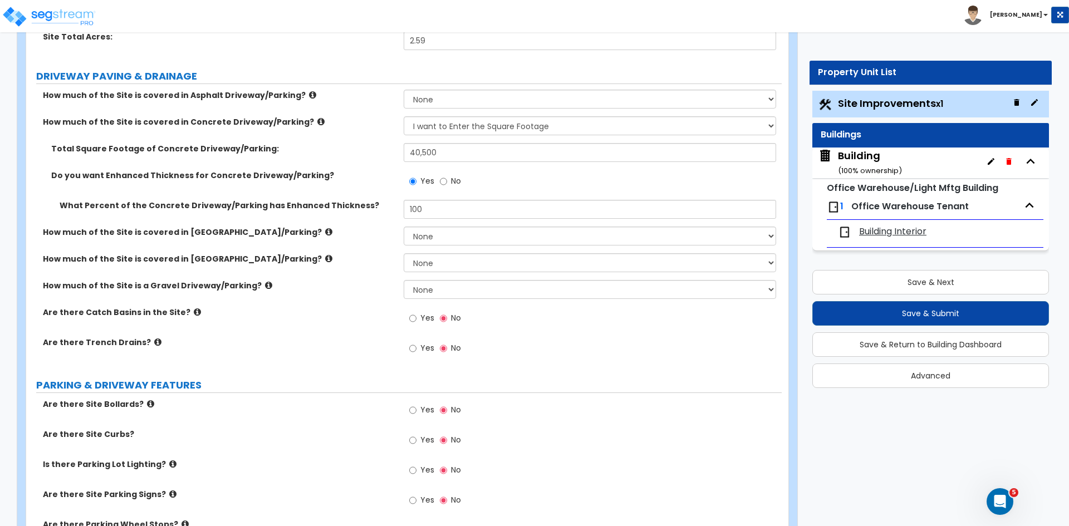
scroll to position [189, 0]
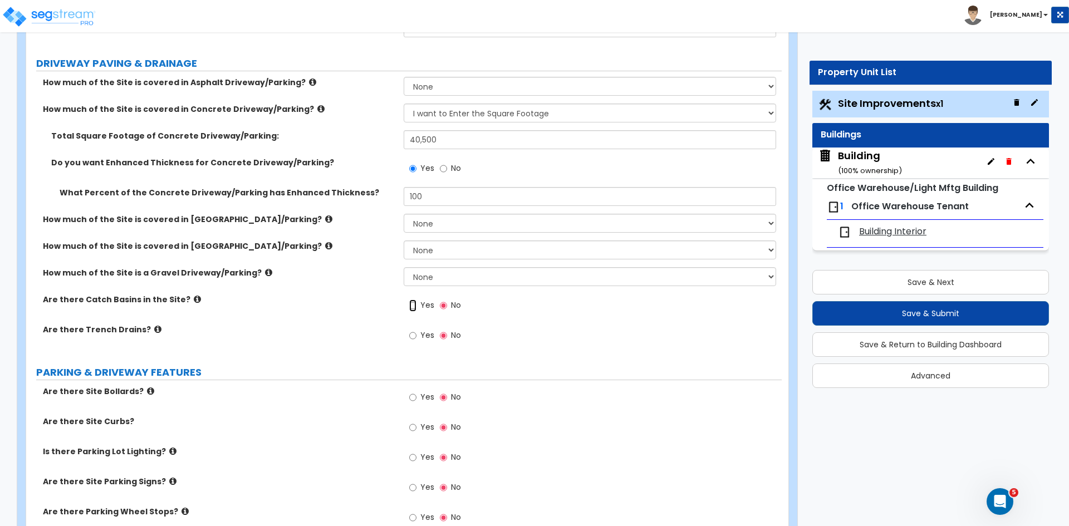
click at [411, 304] on input "Yes" at bounding box center [412, 305] width 7 height 12
radio input "true"
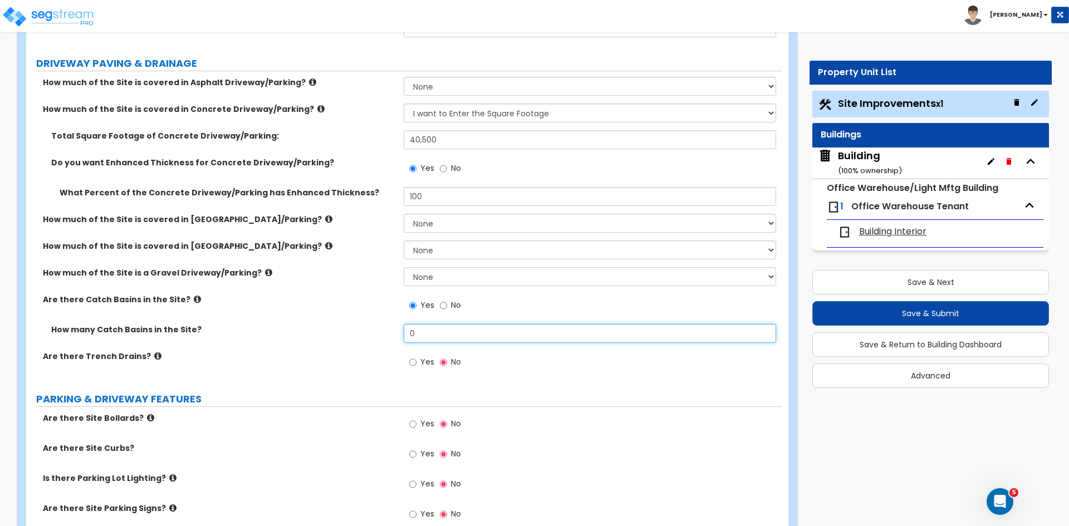
click at [422, 333] on input "0" at bounding box center [589, 333] width 372 height 19
type input "7"
click at [362, 333] on label "How many Catch Basins in the Site?" at bounding box center [223, 329] width 344 height 11
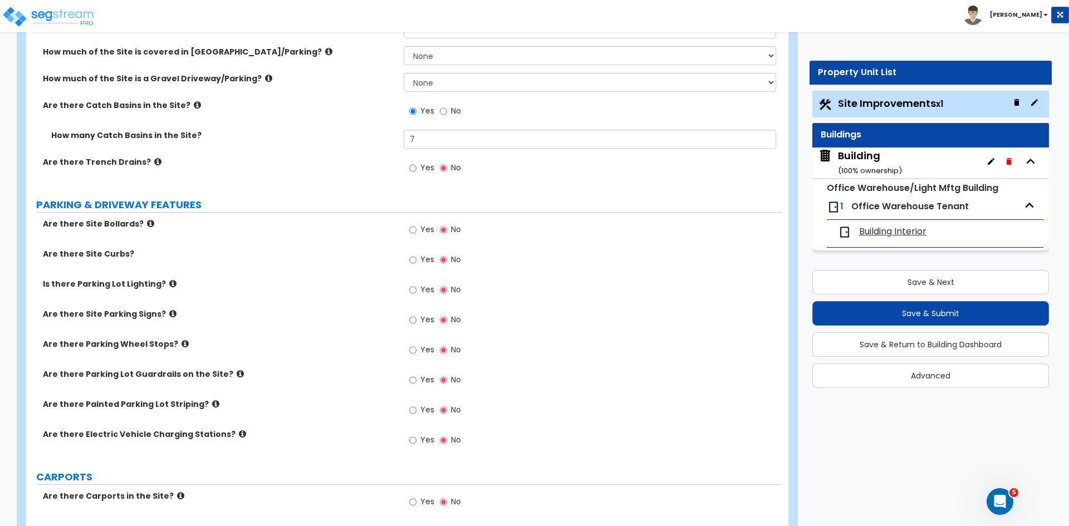
scroll to position [383, 0]
click at [412, 230] on input "Yes" at bounding box center [412, 229] width 7 height 12
radio input "true"
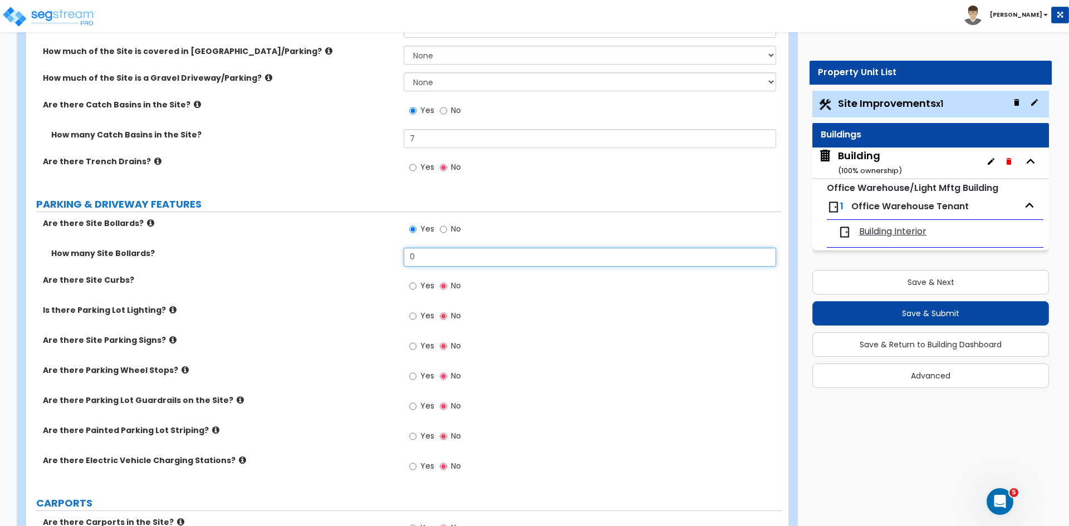
click at [421, 253] on input "0" at bounding box center [589, 257] width 372 height 19
type input "22"
click at [329, 291] on div "Are there Site Curbs? Yes No" at bounding box center [403, 289] width 755 height 30
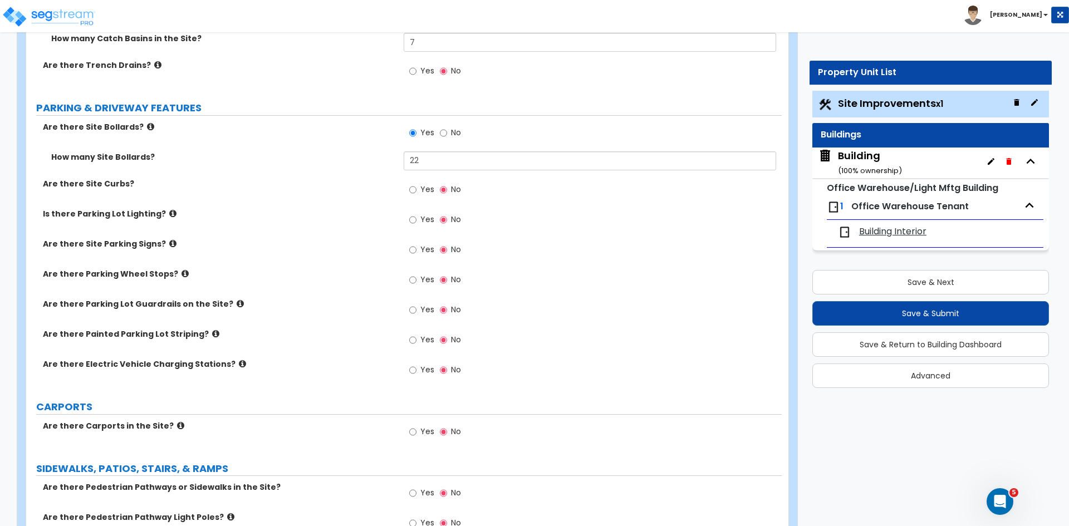
scroll to position [483, 0]
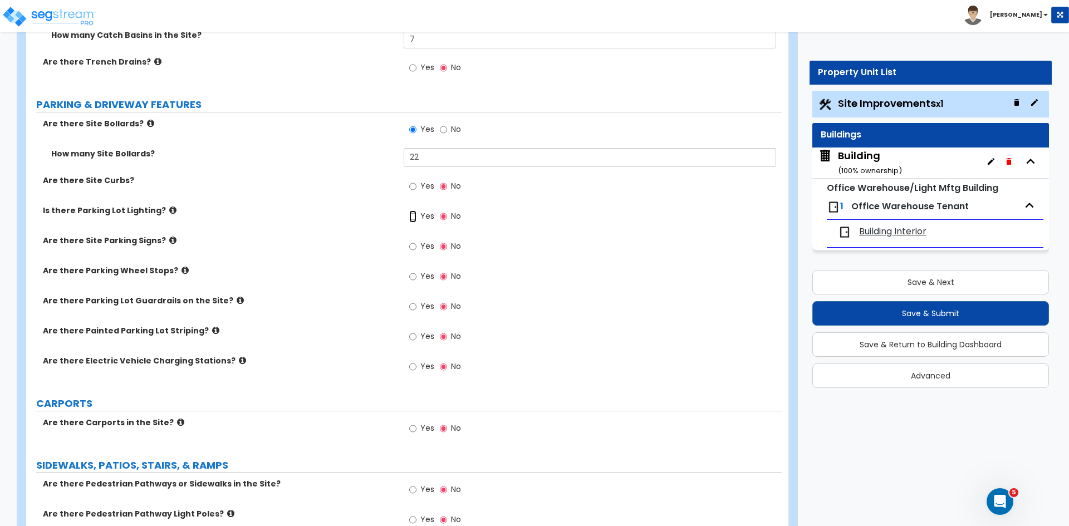
click at [411, 214] on input "Yes" at bounding box center [412, 216] width 7 height 12
radio input "true"
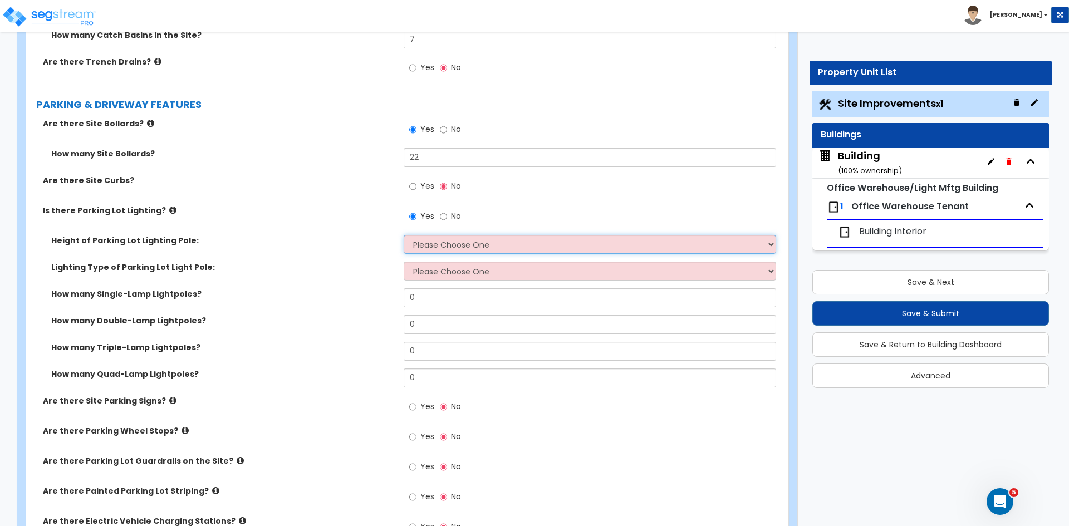
click at [415, 250] on select "Please Choose One 20' high 30' high 40' high" at bounding box center [589, 244] width 372 height 19
select select "1"
click at [403, 235] on select "Please Choose One 20' high 30' high 40' high" at bounding box center [589, 244] width 372 height 19
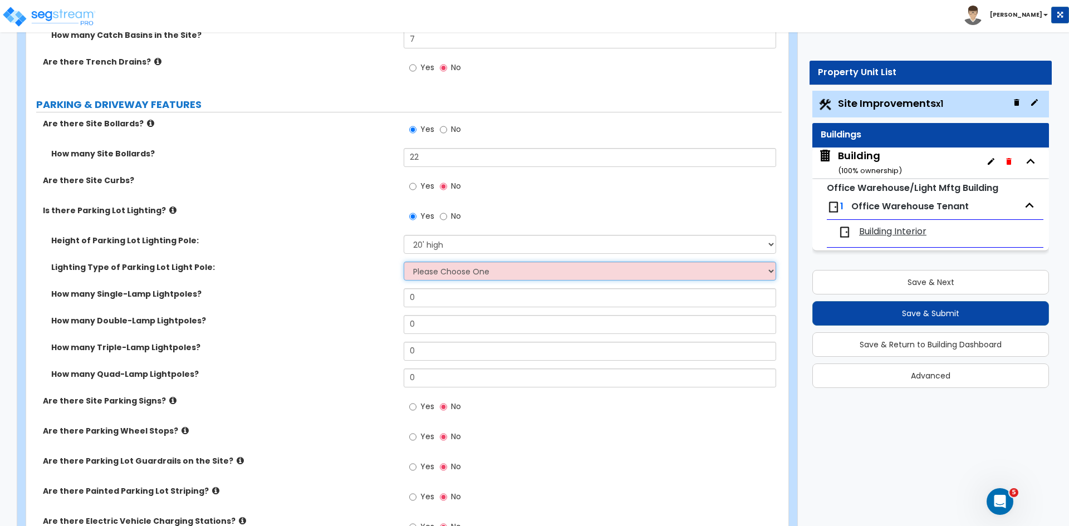
click at [432, 277] on select "Please Choose One LED Metal Halide High Pressure Sodium Please Choose for me" at bounding box center [589, 271] width 372 height 19
click at [403, 262] on select "Please Choose One LED Metal Halide High Pressure Sodium Please Choose for me" at bounding box center [589, 271] width 372 height 19
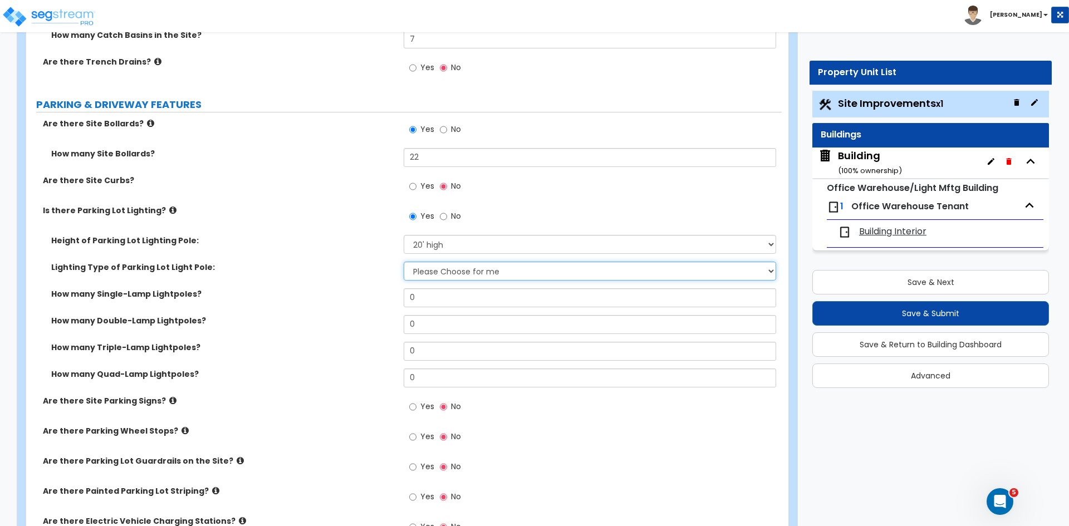
click at [429, 279] on select "Please Choose One LED Metal Halide High Pressure Sodium Please Choose for me" at bounding box center [589, 271] width 372 height 19
select select "1"
click at [403, 262] on select "Please Choose One LED Metal Halide High Pressure Sodium Please Choose for me" at bounding box center [589, 271] width 372 height 19
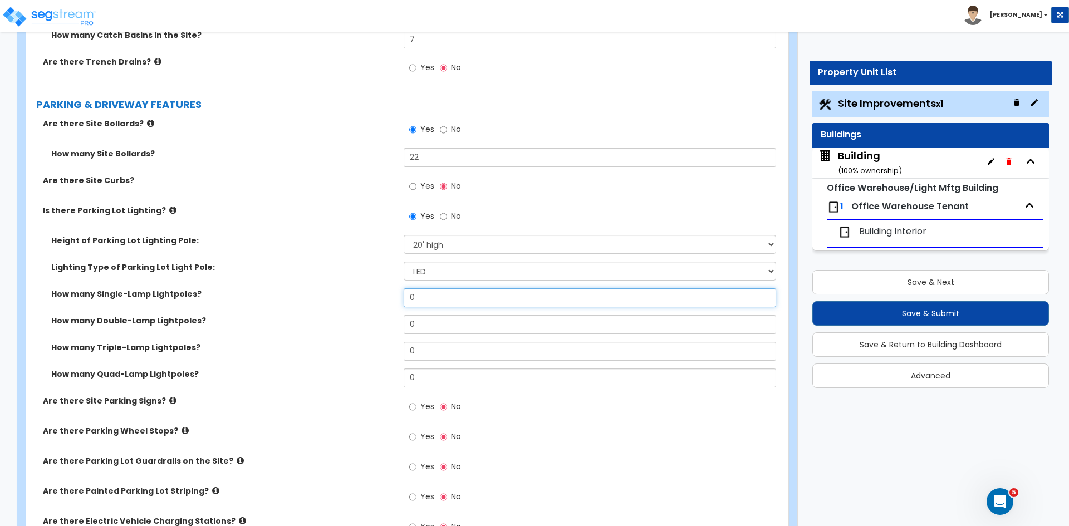
click at [425, 297] on input "0" at bounding box center [589, 297] width 372 height 19
type input "6"
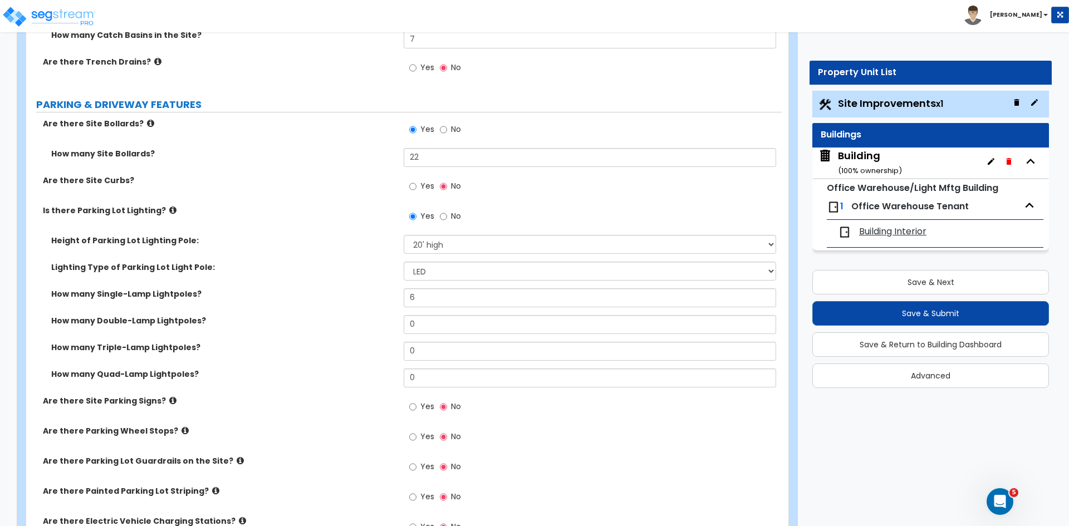
click at [342, 289] on label "How many Single-Lamp Lightpoles?" at bounding box center [223, 293] width 344 height 11
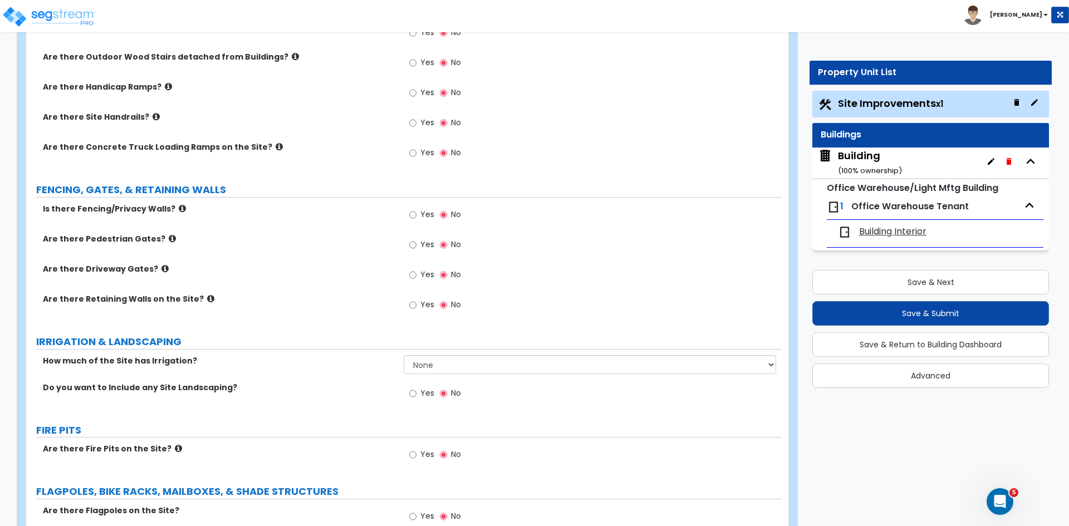
scroll to position [1224, 0]
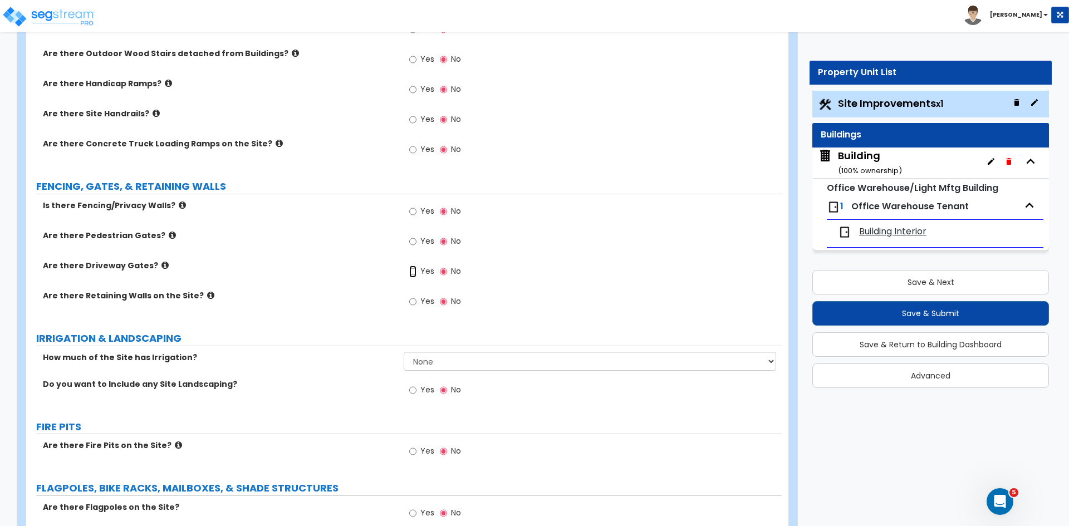
click at [414, 270] on input "Yes" at bounding box center [412, 271] width 7 height 12
radio input "true"
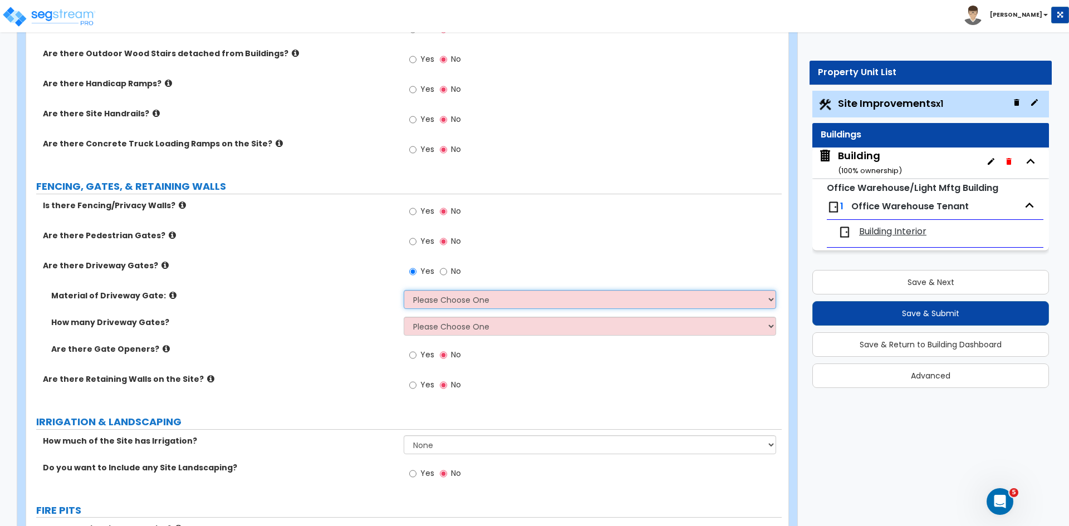
click at [427, 300] on select "Please Choose One Wood Steel" at bounding box center [589, 299] width 372 height 19
select select "2"
click at [403, 290] on select "Please Choose One Wood Steel" at bounding box center [589, 299] width 372 height 19
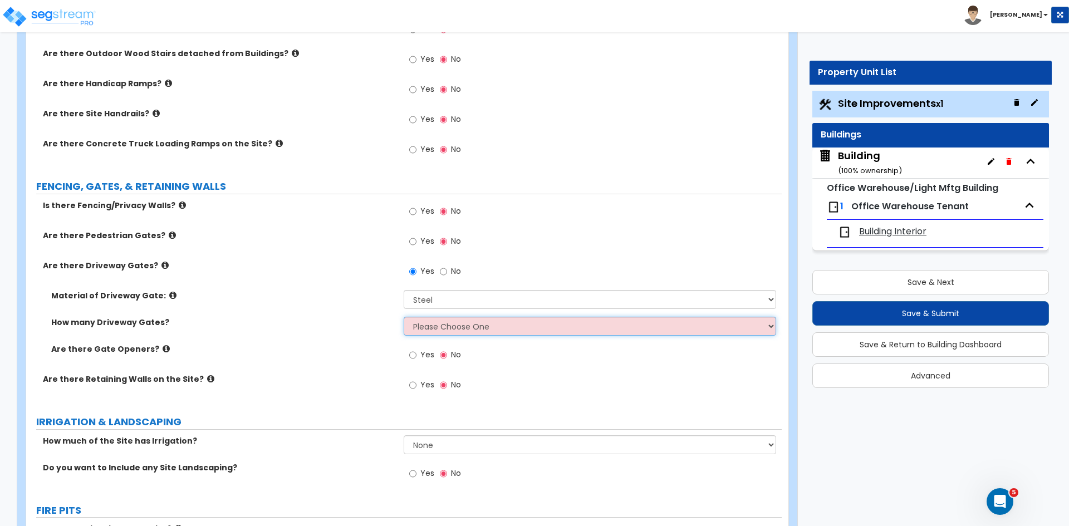
click at [434, 328] on select "Please Choose One 1 2 3" at bounding box center [589, 326] width 372 height 19
select select "3"
click at [403, 317] on select "Please Choose One 1 2 3" at bounding box center [589, 326] width 372 height 19
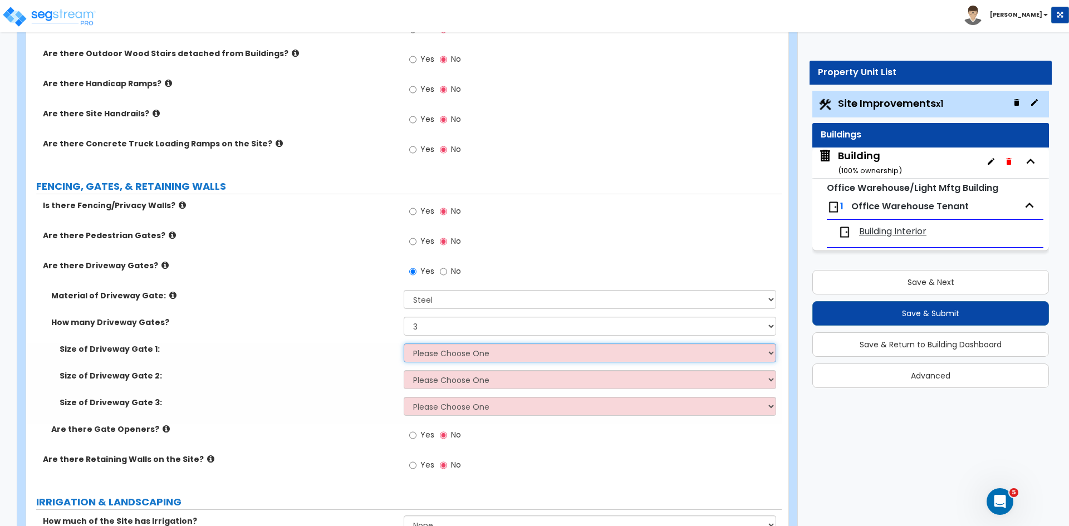
click at [434, 354] on select "Please Choose One 12 feet wide 14 feet wide 16 feet wide" at bounding box center [589, 352] width 372 height 19
select select "3"
click at [403, 343] on select "Please Choose One 12 feet wide 14 feet wide 16 feet wide" at bounding box center [589, 352] width 372 height 19
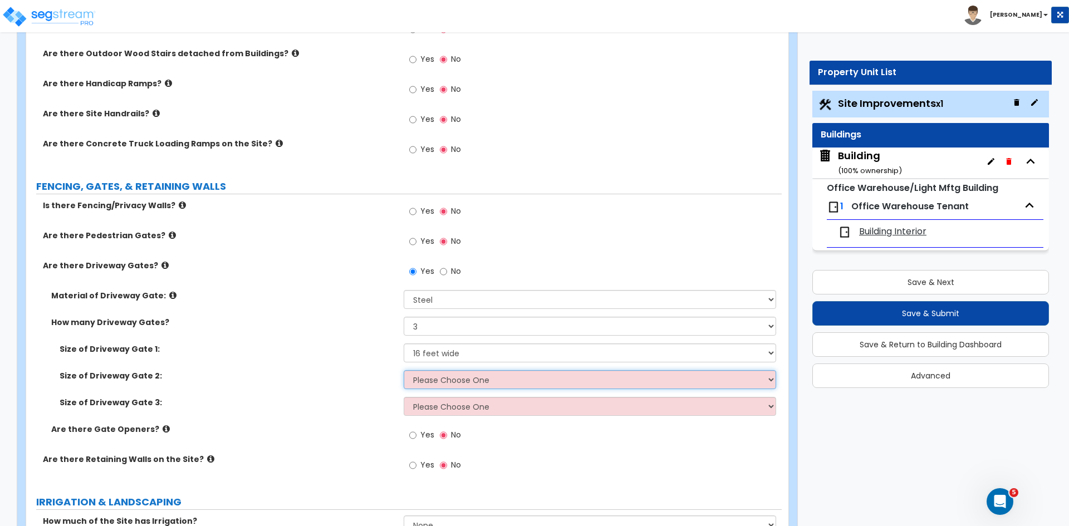
click at [439, 381] on select "Please Choose One 12 feet wide 14 feet wide 16 feet wide" at bounding box center [589, 379] width 372 height 19
select select "3"
click at [403, 370] on select "Please Choose One 12 feet wide 14 feet wide 16 feet wide" at bounding box center [589, 379] width 372 height 19
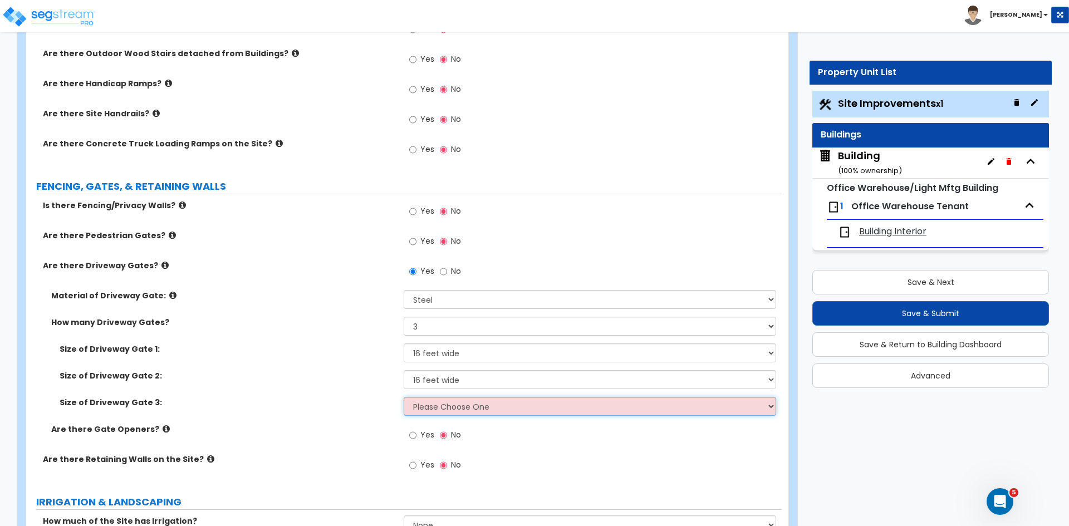
click at [432, 407] on select "Please Choose One 12 feet wide 14 feet wide 16 feet wide" at bounding box center [589, 406] width 372 height 19
select select "3"
click at [403, 397] on select "Please Choose One 12 feet wide 14 feet wide 16 feet wide" at bounding box center [589, 406] width 372 height 19
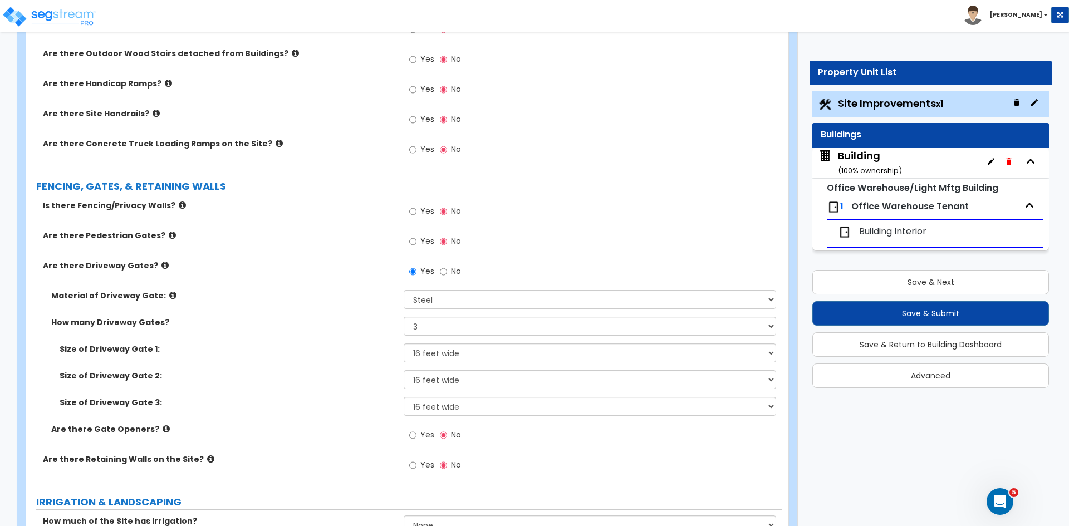
click at [341, 392] on div "Size of Driveway Gate 2: Please Choose One 12 feet wide 14 feet wide 16 feet wi…" at bounding box center [403, 383] width 755 height 27
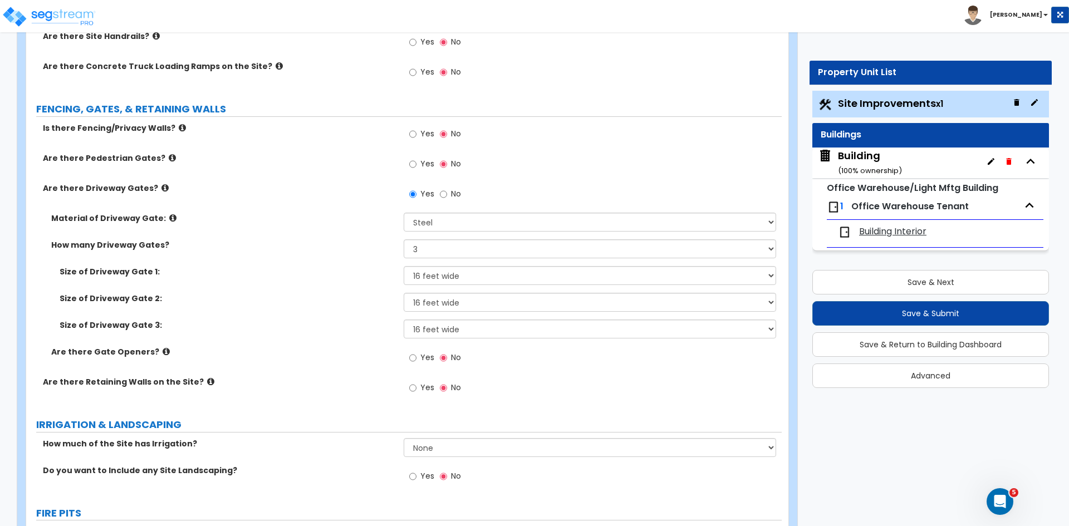
scroll to position [1302, 0]
click at [412, 358] on input "Yes" at bounding box center [412, 357] width 7 height 12
radio input "true"
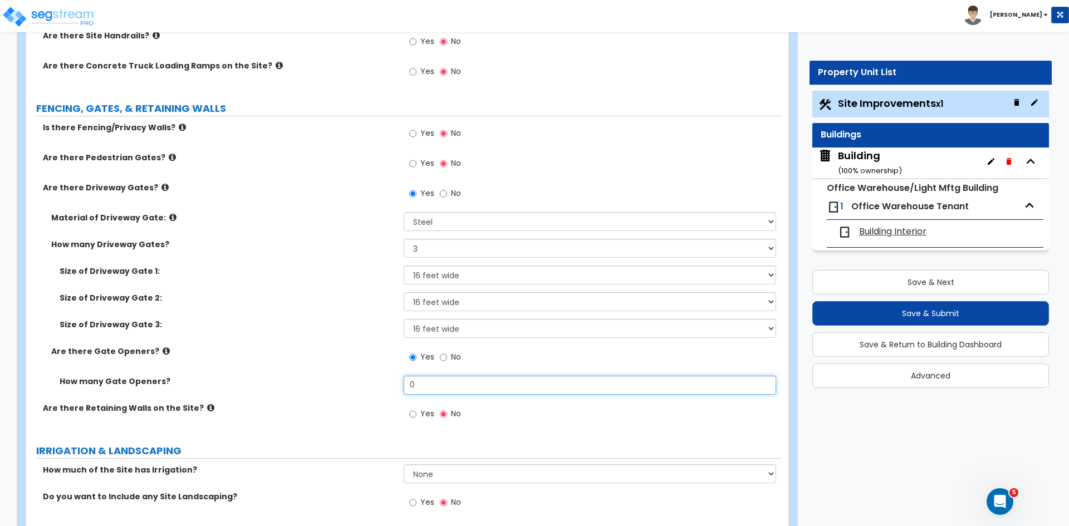
click at [432, 381] on input "0" at bounding box center [589, 385] width 372 height 19
type input "3"
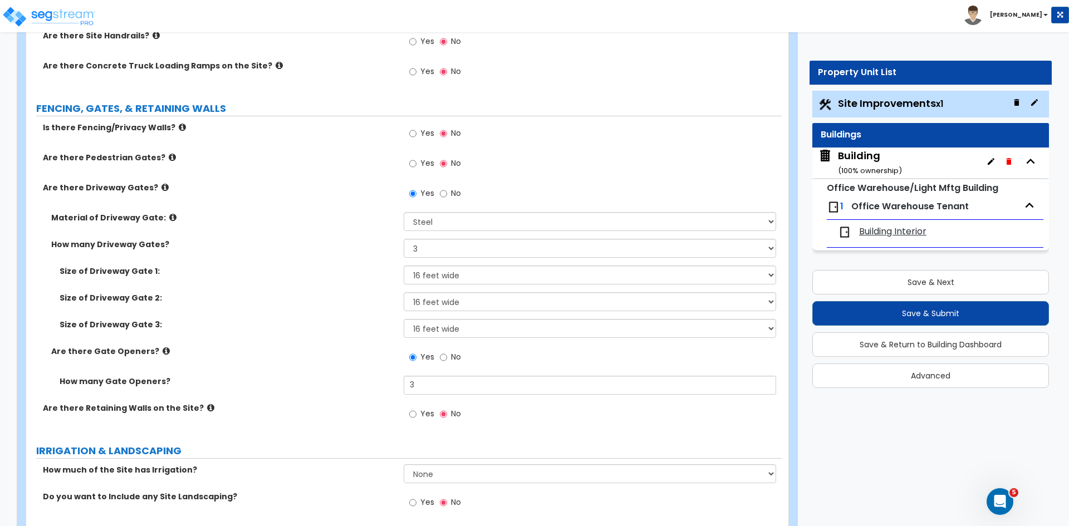
click at [340, 343] on div "Size of Driveway Gate 3: Please Choose One 12 feet wide 14 feet wide 16 feet wi…" at bounding box center [403, 332] width 755 height 27
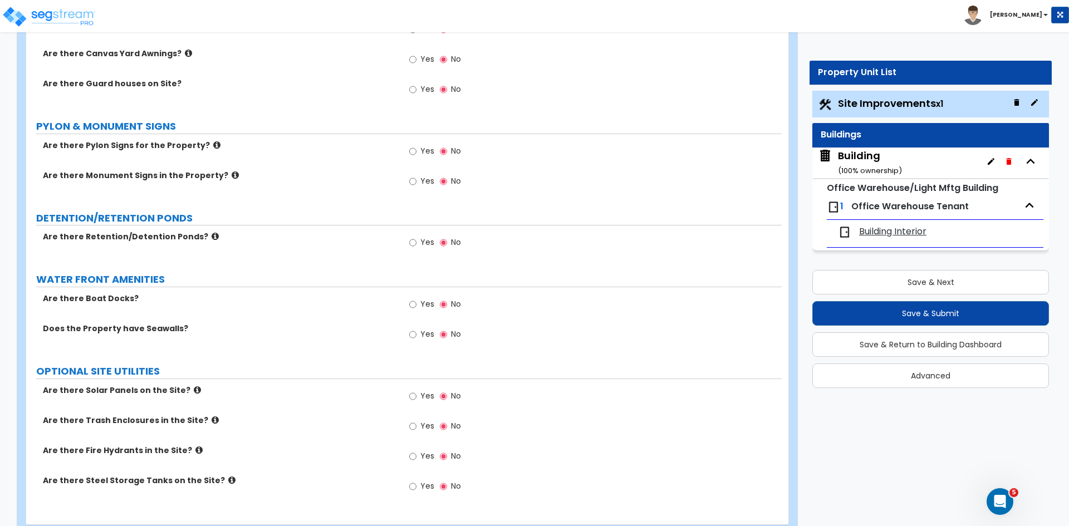
scroll to position [2018, 0]
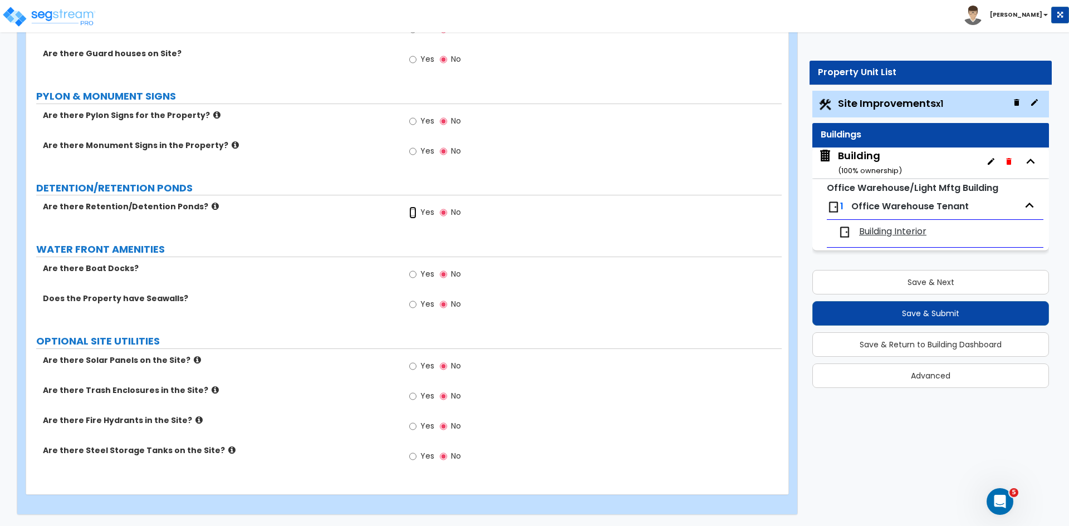
click at [413, 212] on input "Yes" at bounding box center [412, 212] width 7 height 12
radio input "true"
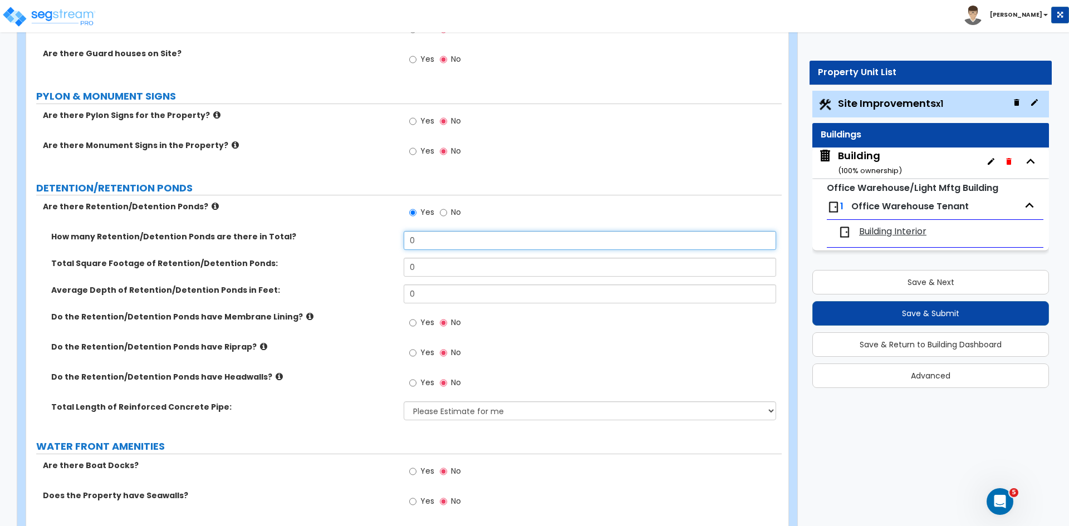
click at [422, 239] on input "0" at bounding box center [589, 240] width 372 height 19
type input "1"
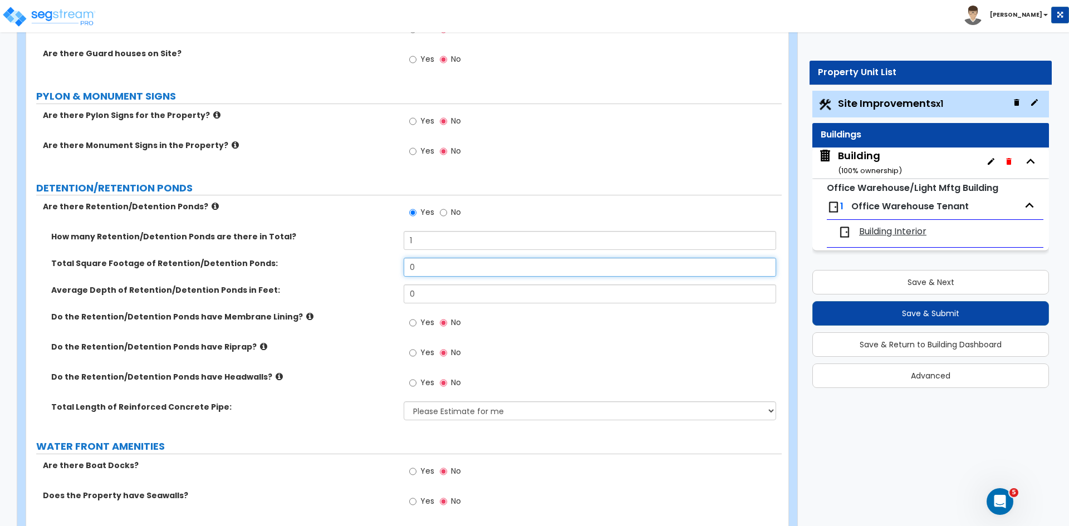
click at [424, 269] on input "0" at bounding box center [589, 267] width 372 height 19
type input "8,918"
click at [418, 293] on input "0" at bounding box center [589, 293] width 372 height 19
type input "17"
click at [367, 299] on div "Average Depth of Retention/Detention Ponds in Feet: 17" at bounding box center [403, 297] width 755 height 27
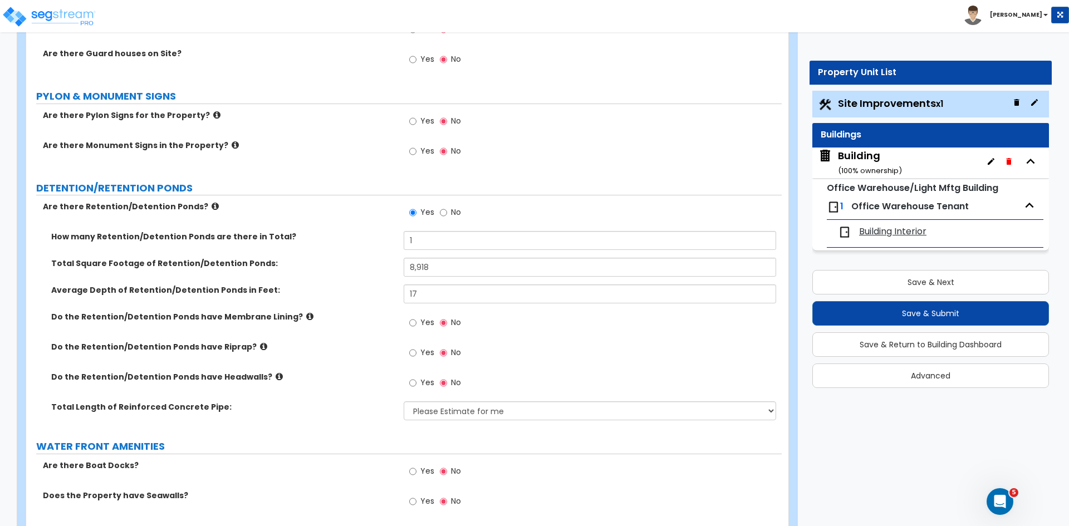
click at [275, 376] on icon at bounding box center [278, 376] width 7 height 8
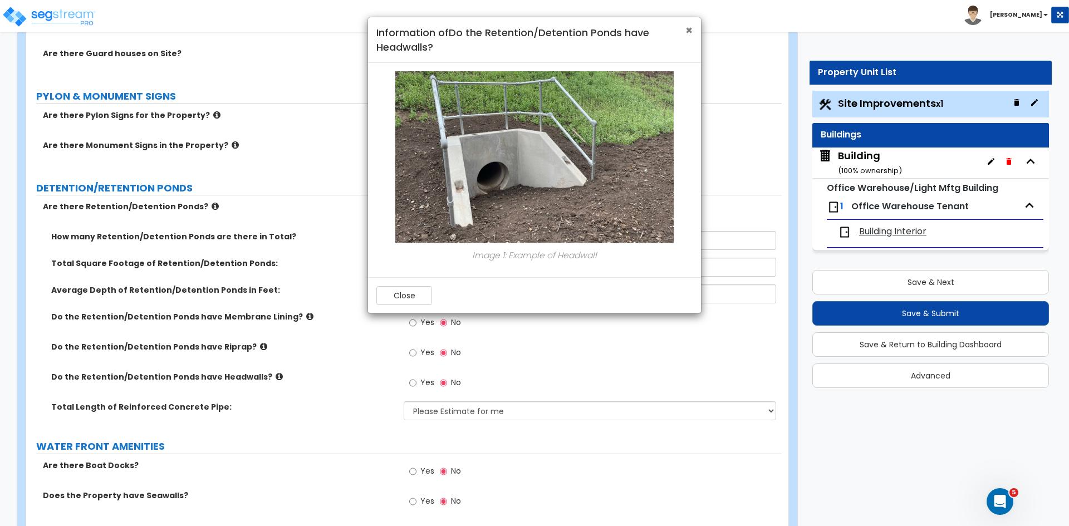
click at [687, 27] on span "×" at bounding box center [688, 30] width 7 height 16
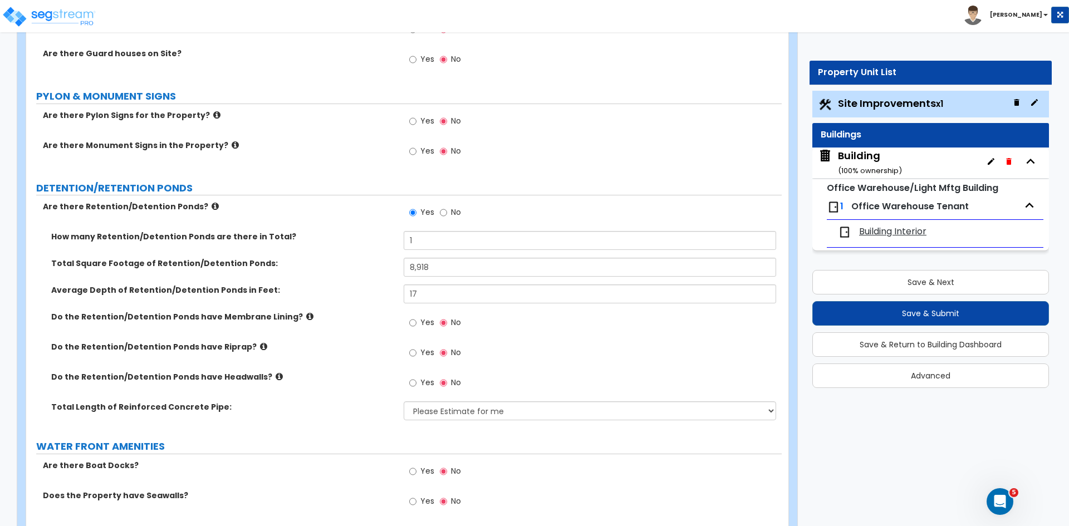
click at [350, 339] on div "Do the Retention/Detention Ponds have Membrane Lining? Yes No" at bounding box center [403, 326] width 755 height 30
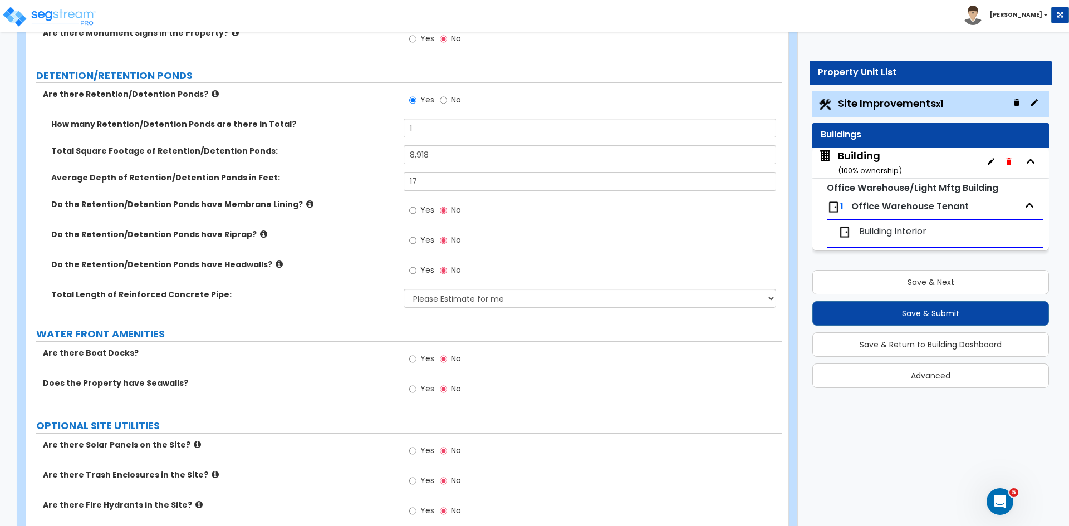
scroll to position [2131, 0]
click at [442, 154] on input "8,918" at bounding box center [589, 154] width 372 height 19
type input "8"
type input "9,200"
click at [380, 189] on div "Average Depth of Retention/Detention Ponds in Feet: 17" at bounding box center [403, 184] width 755 height 27
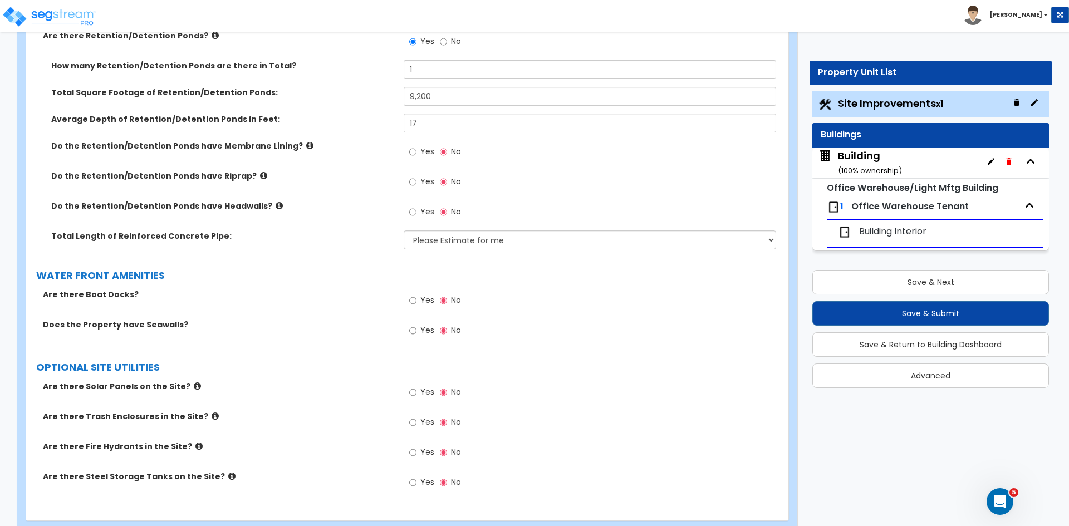
scroll to position [2215, 0]
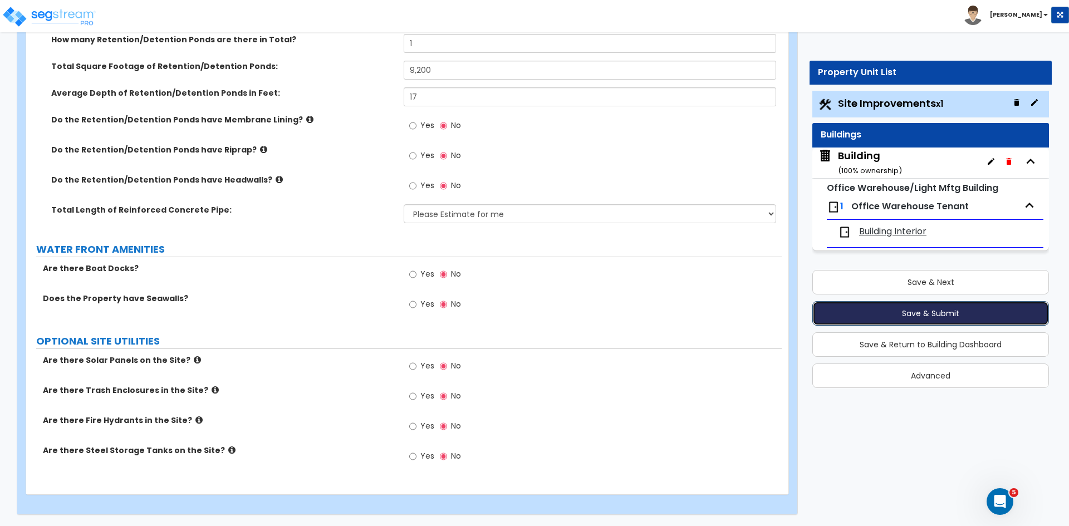
click at [881, 314] on button "Save & Submit" at bounding box center [930, 313] width 237 height 24
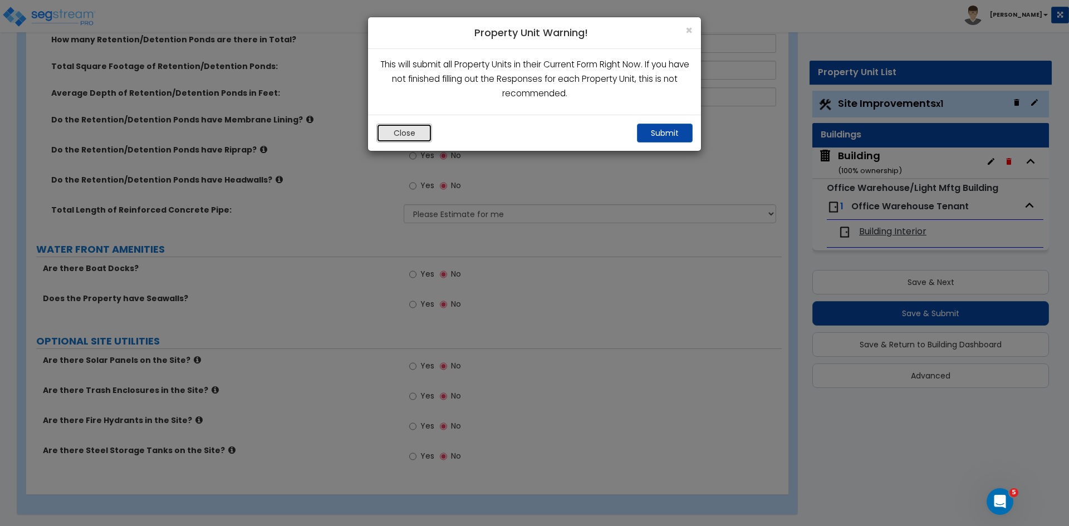
click at [403, 134] on button "Close" at bounding box center [404, 133] width 56 height 19
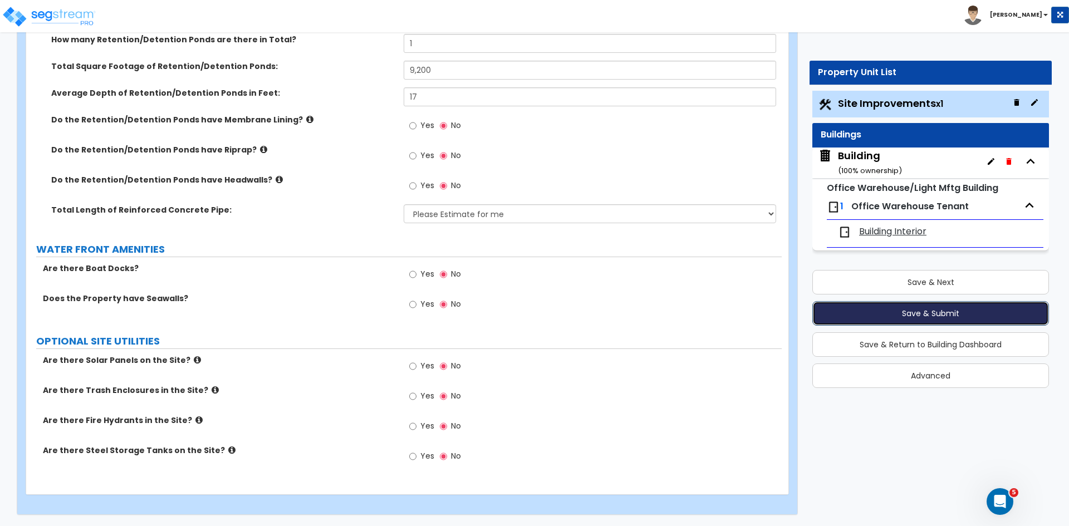
click at [892, 312] on button "Save & Submit" at bounding box center [930, 313] width 237 height 24
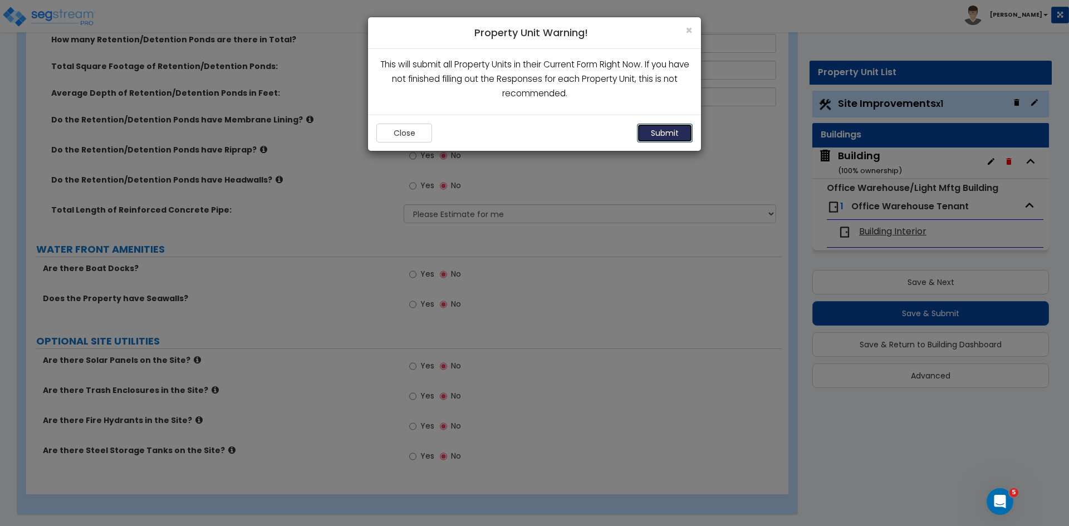
click at [661, 134] on button "Submit" at bounding box center [665, 133] width 56 height 19
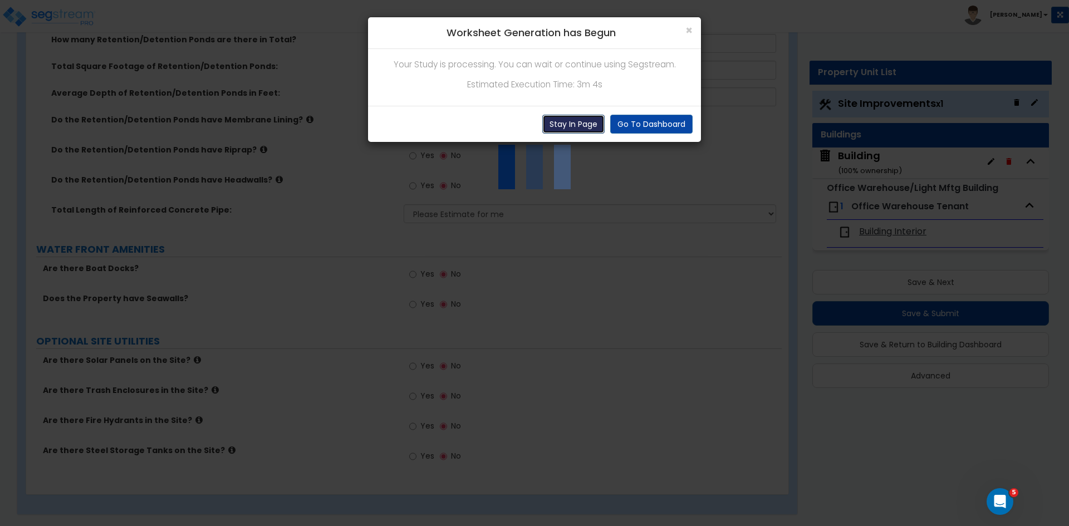
click at [564, 123] on button "Stay In Page" at bounding box center [573, 124] width 62 height 19
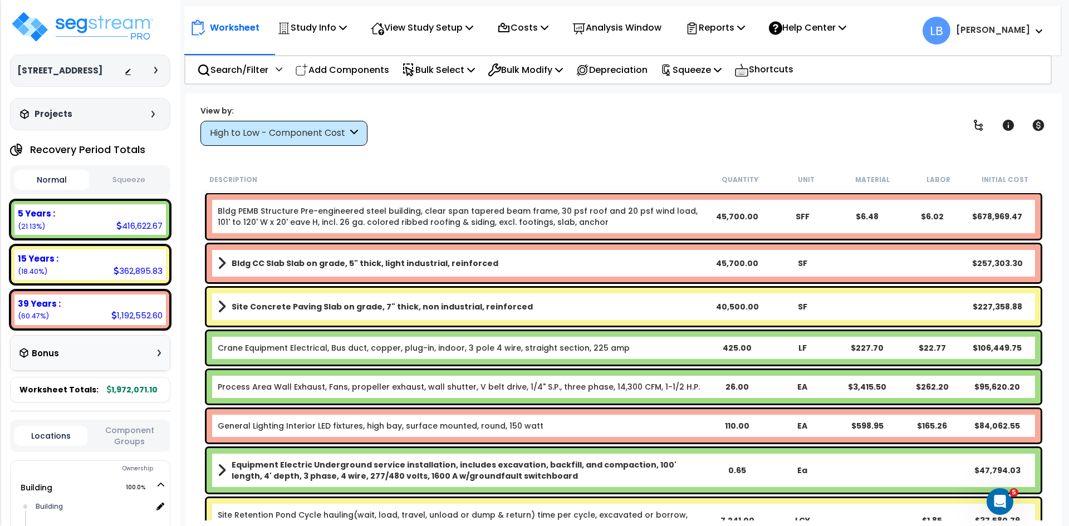
click at [283, 125] on div "High to Low - Component Cost" at bounding box center [283, 133] width 167 height 25
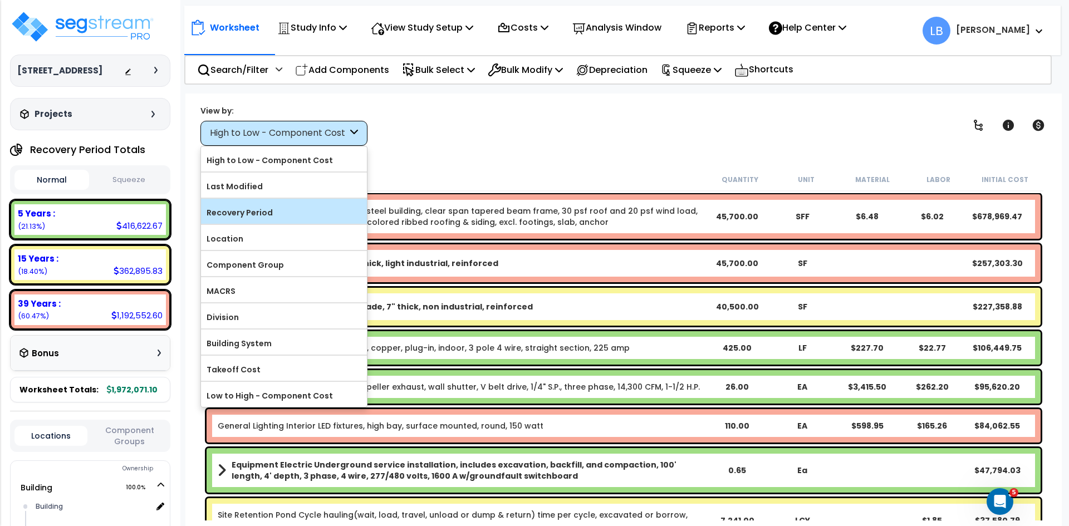
click at [269, 210] on label "Recovery Period" at bounding box center [284, 212] width 166 height 17
click at [0, 0] on input "Recovery Period" at bounding box center [0, 0] width 0 height 0
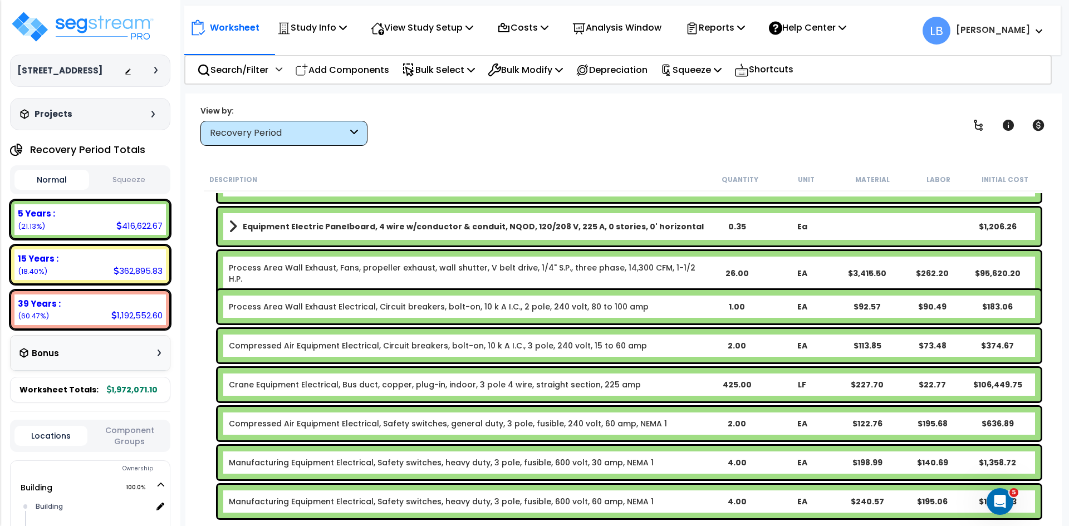
scroll to position [430, 0]
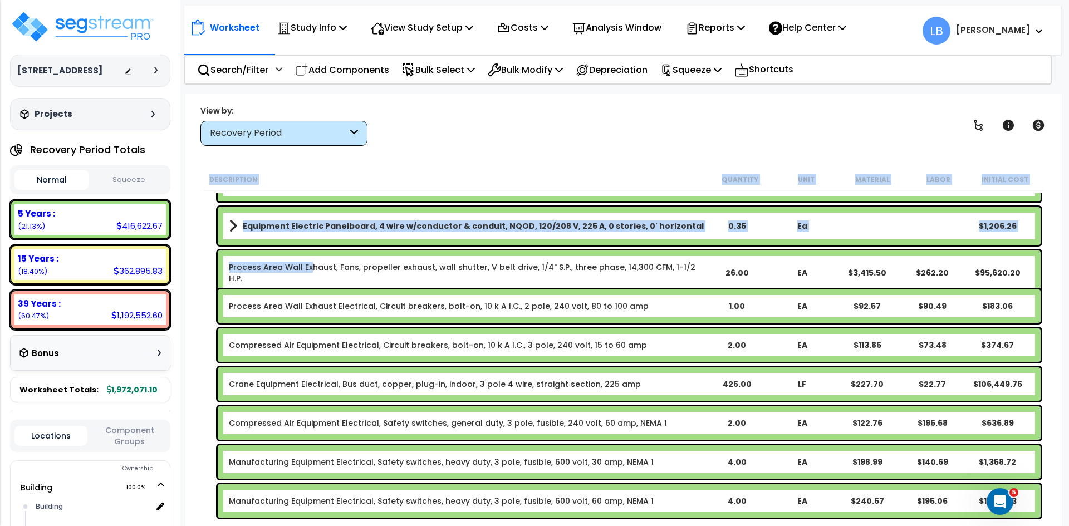
click at [308, 266] on link "Process Area Wall Exhaust, Fans, propeller exhaust, wall shutter, V belt drive,…" at bounding box center [466, 273] width 475 height 22
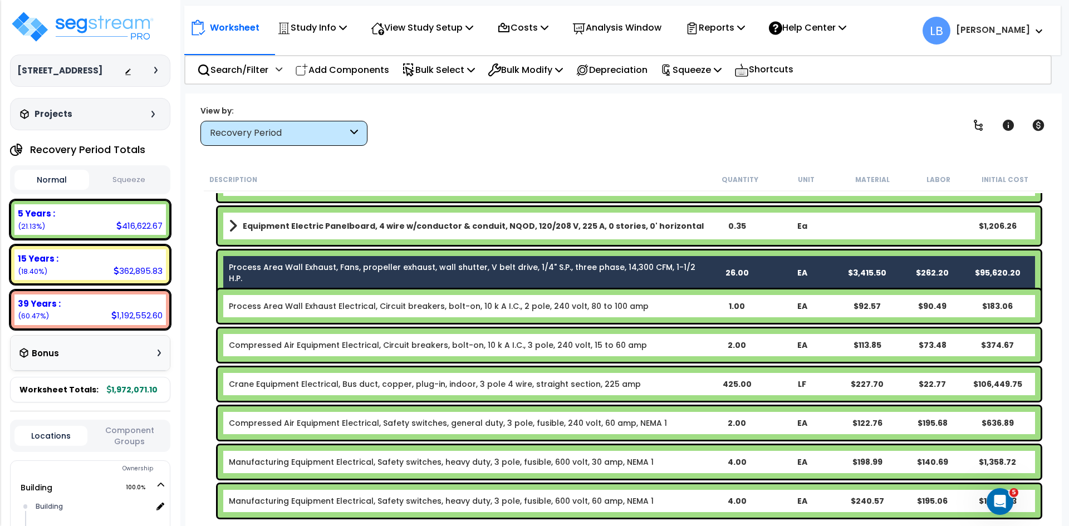
click at [299, 300] on div "Process Area Wall Exhaust Electrical, Circuit breakers, bolt-on, 10 k A I.C., 2…" at bounding box center [629, 305] width 823 height 33
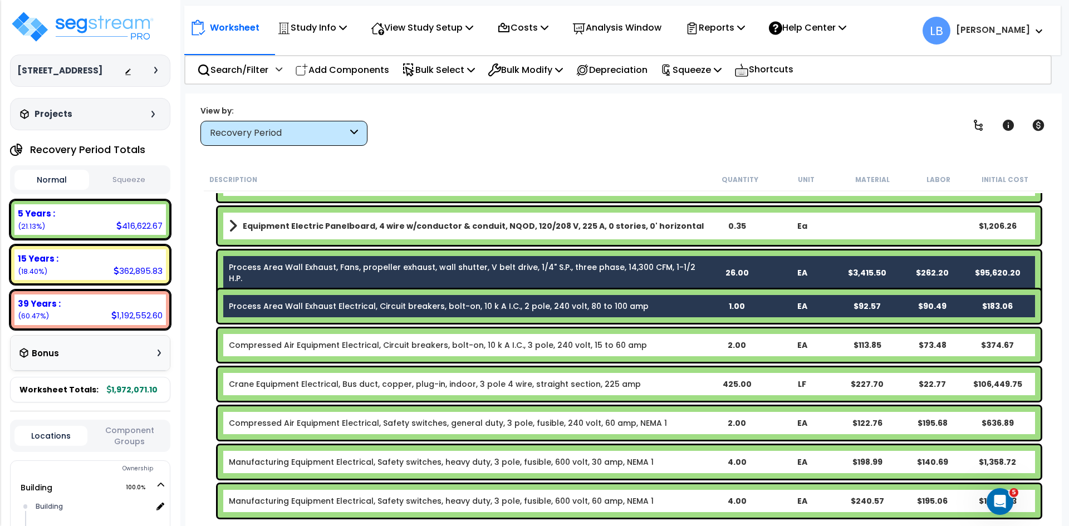
click at [380, 263] on link "Process Area Wall Exhaust, Fans, propeller exhaust, wall shutter, V belt drive,…" at bounding box center [466, 273] width 475 height 22
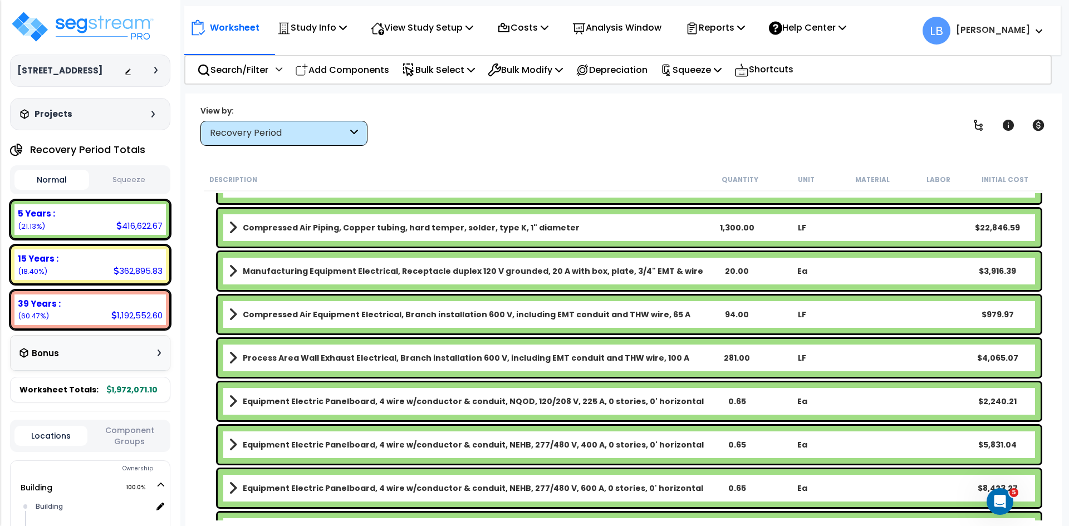
scroll to position [944, 0]
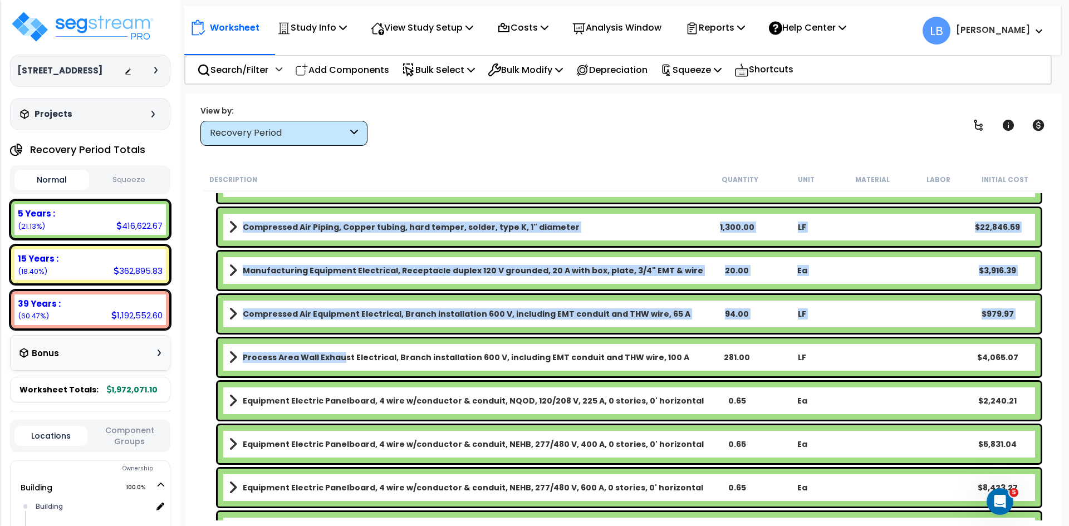
click at [340, 352] on b "Process Area Wall Exhaust Electrical, Branch installation 600 V, including EMT …" at bounding box center [466, 357] width 446 height 11
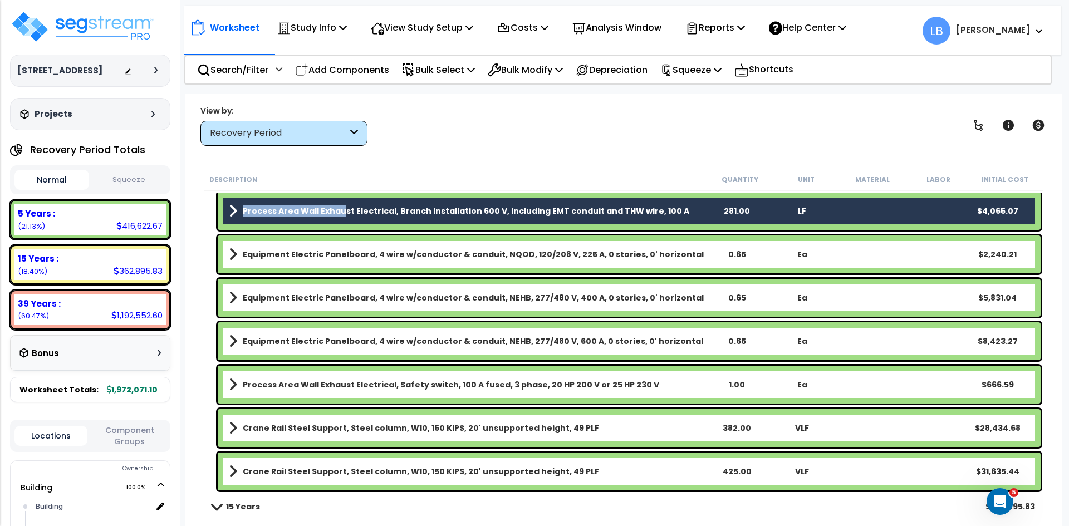
scroll to position [1091, 0]
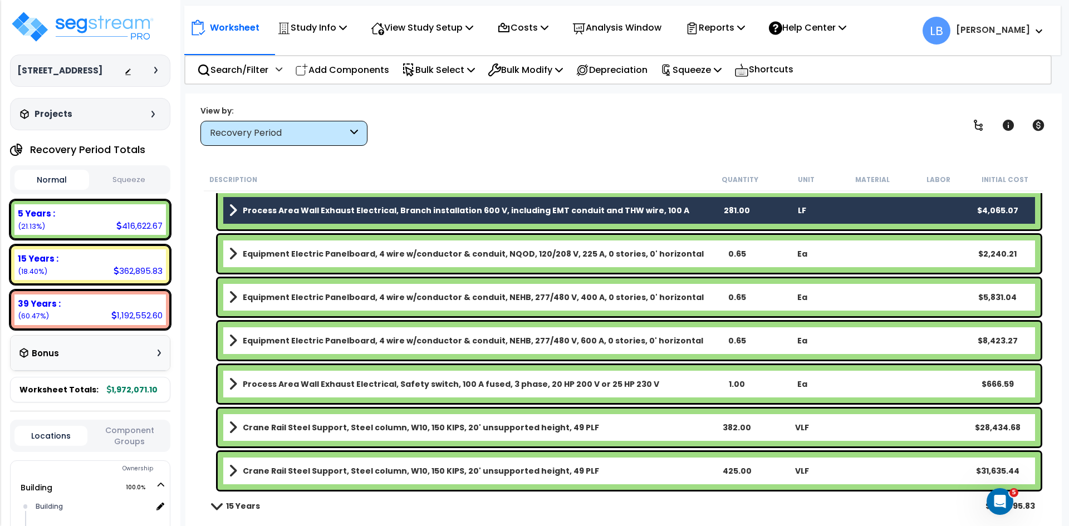
click at [384, 383] on b "Process Area Wall Exhaust Electrical, Safety switch, 100 A fused, 3 phase, 20 H…" at bounding box center [451, 383] width 416 height 11
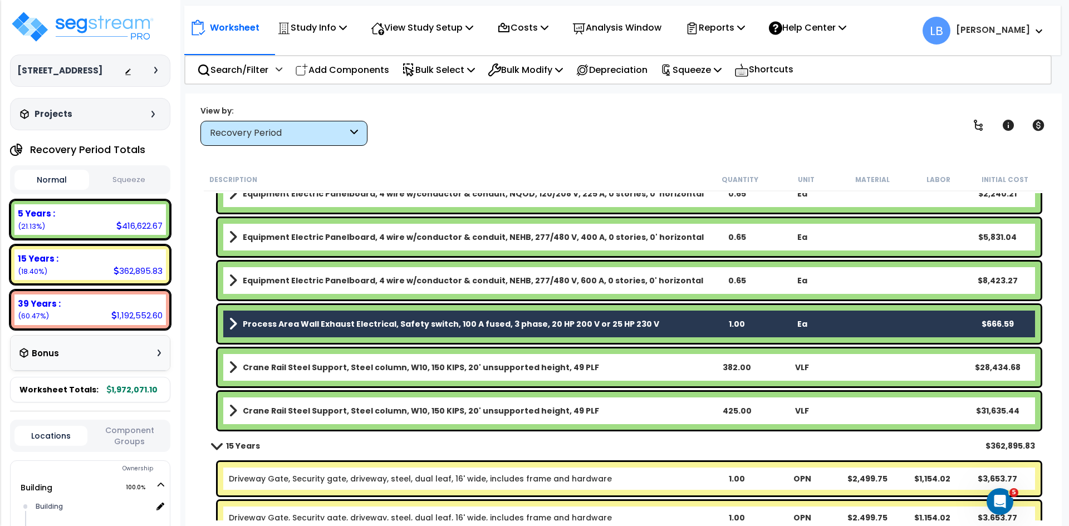
scroll to position [1152, 0]
click at [529, 64] on p "Bulk Modify" at bounding box center [525, 69] width 75 height 15
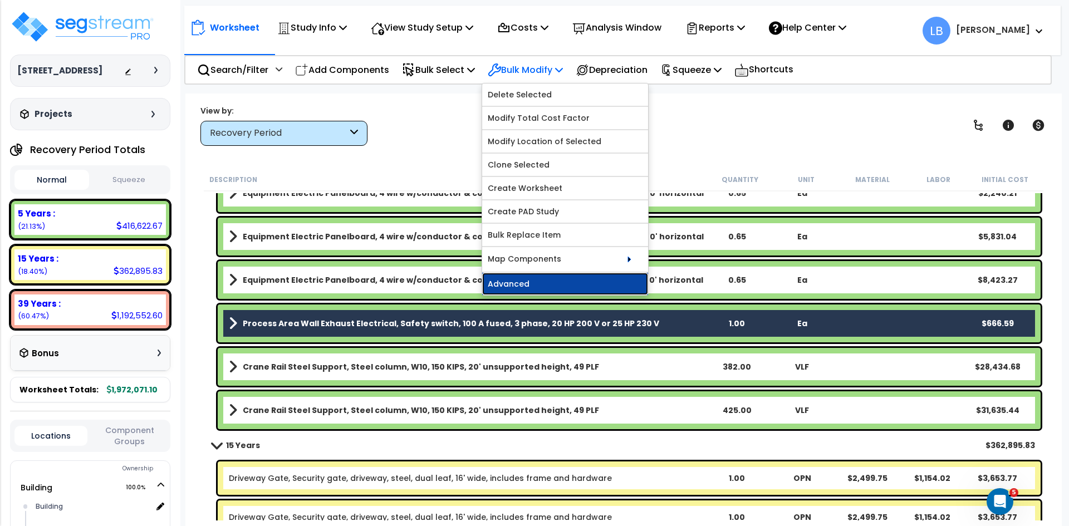
click at [554, 280] on link "Advanced" at bounding box center [565, 284] width 166 height 22
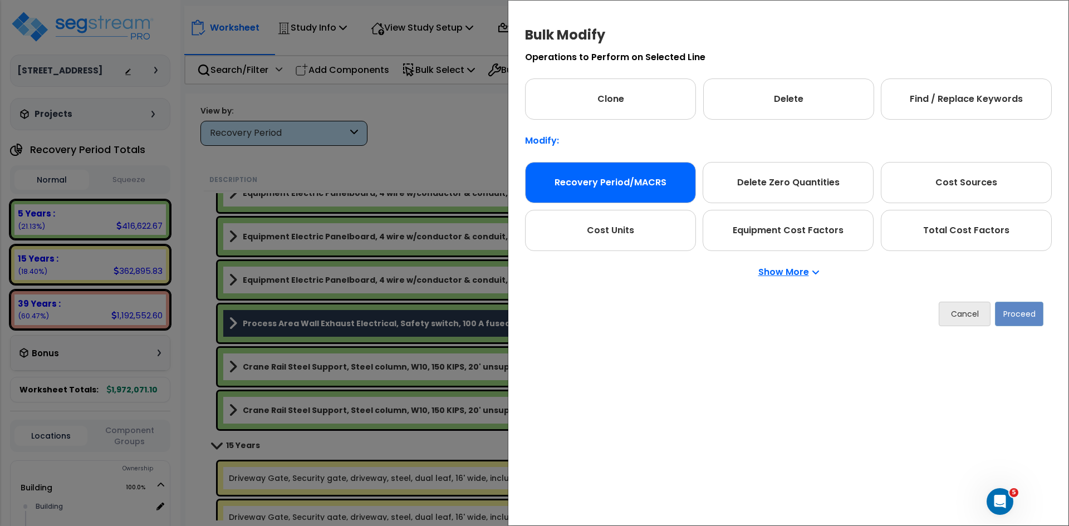
click at [610, 174] on div "Recovery Period/MACRS" at bounding box center [610, 182] width 171 height 41
click at [1012, 312] on button "Proceed" at bounding box center [1019, 314] width 48 height 24
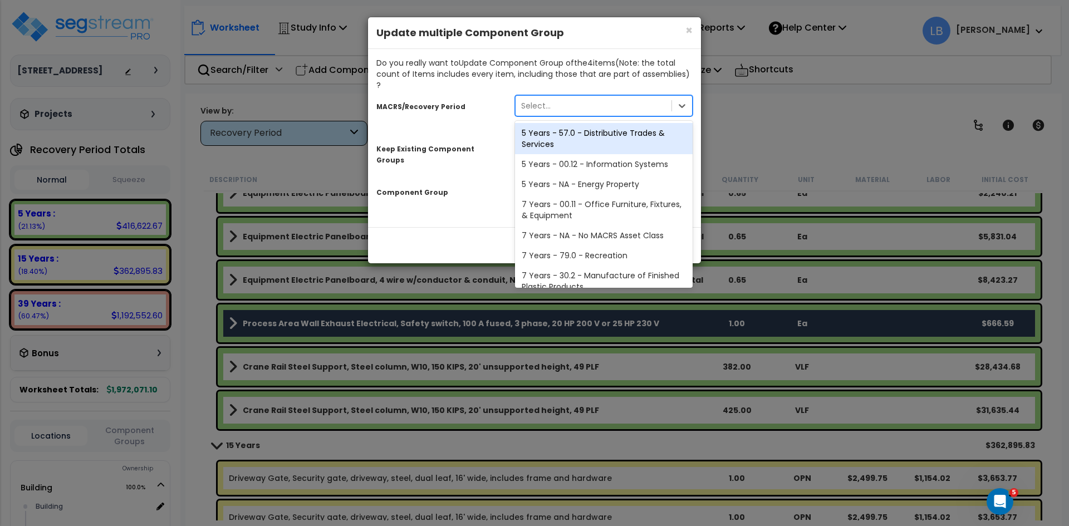
click at [580, 97] on div "Select..." at bounding box center [593, 106] width 156 height 18
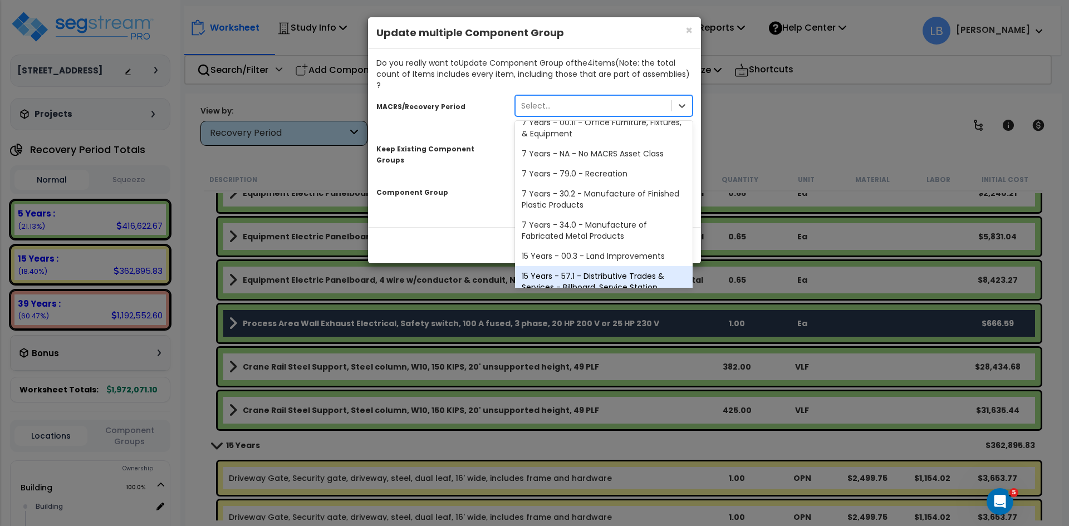
scroll to position [136, 0]
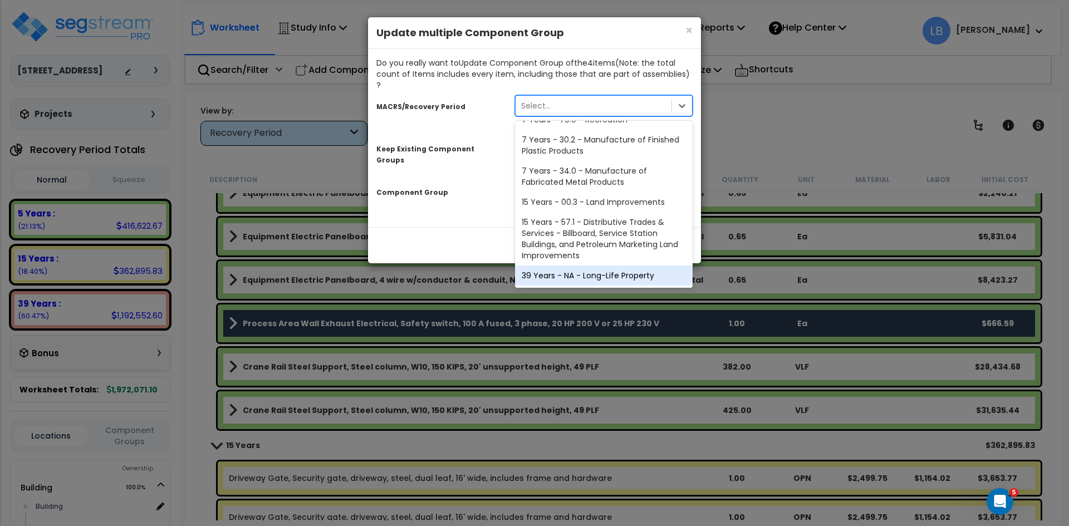
click at [587, 265] on div "39 Years - NA - Long-Life Property" at bounding box center [604, 275] width 178 height 20
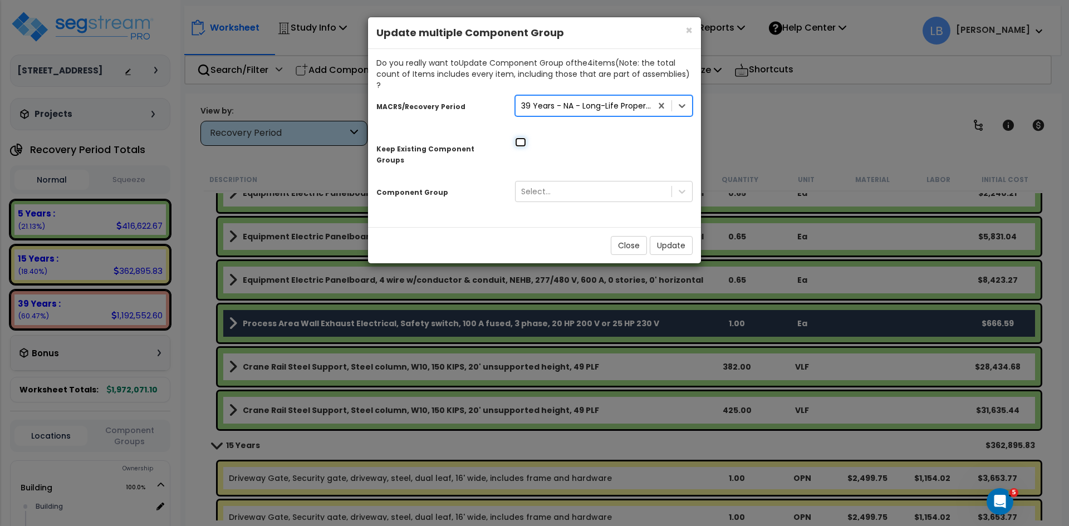
click at [520, 137] on input "checkbox" at bounding box center [520, 141] width 11 height 9
checkbox input "true"
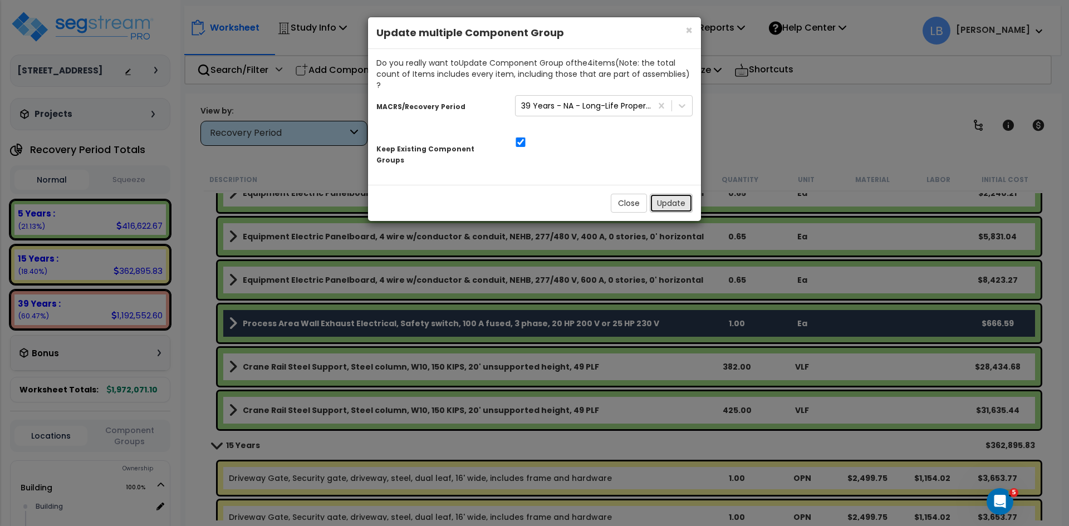
click at [667, 194] on button "Update" at bounding box center [670, 203] width 43 height 19
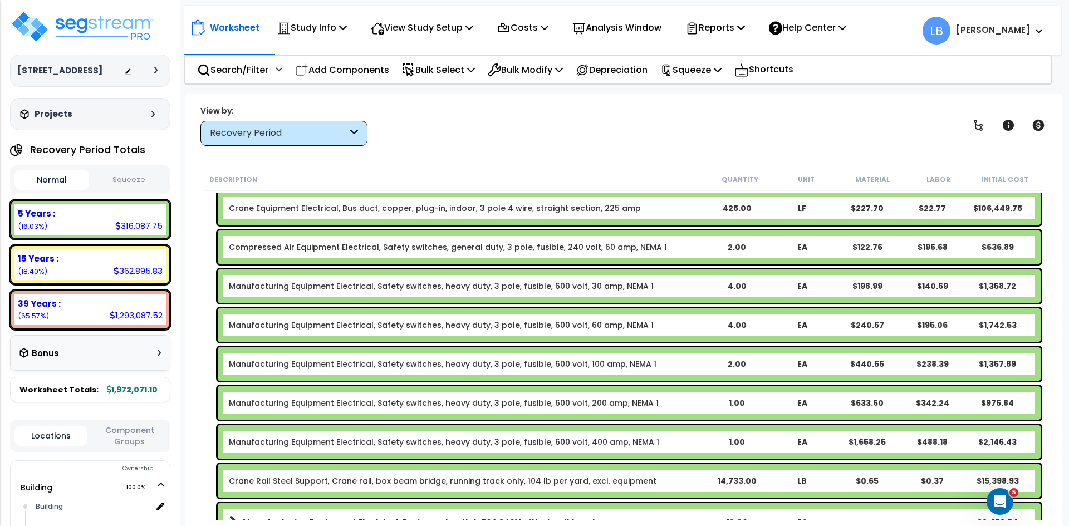
scroll to position [528, 0]
click at [996, 498] on icon "Open Intercom Messenger" at bounding box center [998, 500] width 18 height 18
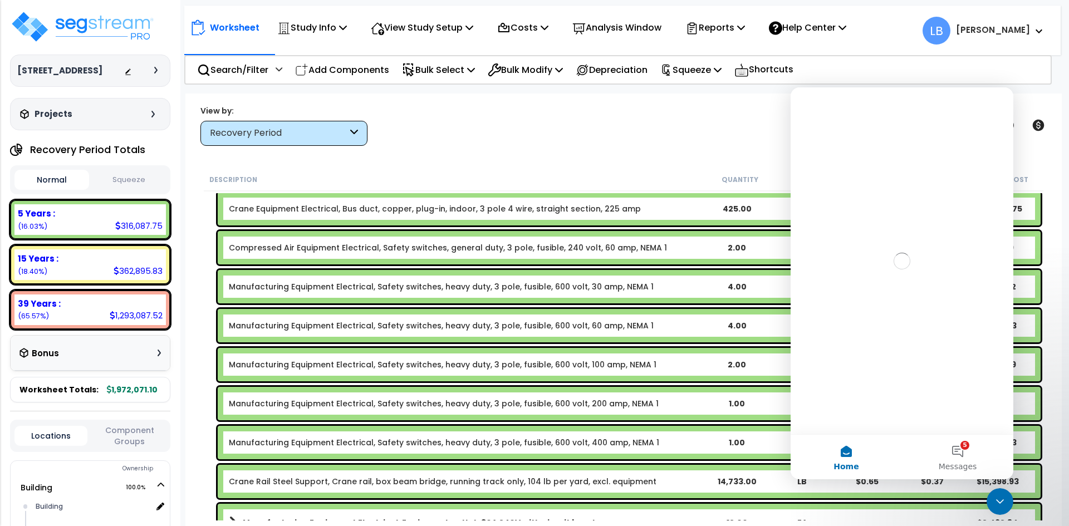
scroll to position [0, 0]
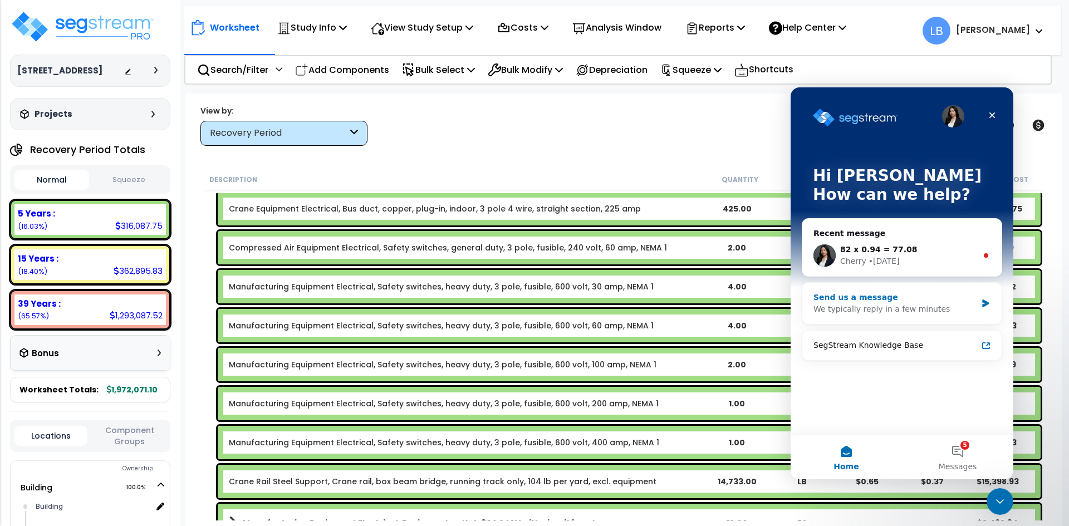
click at [873, 298] on div "Send us a message" at bounding box center [894, 298] width 163 height 12
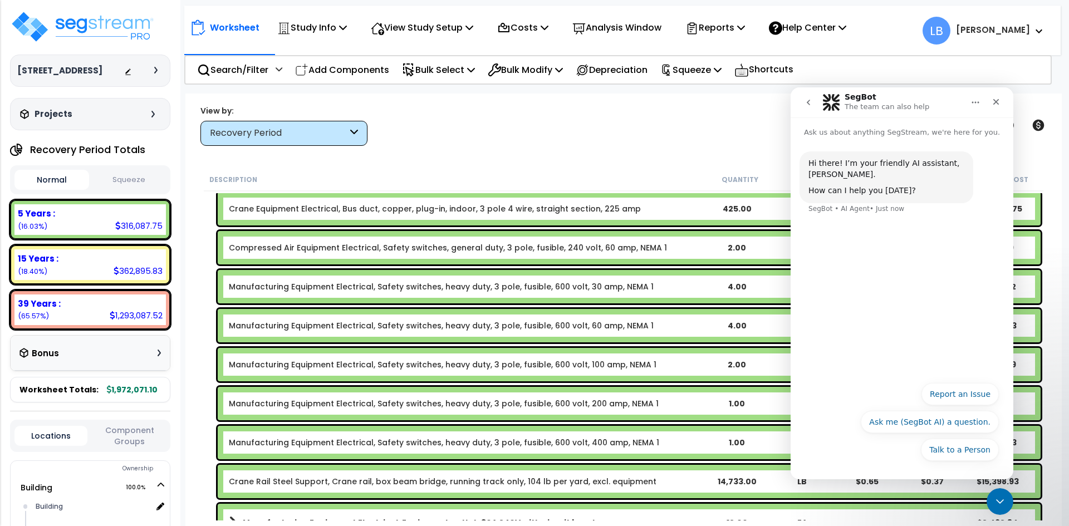
click at [970, 452] on button "Talk to a Person" at bounding box center [960, 450] width 78 height 22
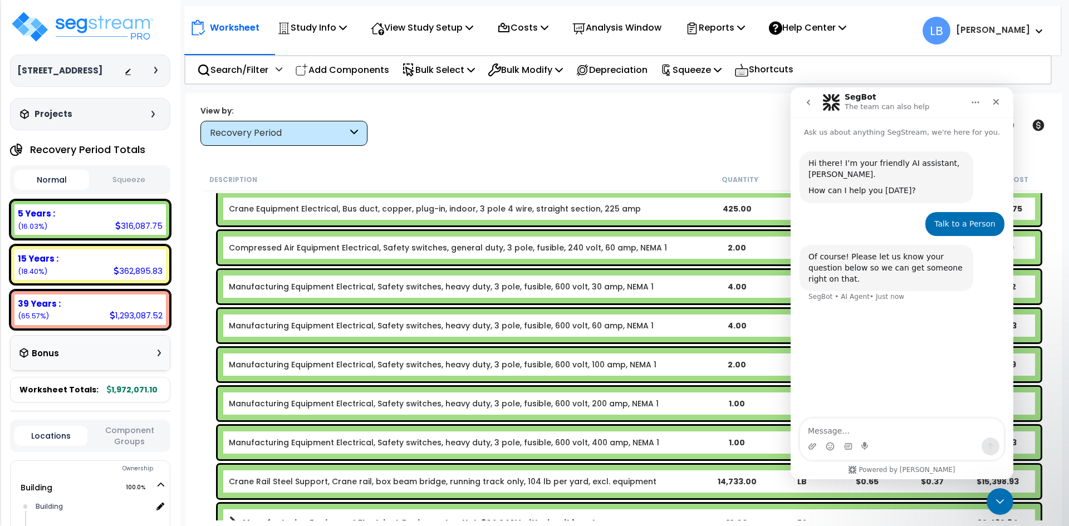
click at [852, 427] on textarea "Message…" at bounding box center [902, 428] width 204 height 19
type textarea "i have a warehouse with 2 cranes.. one is a 60 ton and the other is a 30 ton cr…"
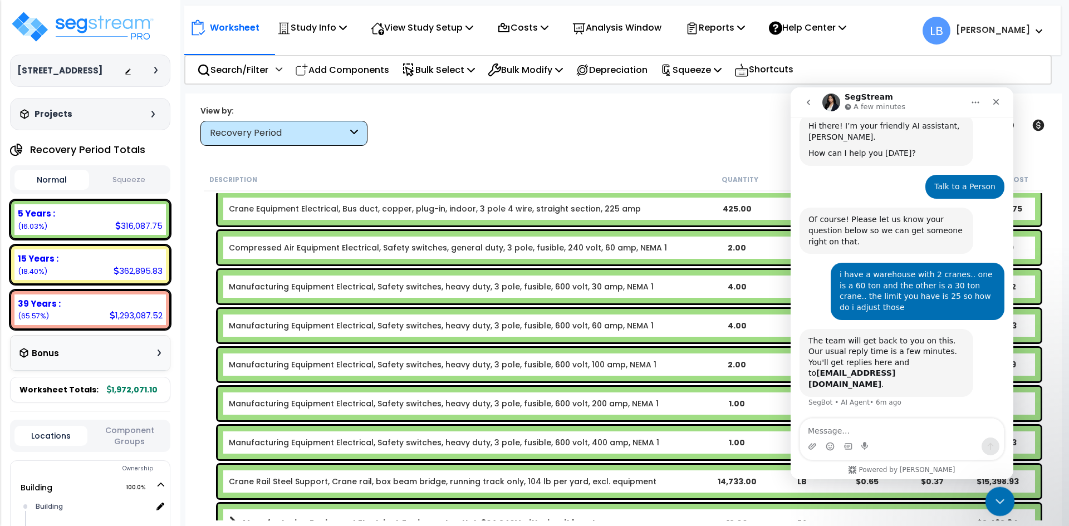
click at [1002, 495] on icon "Close Intercom Messenger" at bounding box center [997, 499] width 13 height 13
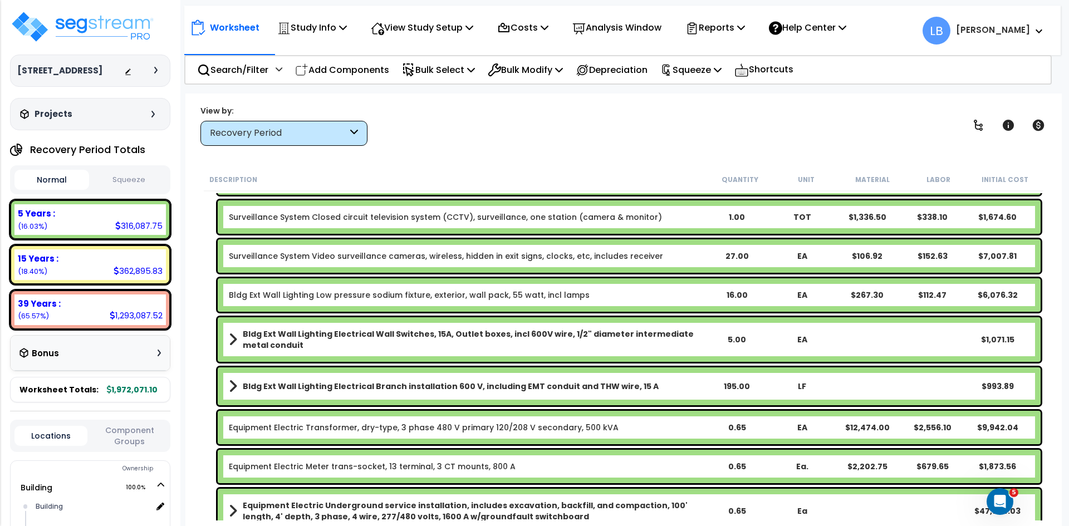
scroll to position [98, 0]
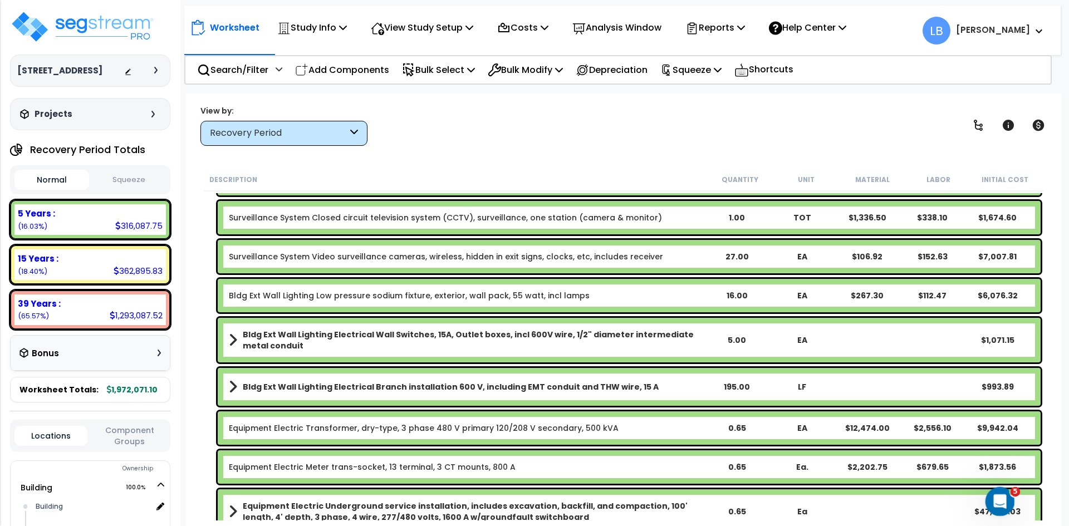
click at [1000, 496] on icon "Open Intercom Messenger" at bounding box center [998, 500] width 18 height 18
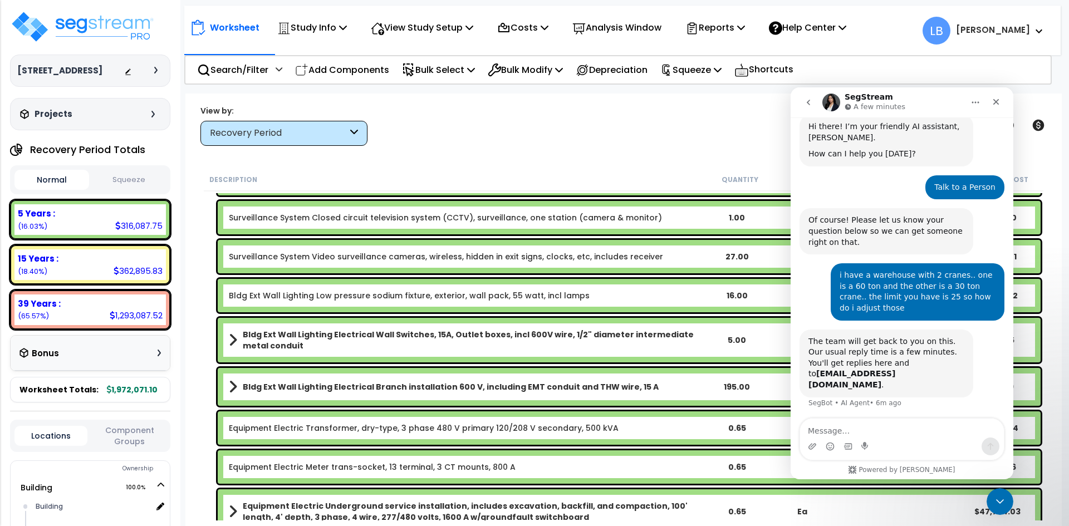
scroll to position [37, 0]
type textarea "also we have 4 1 ton cranes that we would like to add"
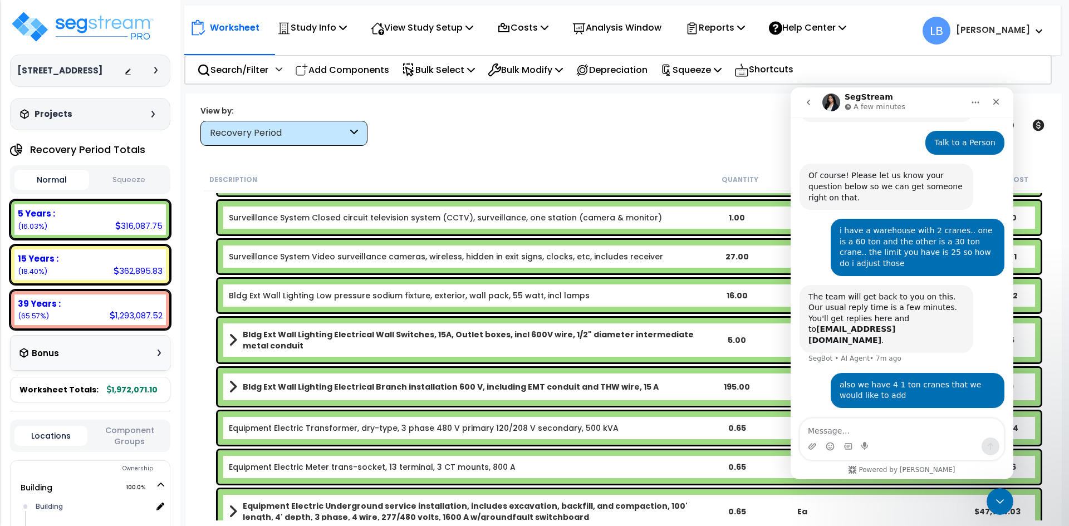
click at [476, 156] on div "Worksheet Study Info Study Setup Add Property Unit Template study Clone study LB" at bounding box center [623, 356] width 876 height 526
click at [998, 493] on icon "Close Intercom Messenger" at bounding box center [997, 499] width 13 height 13
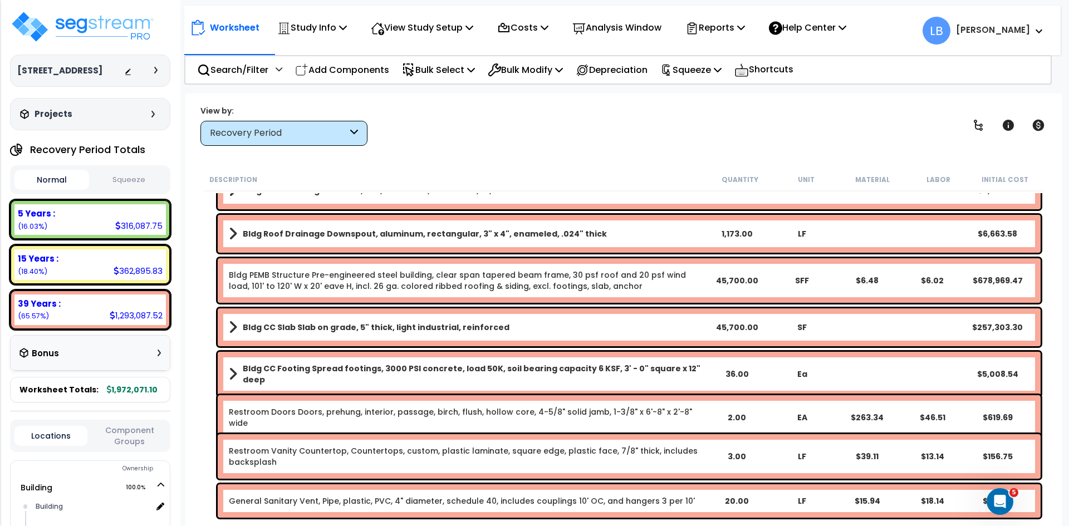
scroll to position [2050, 0]
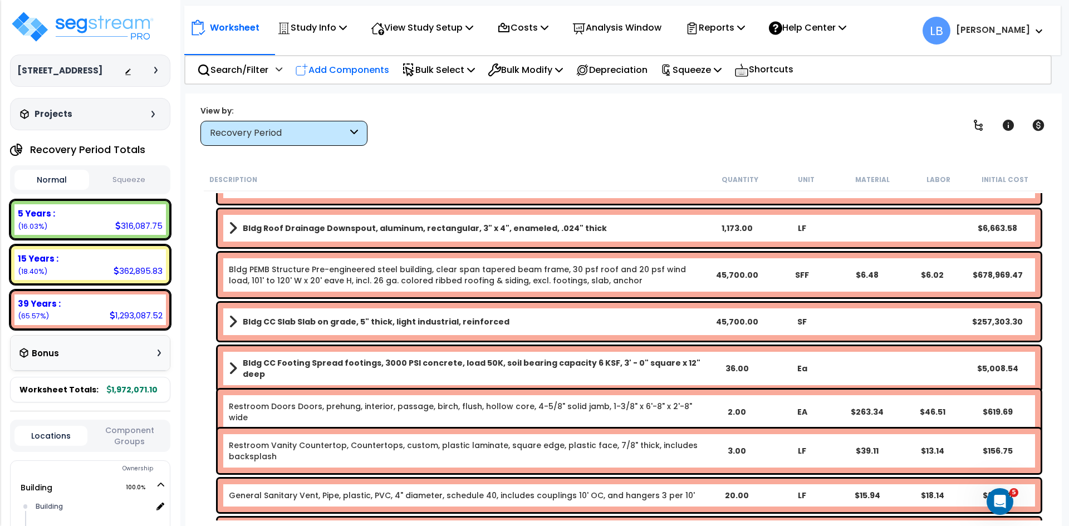
click at [346, 75] on p "Add Components" at bounding box center [342, 69] width 94 height 15
select select
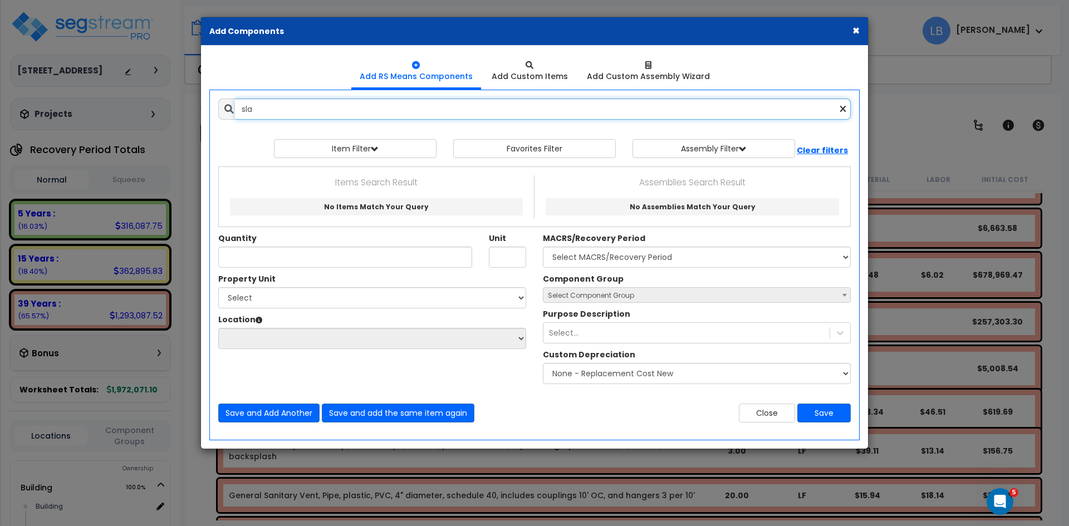
type input "slab"
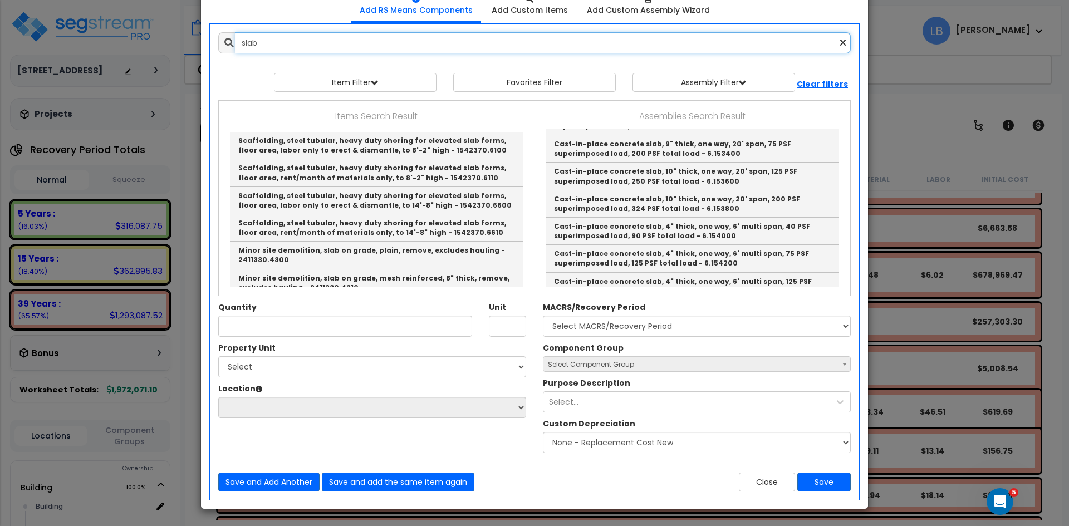
scroll to position [945, 0]
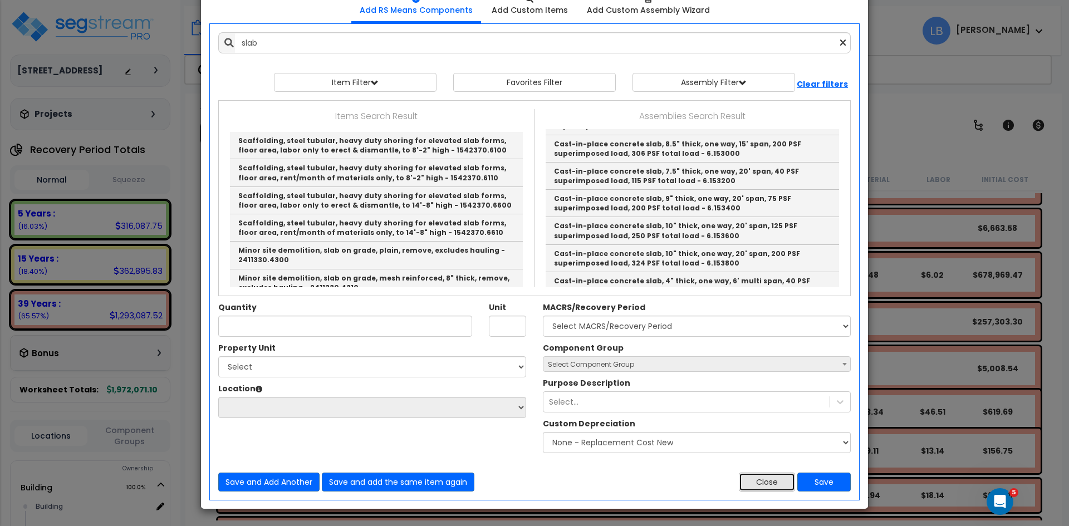
click at [772, 483] on button "Close" at bounding box center [767, 482] width 56 height 19
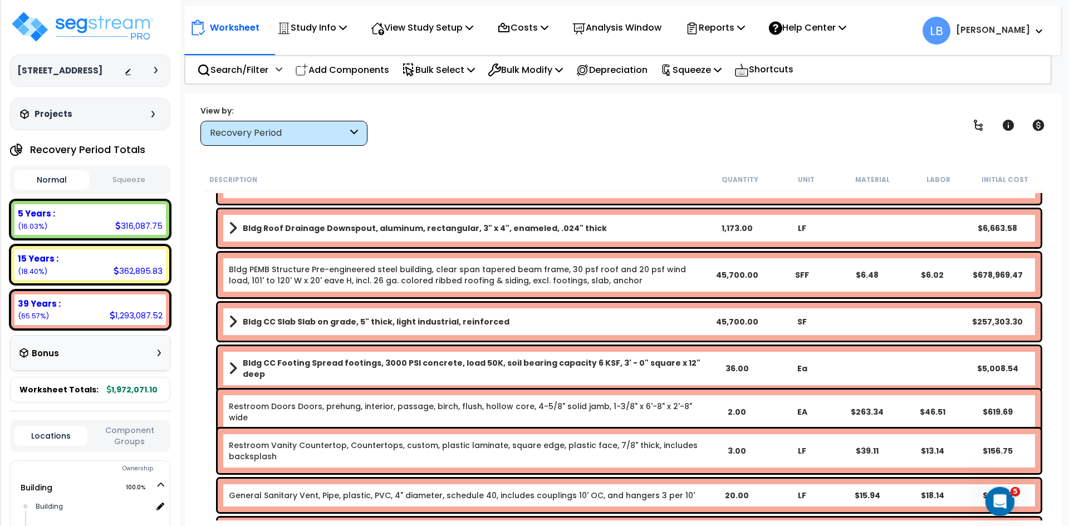
click at [992, 496] on icon "Open Intercom Messenger" at bounding box center [998, 500] width 18 height 18
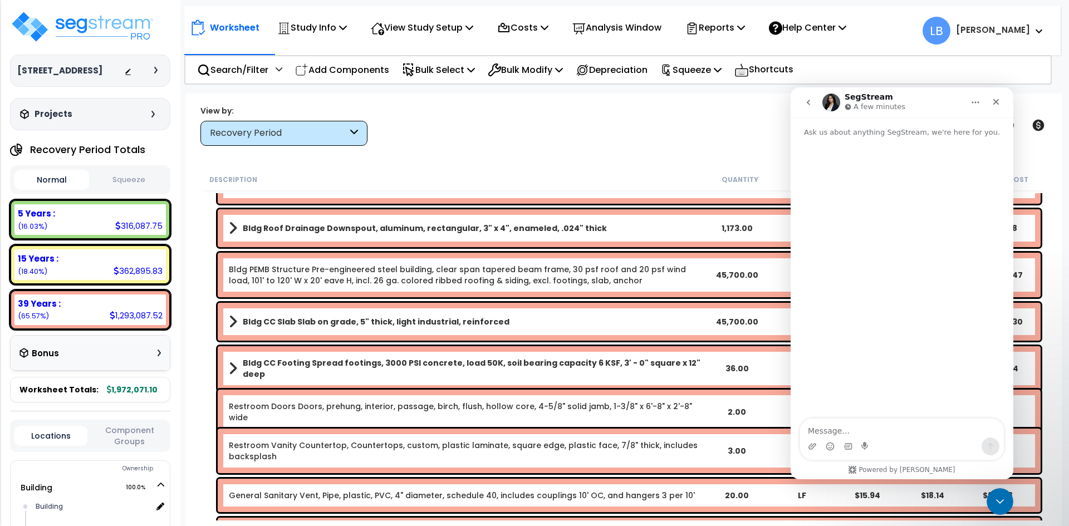
scroll to position [81, 0]
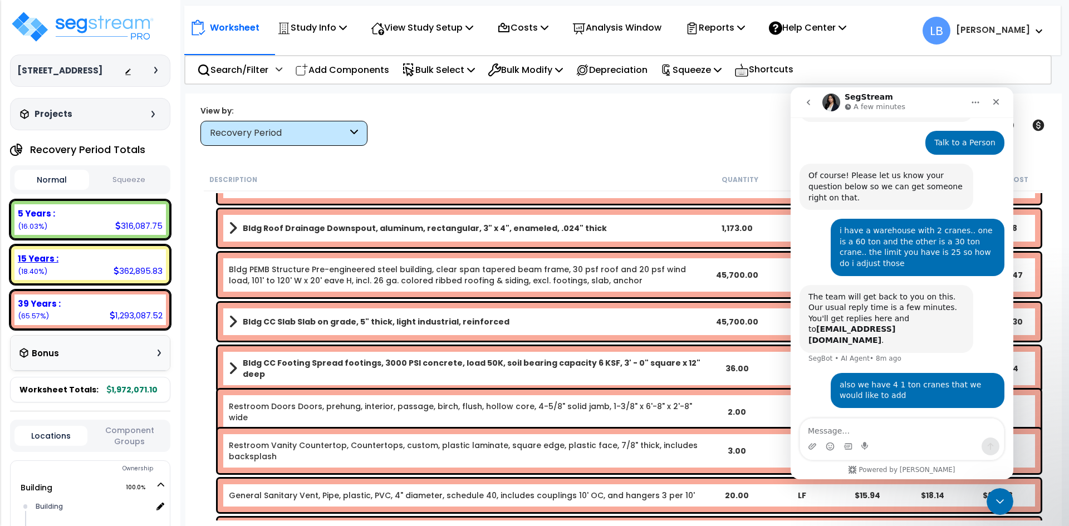
click at [112, 265] on div "15 Years : 362,895.83 (18.40%)" at bounding box center [89, 264] width 151 height 31
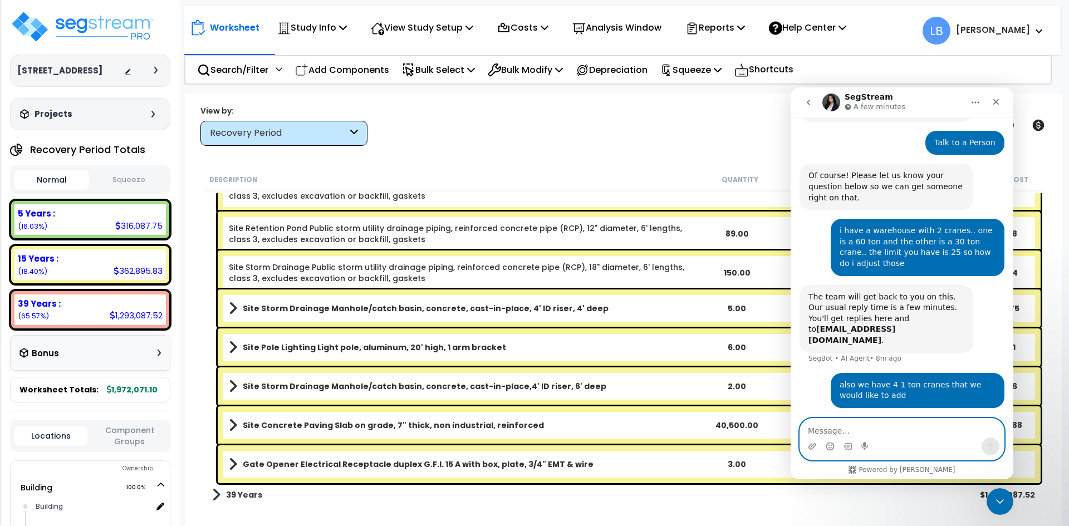
click at [840, 429] on textarea "Message…" at bounding box center [902, 428] width 204 height 19
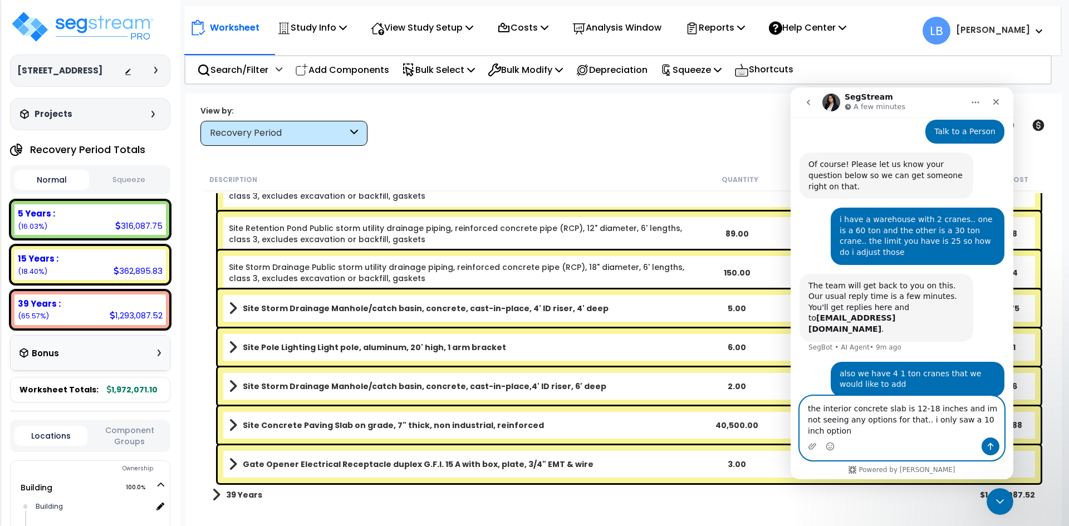
type textarea "the interior concrete slab is 12-18 inches and im not seeing any options for th…"
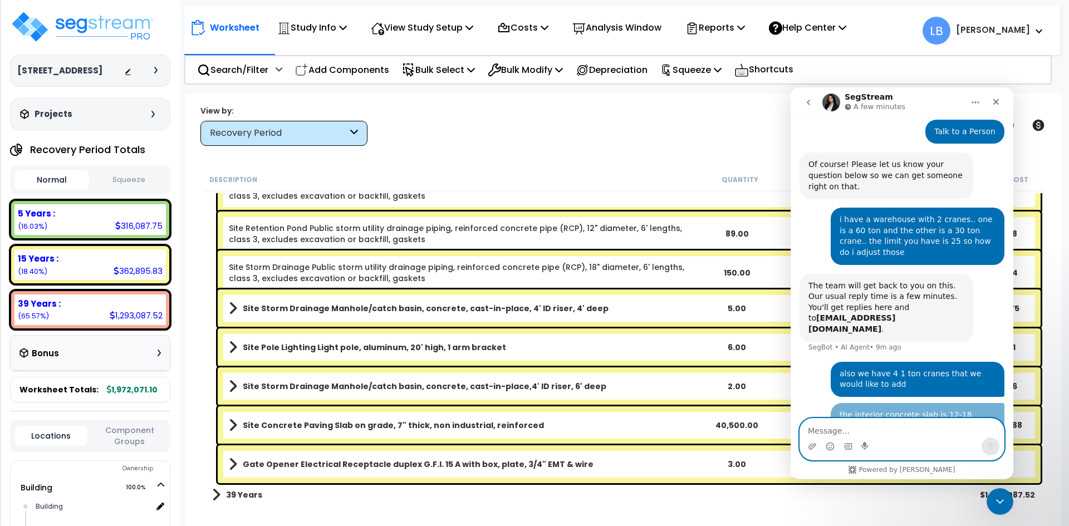
scroll to position [129, 0]
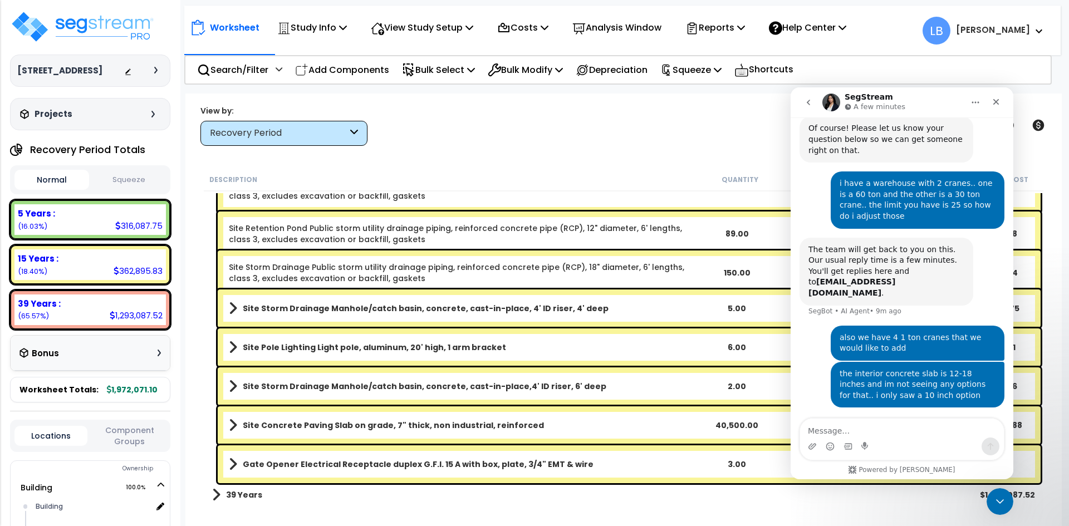
click at [499, 142] on div "View by: Recovery Period High to Low - Component Cost" at bounding box center [623, 125] width 854 height 41
click at [435, 30] on p "View Study Setup" at bounding box center [422, 27] width 102 height 15
click at [437, 76] on link "View Questionnaire" at bounding box center [420, 76] width 110 height 22
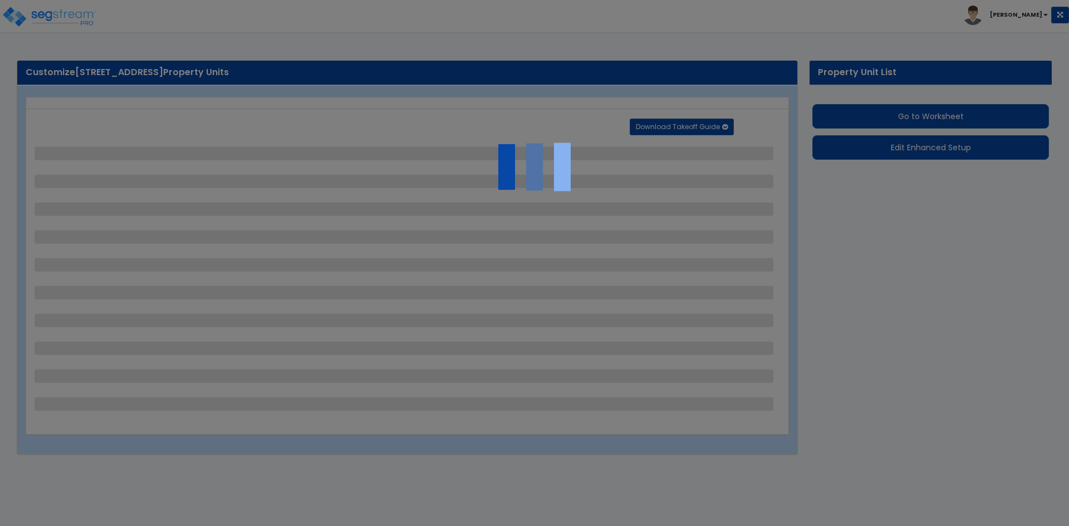
select select "2"
select select "1"
select select "2"
select select "3"
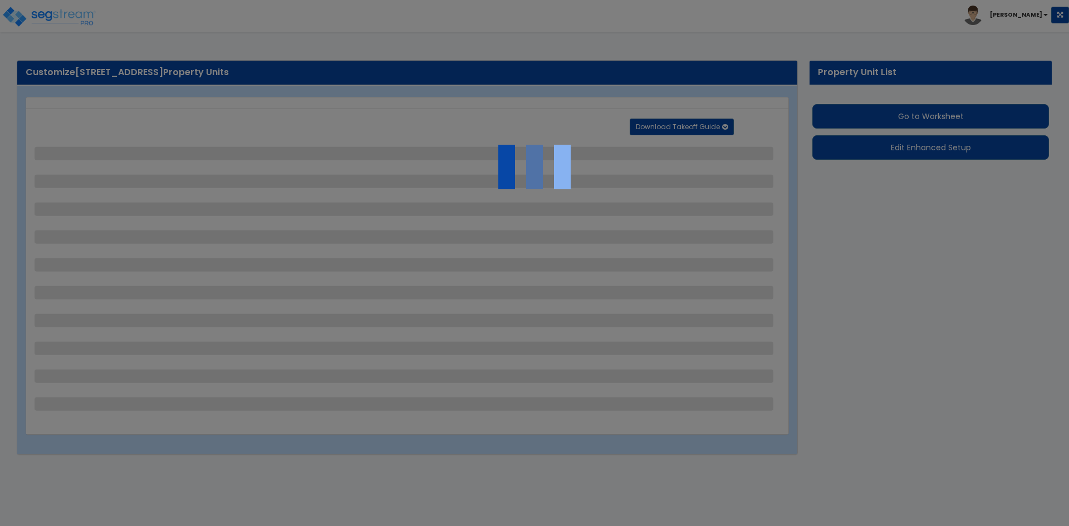
select select "3"
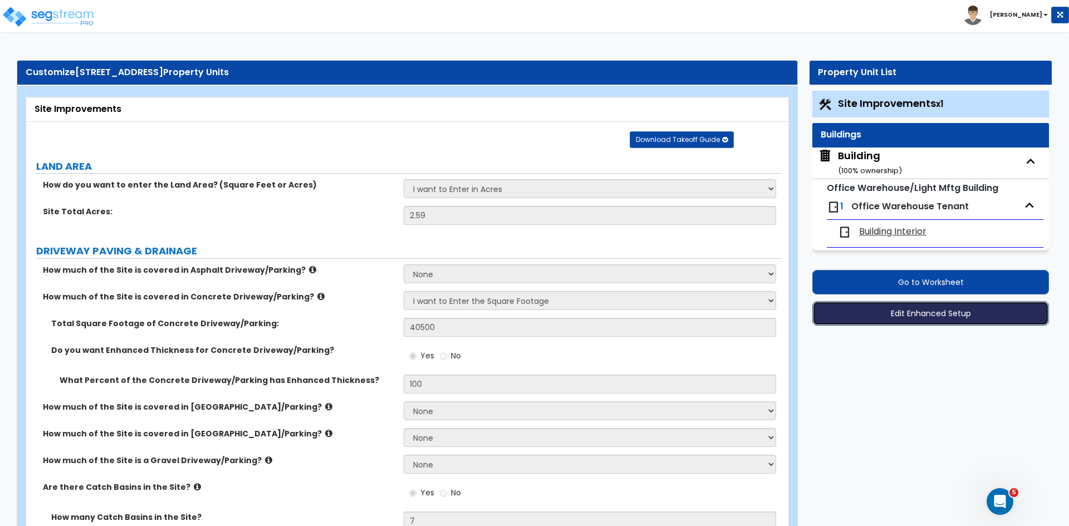
click at [873, 311] on button "Edit Enhanced Setup" at bounding box center [930, 313] width 237 height 24
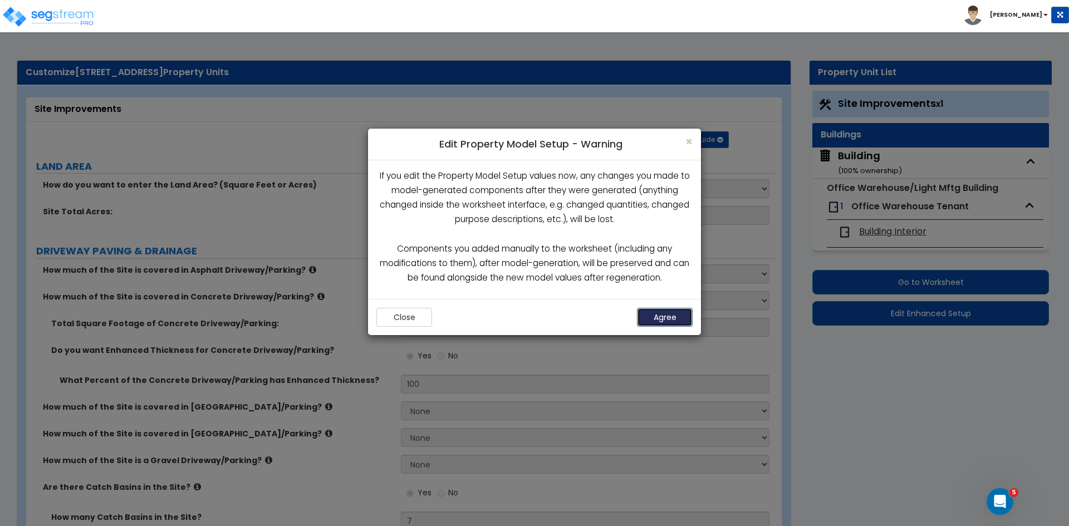
click at [661, 315] on button "Agree" at bounding box center [665, 317] width 56 height 19
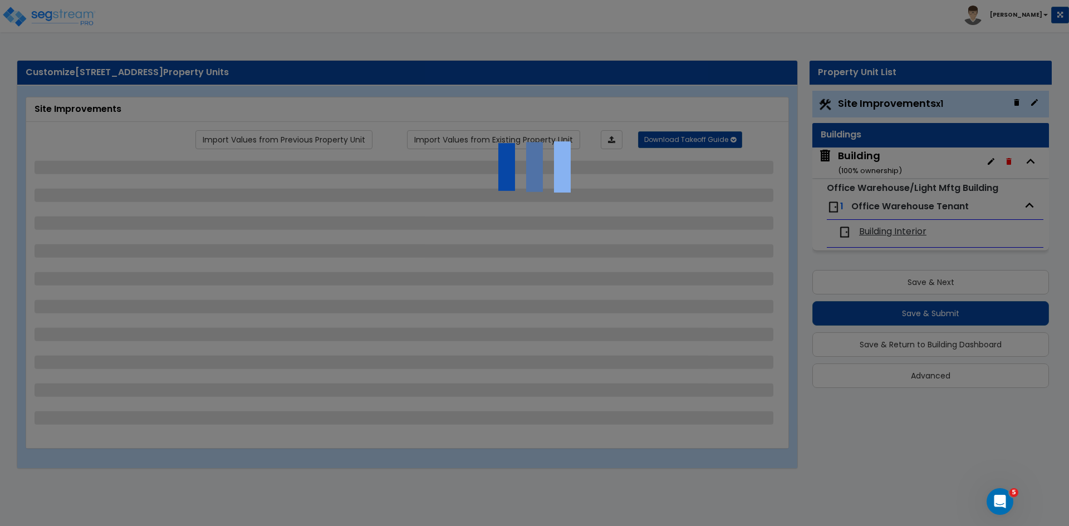
select select "2"
select select "1"
select select "2"
select select "3"
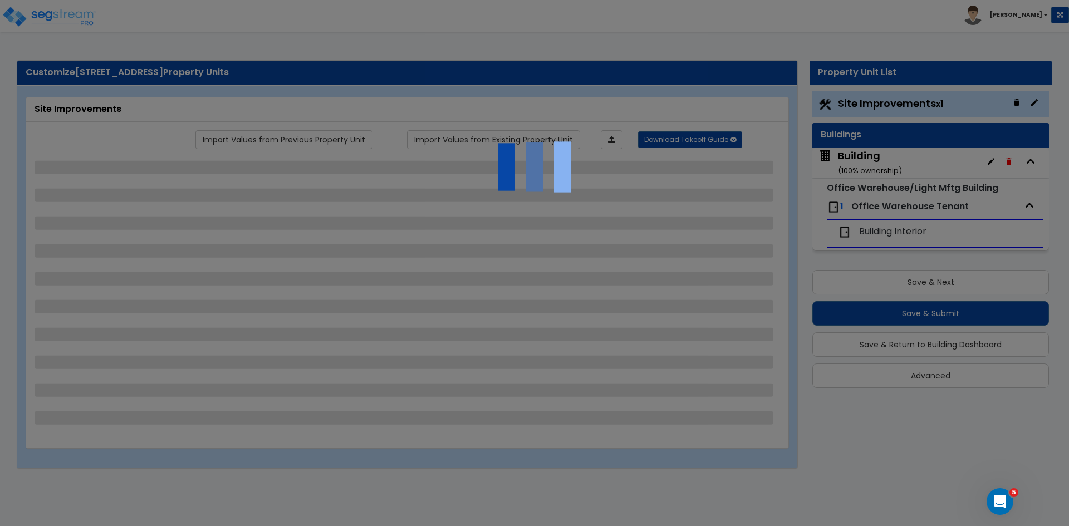
select select "3"
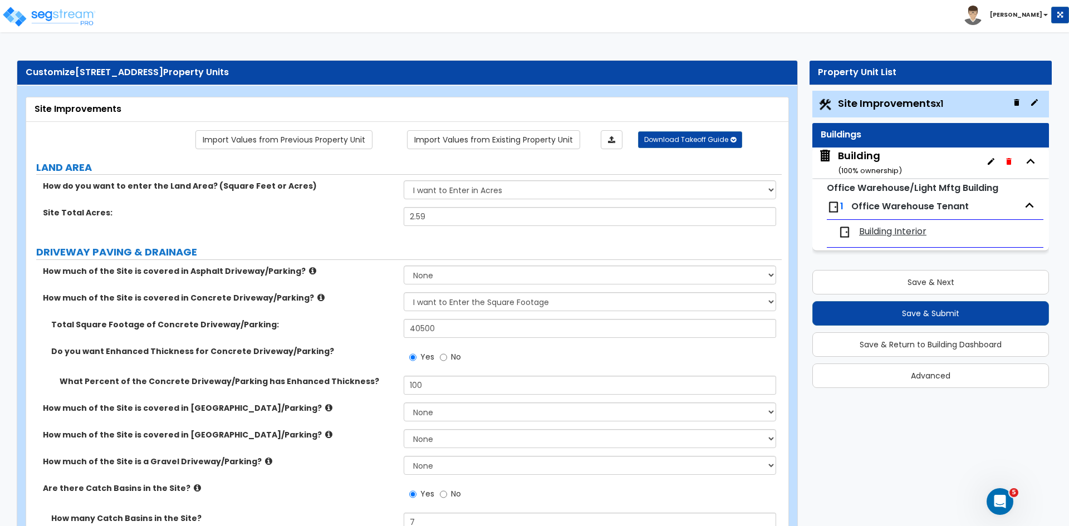
click at [372, 375] on div "Do you want Enhanced Thickness for Concrete Driveway/Parking? Yes No" at bounding box center [403, 361] width 755 height 30
click at [871, 103] on span "Site Improvements x1" at bounding box center [890, 103] width 105 height 14
click at [355, 329] on label "Total Square Footage of Concrete Driveway/Parking:" at bounding box center [223, 324] width 344 height 11
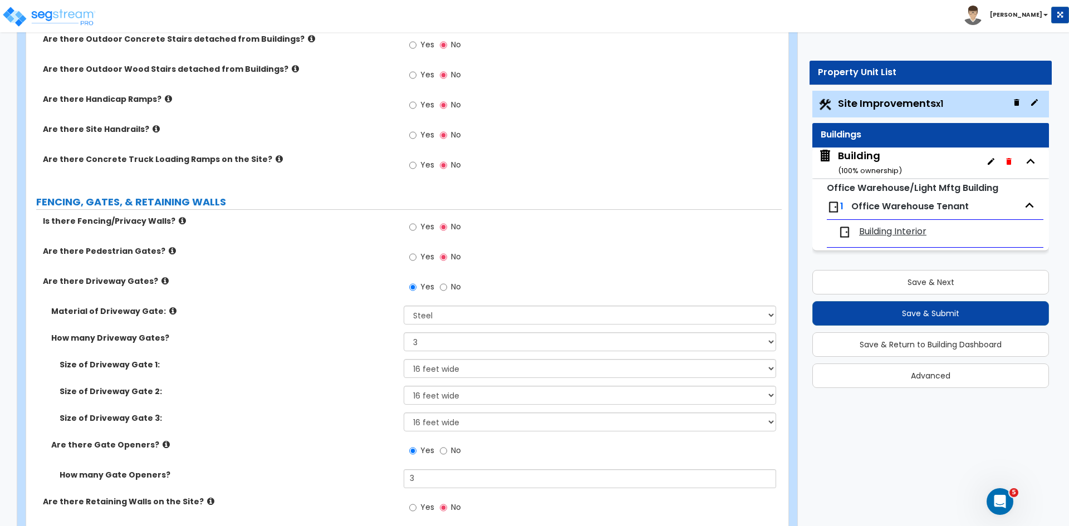
scroll to position [1209, 0]
click at [415, 224] on input "Yes" at bounding box center [412, 226] width 7 height 12
radio input "true"
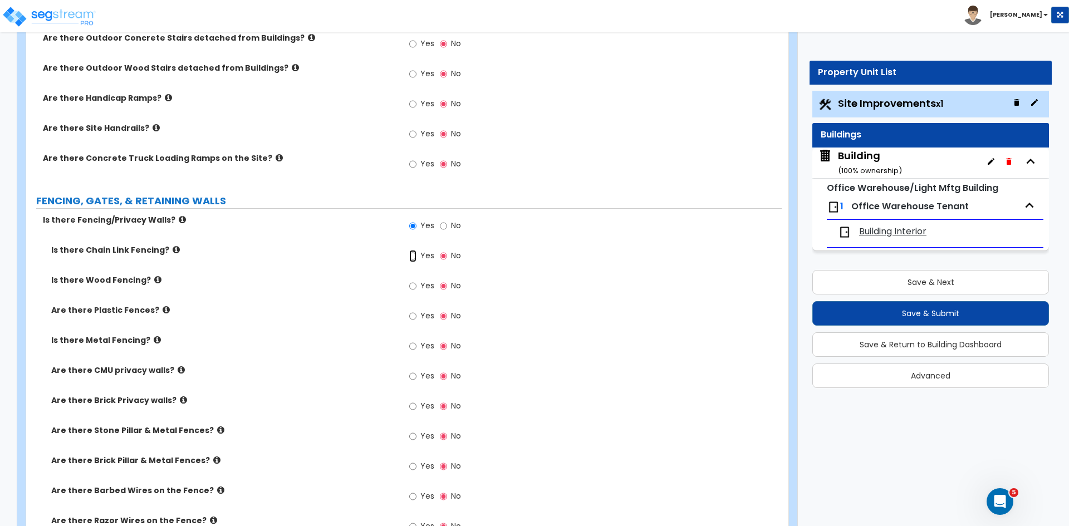
click at [412, 257] on input "Yes" at bounding box center [412, 256] width 7 height 12
radio input "true"
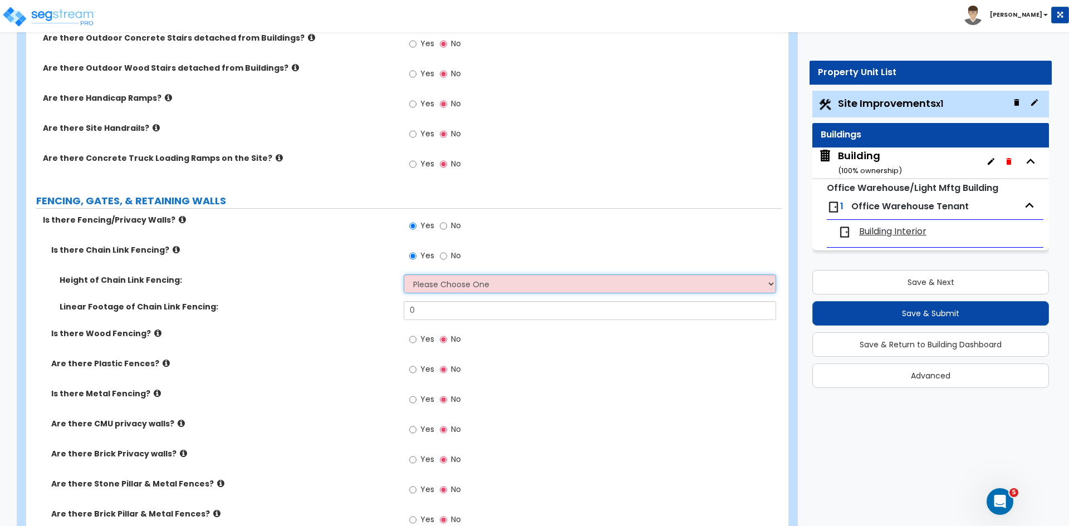
click at [435, 282] on select "Please Choose One 3 feet 4 feet 5 feet 6 feet 10 feet 12 feet" at bounding box center [589, 283] width 372 height 19
select select "4"
click at [403, 274] on select "Please Choose One 3 feet 4 feet 5 feet 6 feet 10 feet 12 feet" at bounding box center [589, 283] width 372 height 19
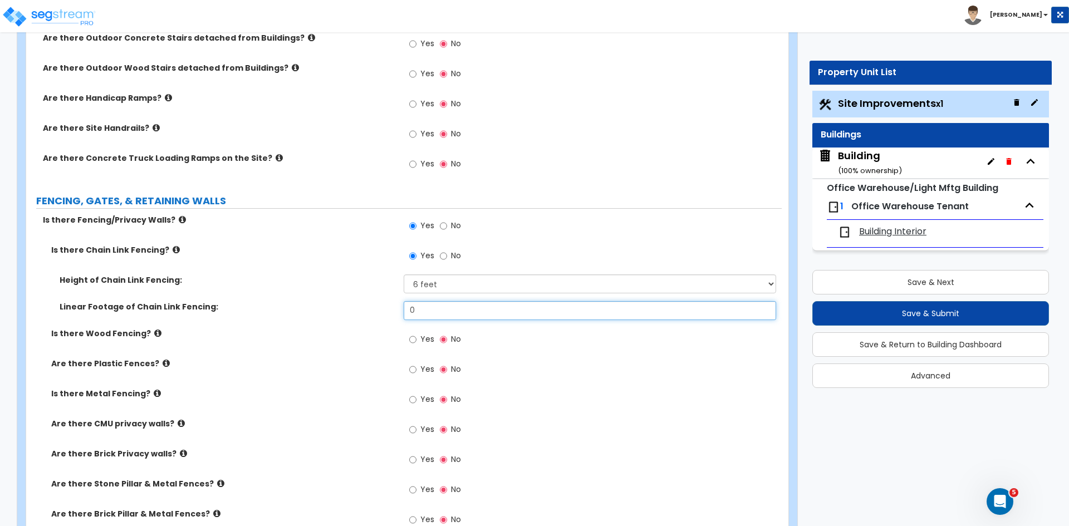
click at [422, 306] on input "0" at bounding box center [589, 310] width 372 height 19
type input "1,150"
click at [358, 265] on div "Is there Chain Link Fencing? Yes No" at bounding box center [403, 259] width 755 height 30
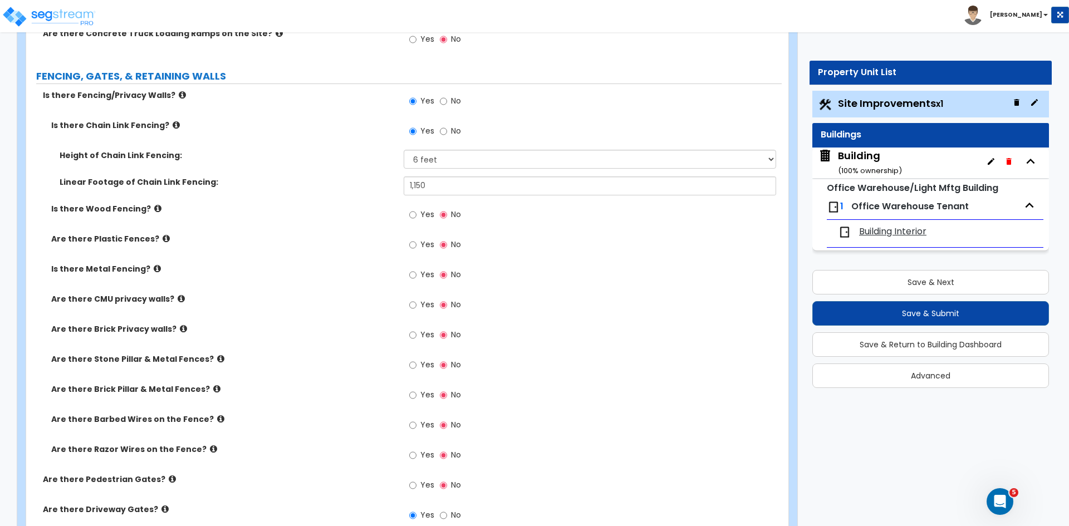
scroll to position [1336, 0]
click at [414, 422] on input "Yes" at bounding box center [412, 423] width 7 height 12
radio input "true"
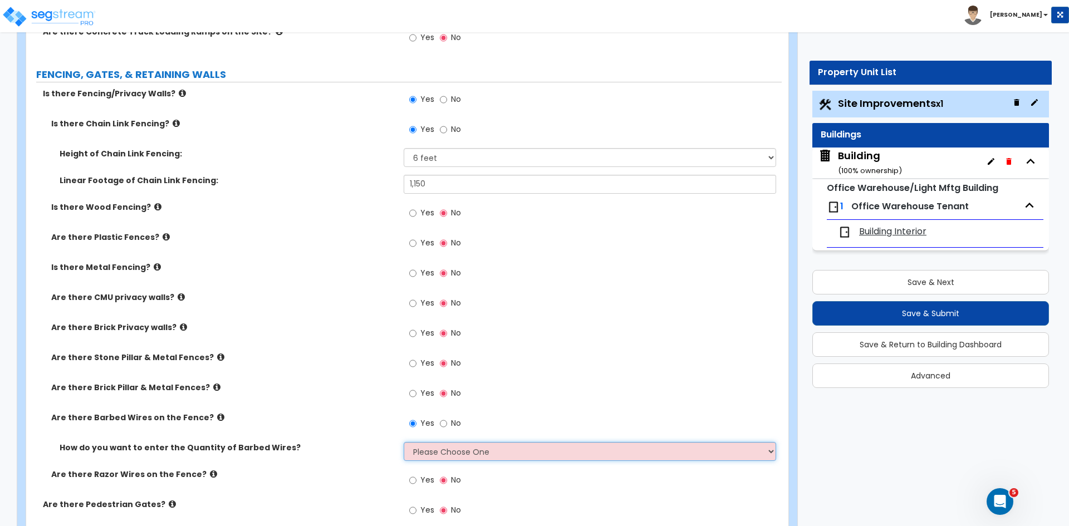
click at [420, 455] on select "Please Choose One Enter Linear Footage Enter Percentage I Don't Know - Please e…" at bounding box center [589, 451] width 372 height 19
select select "1"
click at [403, 442] on select "Please Choose One Enter Linear Footage Enter Percentage I Don't Know - Please e…" at bounding box center [589, 451] width 372 height 19
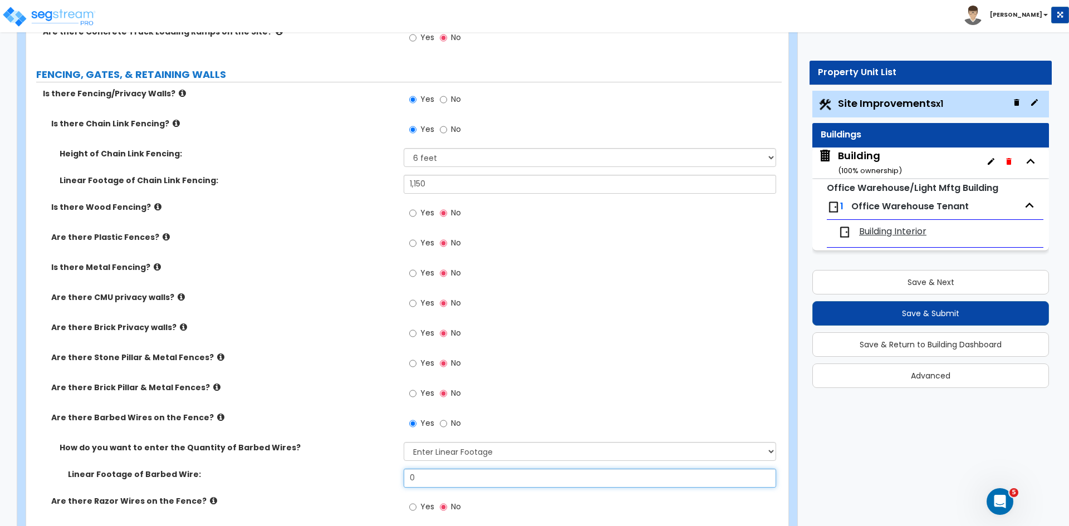
click at [428, 482] on input "0" at bounding box center [589, 478] width 372 height 19
type input "1,150"
click at [360, 371] on div "Are there Stone Pillar & Metal Fences? Yes No" at bounding box center [403, 367] width 755 height 30
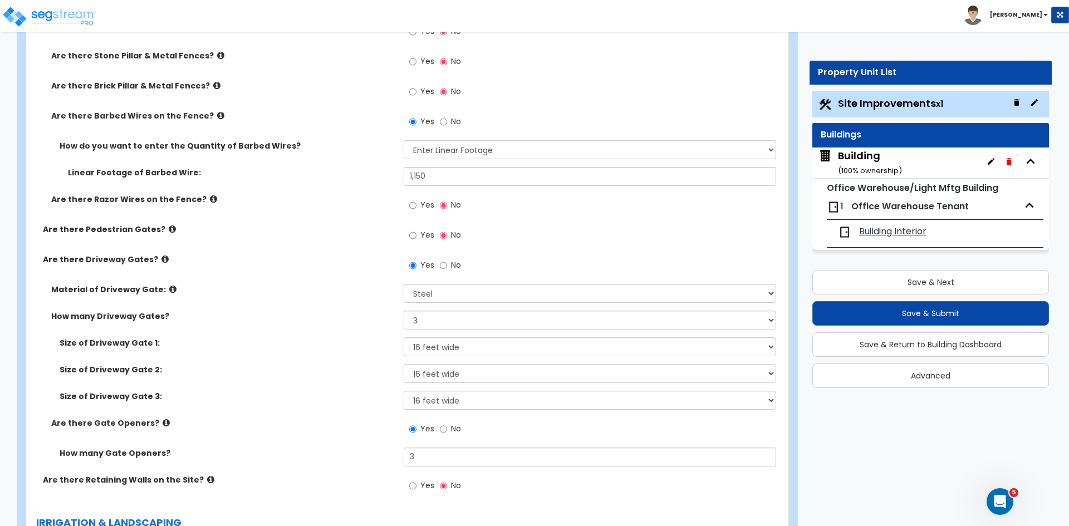
scroll to position [1639, 0]
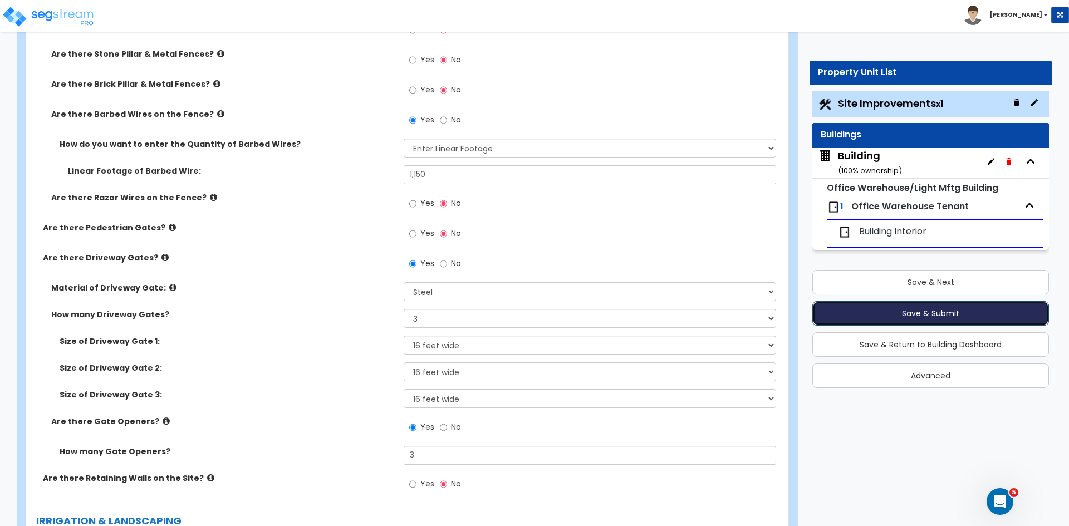
click at [906, 316] on button "Save & Submit" at bounding box center [930, 313] width 237 height 24
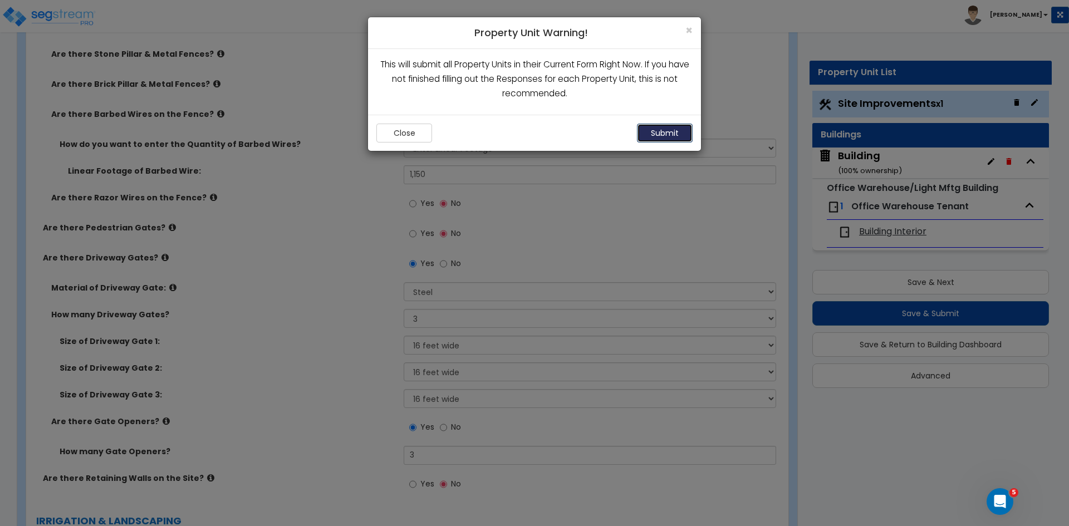
click at [672, 129] on button "Submit" at bounding box center [665, 133] width 56 height 19
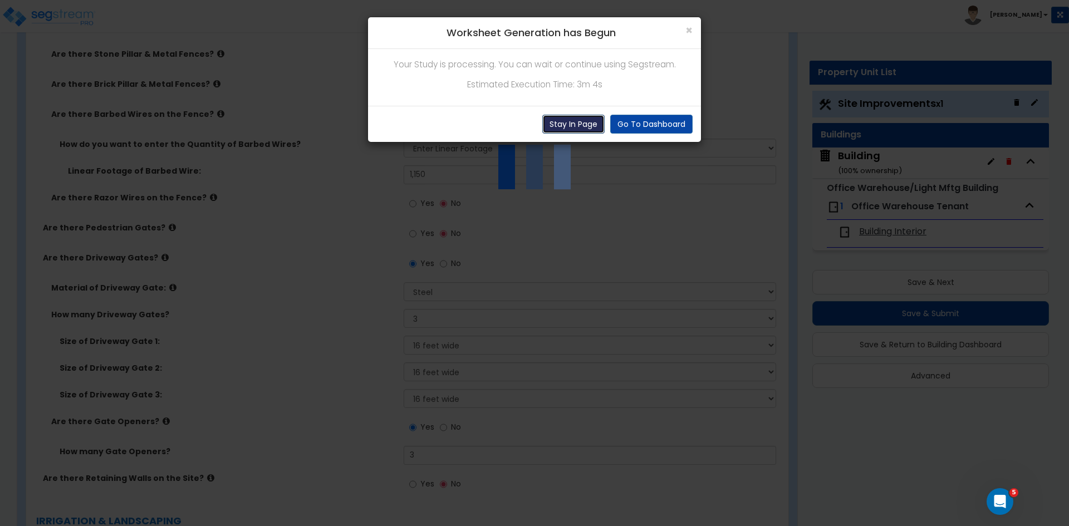
click at [569, 119] on button "Stay In Page" at bounding box center [573, 124] width 62 height 19
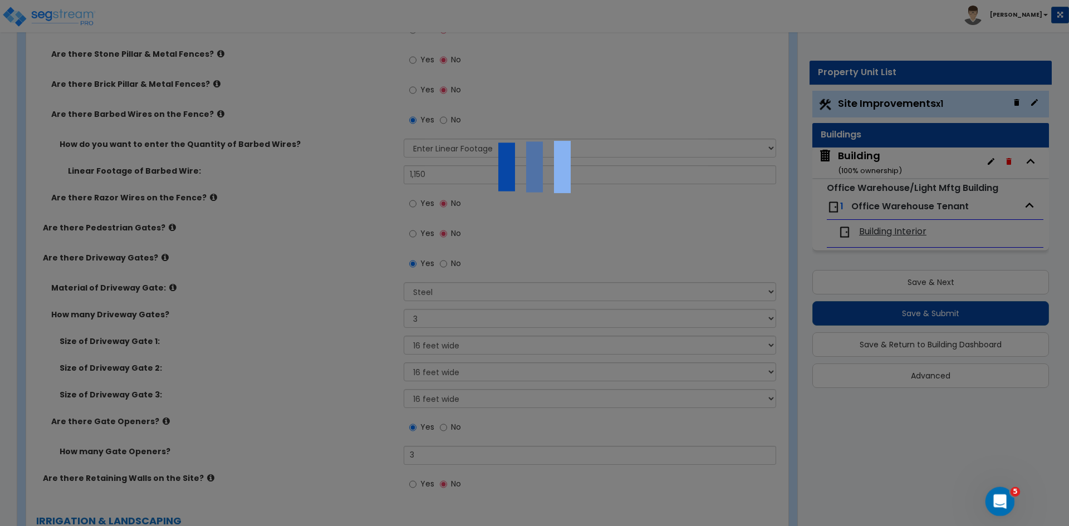
click at [993, 498] on icon "Open Intercom Messenger" at bounding box center [998, 500] width 18 height 18
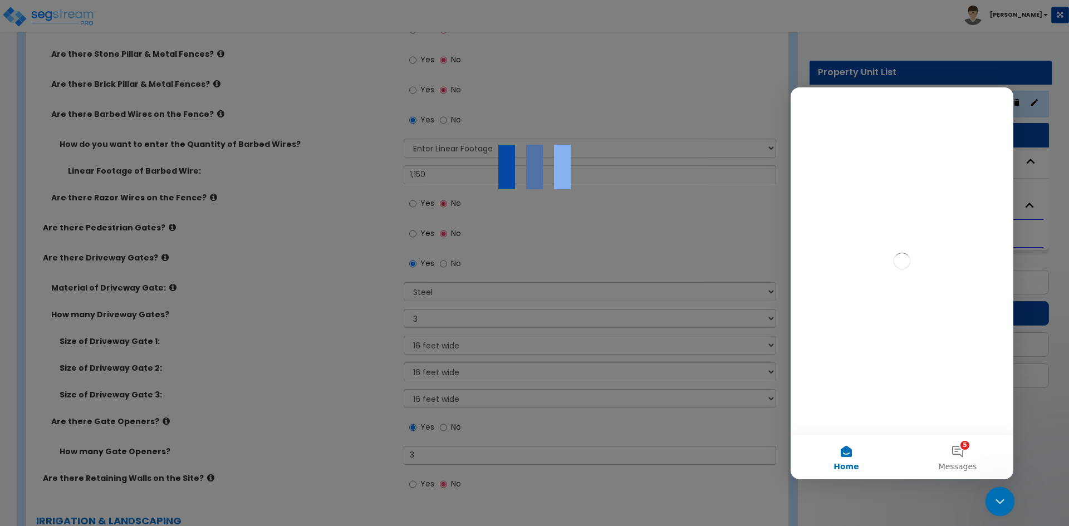
scroll to position [0, 0]
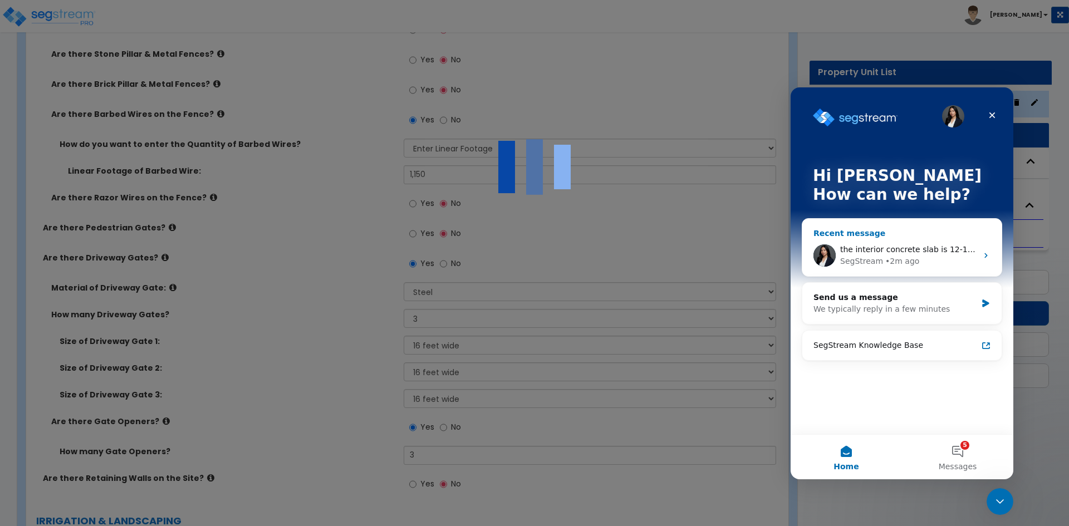
click at [886, 245] on span "the interior concrete slab is 12-18 inches and im not seeing any options for th…" at bounding box center [1052, 249] width 424 height 9
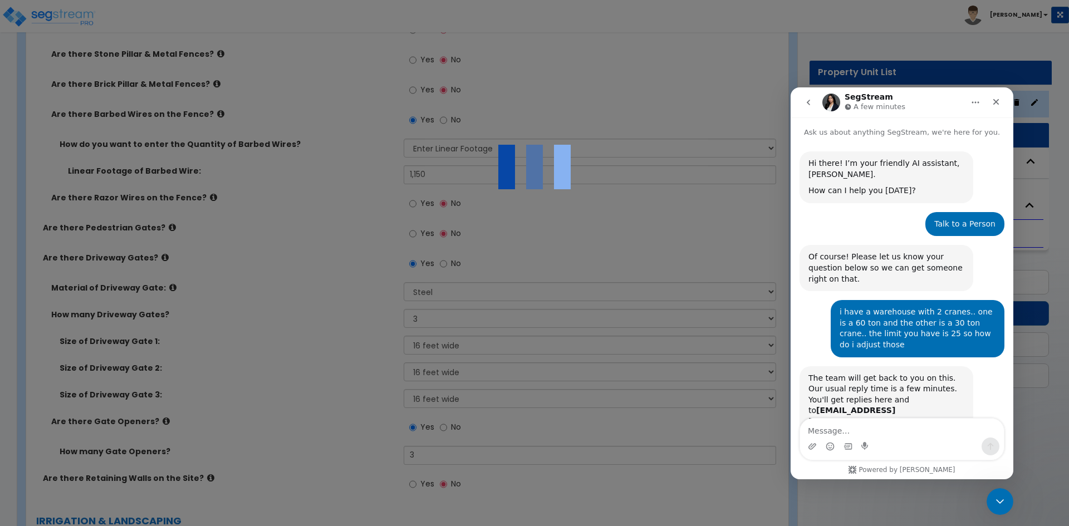
scroll to position [129, 0]
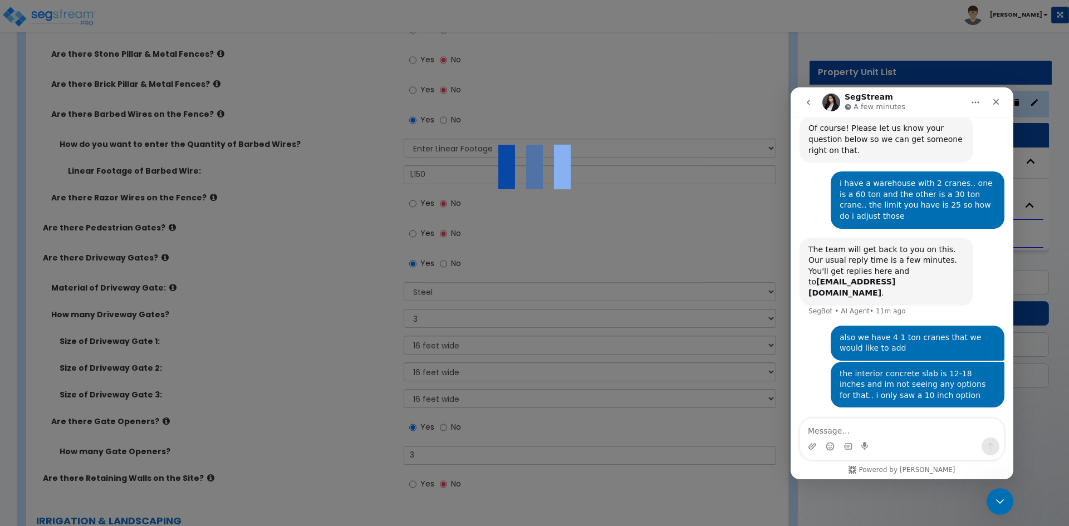
click at [848, 429] on textarea "Message…" at bounding box center [902, 428] width 204 height 19
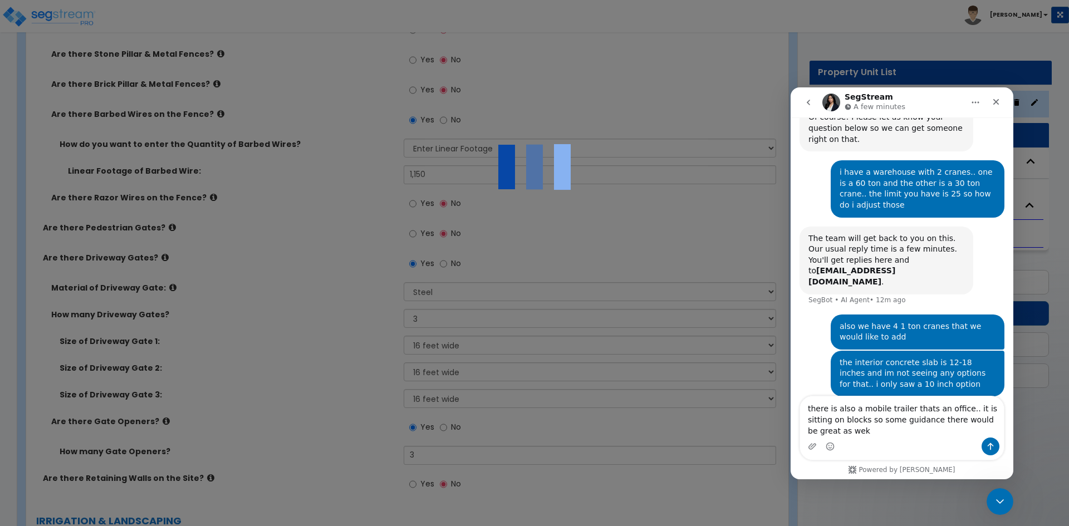
scroll to position [151, 0]
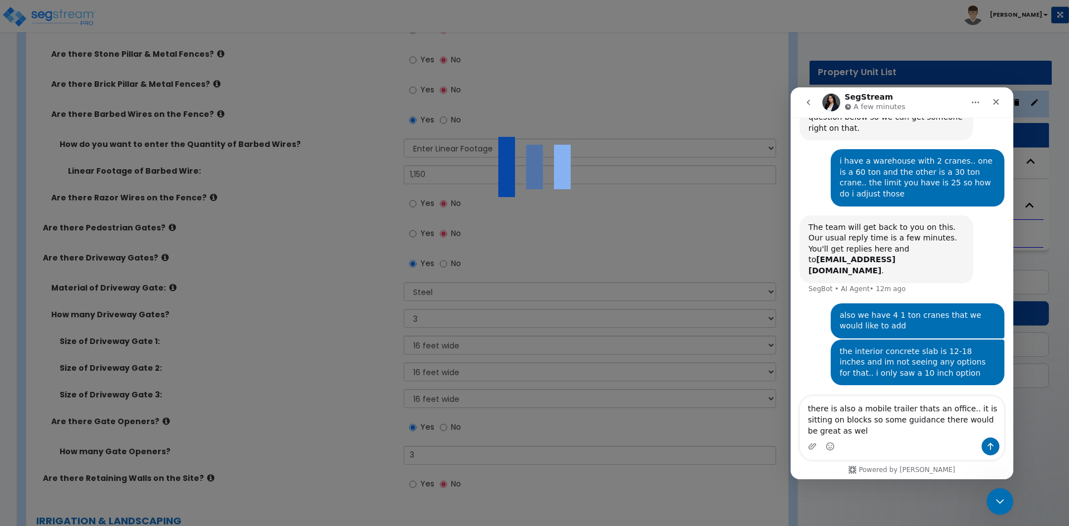
type textarea "there is also a mobile trailer thats an office.. it is sitting on blocks so som…"
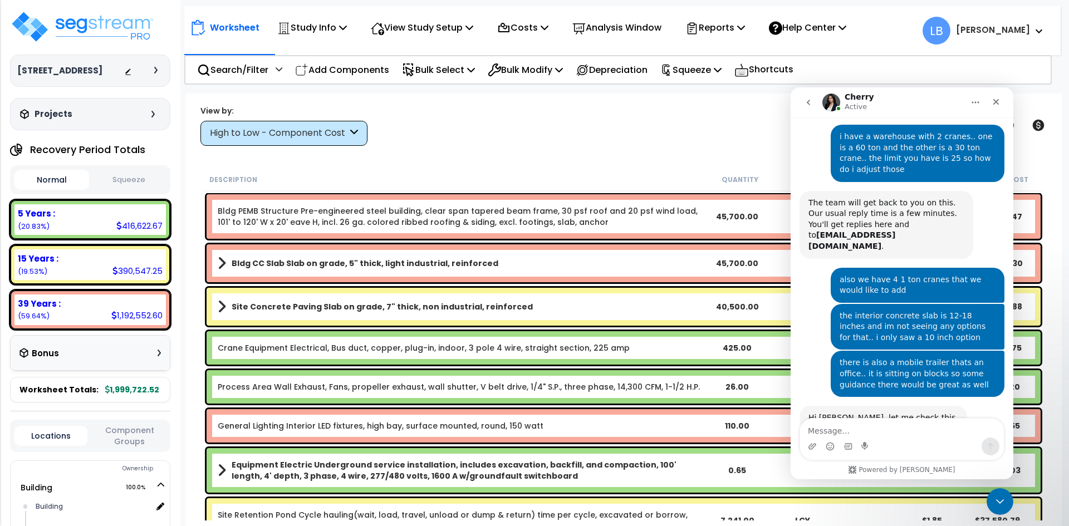
scroll to position [178, 0]
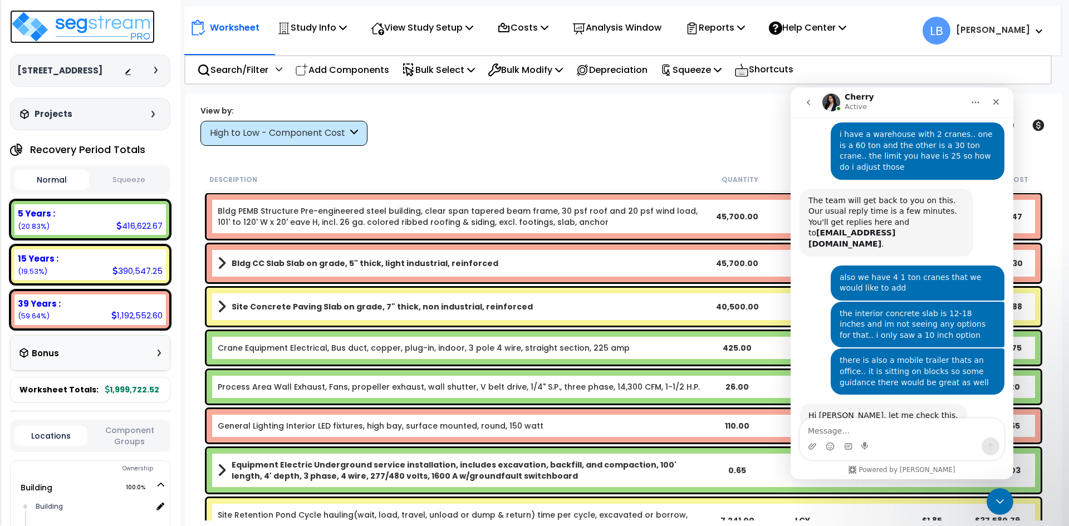
click at [101, 28] on img at bounding box center [82, 26] width 145 height 33
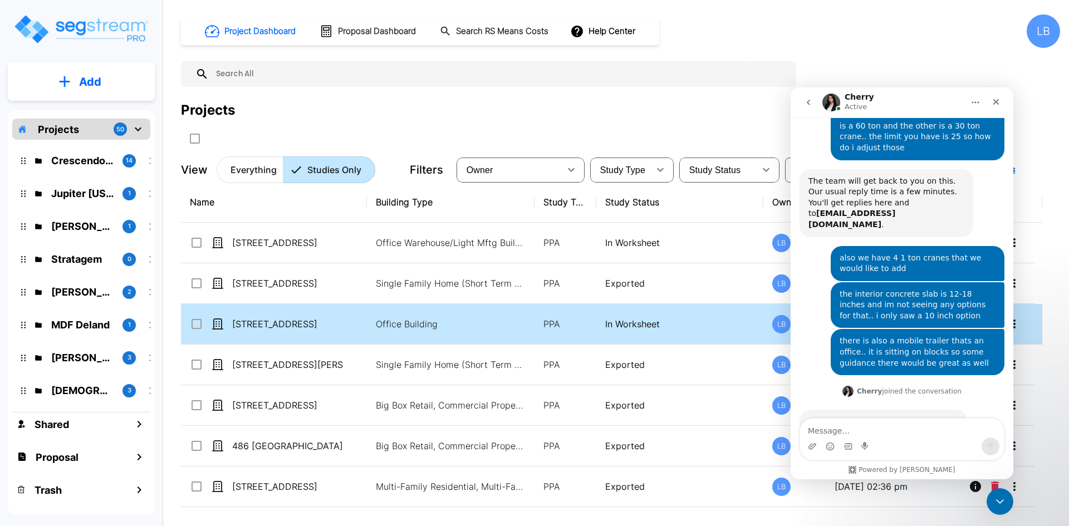
scroll to position [203, 0]
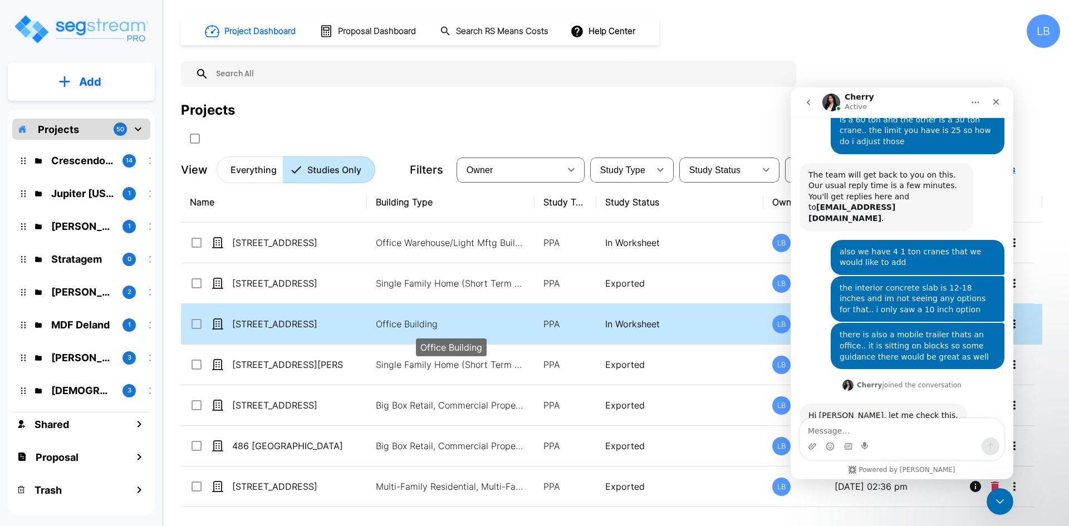
click at [377, 323] on p "Office Building" at bounding box center [451, 323] width 150 height 13
checkbox input "true"
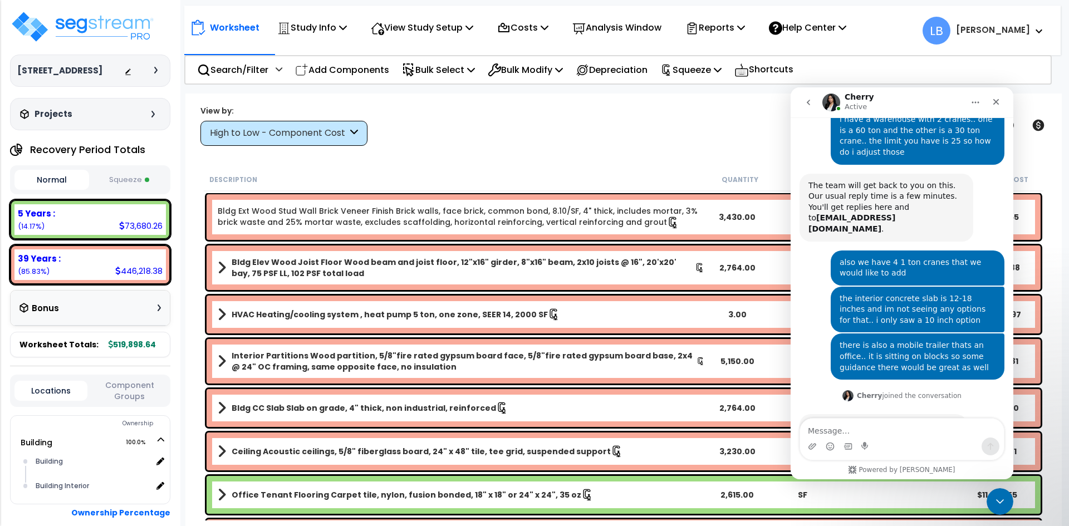
scroll to position [203, 0]
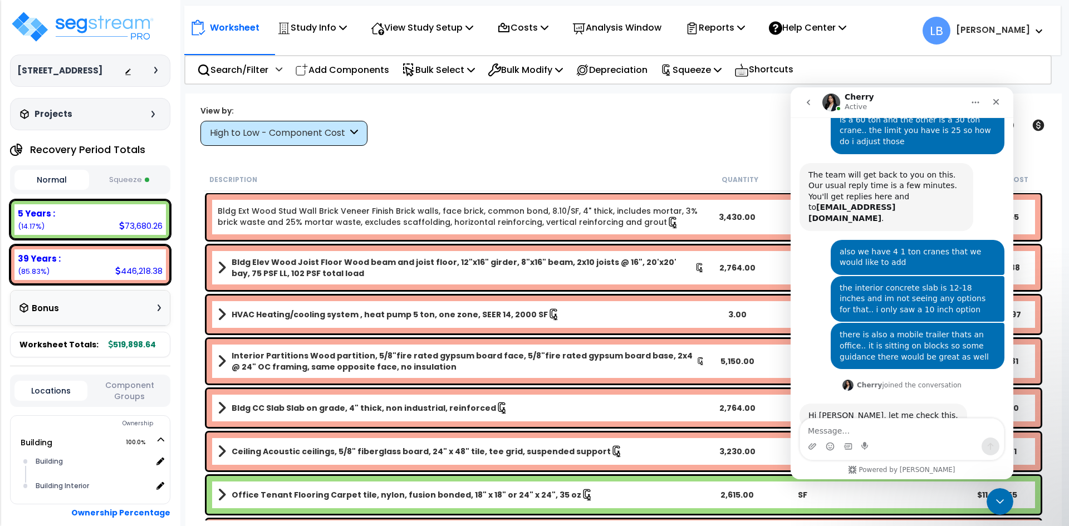
click at [127, 183] on button "Squeeze" at bounding box center [129, 179] width 75 height 19
click at [726, 26] on p "Reports" at bounding box center [715, 27] width 60 height 15
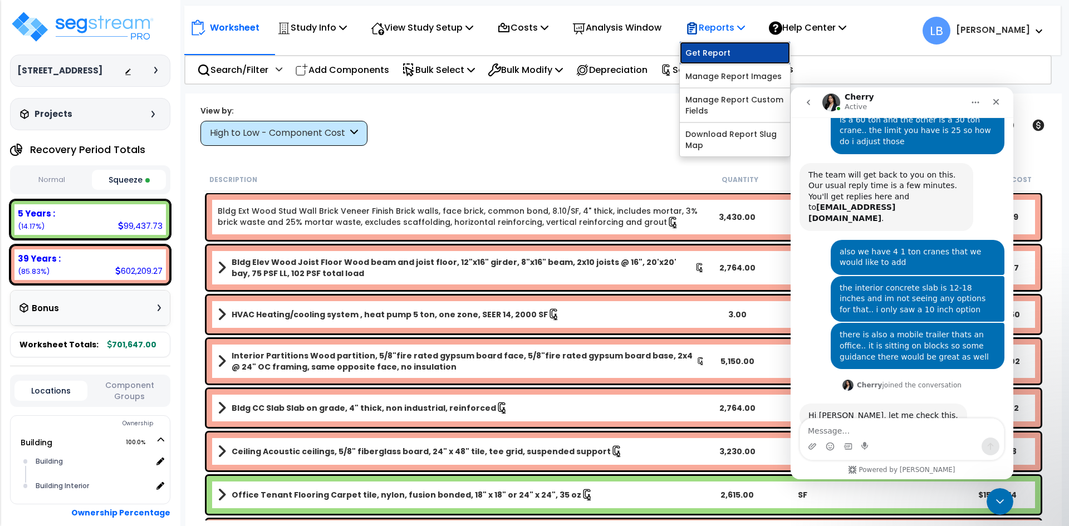
click at [722, 48] on link "Get Report" at bounding box center [735, 53] width 110 height 22
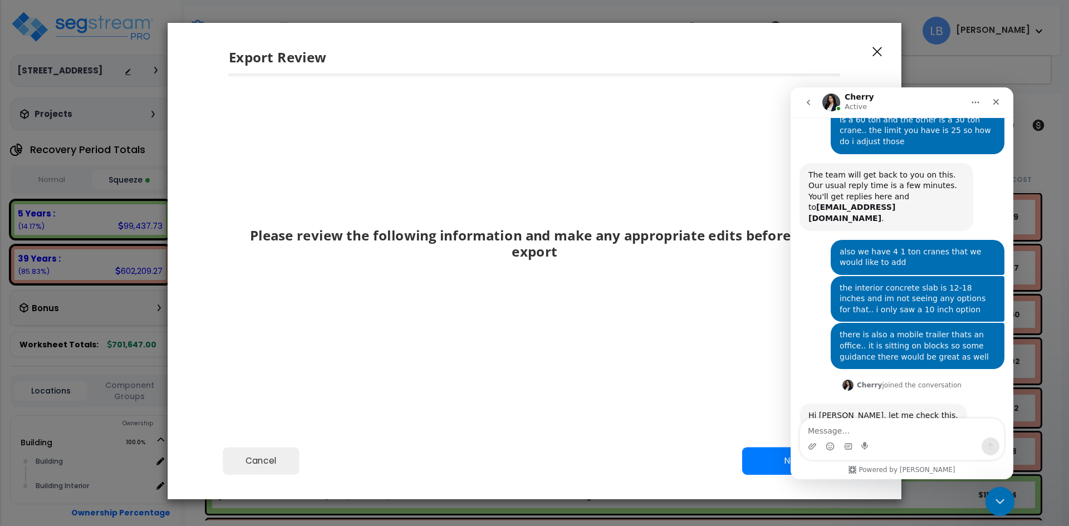
click at [1005, 501] on div "Close Intercom Messenger" at bounding box center [998, 499] width 27 height 27
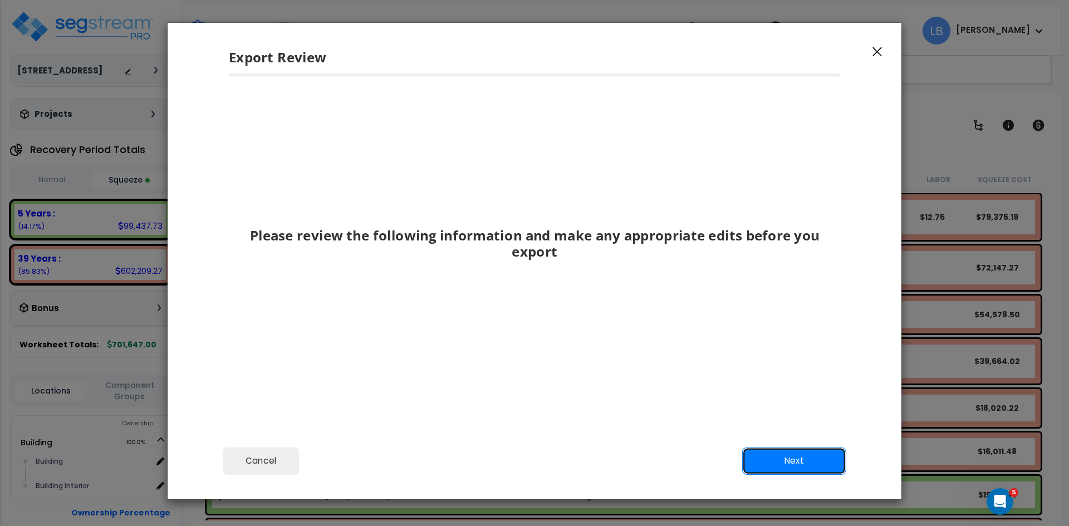
click at [824, 471] on button "Next" at bounding box center [794, 461] width 104 height 28
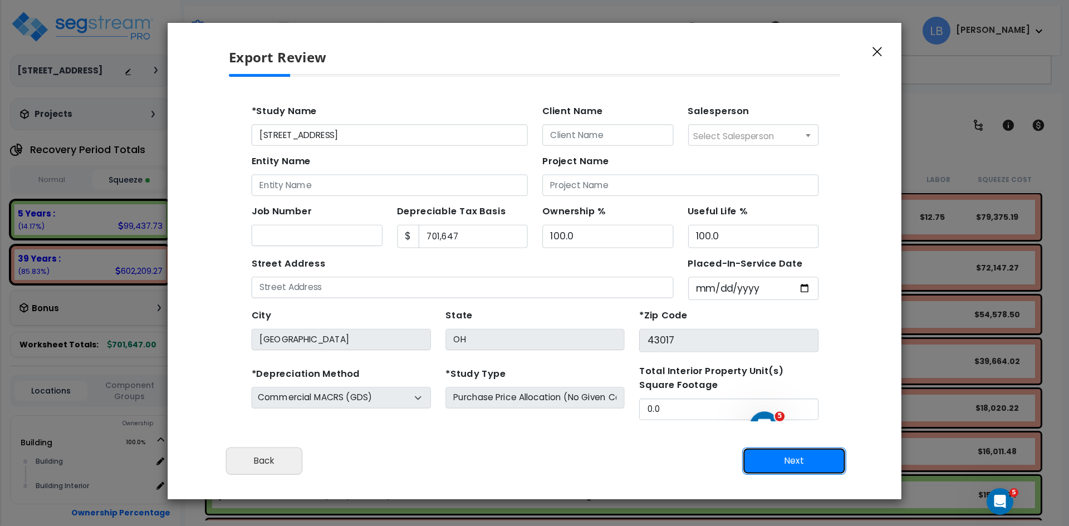
click at [813, 468] on button "Next" at bounding box center [794, 461] width 104 height 28
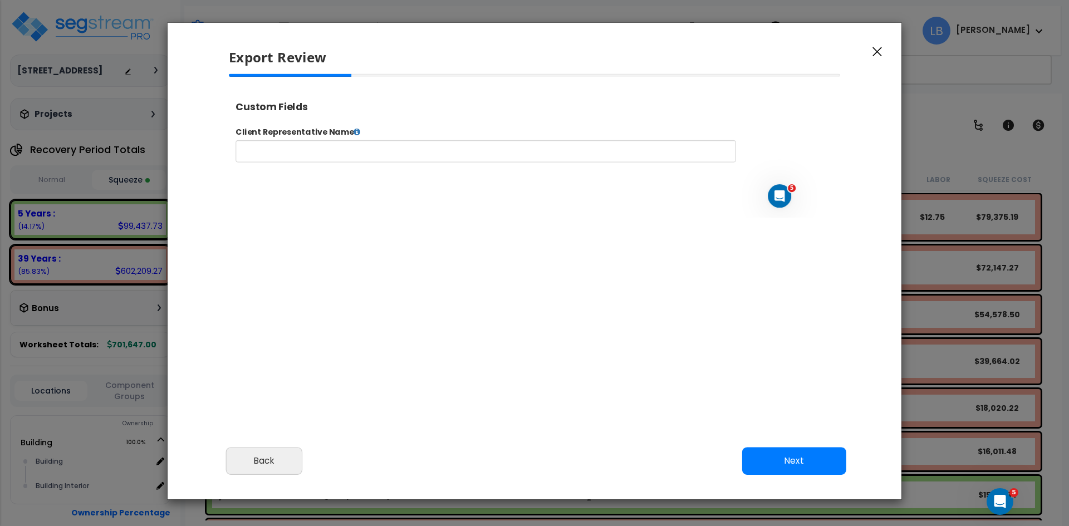
select select "2024"
click at [801, 458] on button "Next" at bounding box center [794, 461] width 104 height 28
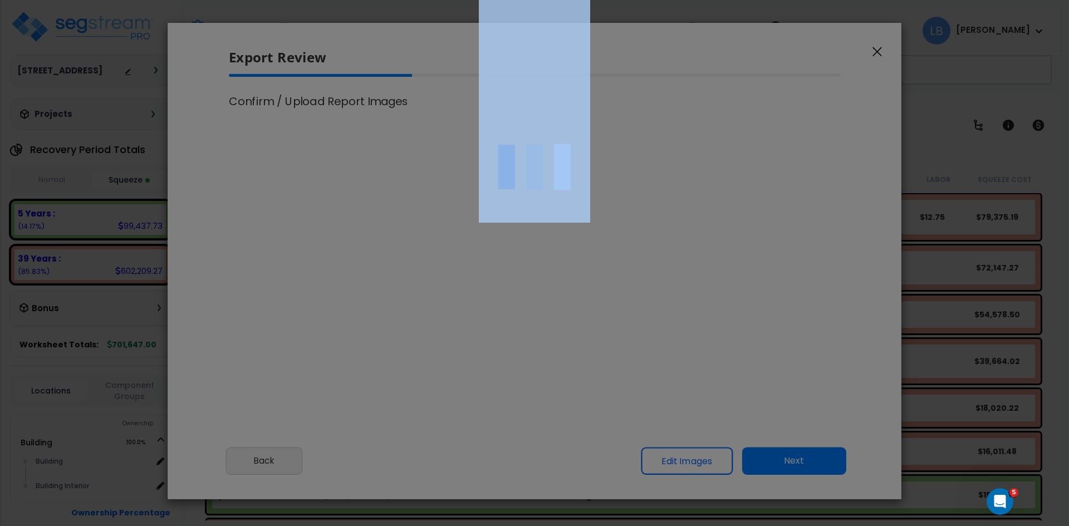
click at [801, 458] on div at bounding box center [534, 263] width 1069 height 526
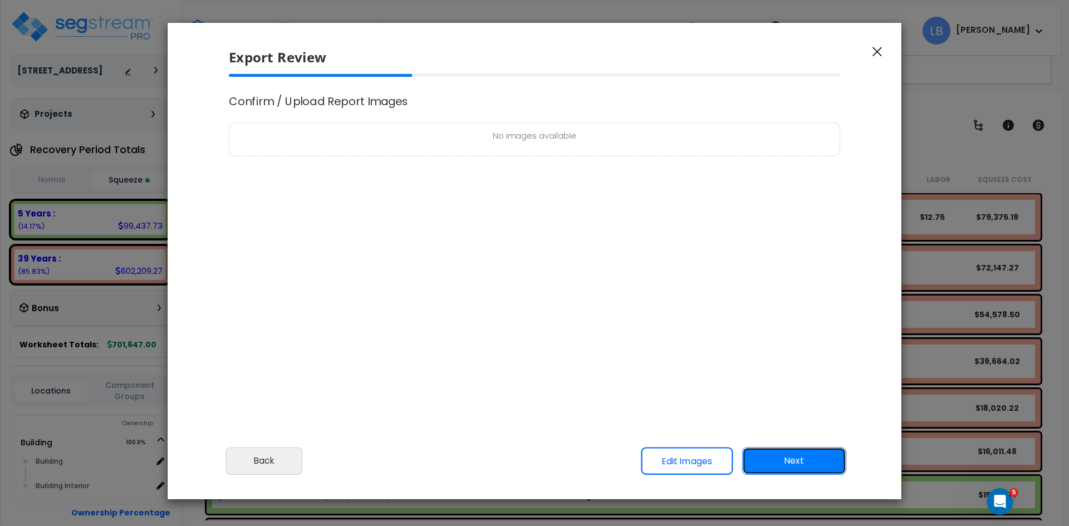
click at [791, 457] on button "Next" at bounding box center [794, 461] width 104 height 28
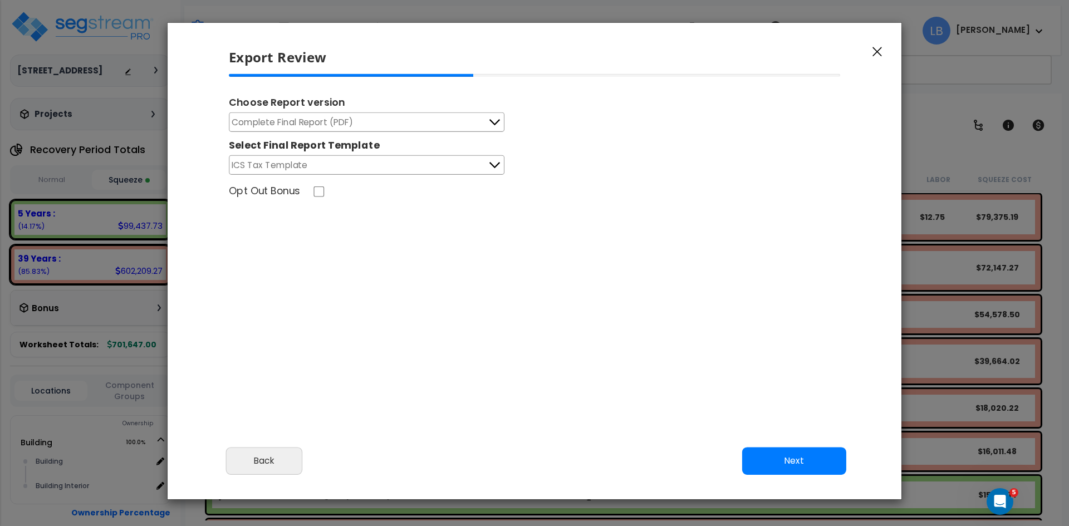
click at [399, 125] on button "Complete Final Report (PDF)" at bounding box center [366, 121] width 275 height 19
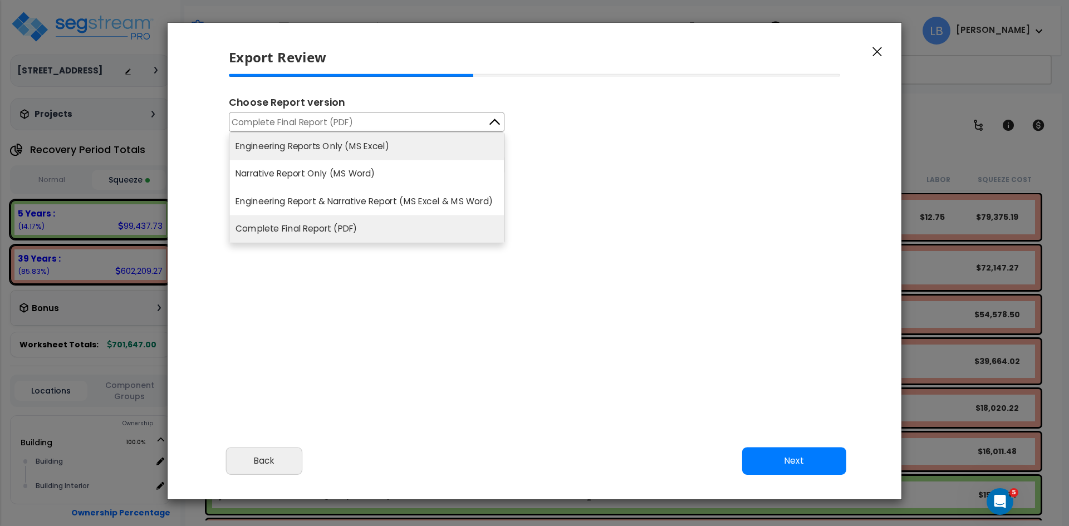
click at [381, 146] on li "Engineering Reports Only (MS Excel)" at bounding box center [366, 145] width 274 height 27
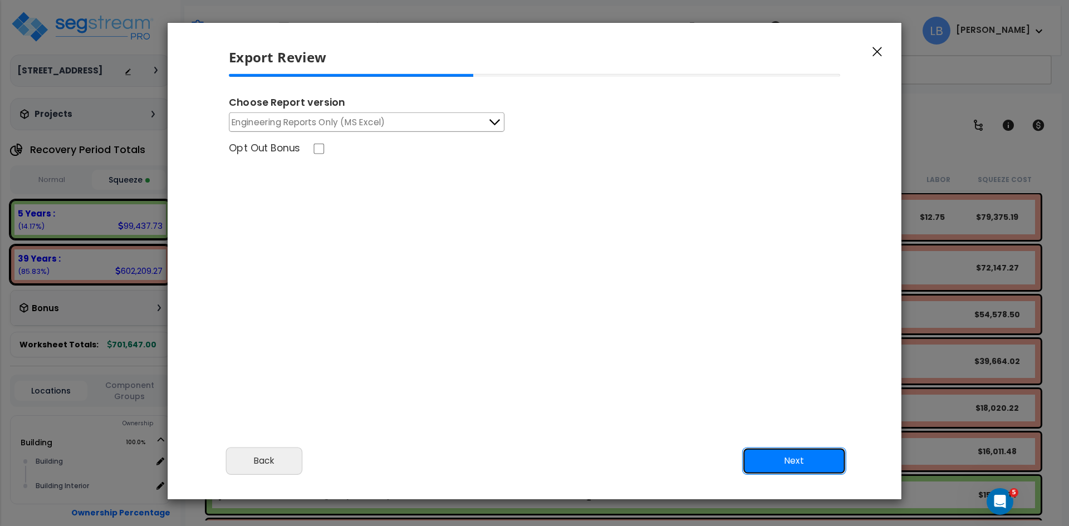
click at [777, 461] on button "Next" at bounding box center [794, 461] width 104 height 28
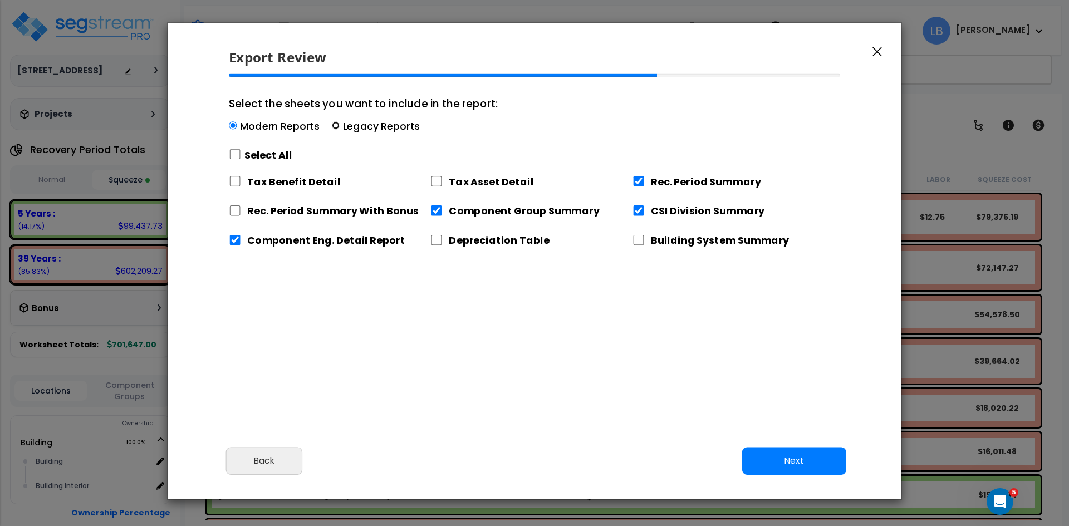
click at [338, 125] on input "Select the sheets you want to include in the report: Modern Reports Legacy Repo…" at bounding box center [336, 126] width 8 height 8
radio input "true"
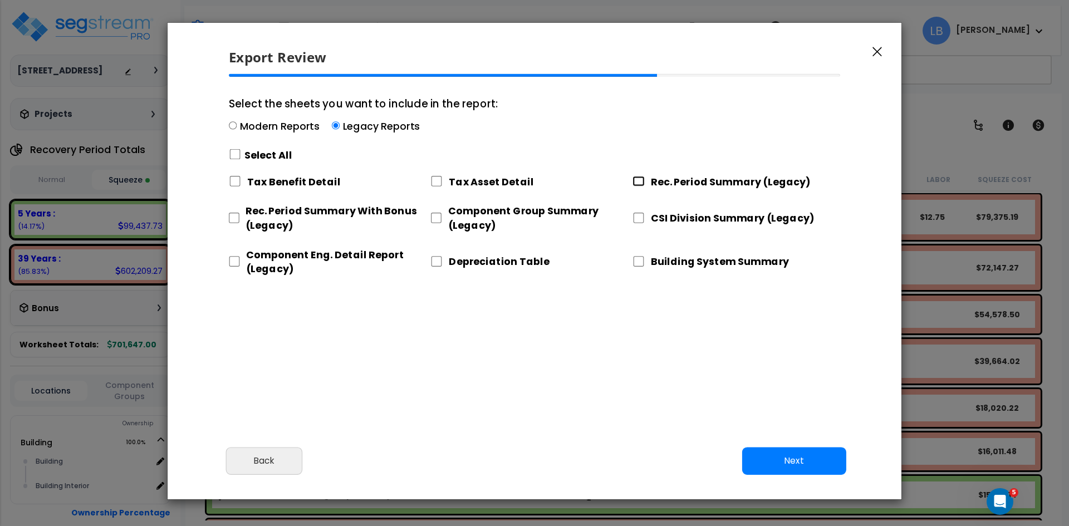
click at [639, 180] on input "Rec. Period Summary (Legacy)" at bounding box center [638, 181] width 12 height 11
checkbox input "true"
click at [640, 218] on input "CSI Division Summary (Legacy)" at bounding box center [638, 218] width 12 height 11
checkbox input "true"
click at [435, 215] on input "Component Group Summary (Legacy)" at bounding box center [435, 218] width 11 height 11
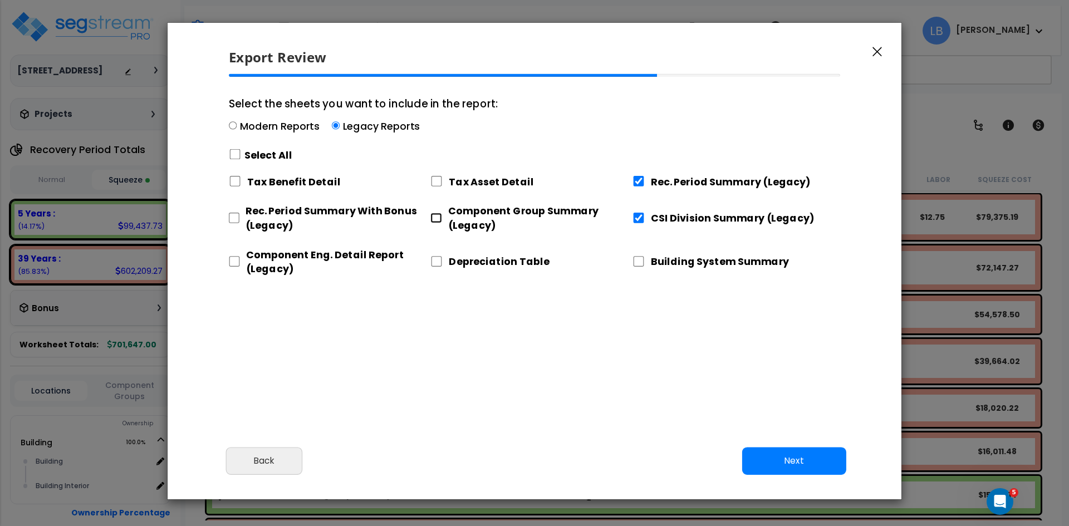
checkbox input "true"
click at [235, 264] on input "Component Eng. Detail Report (Legacy)" at bounding box center [234, 261] width 11 height 11
checkbox input "true"
click at [786, 456] on button "Next" at bounding box center [794, 461] width 104 height 28
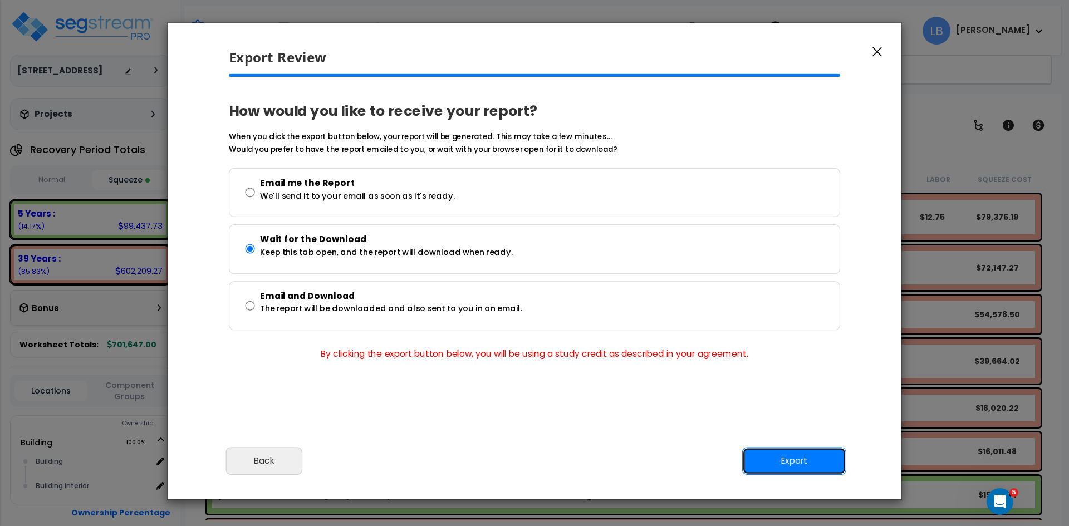
click at [780, 460] on button "Export" at bounding box center [794, 461] width 104 height 28
